Goal: Task Accomplishment & Management: Manage account settings

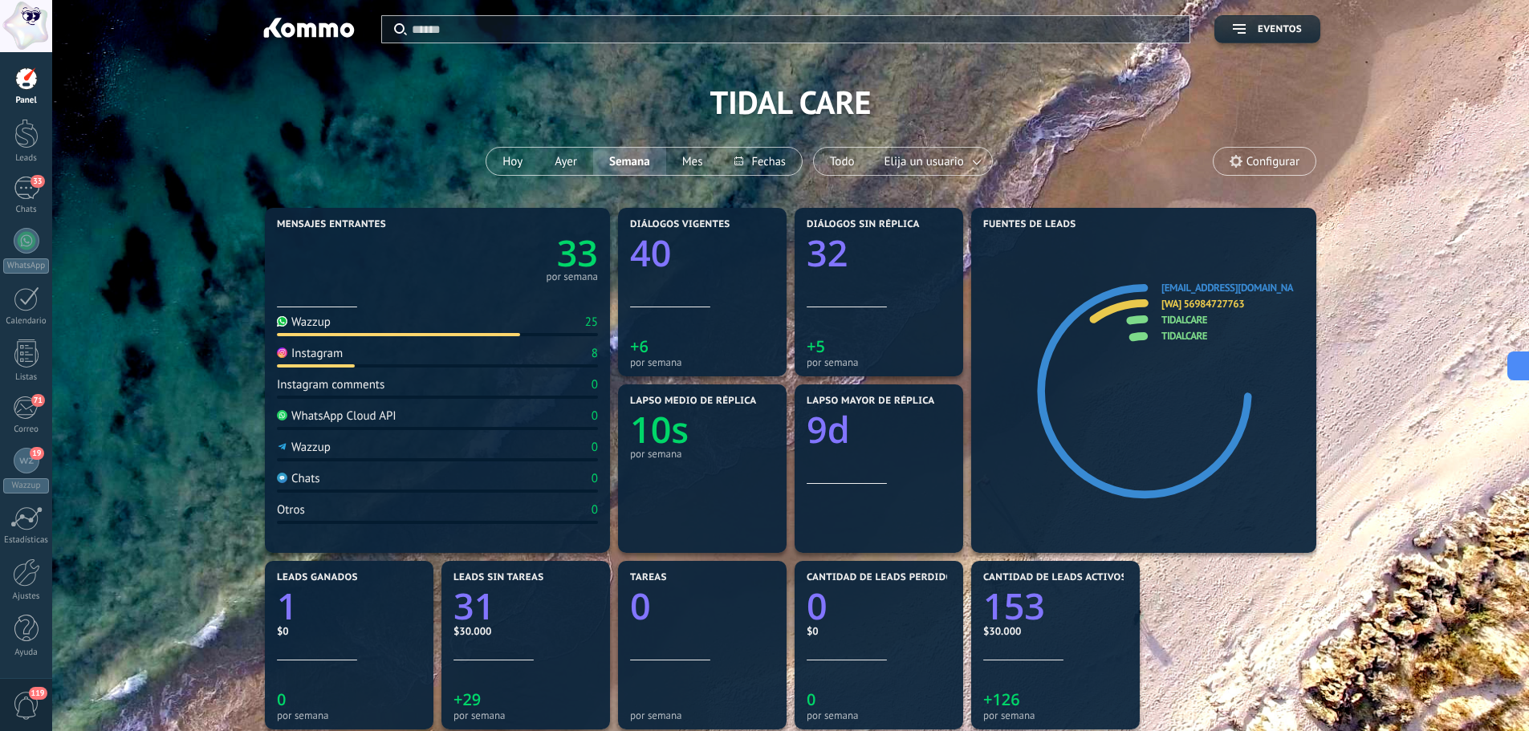
scroll to position [16, 0]
click at [30, 593] on div "Ajustes" at bounding box center [26, 597] width 47 height 10
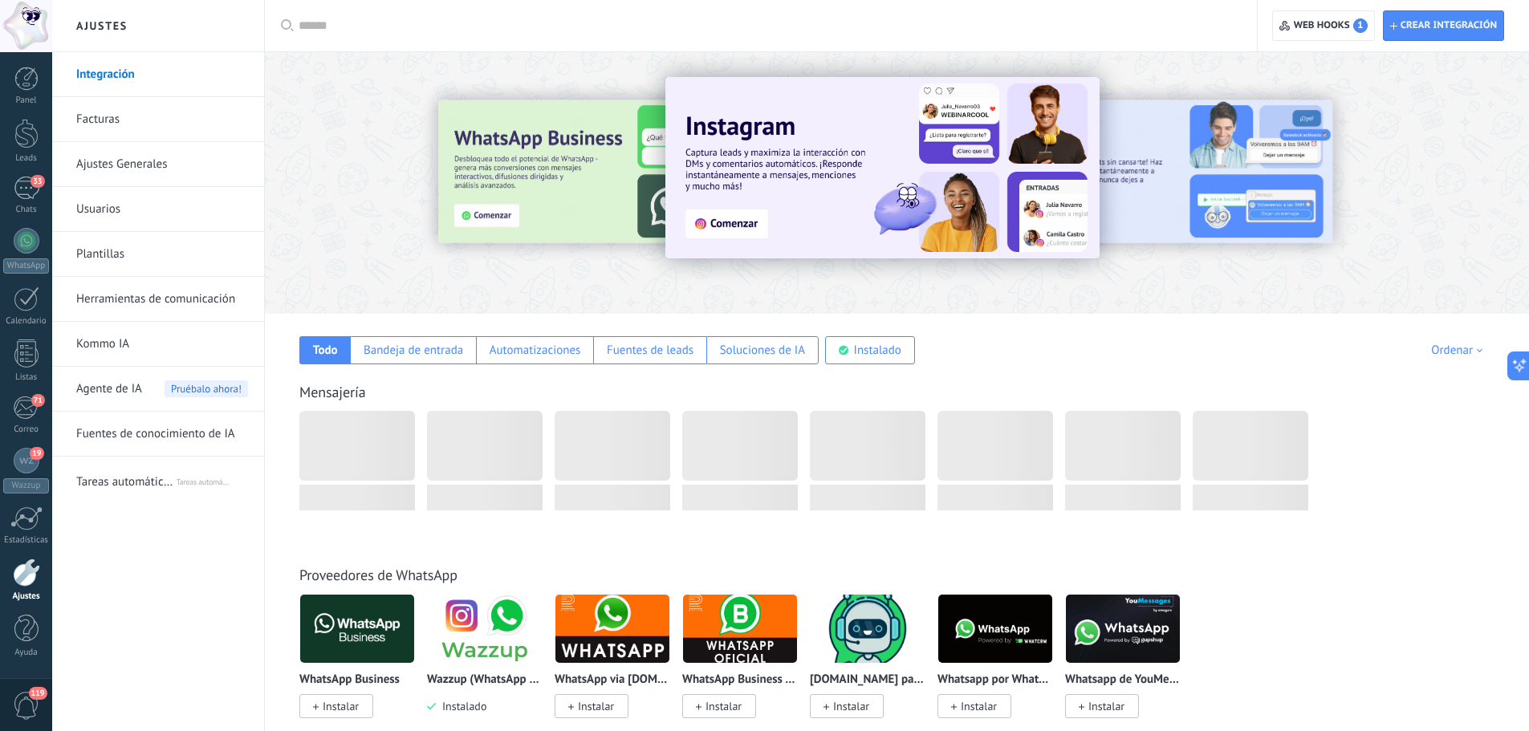
click at [138, 394] on span "Agente de IA" at bounding box center [109, 389] width 66 height 45
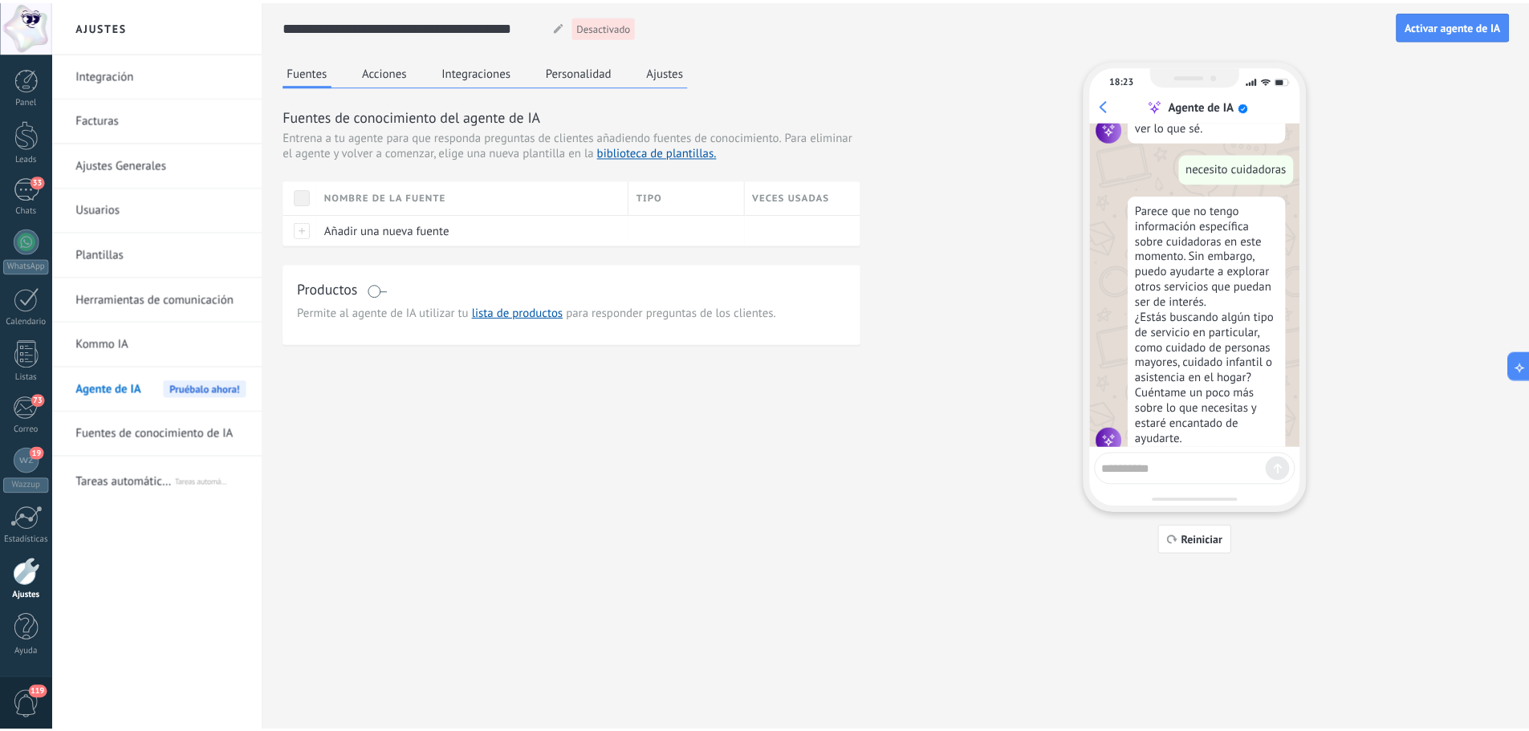
scroll to position [96, 0]
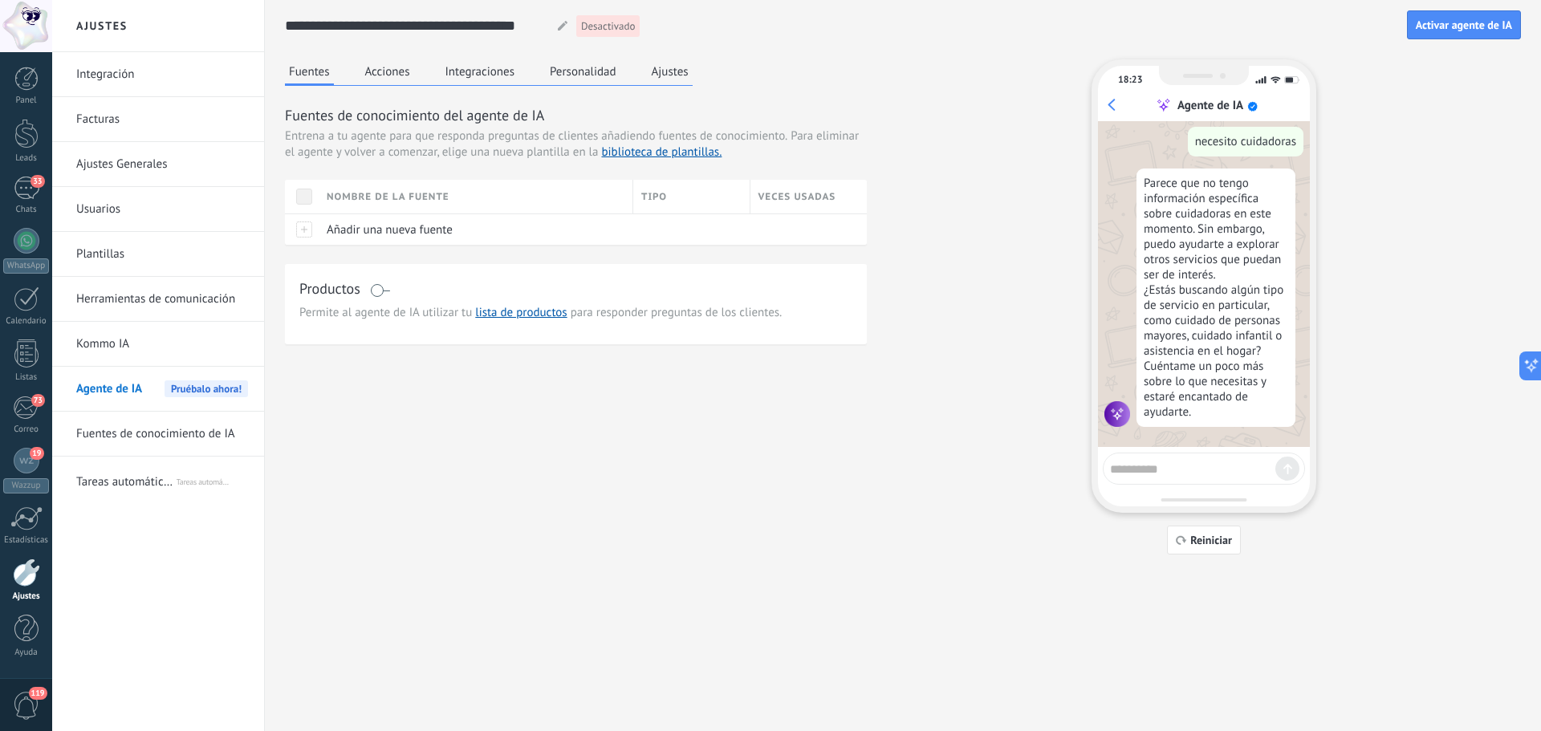
click at [675, 83] on button "Ajustes" at bounding box center [670, 71] width 45 height 24
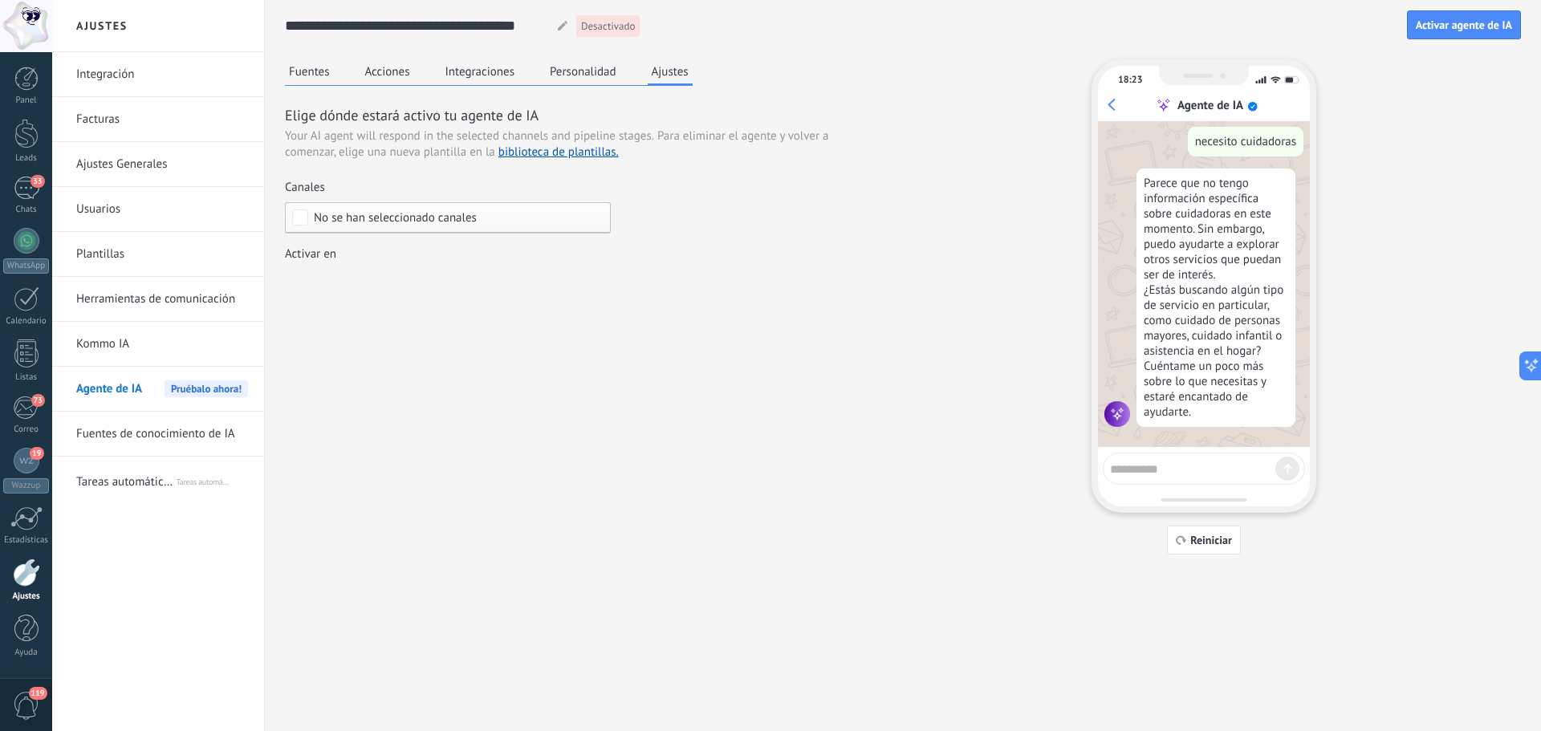
click at [587, 79] on button "Personalidad" at bounding box center [583, 71] width 75 height 24
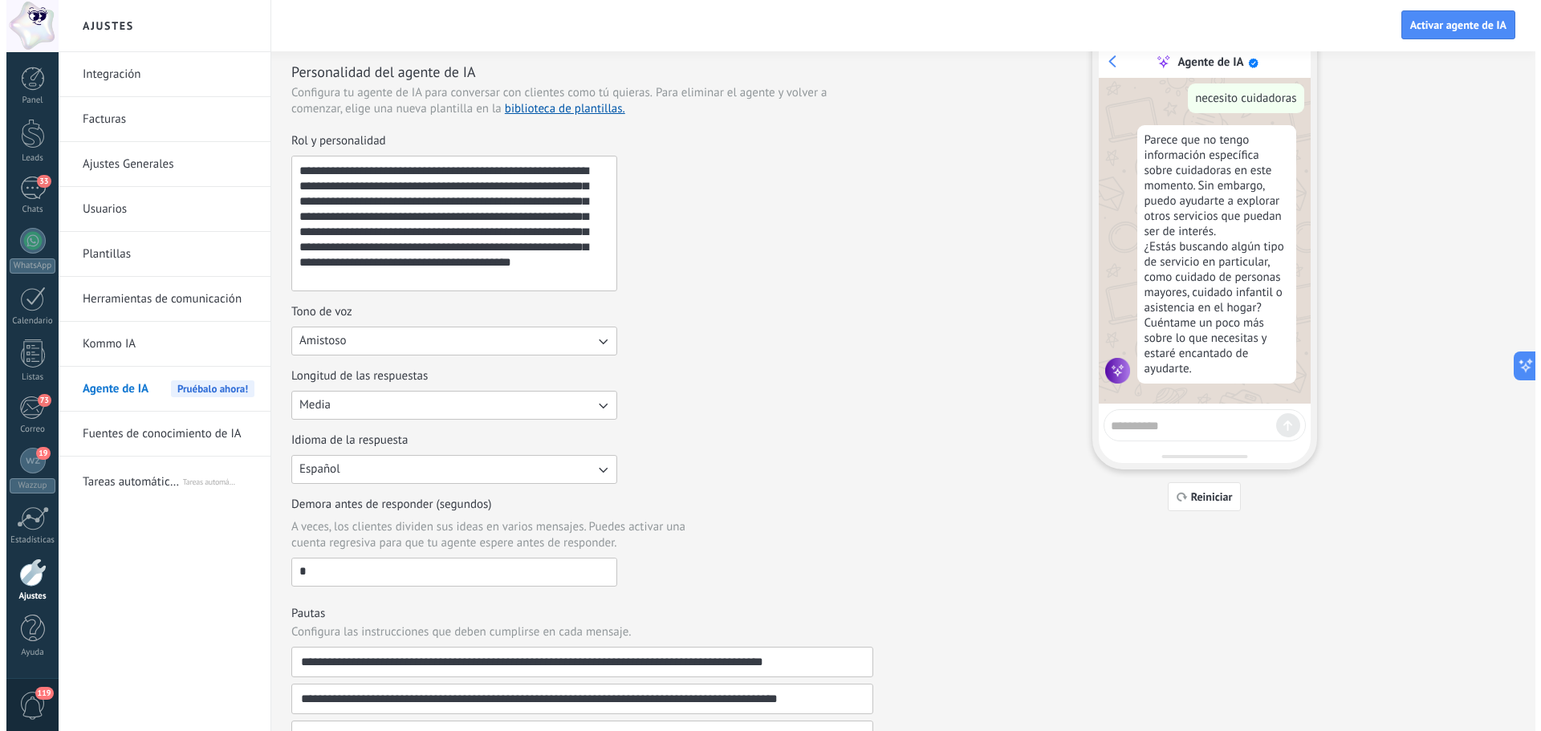
scroll to position [0, 0]
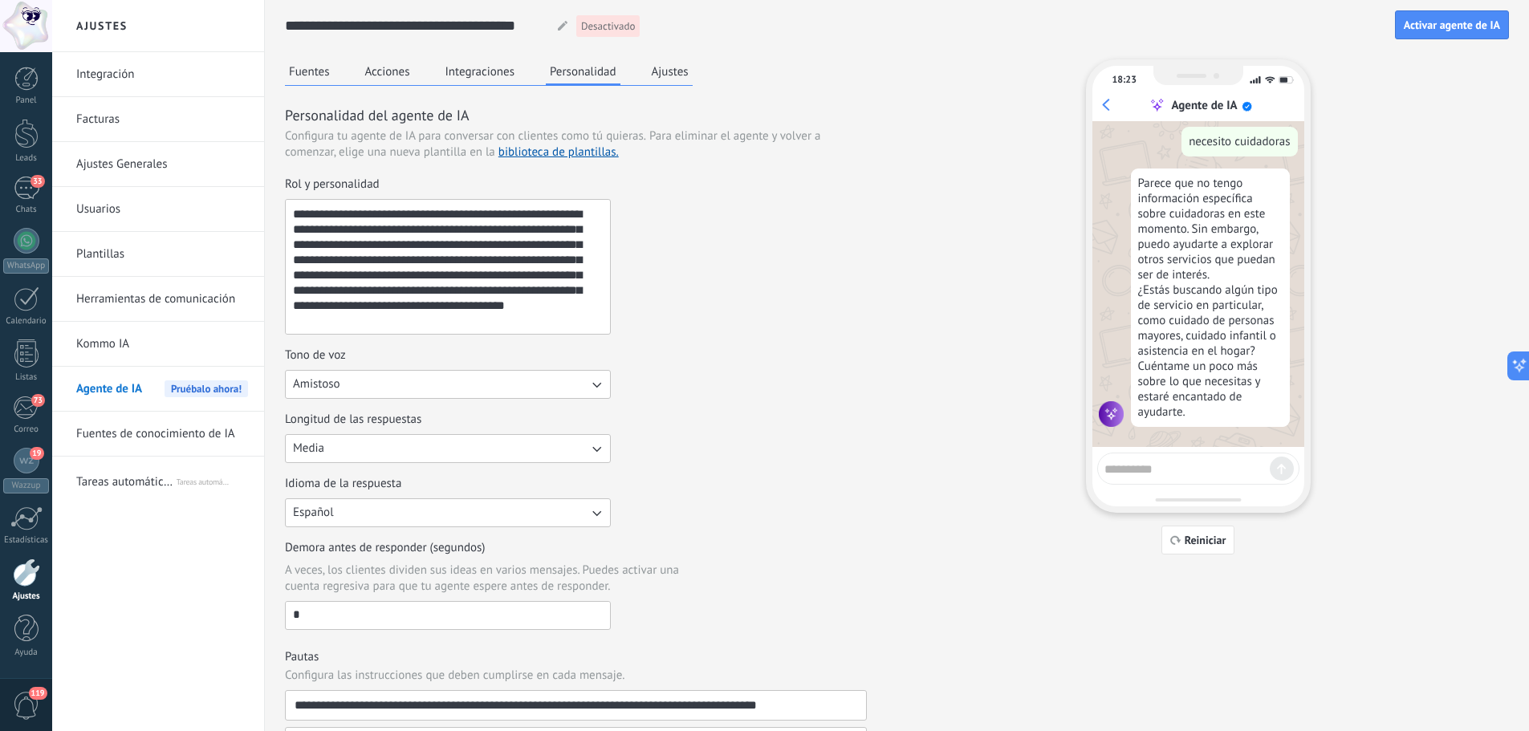
click at [457, 79] on button "Integraciones" at bounding box center [481, 71] width 78 height 24
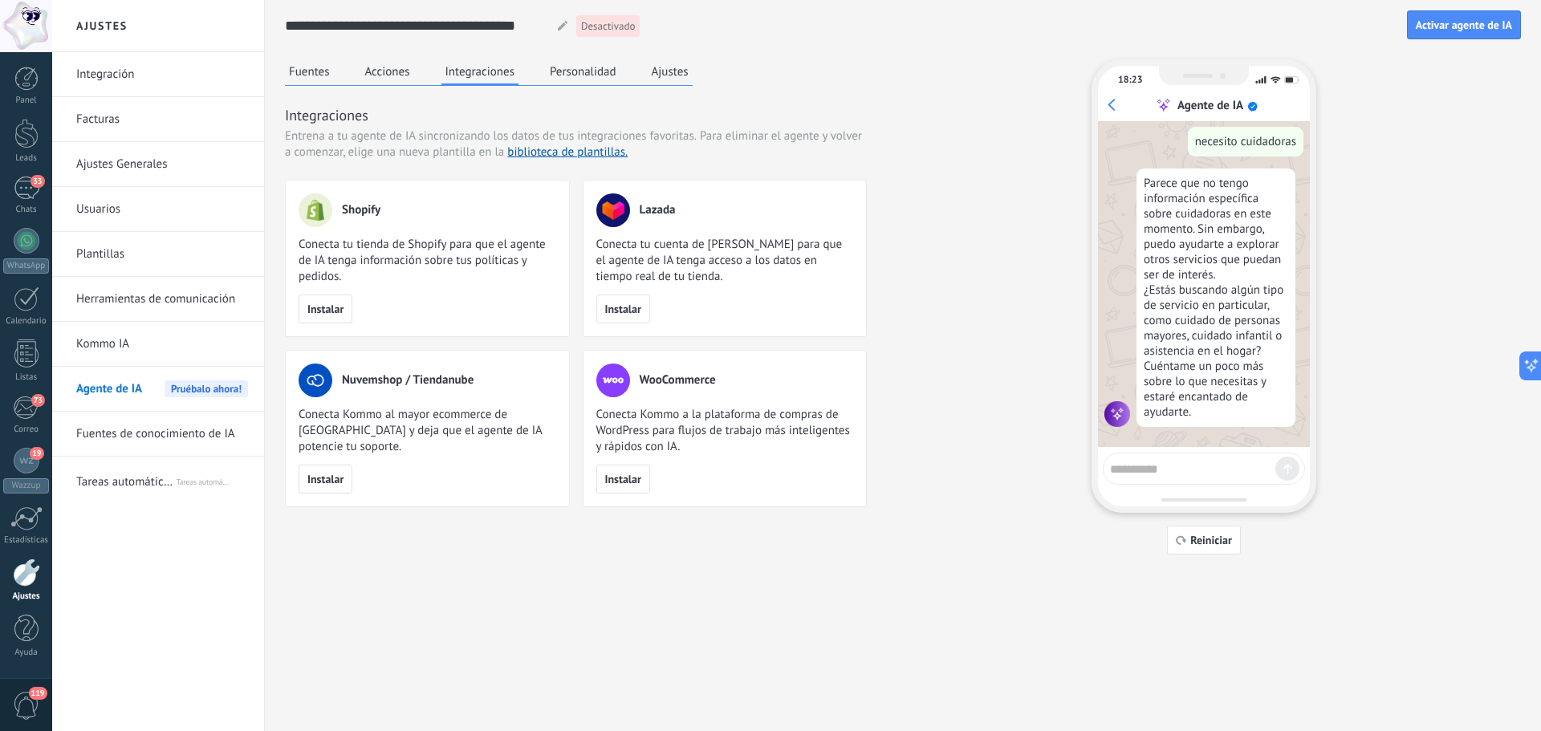
click at [384, 81] on button "Acciones" at bounding box center [387, 71] width 53 height 24
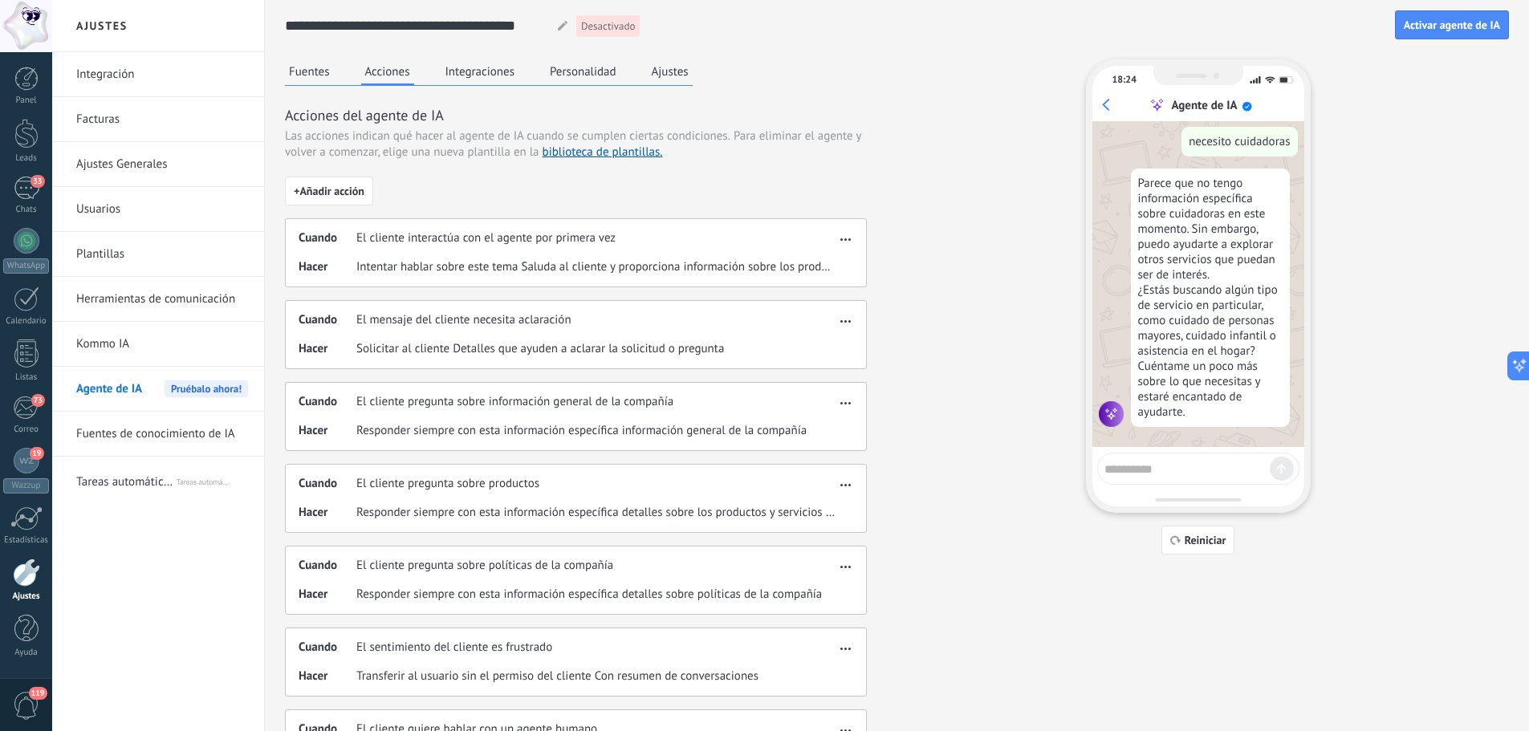
click at [323, 76] on button "Fuentes" at bounding box center [309, 71] width 49 height 24
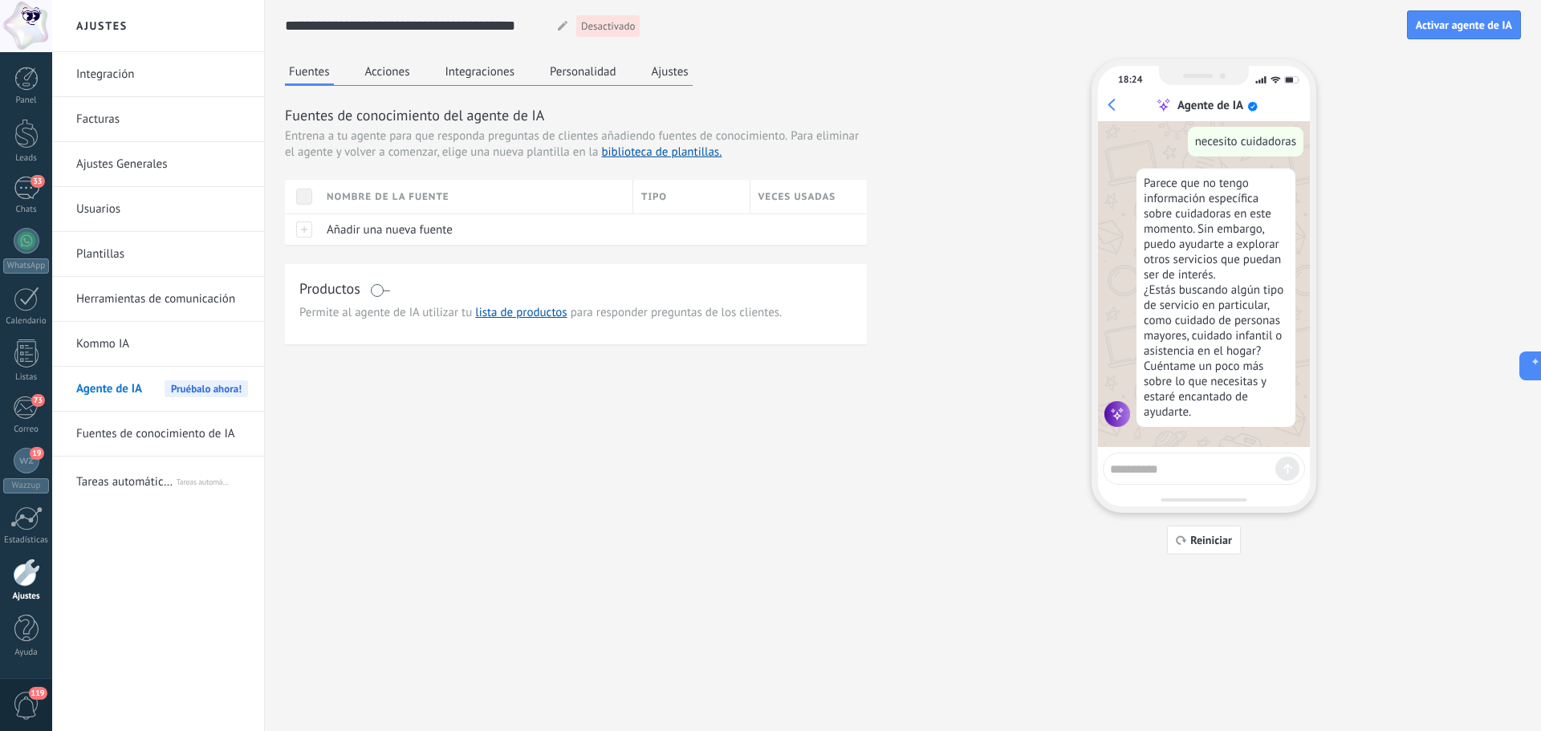
click at [671, 73] on button "Ajustes" at bounding box center [670, 71] width 45 height 24
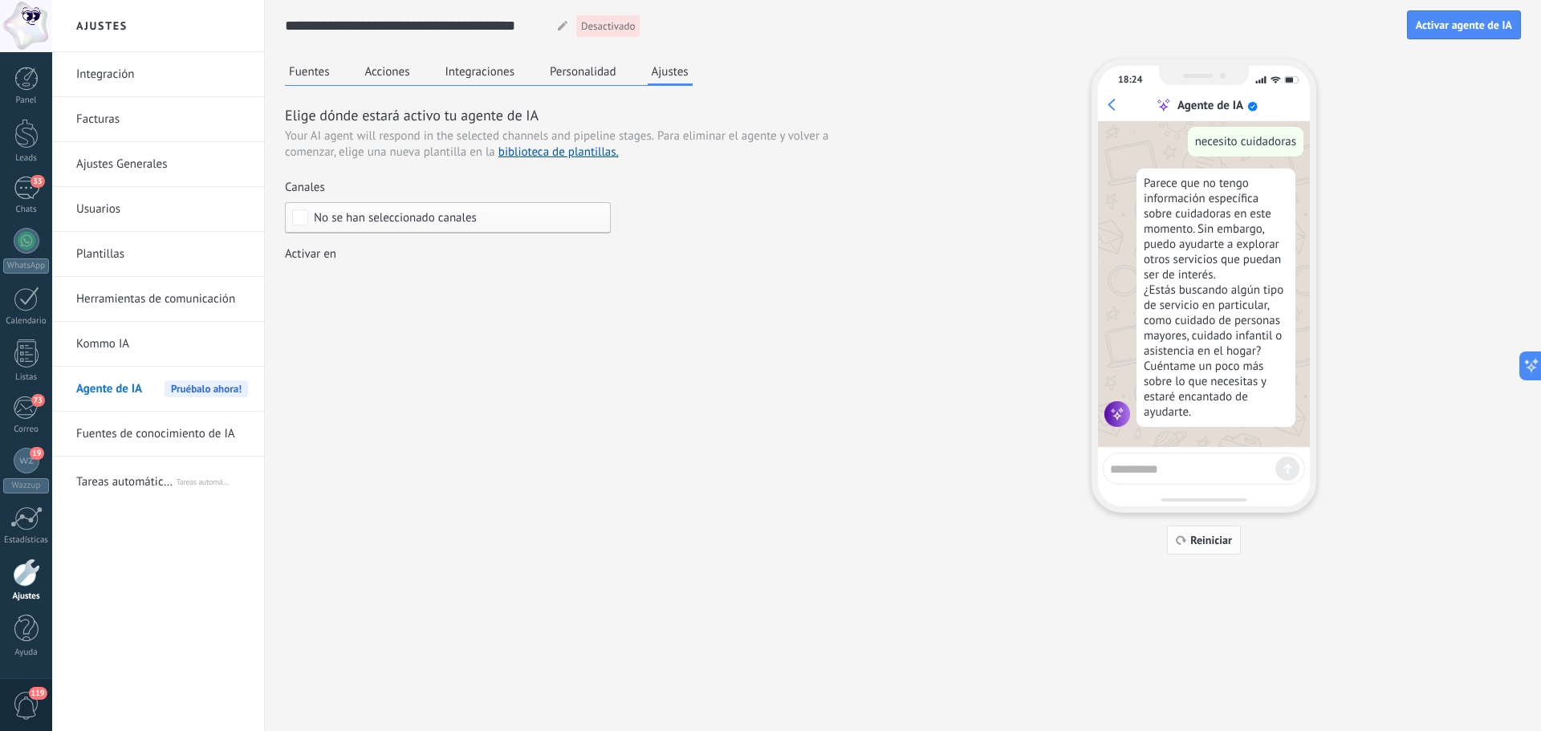
click at [1222, 531] on button "Reiniciar" at bounding box center [1204, 540] width 74 height 29
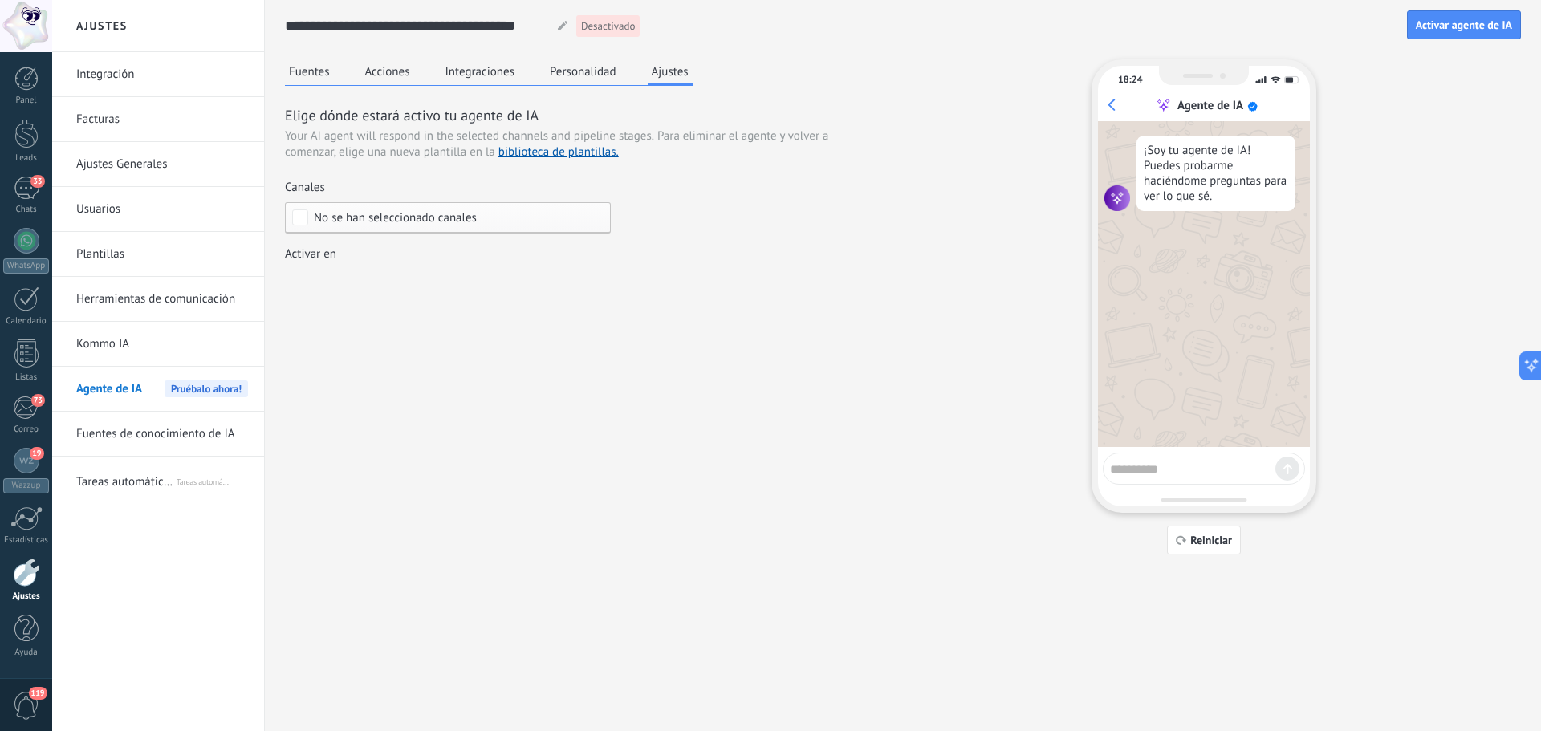
click at [141, 336] on link "Kommo IA" at bounding box center [162, 344] width 172 height 45
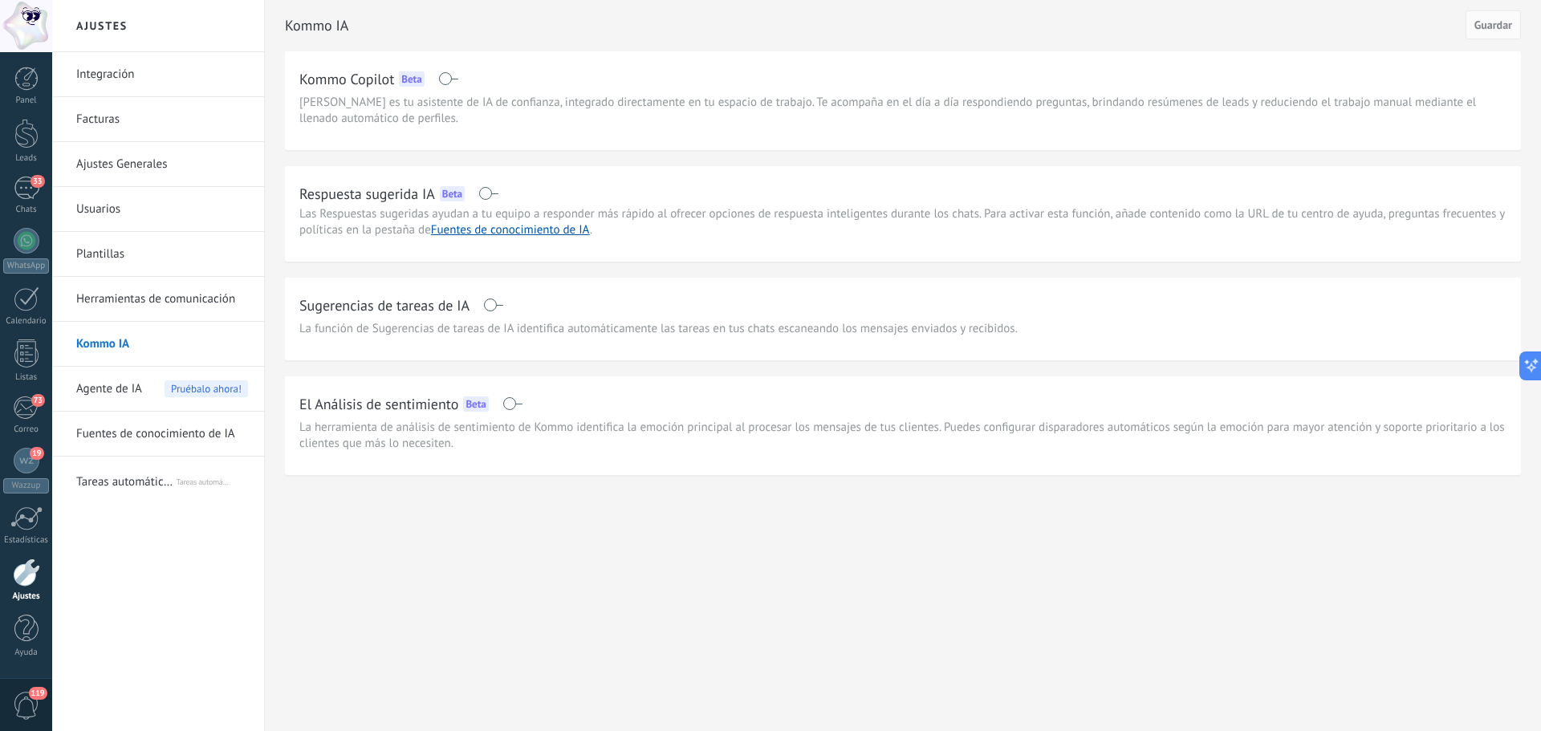
click at [496, 199] on span at bounding box center [488, 193] width 20 height 13
click at [450, 76] on span at bounding box center [448, 78] width 20 height 13
click at [519, 404] on span at bounding box center [513, 403] width 20 height 13
click at [491, 196] on span at bounding box center [488, 193] width 20 height 13
click at [1500, 12] on button "Guardar" at bounding box center [1493, 24] width 55 height 29
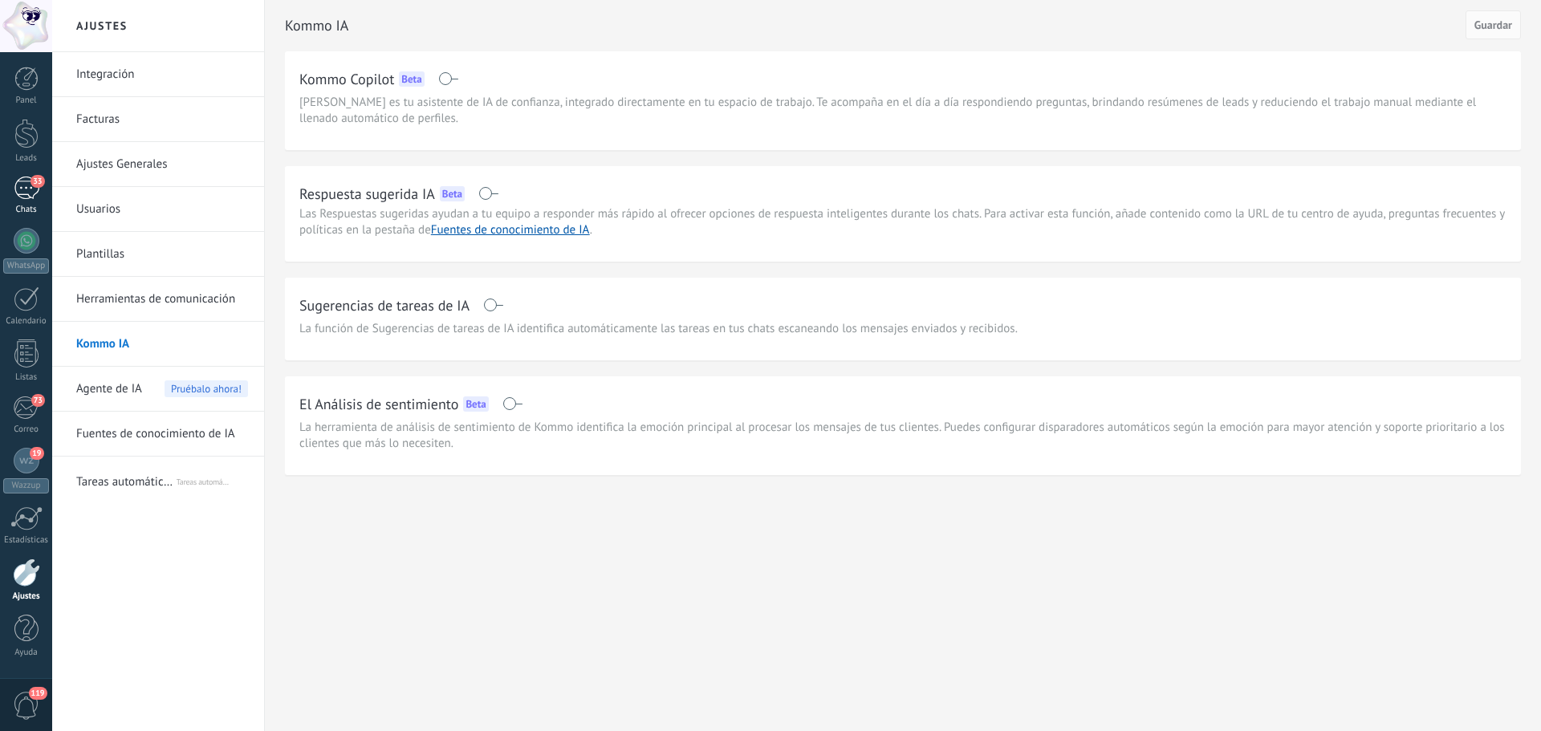
click at [20, 206] on div "Chats" at bounding box center [26, 210] width 47 height 10
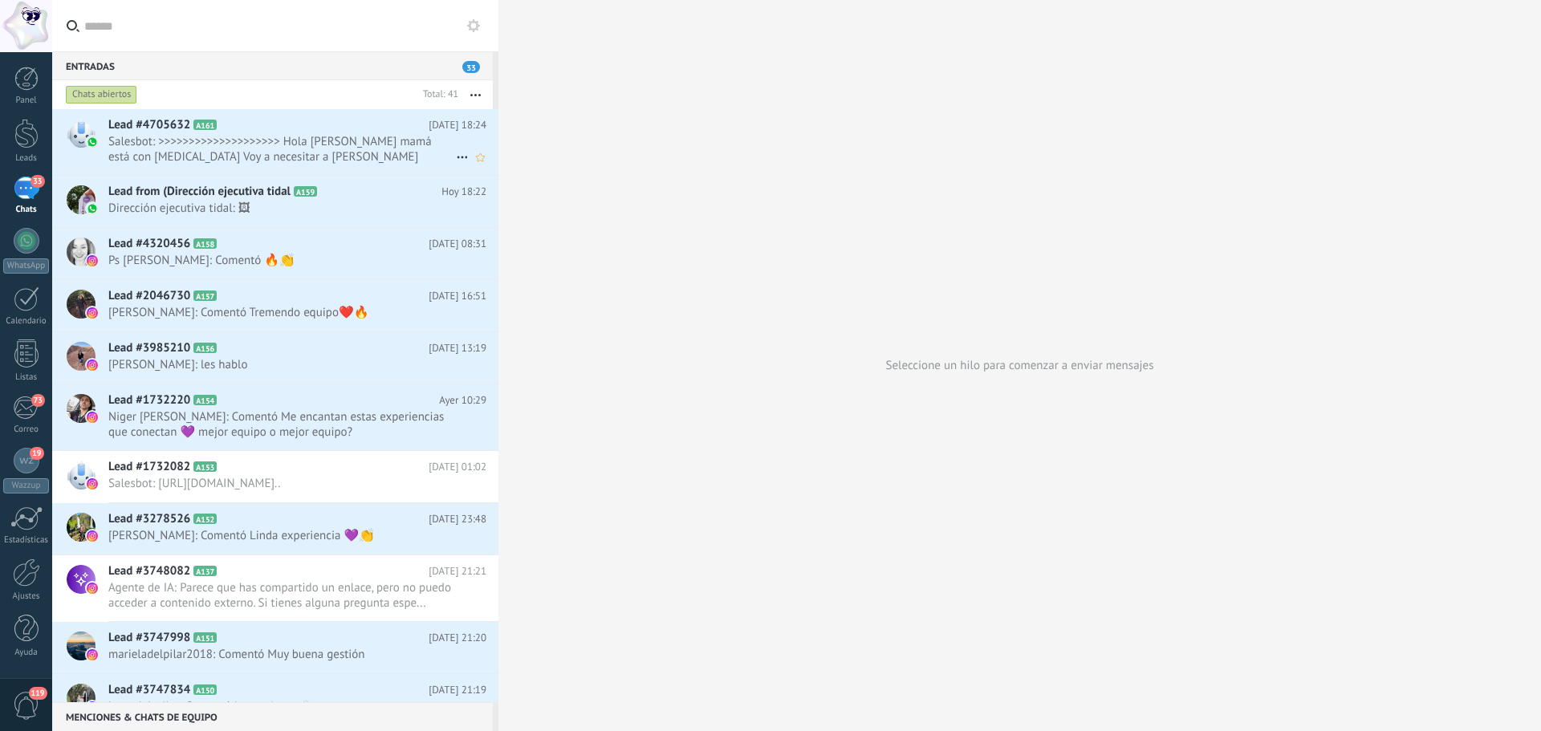
click at [280, 161] on span "Salesbot: >>>>>>>>>>>>>>>>>>>> Hola Daniela Mi mamá está con bronquitis Voy a n…" at bounding box center [282, 149] width 348 height 31
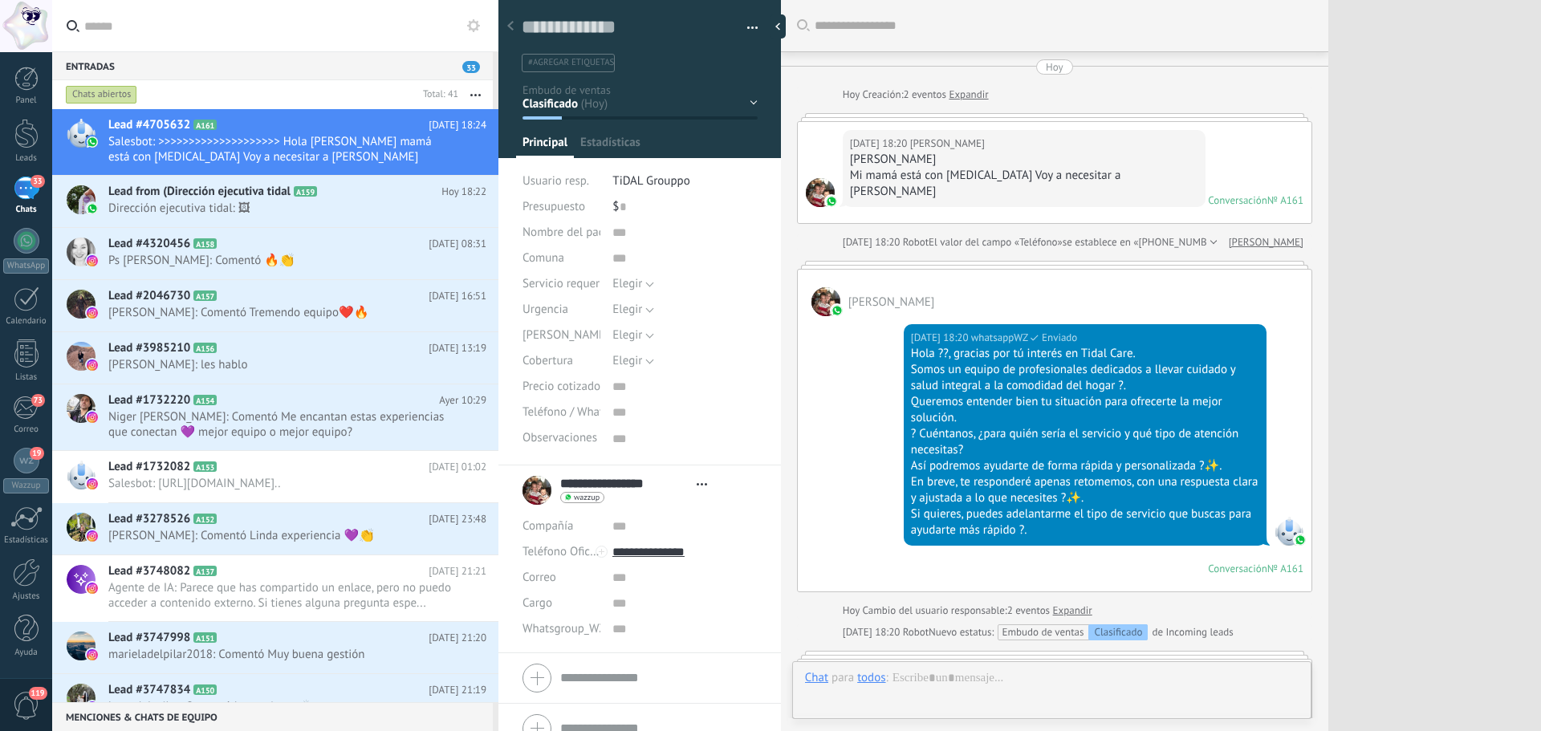
type textarea "***"
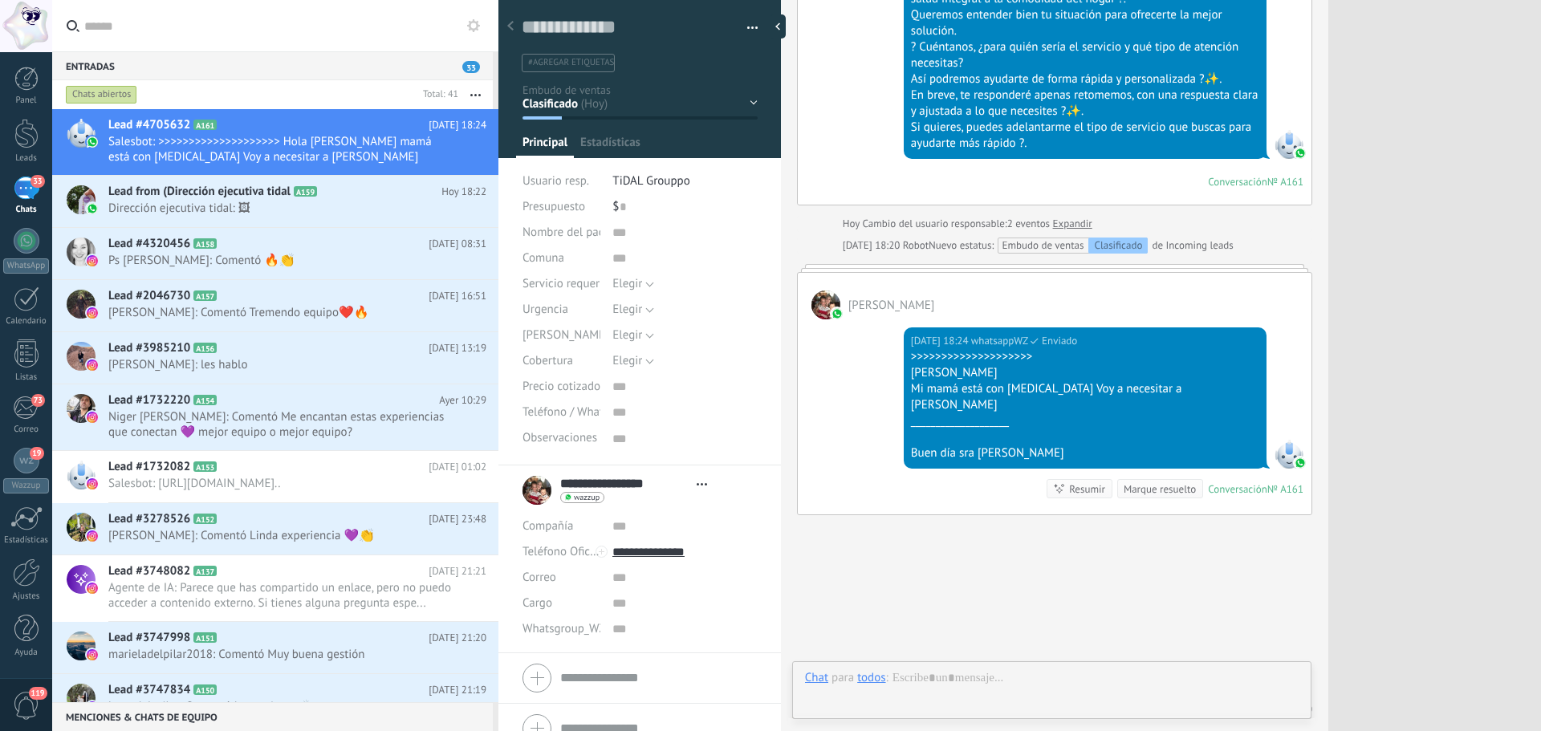
scroll to position [16, 0]
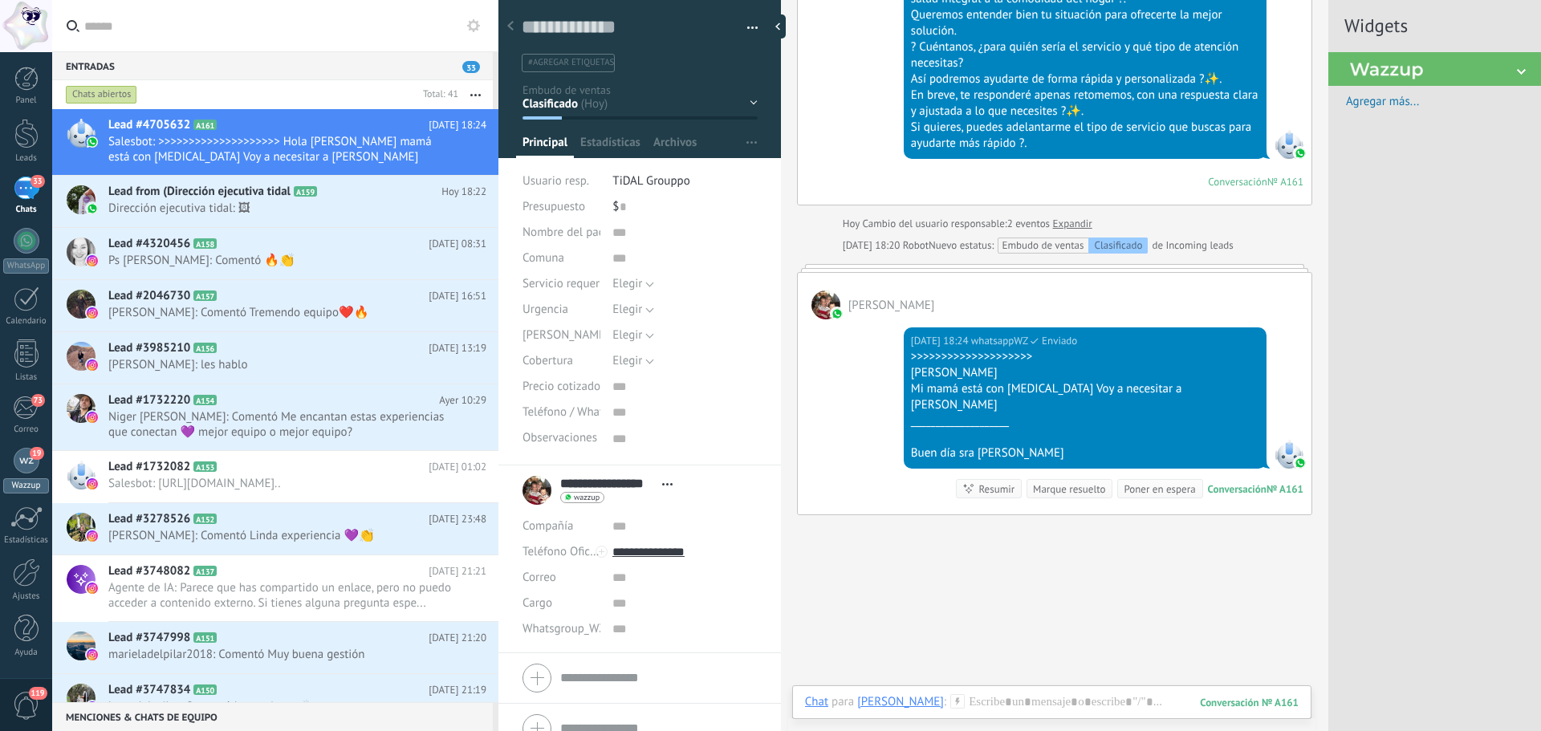
click at [39, 468] on link "19 Wazzup" at bounding box center [26, 471] width 52 height 46
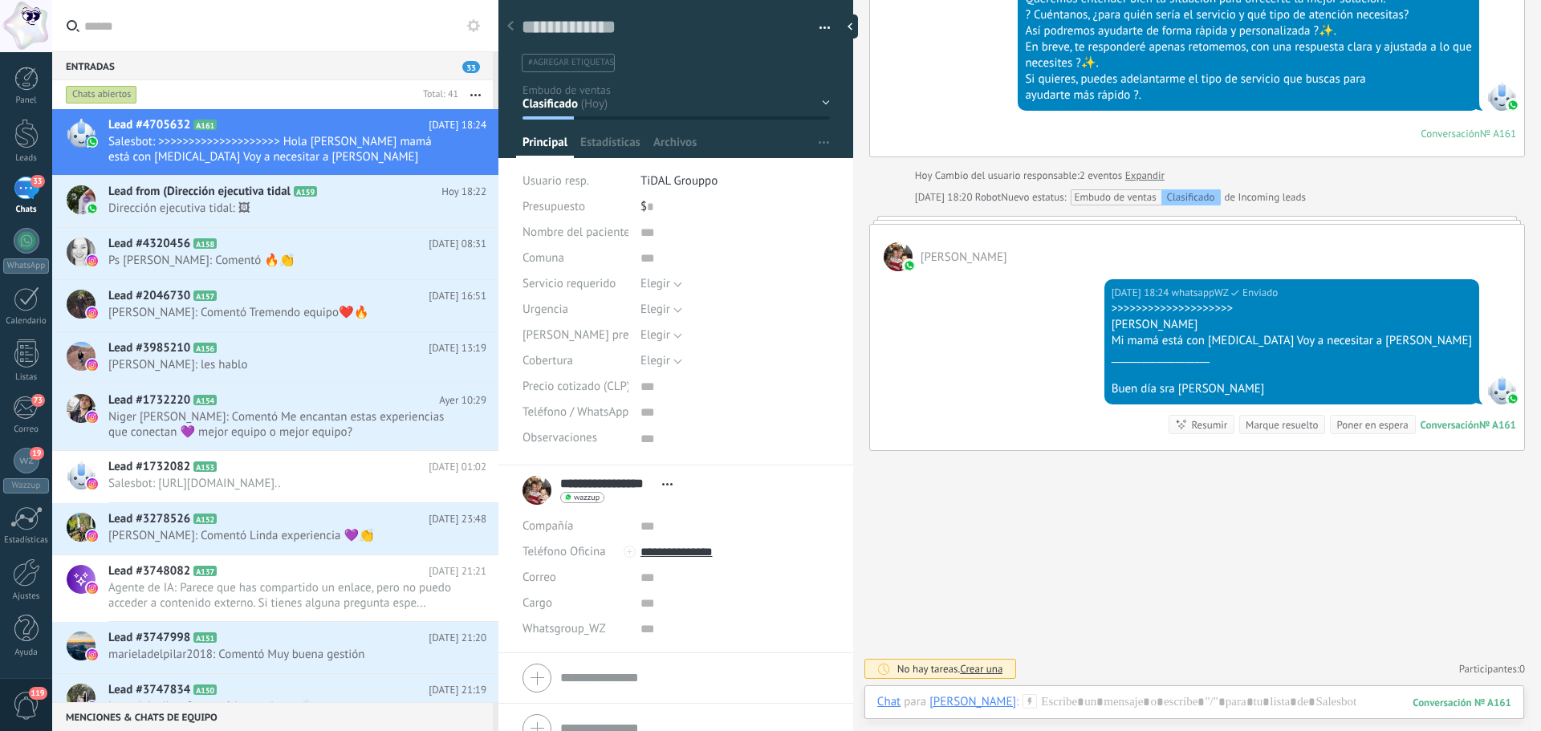
click at [28, 200] on div at bounding box center [770, 365] width 1541 height 731
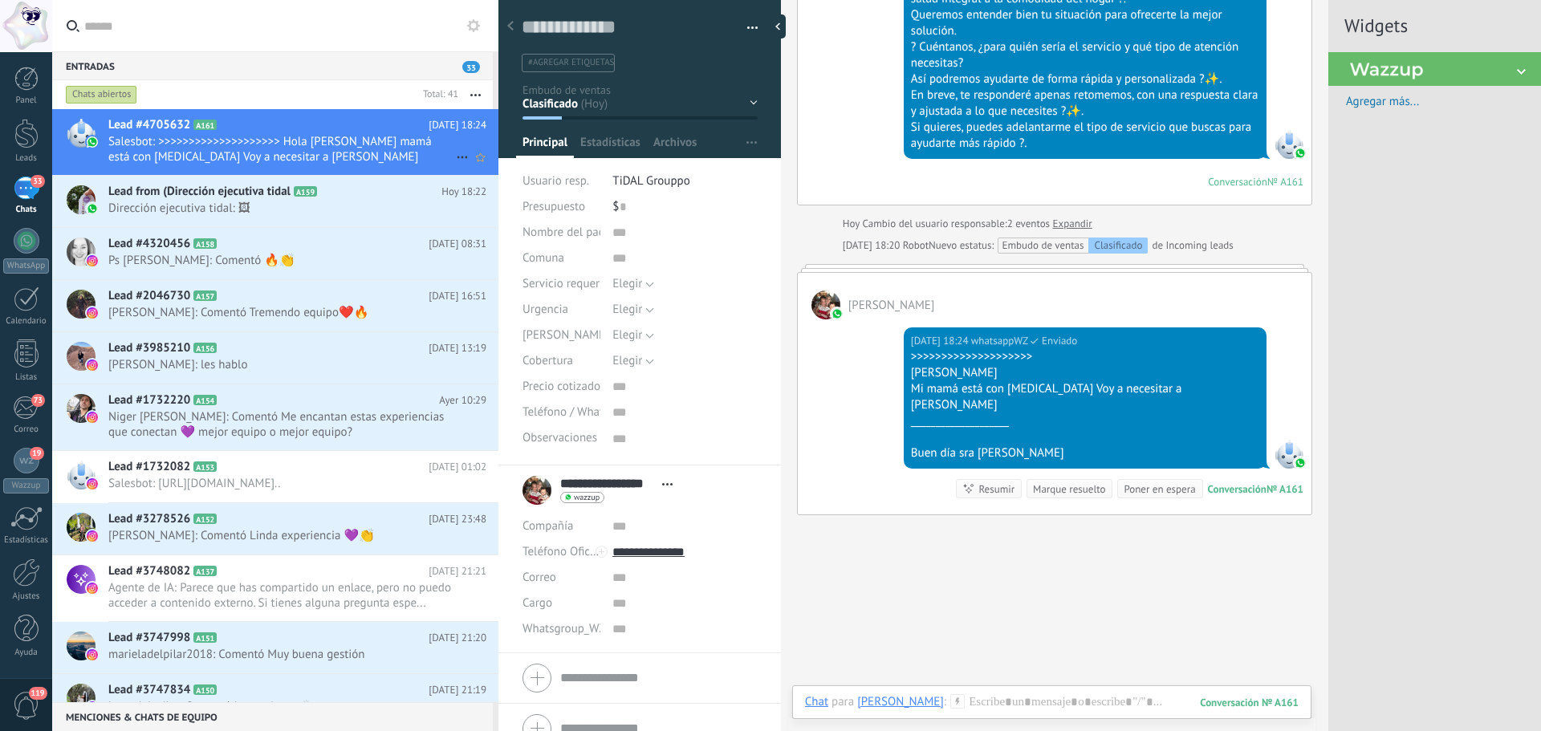
click at [258, 160] on span "Salesbot: >>>>>>>>>>>>>>>>>>>> Hola Daniela Mi mamá está con bronquitis Voy a n…" at bounding box center [282, 149] width 348 height 31
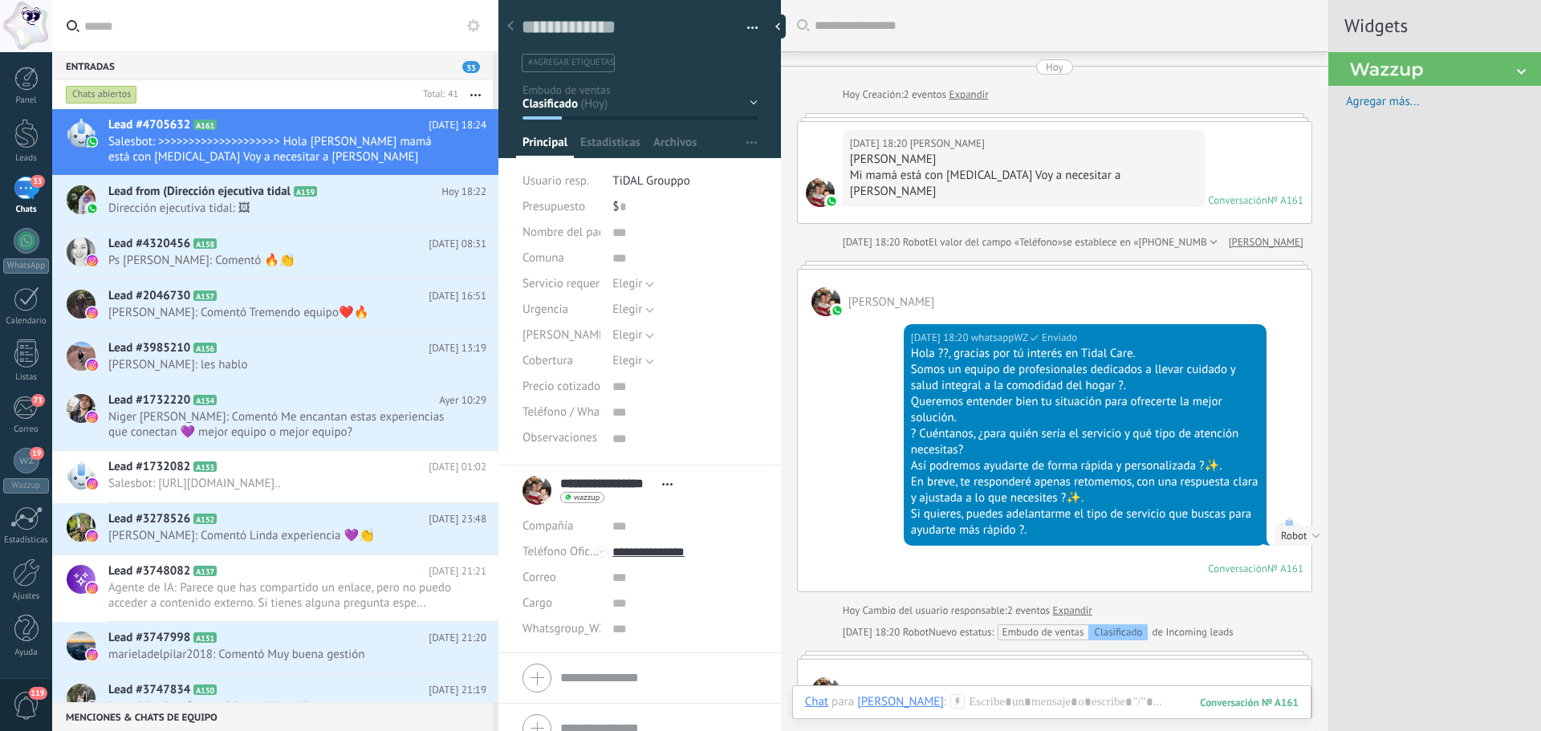
scroll to position [80, 0]
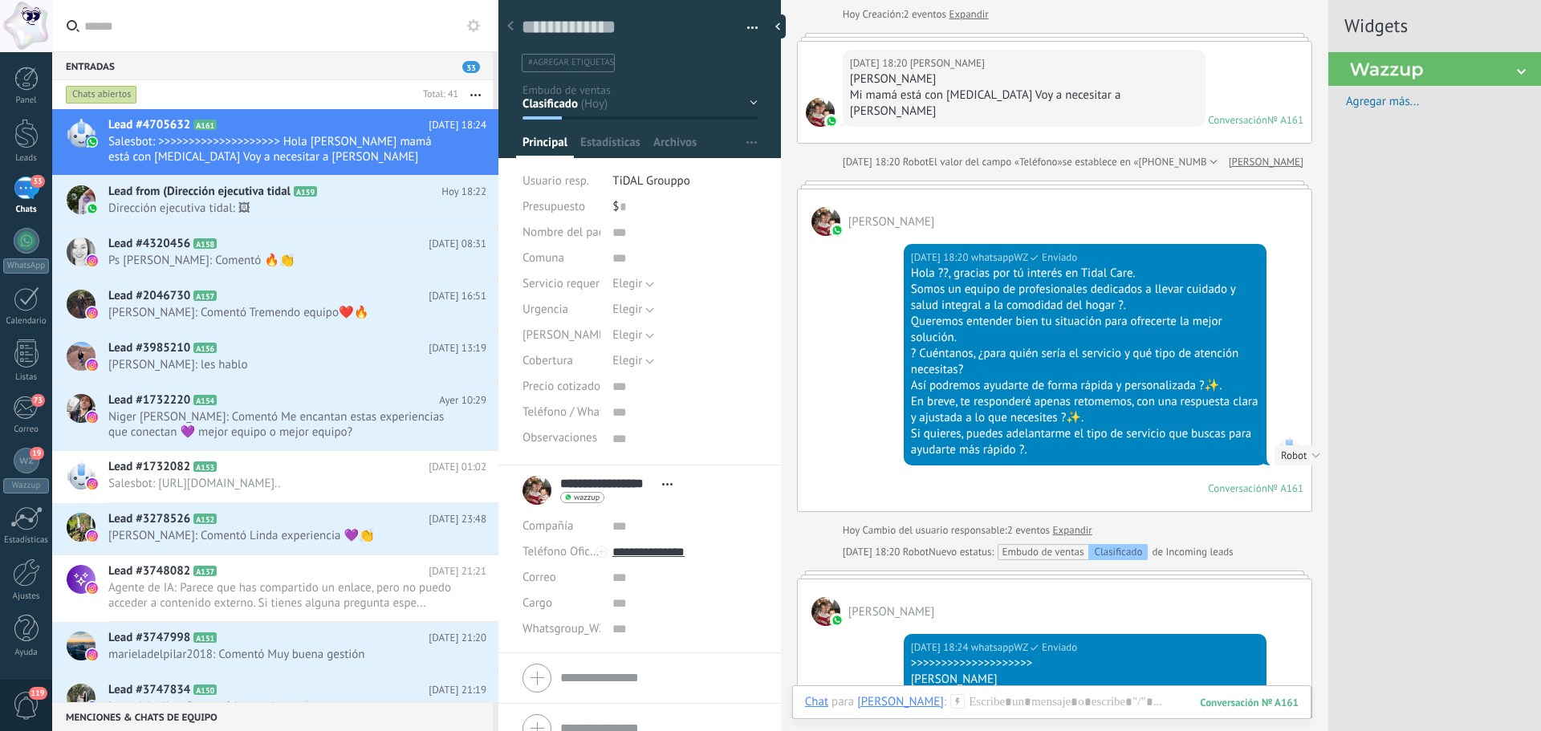
click at [1251, 482] on div "Conversación" at bounding box center [1237, 489] width 59 height 14
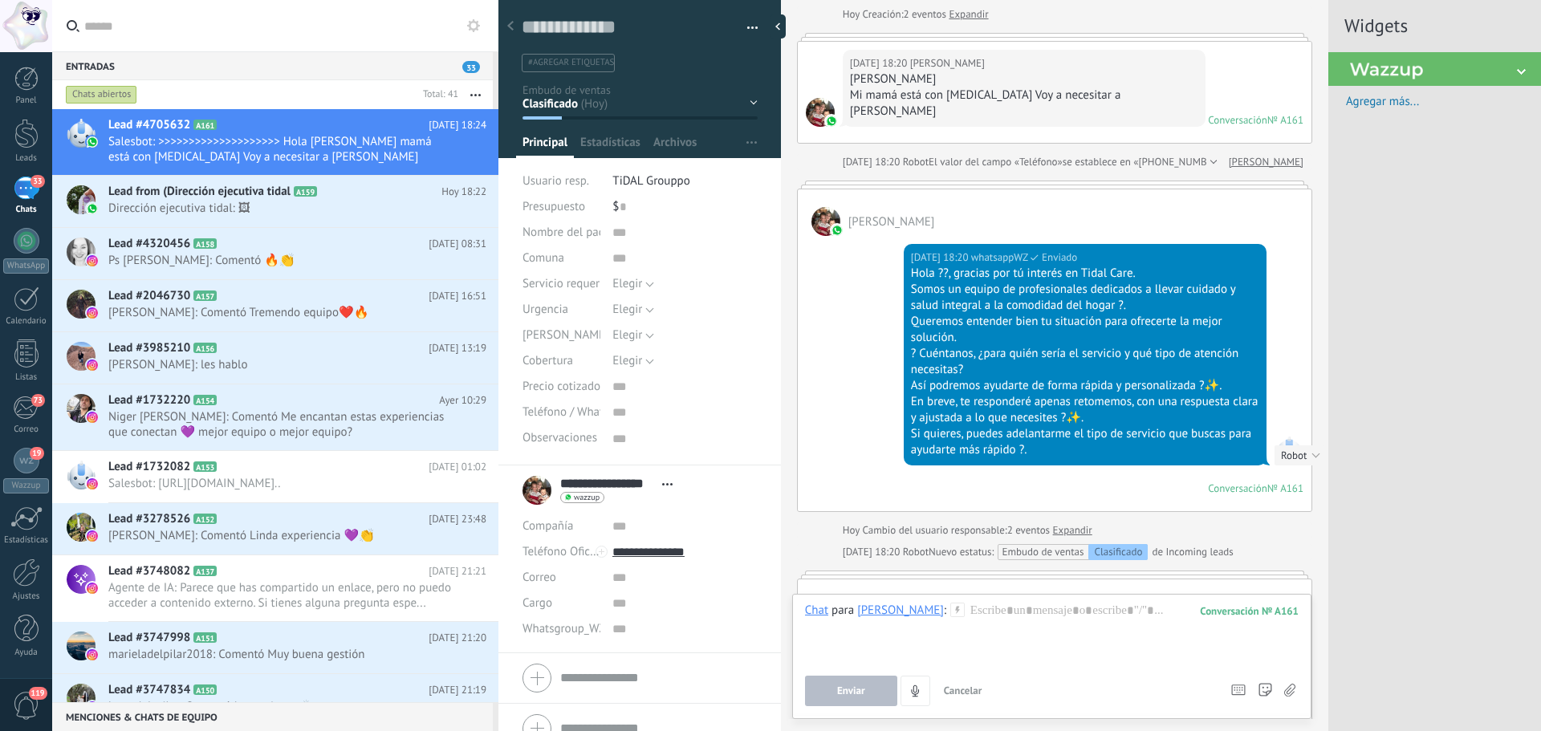
scroll to position [161, 0]
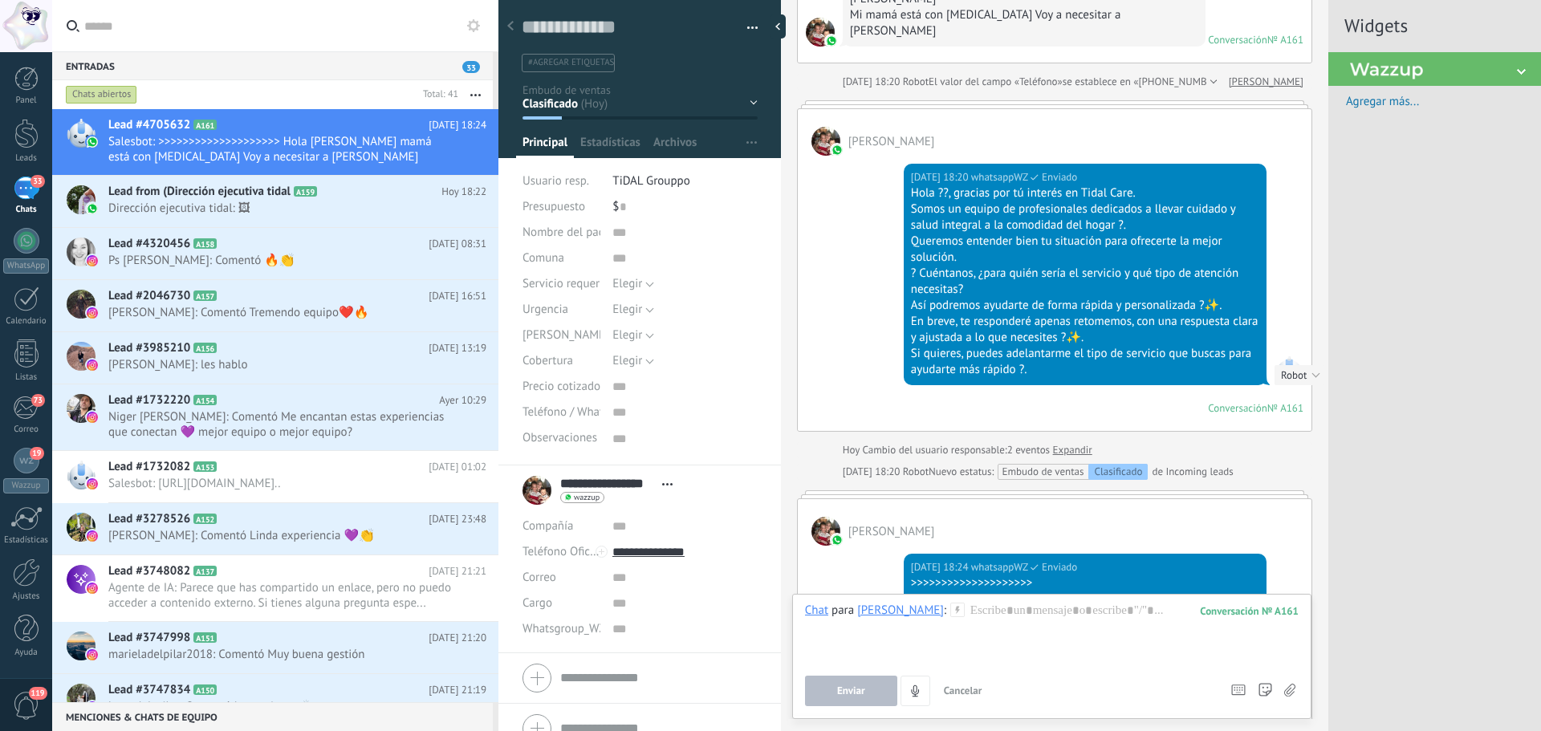
click at [1296, 368] on span "Robot" at bounding box center [1294, 375] width 26 height 14
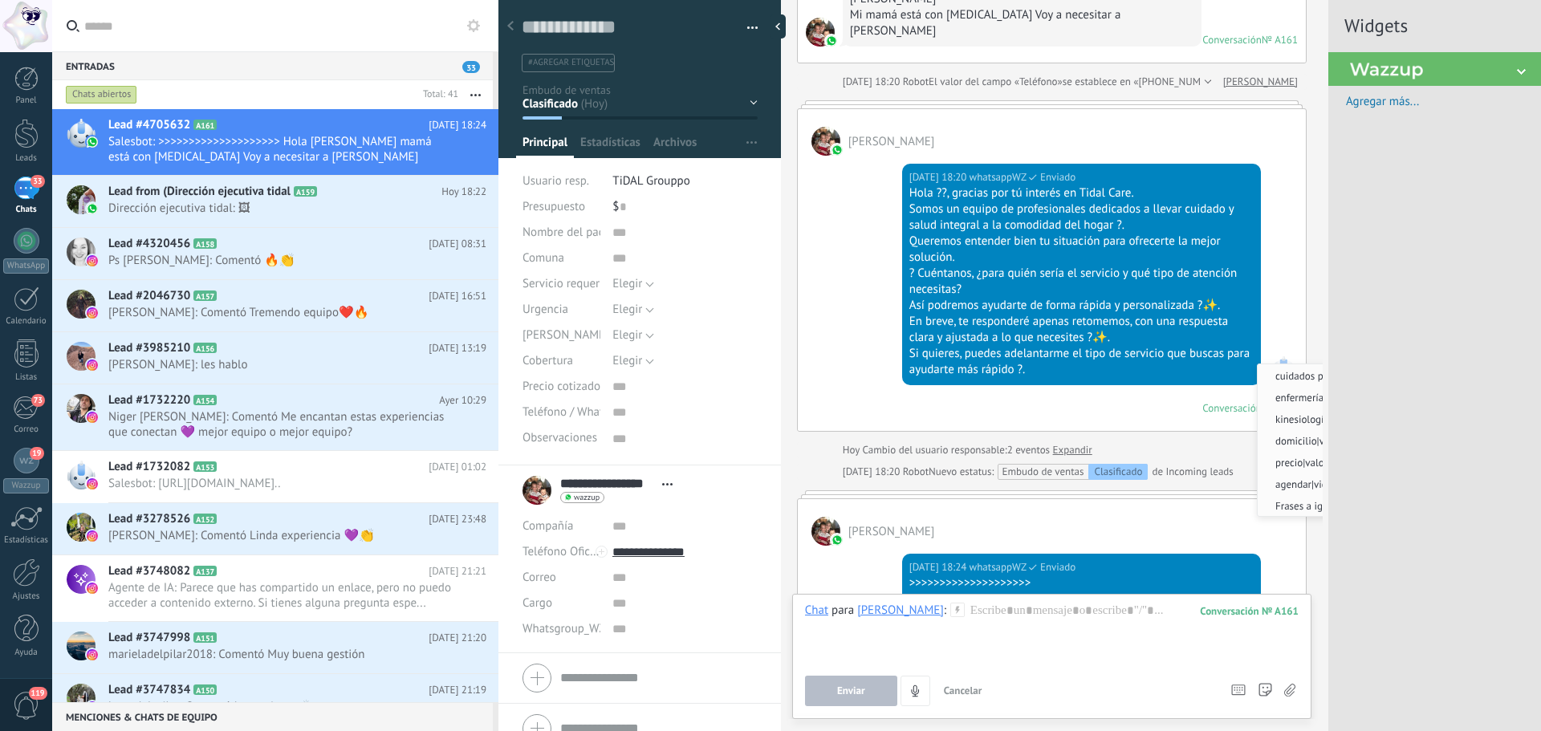
click at [1042, 513] on div "Valentina Cliente" at bounding box center [1052, 522] width 508 height 47
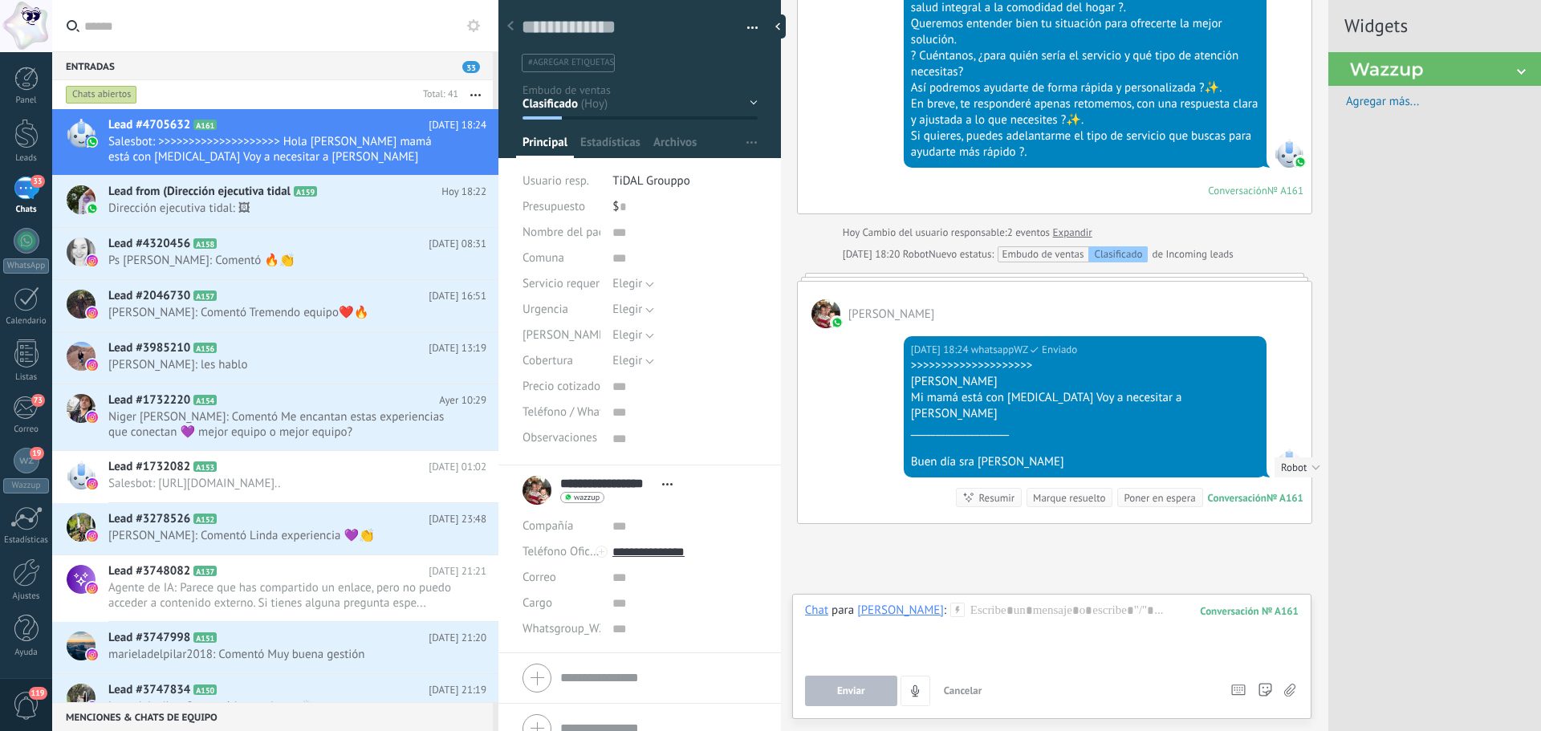
scroll to position [339, 0]
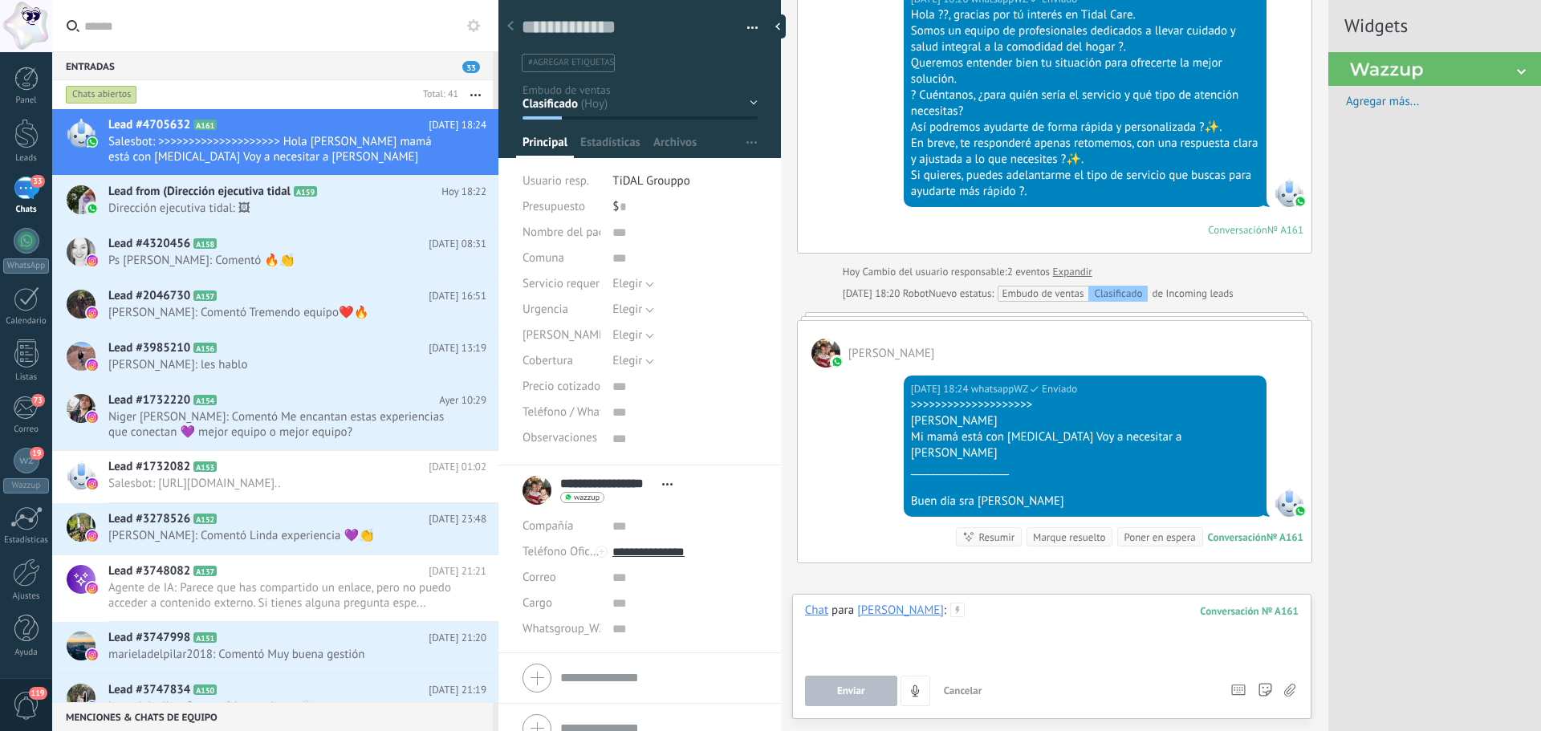
click at [1019, 623] on div at bounding box center [1052, 633] width 494 height 61
click at [884, 609] on div "Valentina Cliente" at bounding box center [900, 610] width 87 height 14
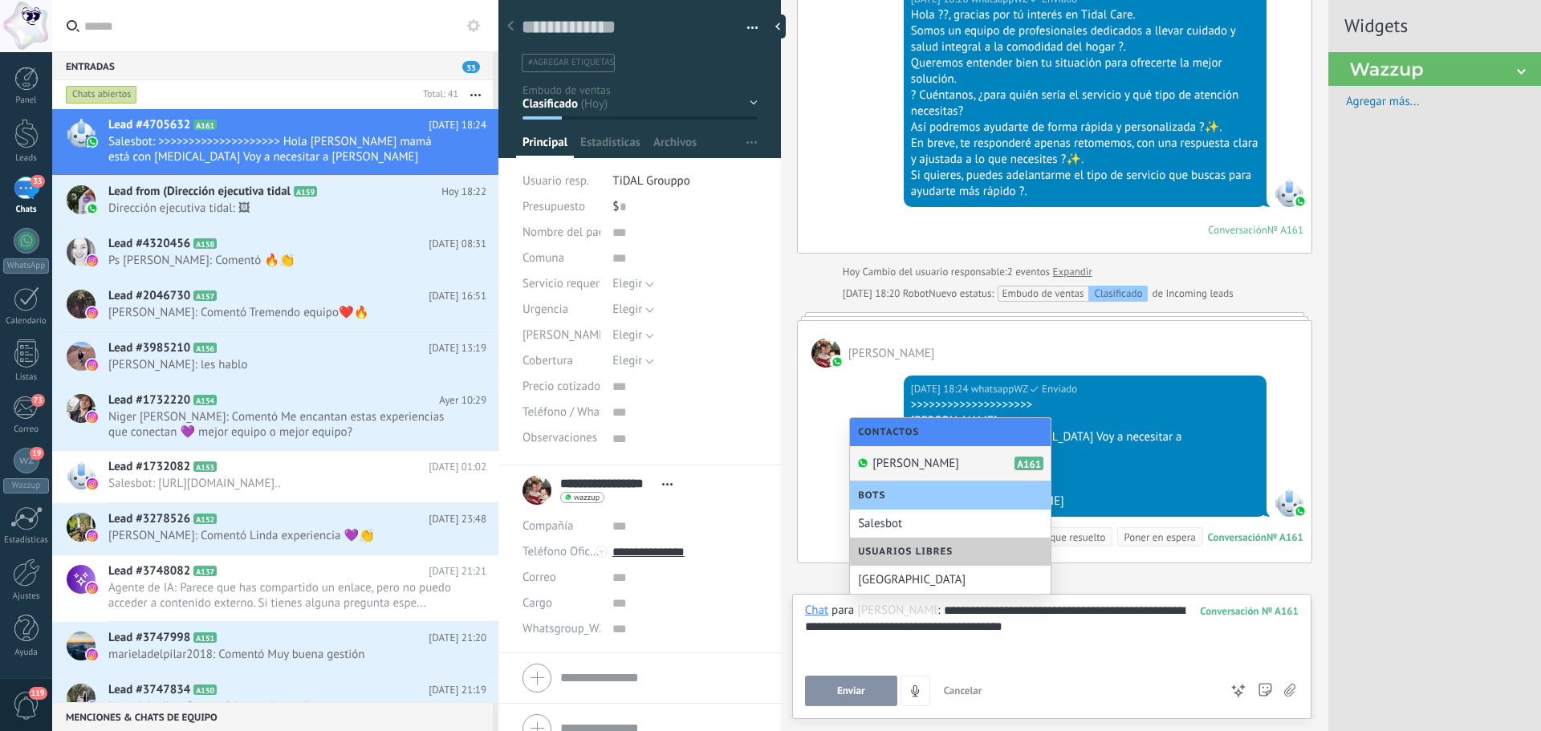
click at [957, 460] on span "Valentina Cliente" at bounding box center [916, 463] width 87 height 15
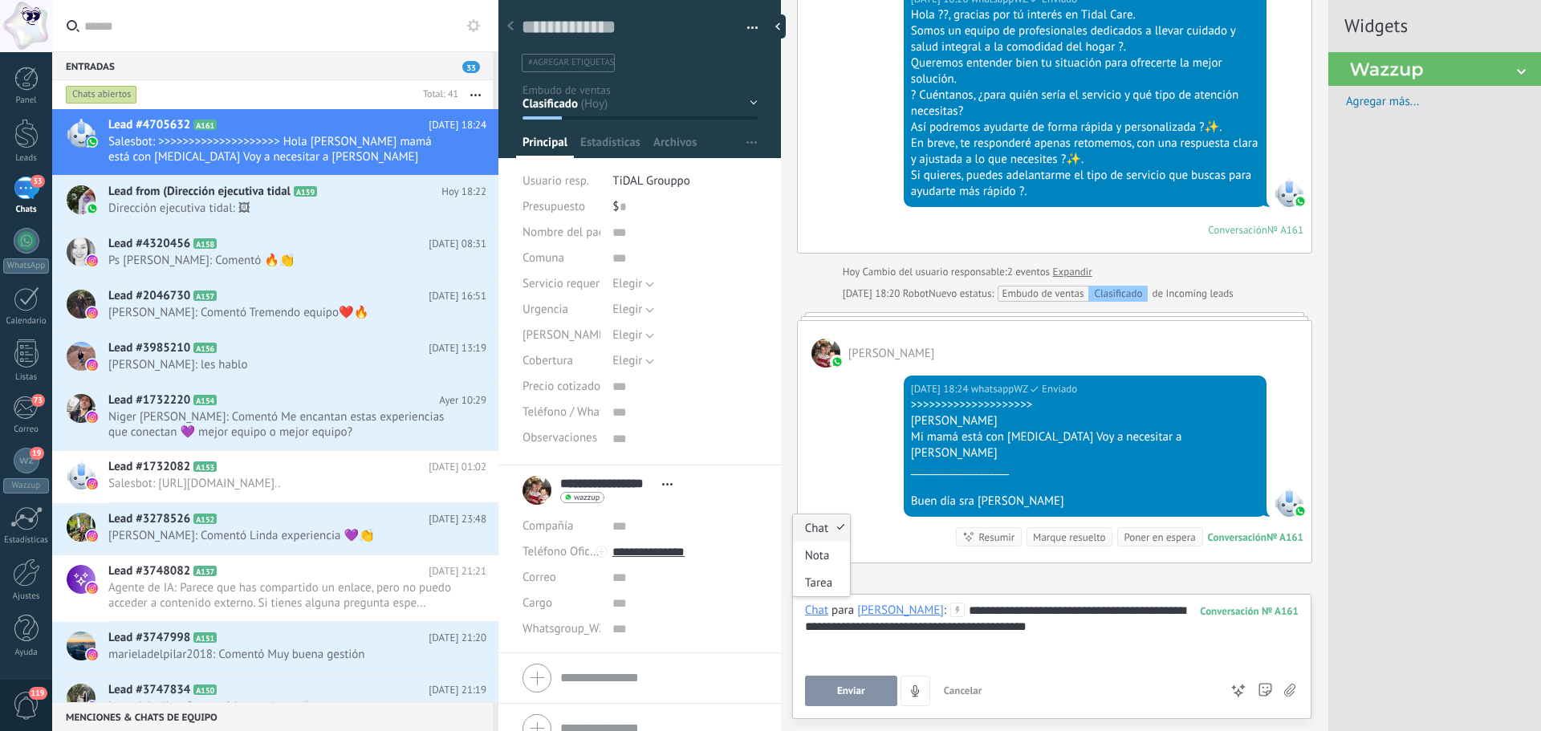
click at [820, 610] on div "Chat" at bounding box center [816, 610] width 23 height 14
click at [1060, 634] on div "**********" at bounding box center [1052, 633] width 494 height 61
click at [1288, 692] on icon at bounding box center [1289, 691] width 11 height 14
click at [0, 0] on input "file" at bounding box center [0, 0] width 0 height 0
click at [1058, 646] on div "**********" at bounding box center [1052, 633] width 494 height 61
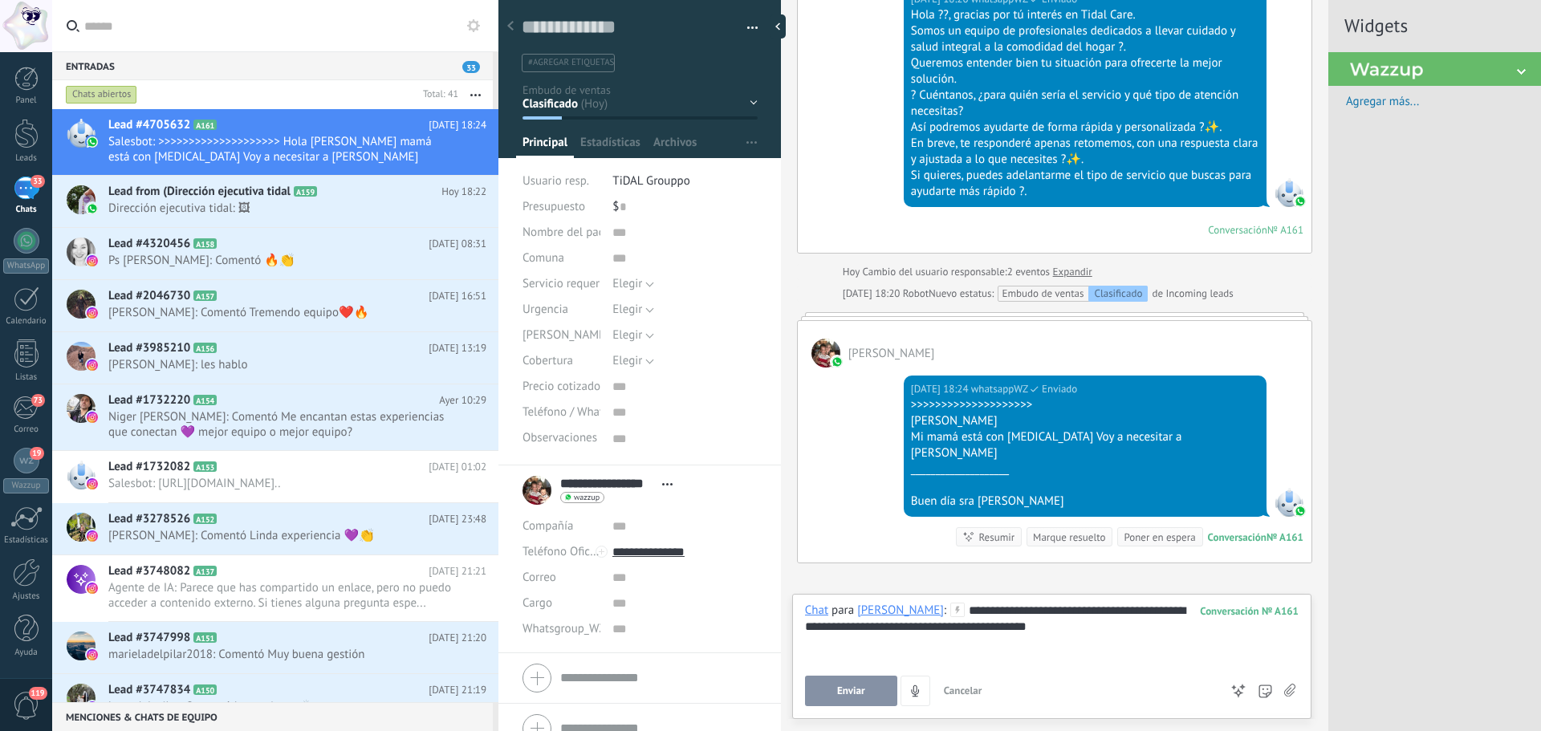
click at [1104, 644] on div "**********" at bounding box center [1052, 633] width 494 height 61
click at [832, 698] on button "Enviar" at bounding box center [851, 691] width 92 height 31
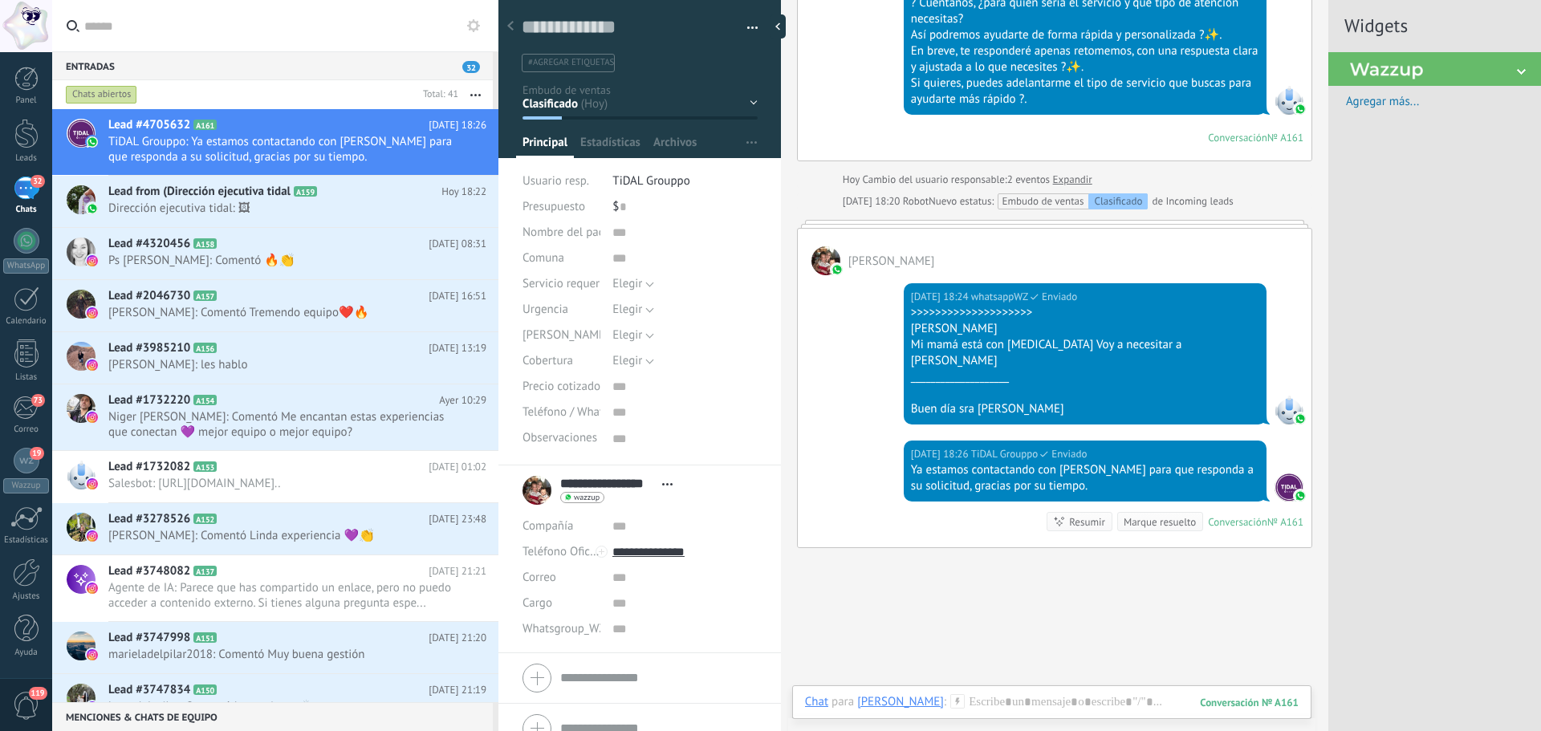
scroll to position [416, 0]
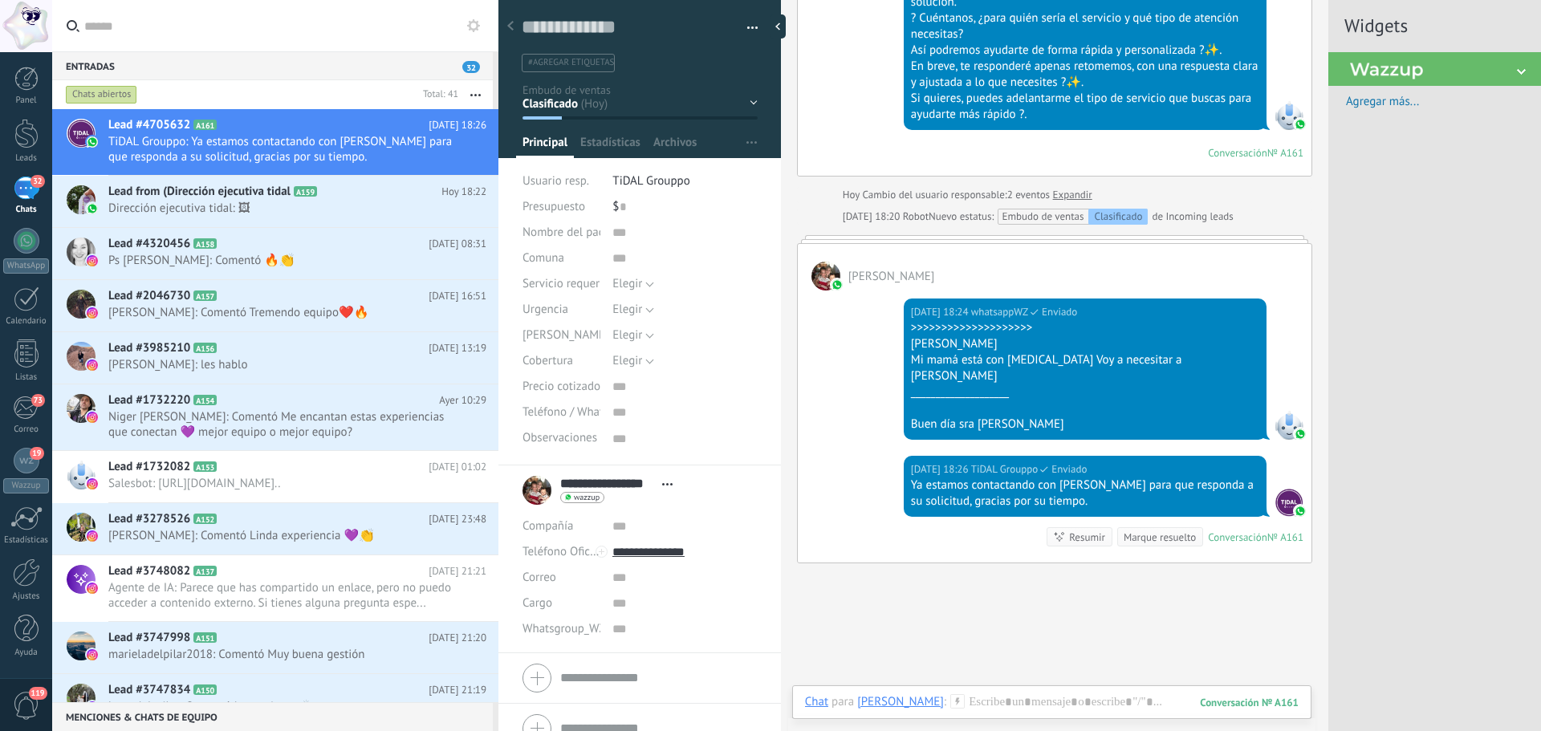
click at [1076, 530] on div "Resumir" at bounding box center [1087, 537] width 36 height 15
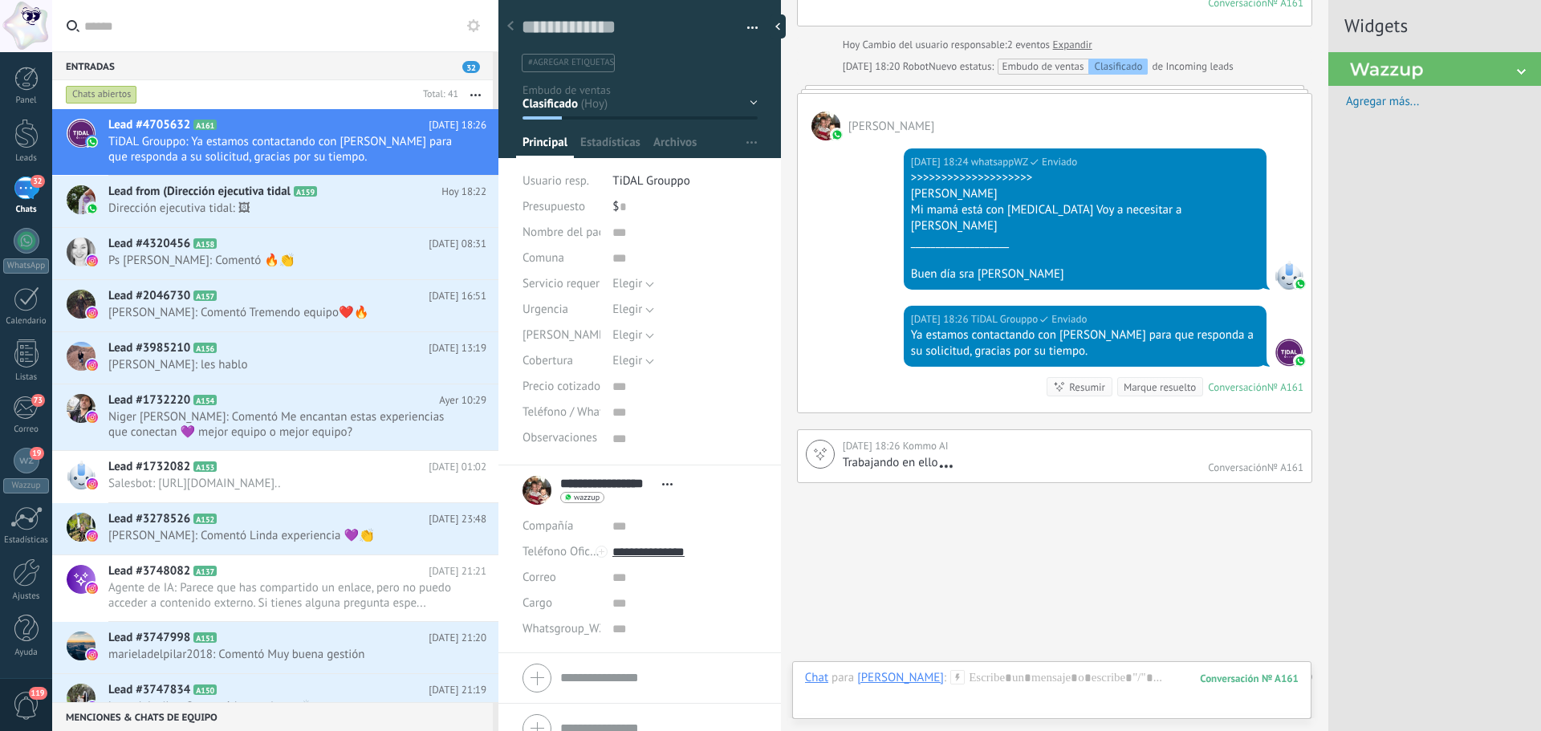
scroll to position [569, 0]
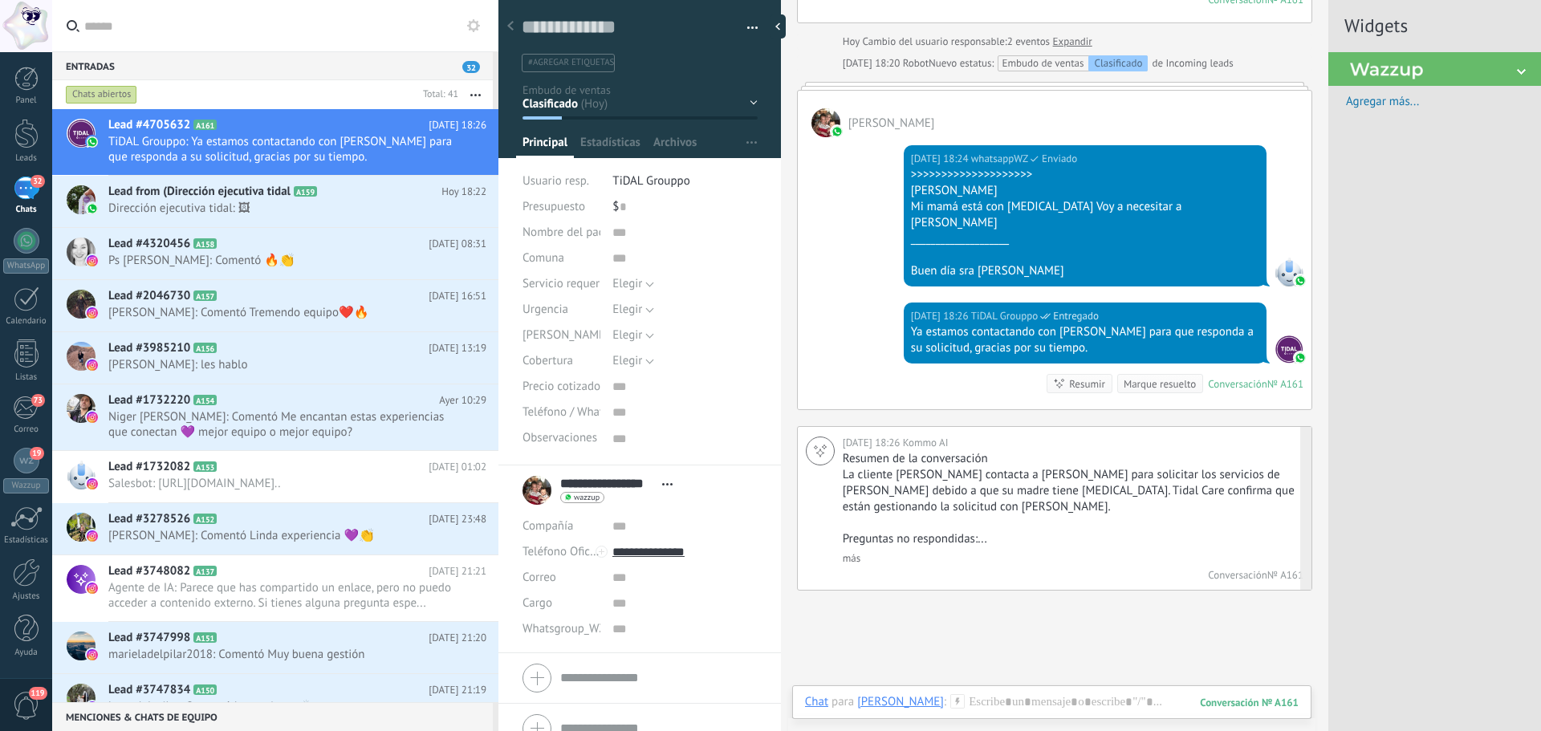
click at [853, 552] on link "más" at bounding box center [852, 559] width 18 height 14
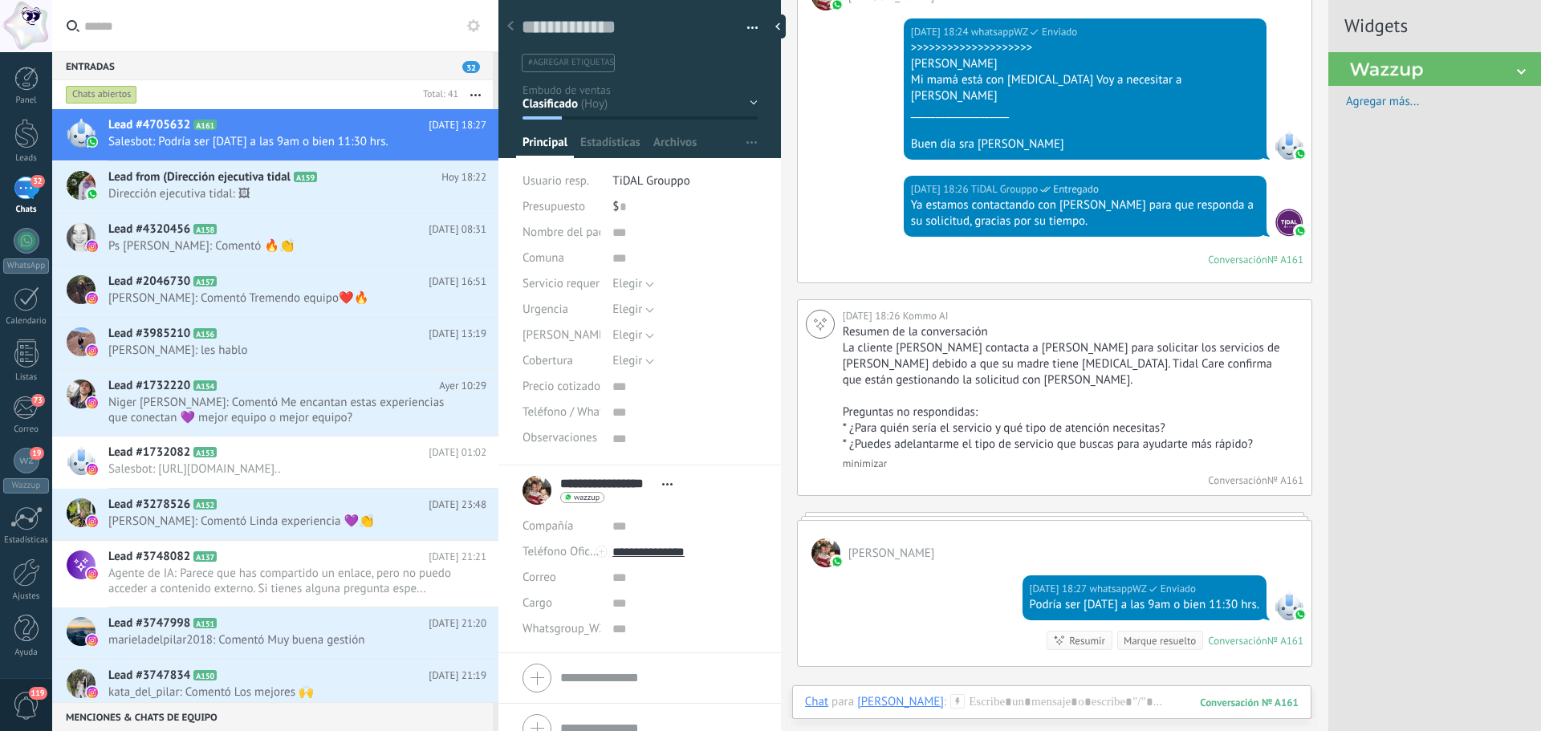
scroll to position [879, 0]
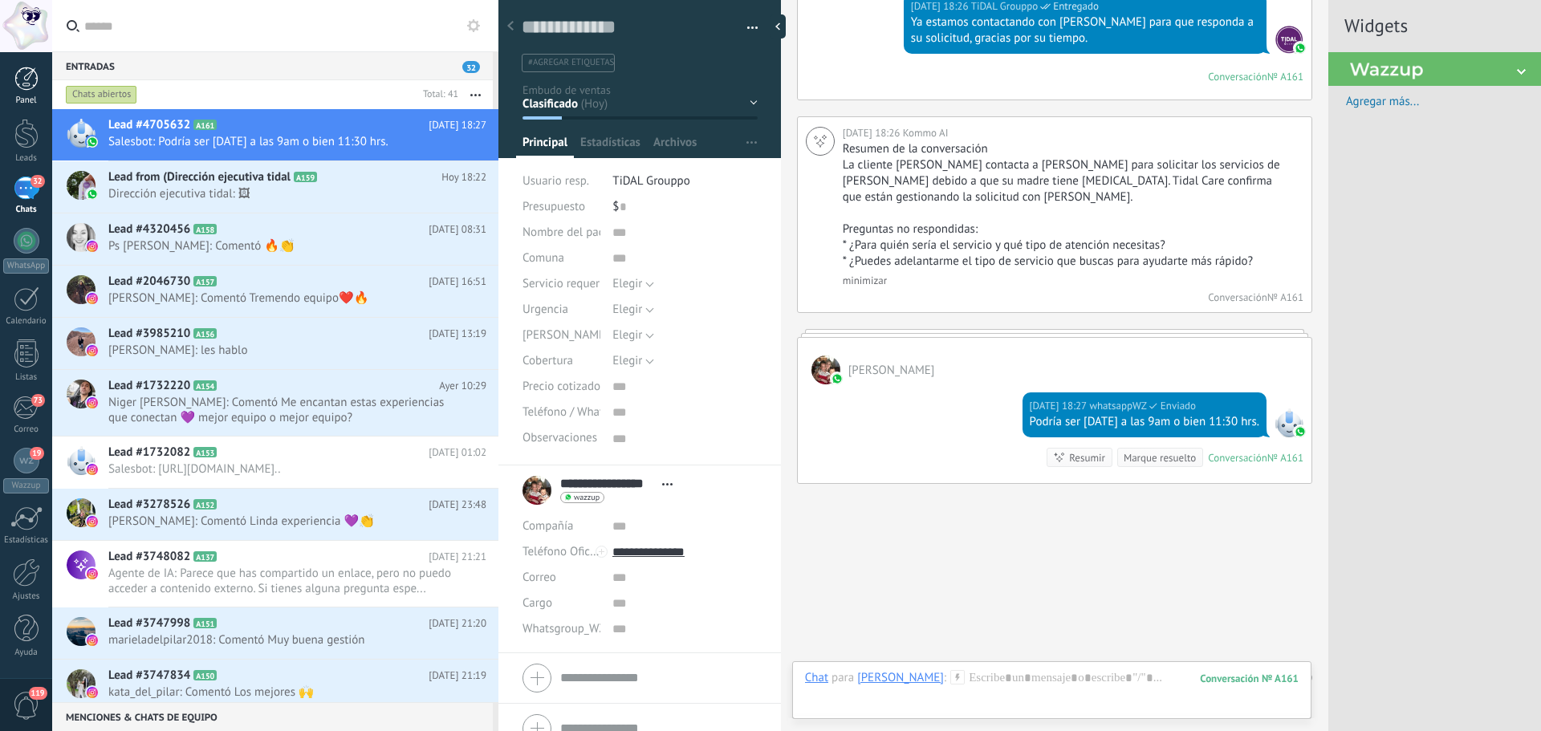
click at [33, 87] on div at bounding box center [26, 79] width 24 height 24
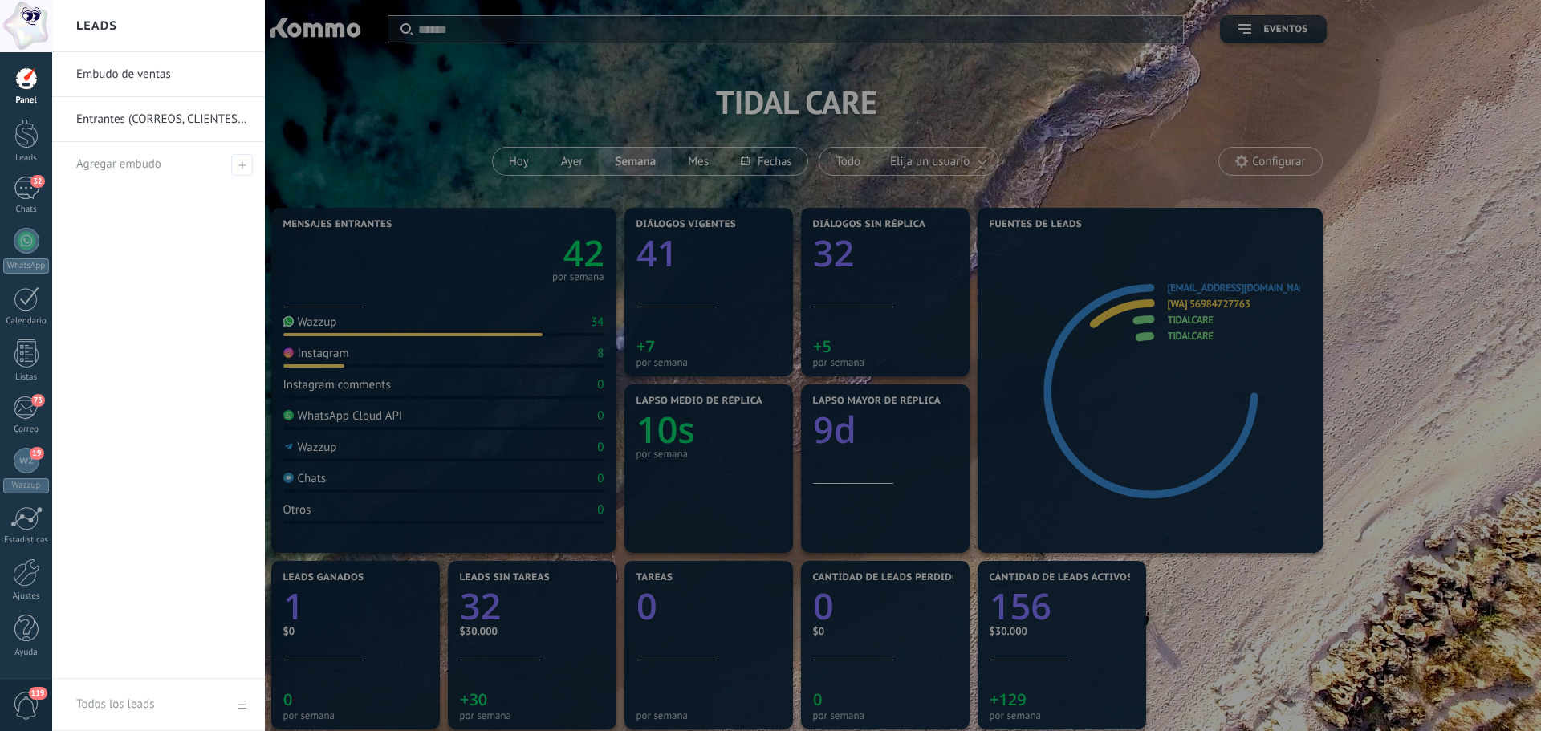
click at [114, 83] on link "Embudo de ventas" at bounding box center [162, 74] width 173 height 45
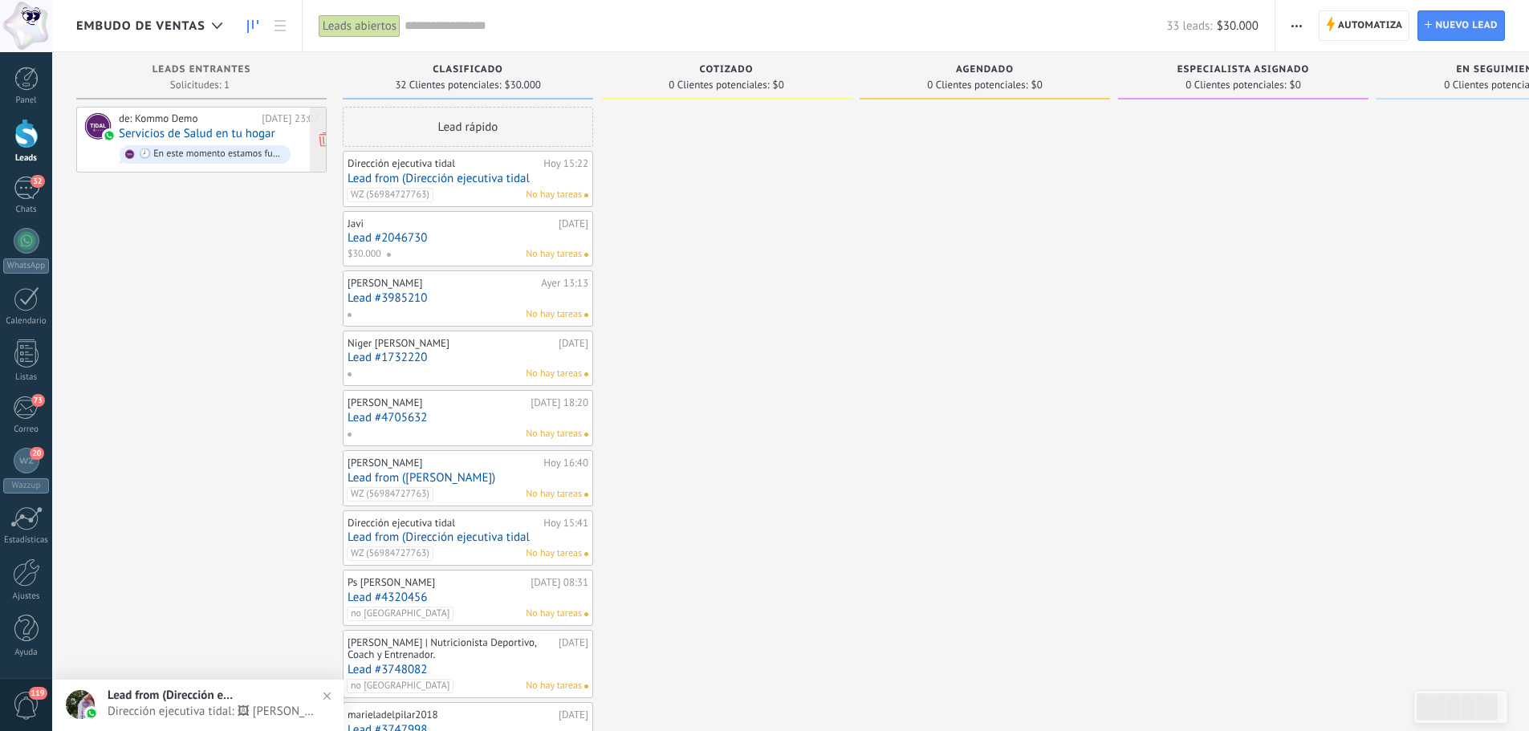
click at [242, 131] on link "Servicios de Salud en tu hogar" at bounding box center [197, 134] width 157 height 14
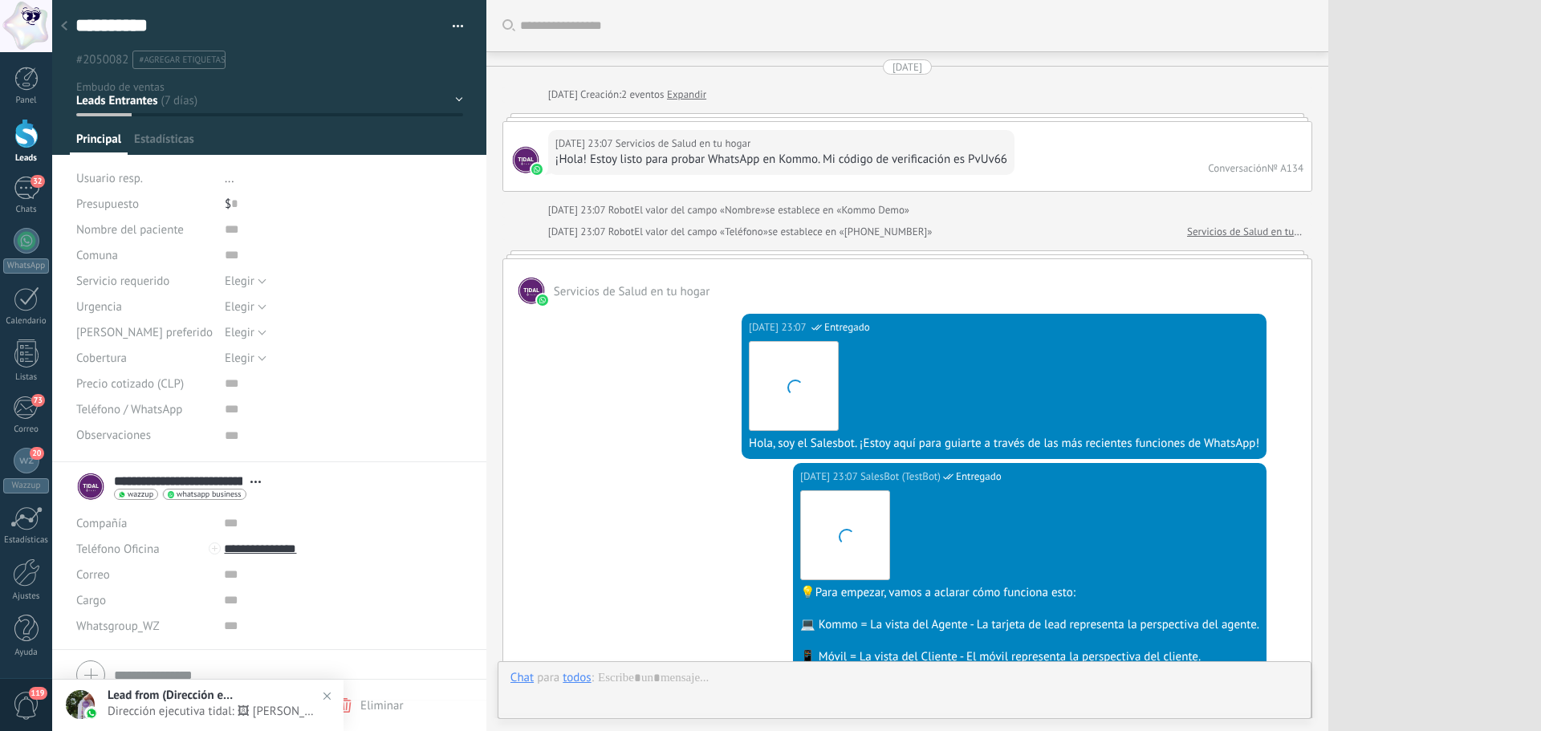
type textarea "***"
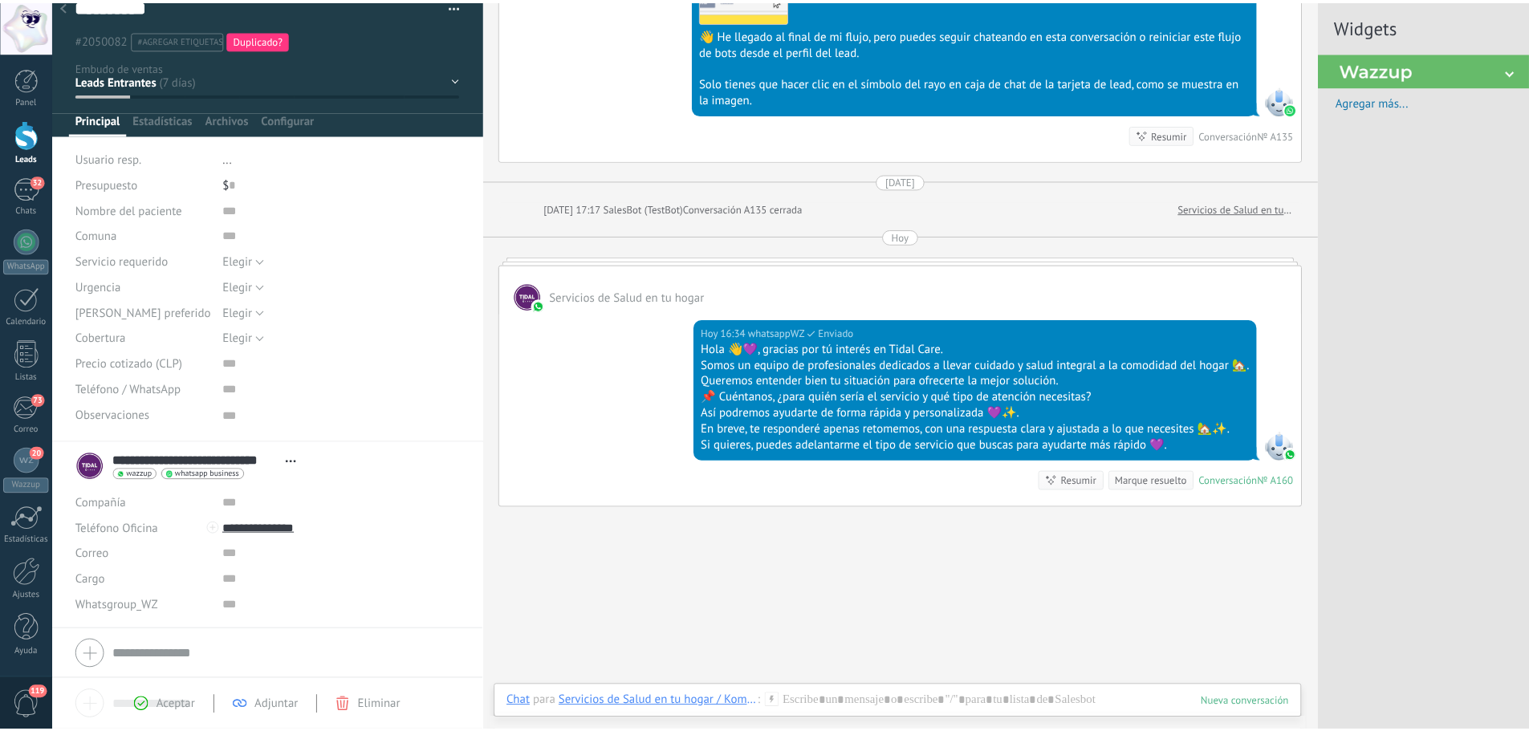
scroll to position [1866, 0]
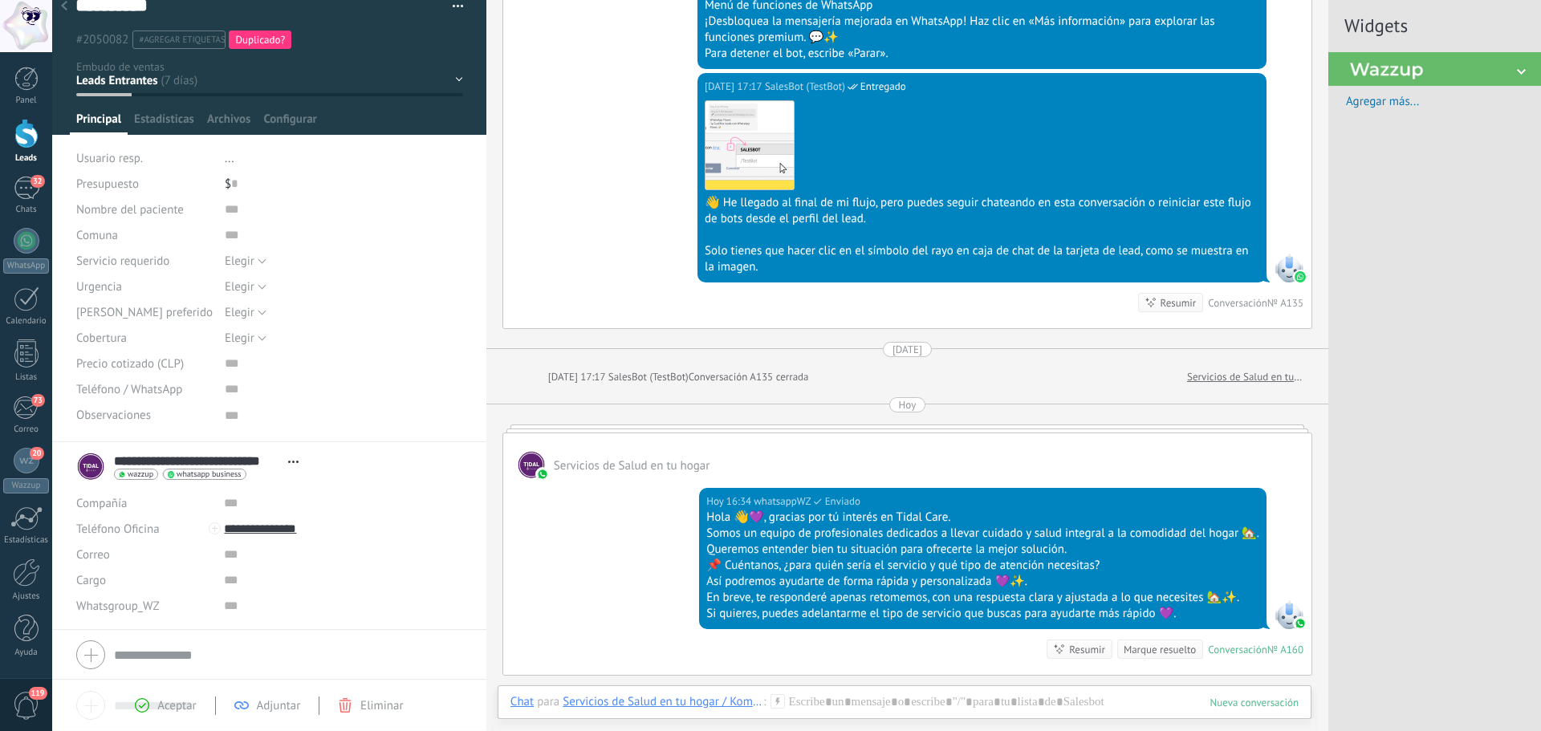
click at [70, 7] on div at bounding box center [64, 6] width 22 height 31
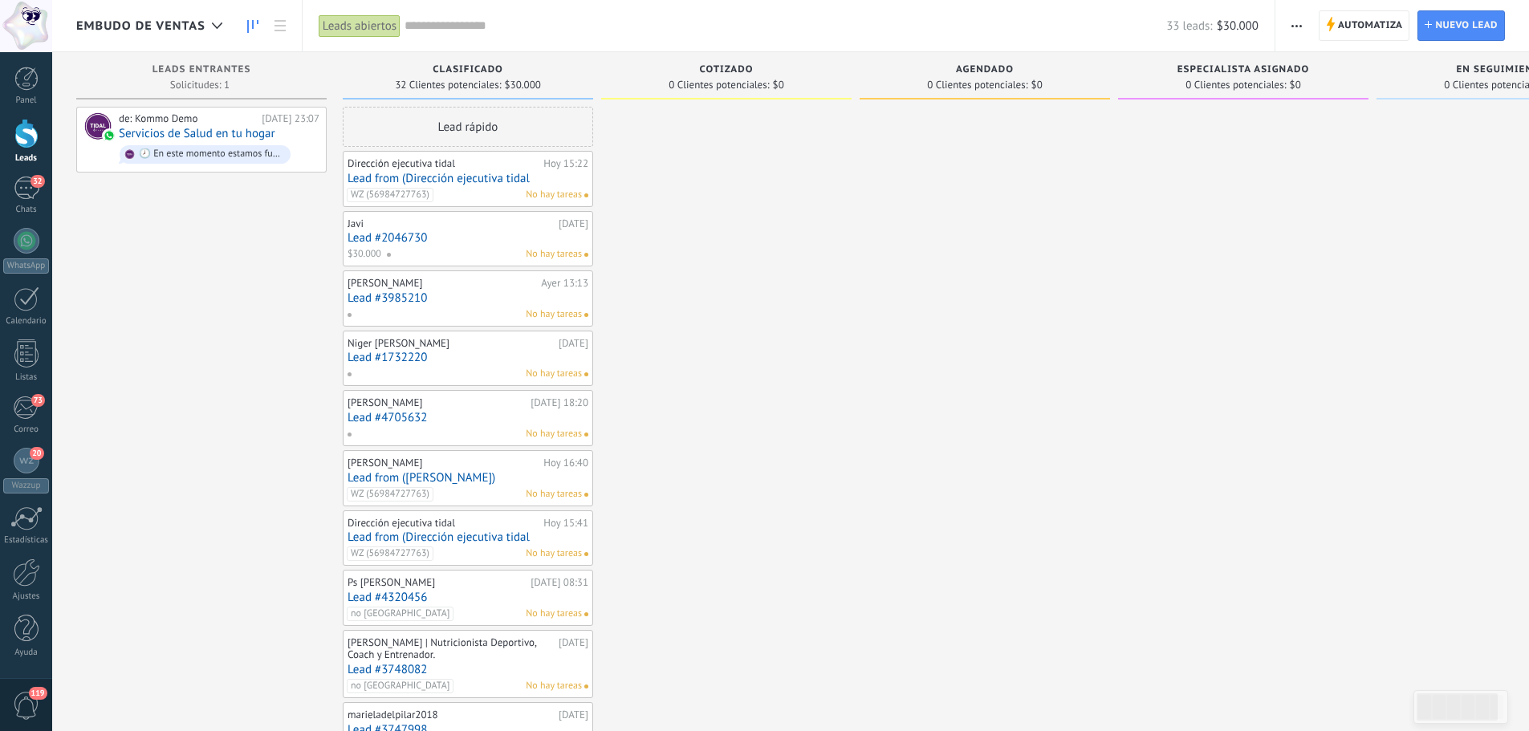
click at [100, 15] on div "Embudo de ventas" at bounding box center [153, 25] width 154 height 51
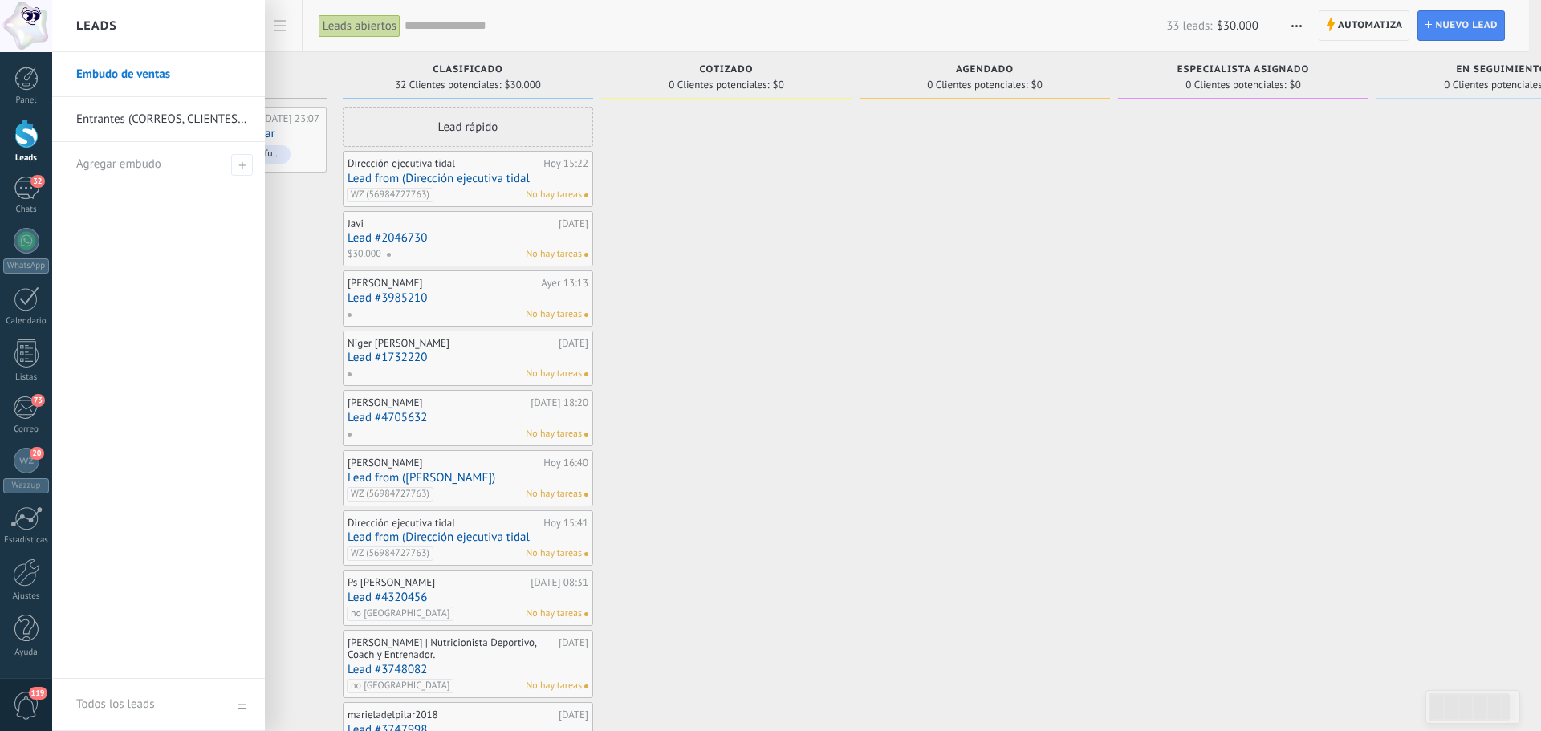
click at [142, 123] on link "Entrantes (CORREOS, CLIENTES Y PROFESIONALES)" at bounding box center [162, 119] width 173 height 45
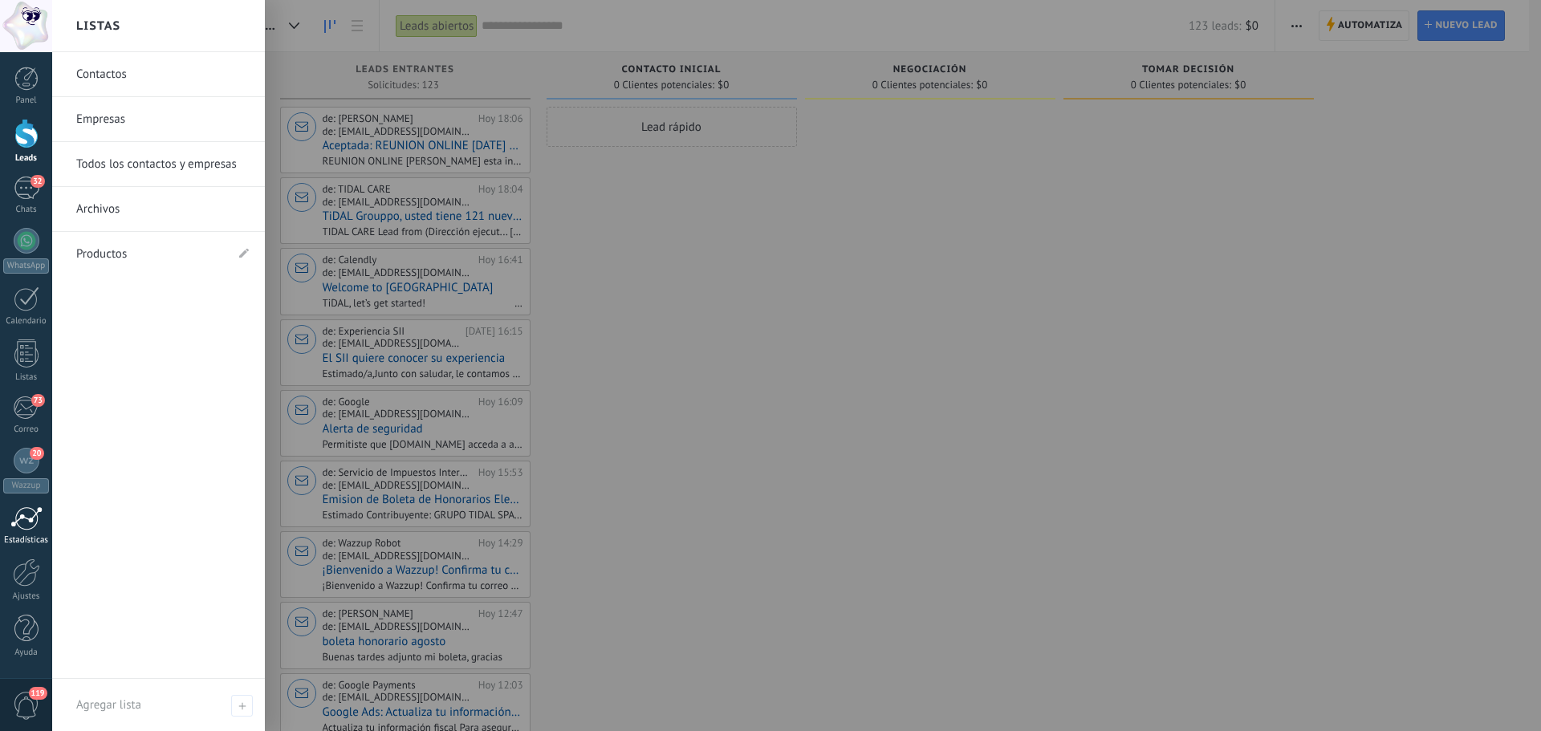
click at [42, 531] on link "Estadísticas" at bounding box center [26, 526] width 52 height 39
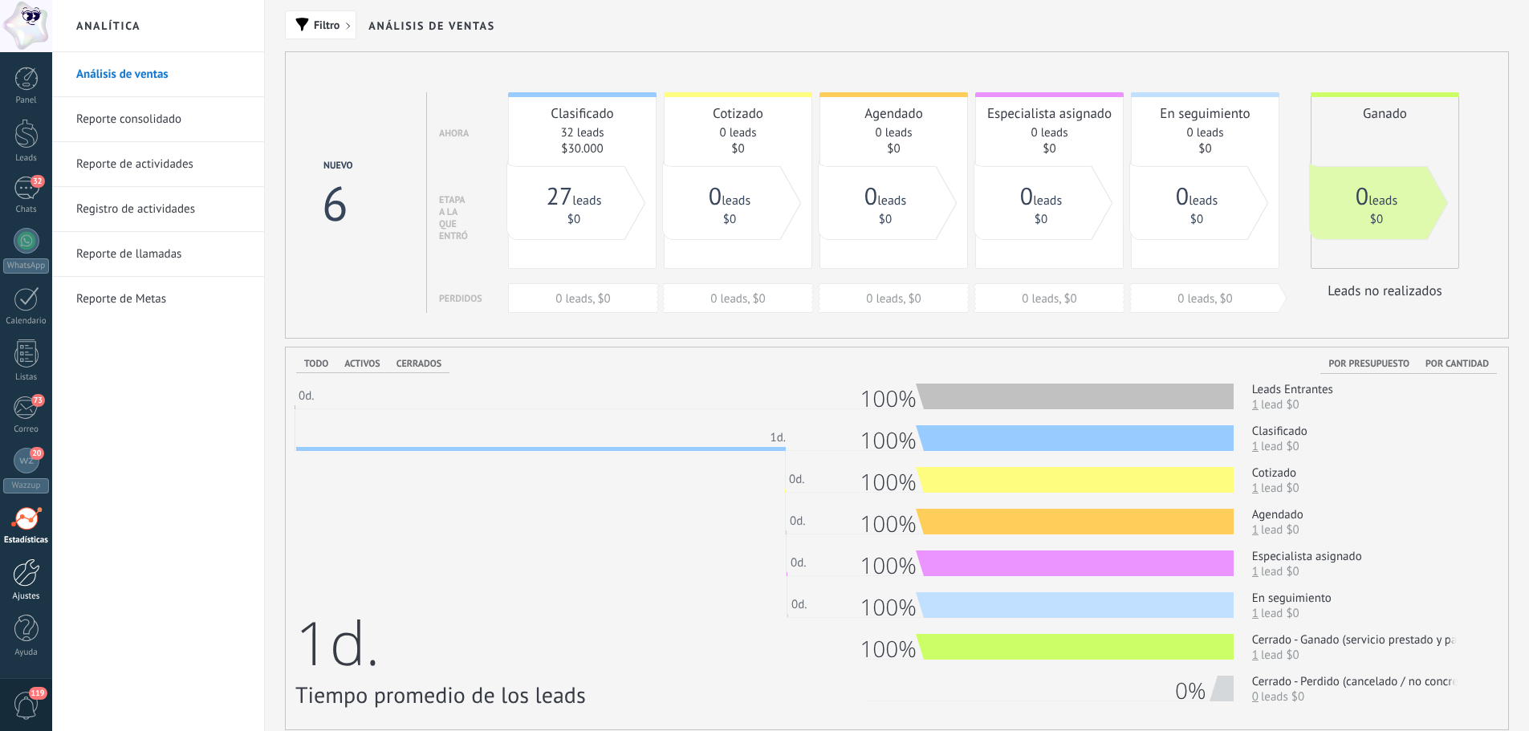
click at [14, 582] on div at bounding box center [26, 573] width 27 height 28
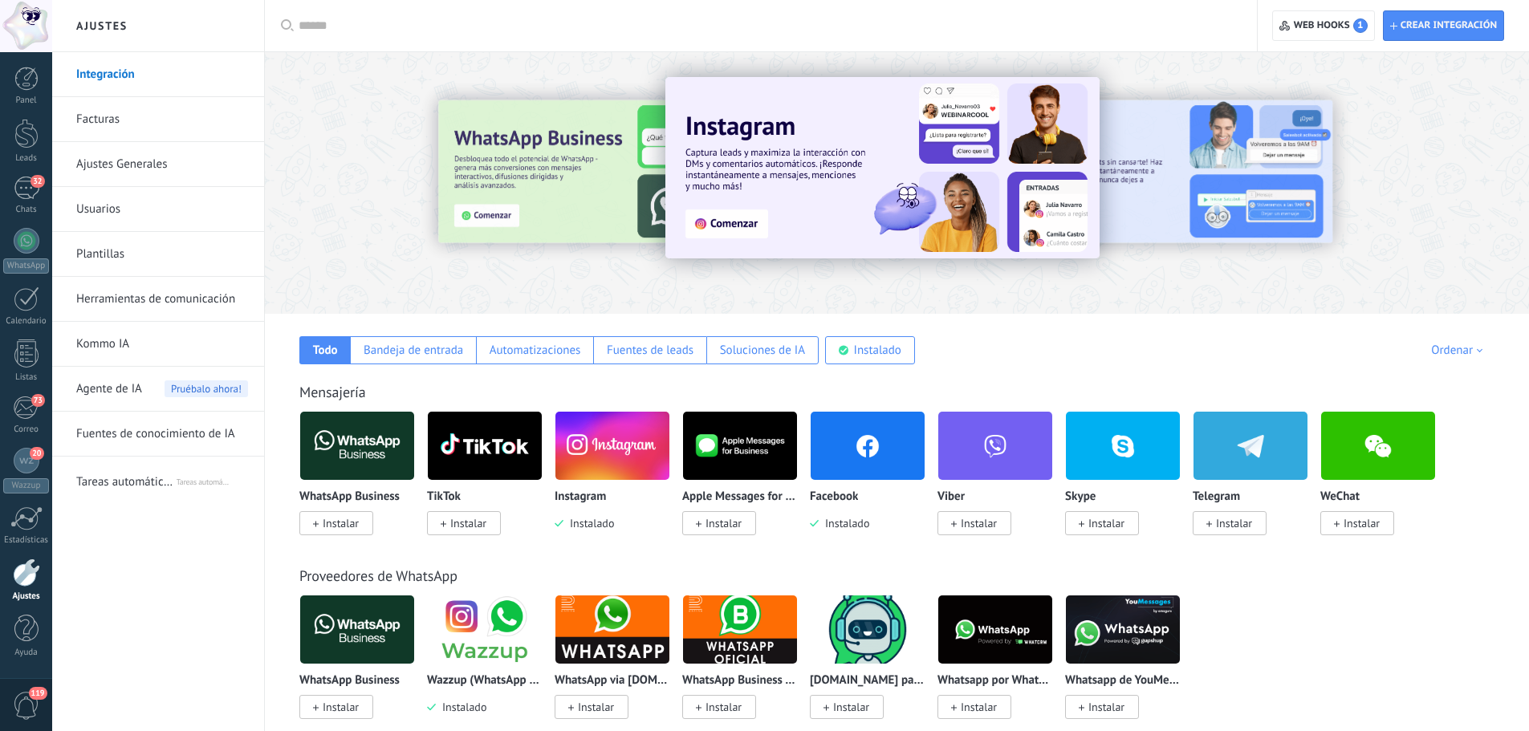
click at [109, 114] on link "Facturas" at bounding box center [162, 119] width 172 height 45
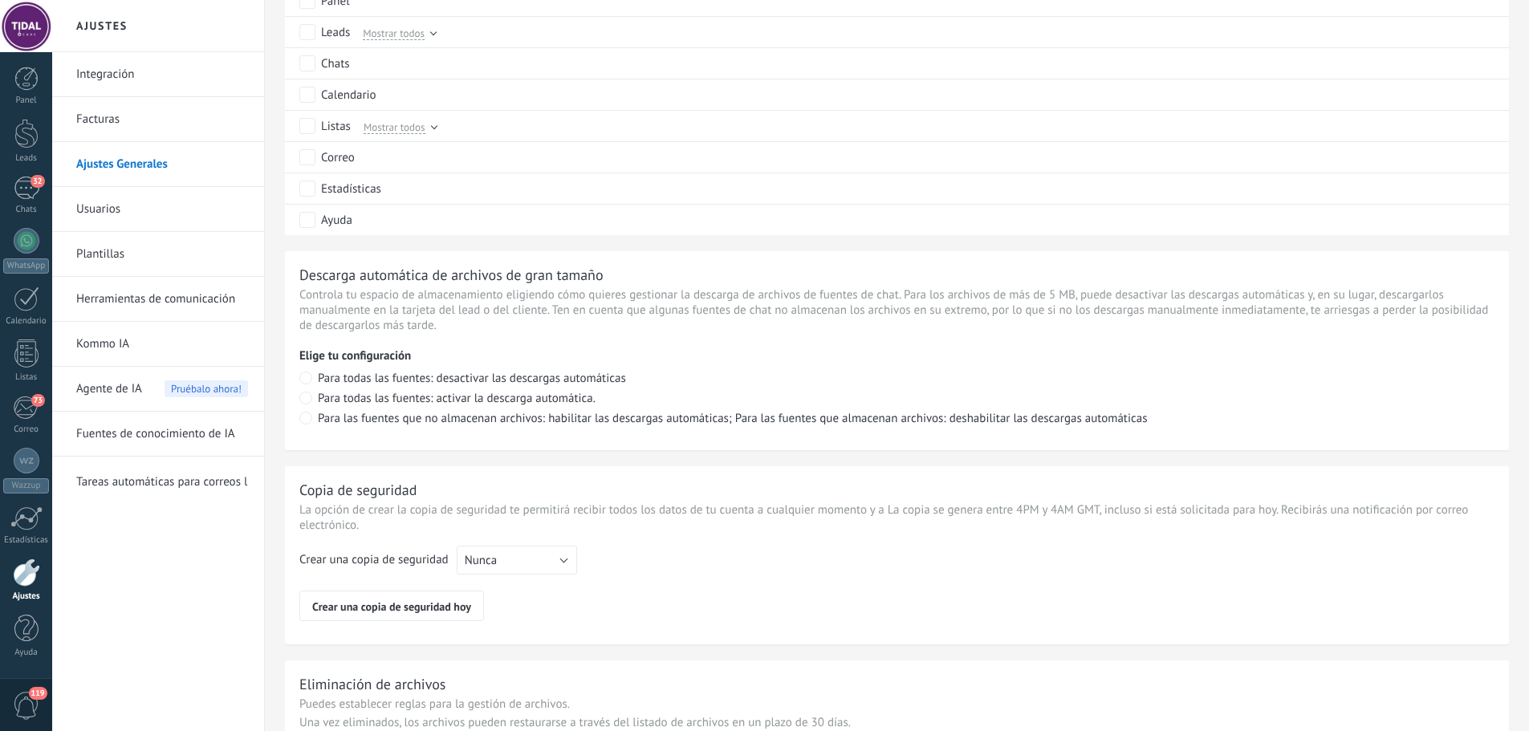
scroll to position [1037, 0]
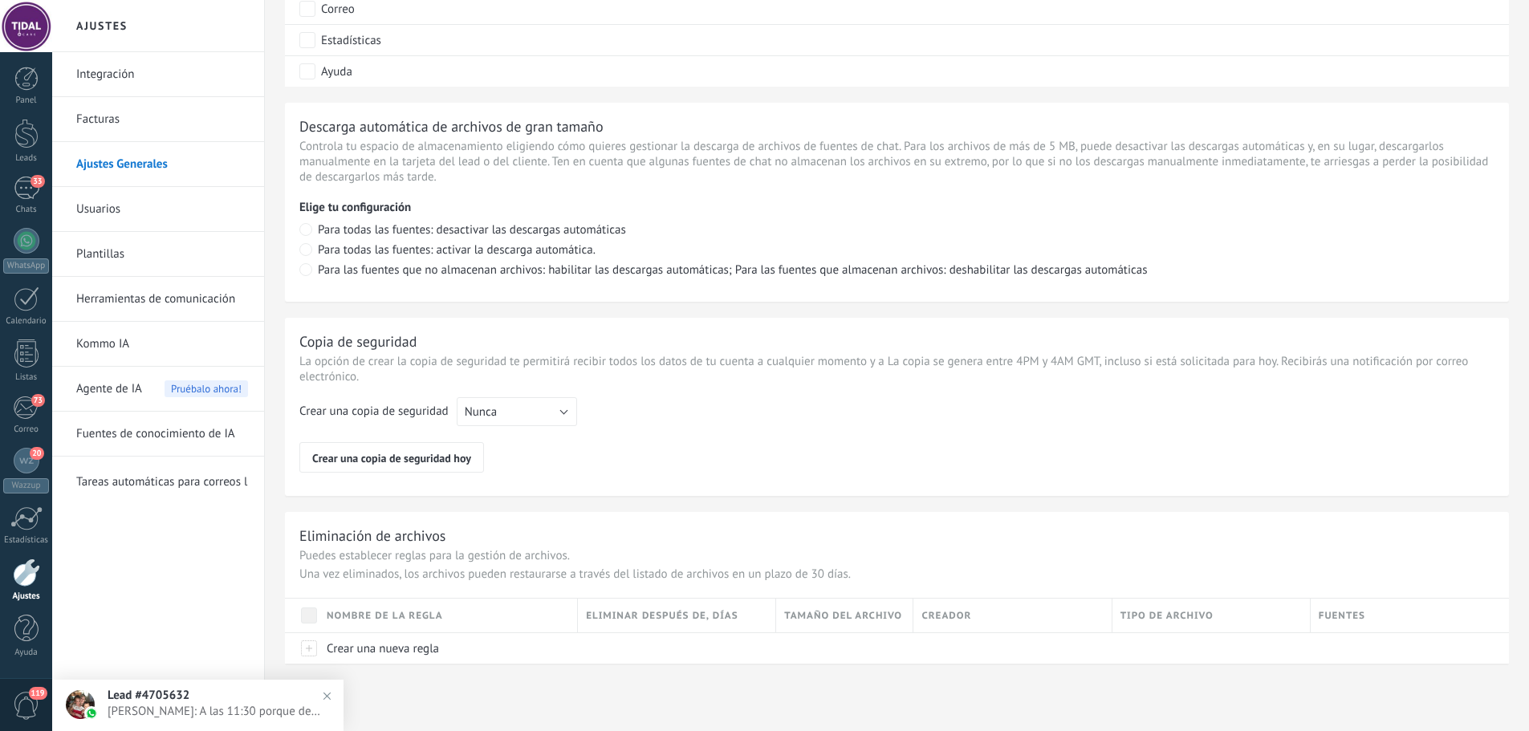
click at [100, 257] on link "Plantillas" at bounding box center [162, 254] width 172 height 45
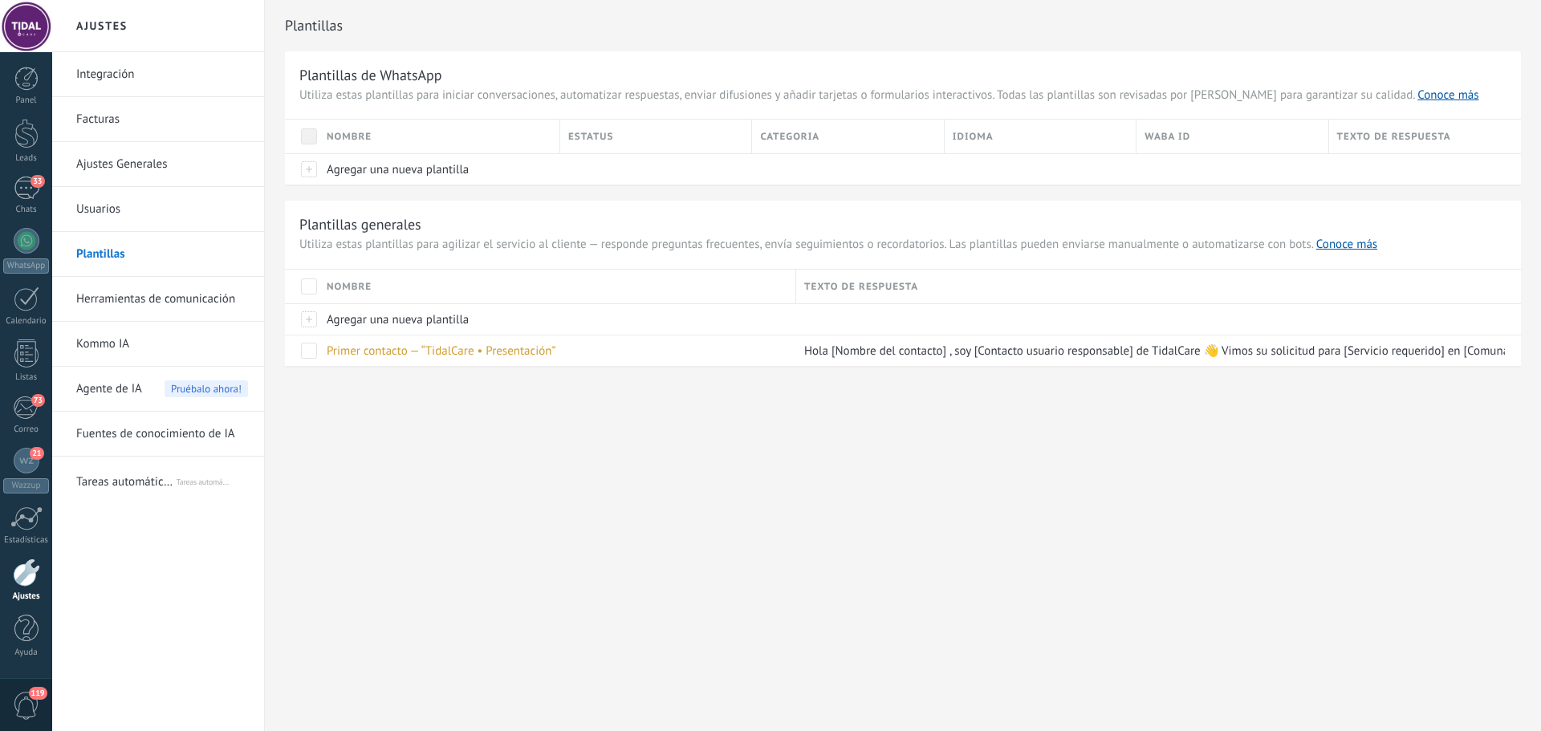
click at [182, 307] on link "Herramientas de comunicación" at bounding box center [162, 299] width 172 height 45
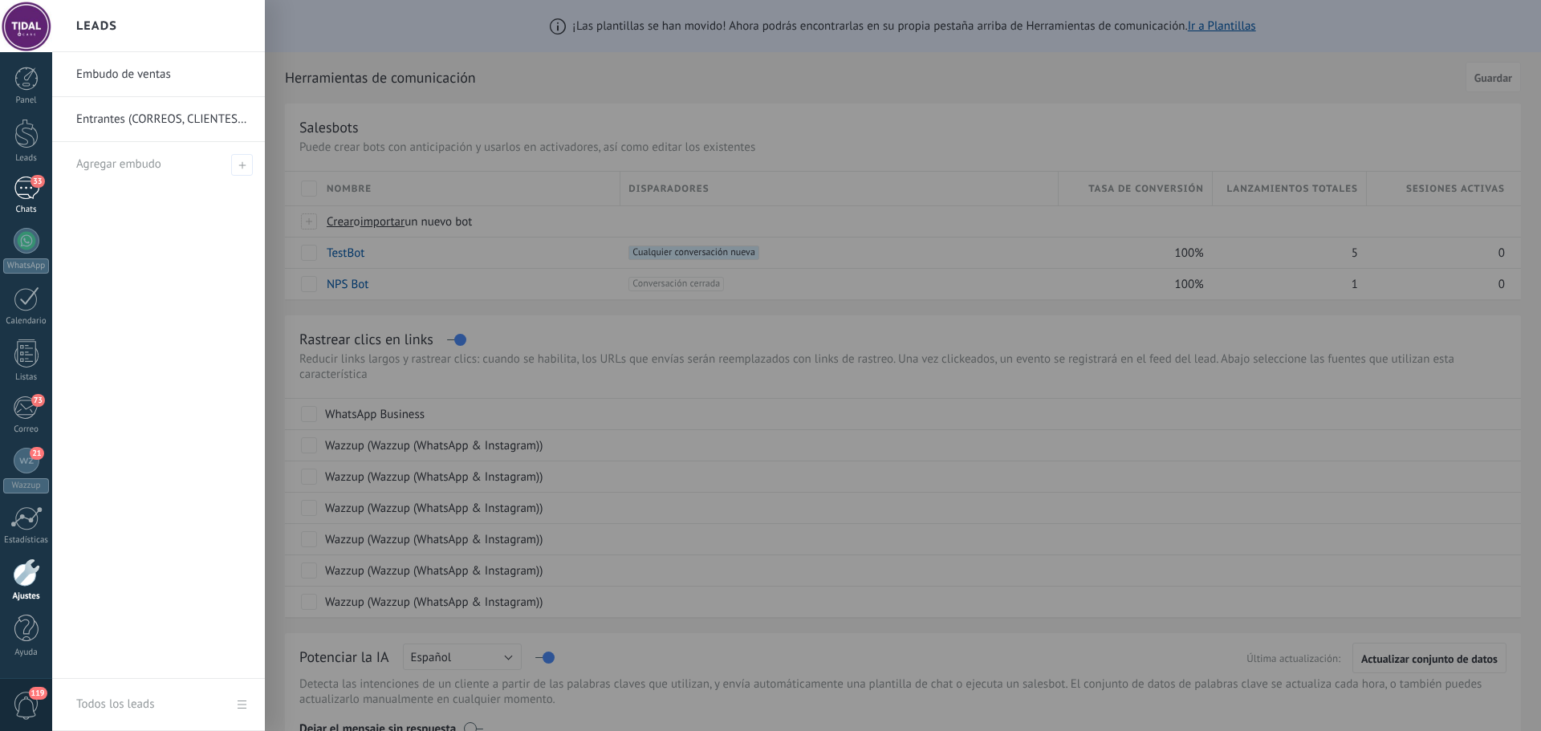
click at [29, 206] on div "Chats" at bounding box center [26, 210] width 47 height 10
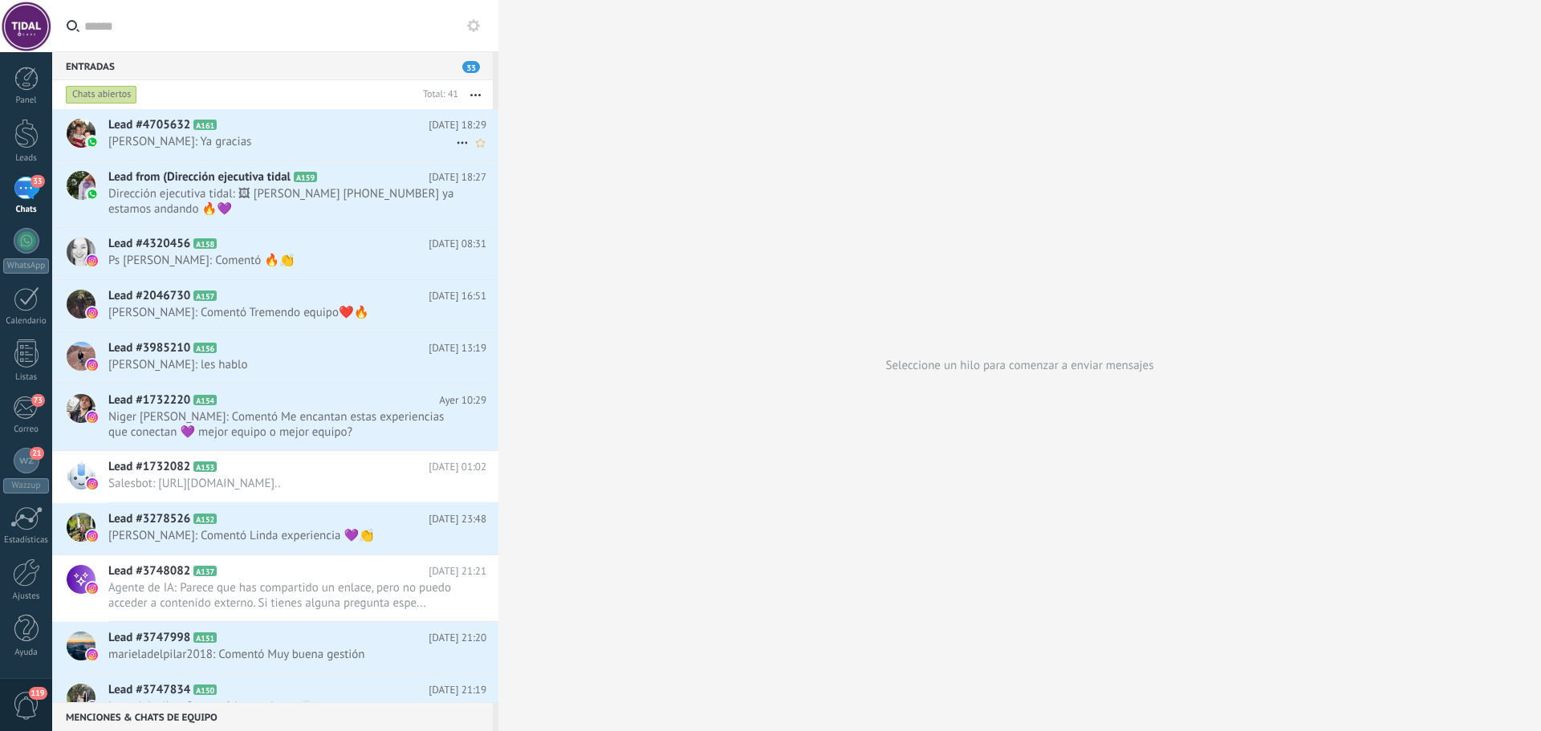
click at [220, 138] on span "Valentina Cliente: Ya gracias" at bounding box center [282, 141] width 348 height 15
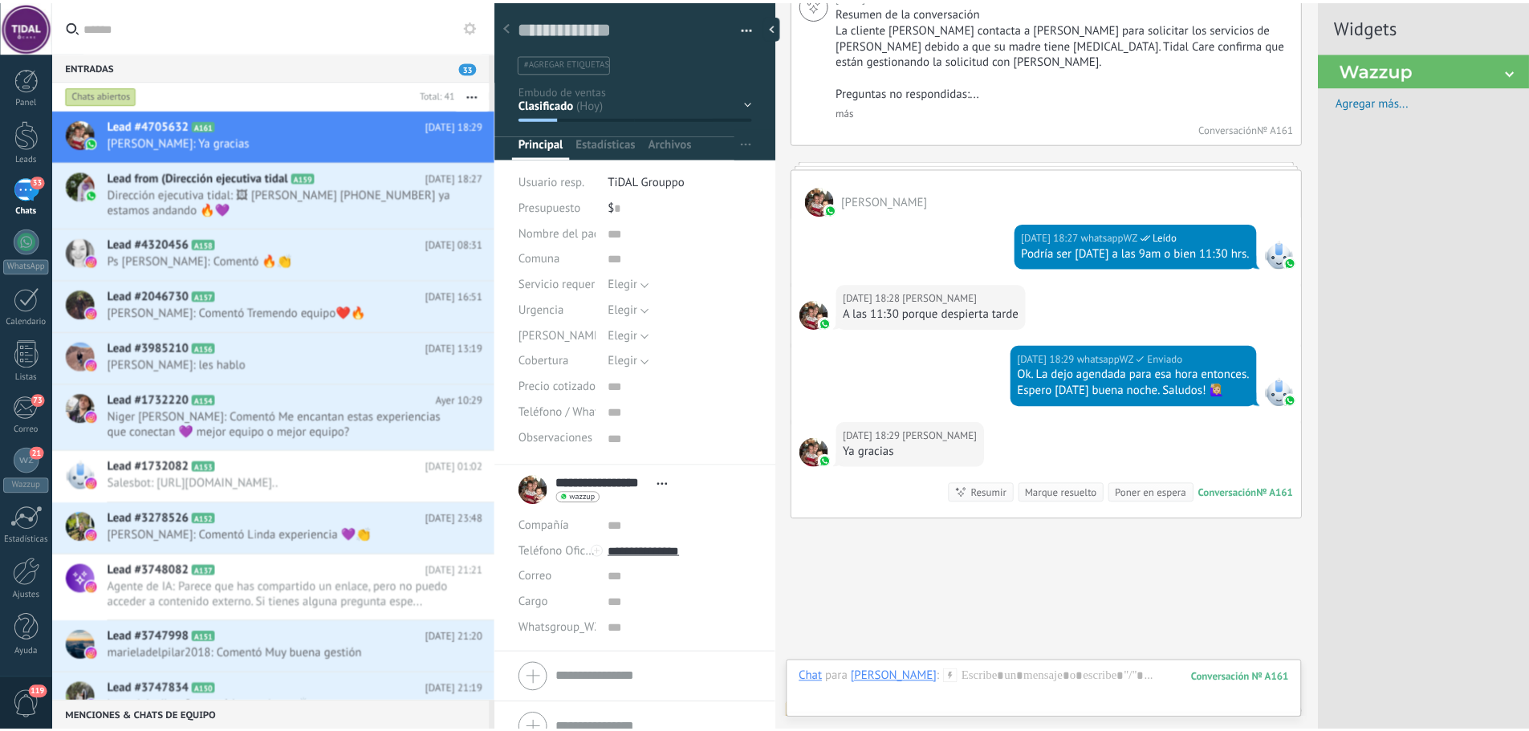
scroll to position [16, 0]
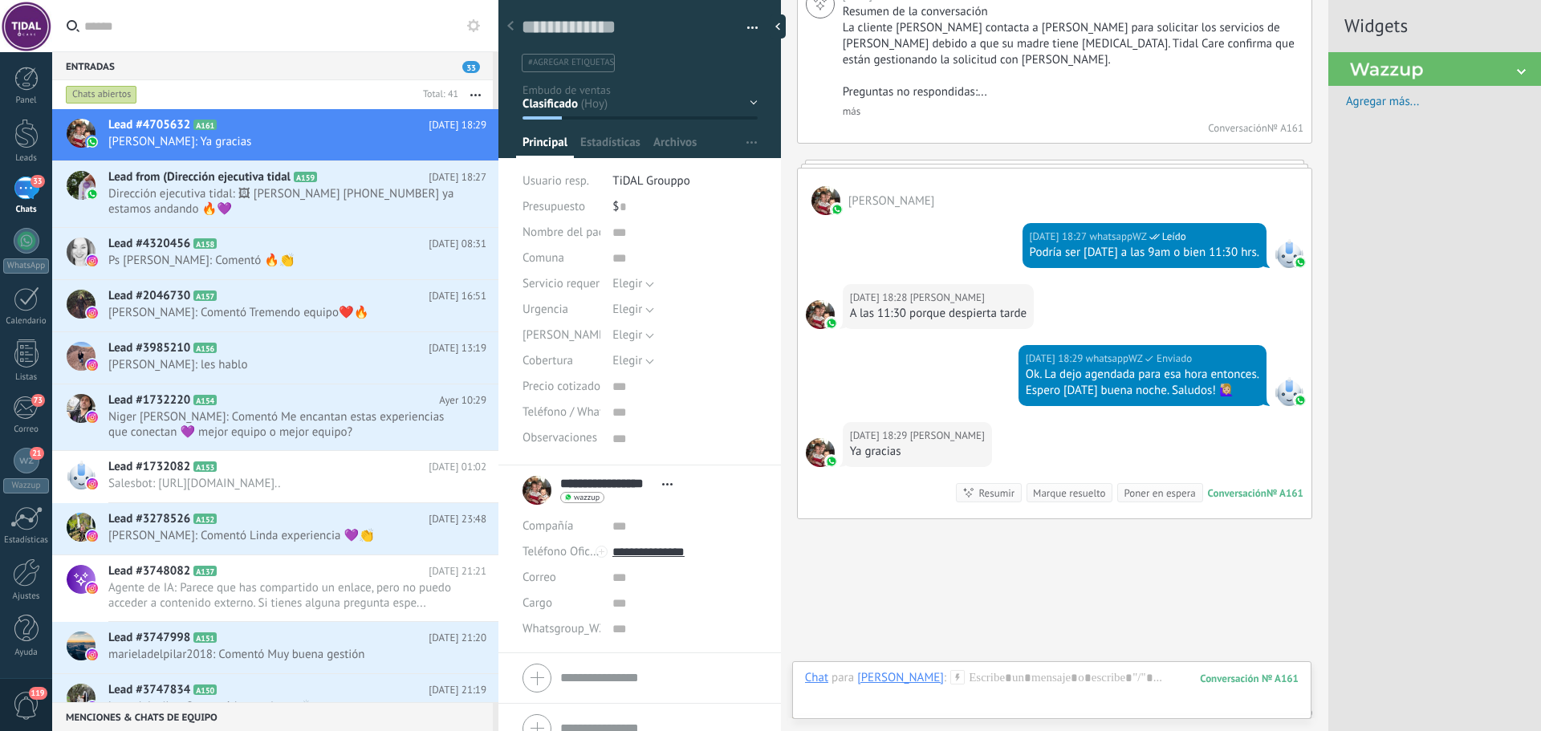
click at [1304, 248] on button "Robot" at bounding box center [1300, 258] width 51 height 20
click at [34, 528] on div at bounding box center [26, 519] width 32 height 24
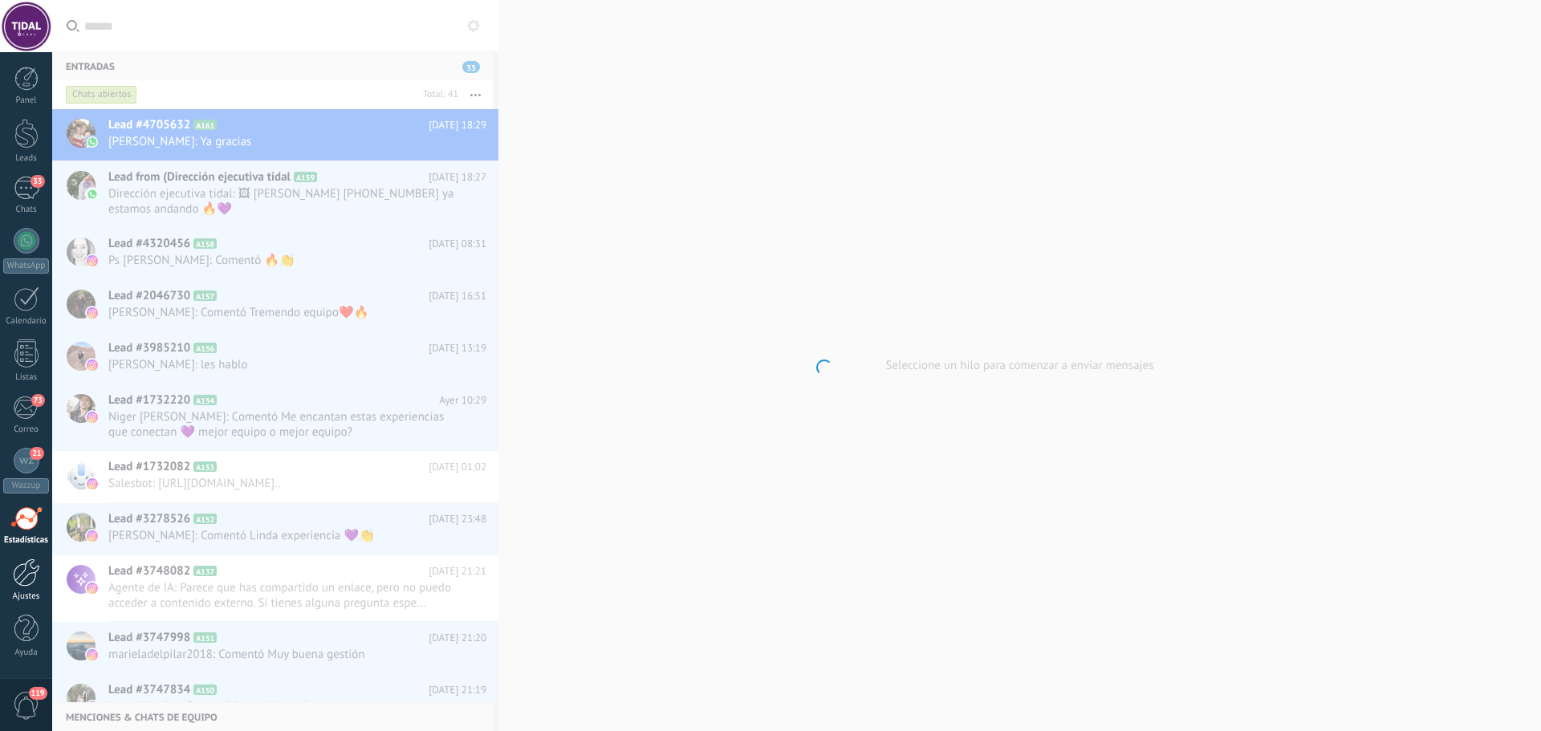
click at [31, 589] on link "Ajustes" at bounding box center [26, 580] width 52 height 43
click at [30, 515] on div at bounding box center [26, 519] width 32 height 24
click at [22, 587] on link "Ajustes" at bounding box center [26, 580] width 52 height 43
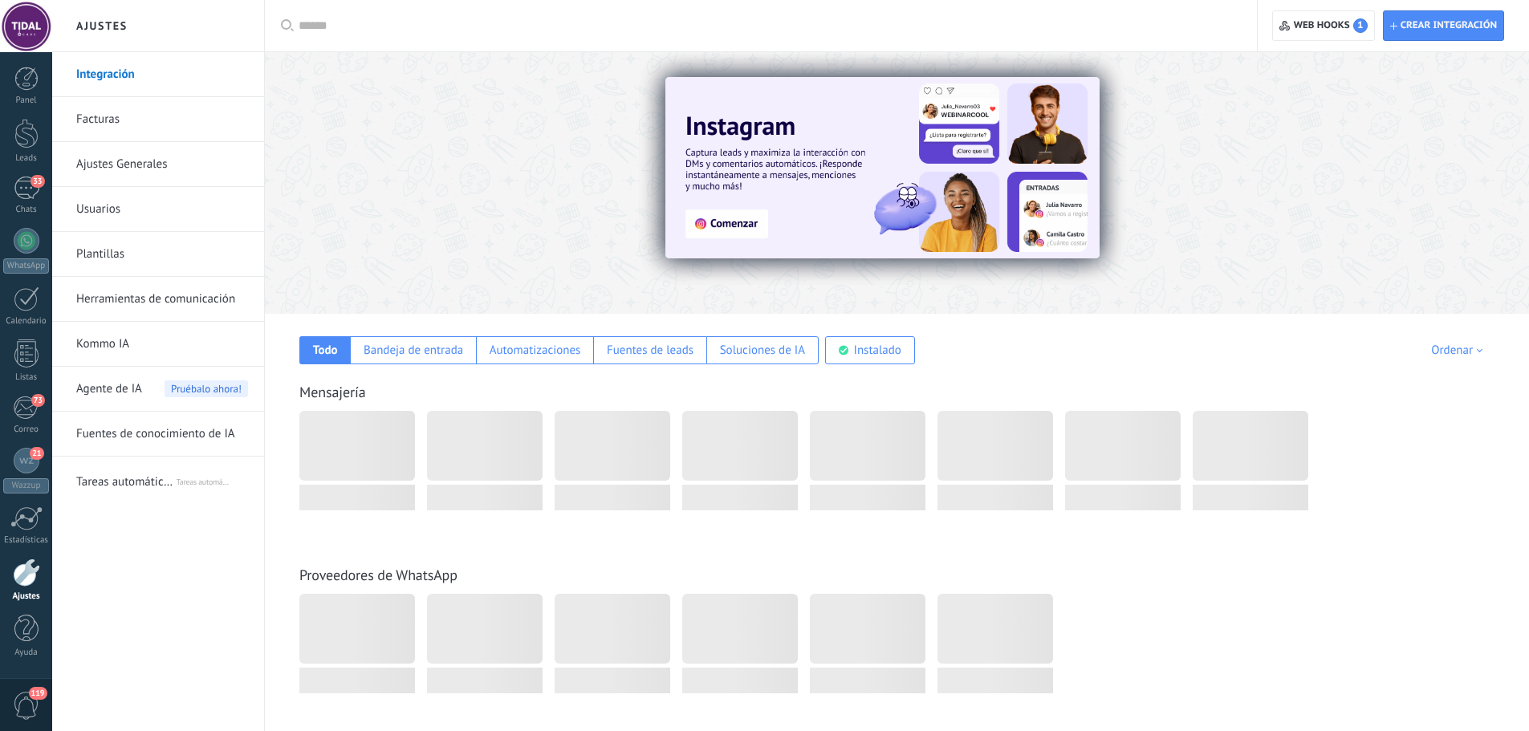
click at [179, 292] on link "Herramientas de comunicación" at bounding box center [162, 299] width 172 height 45
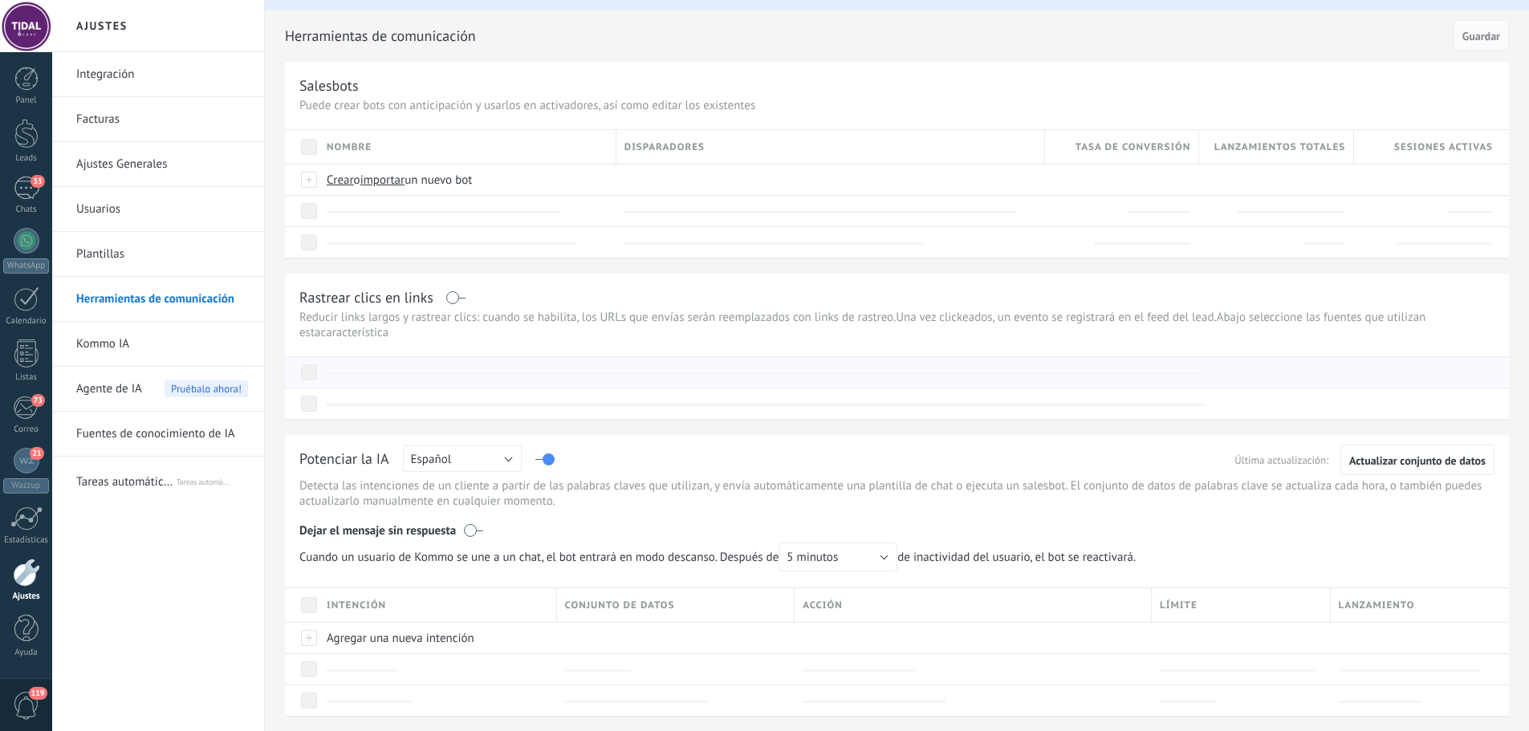
scroll to position [80, 0]
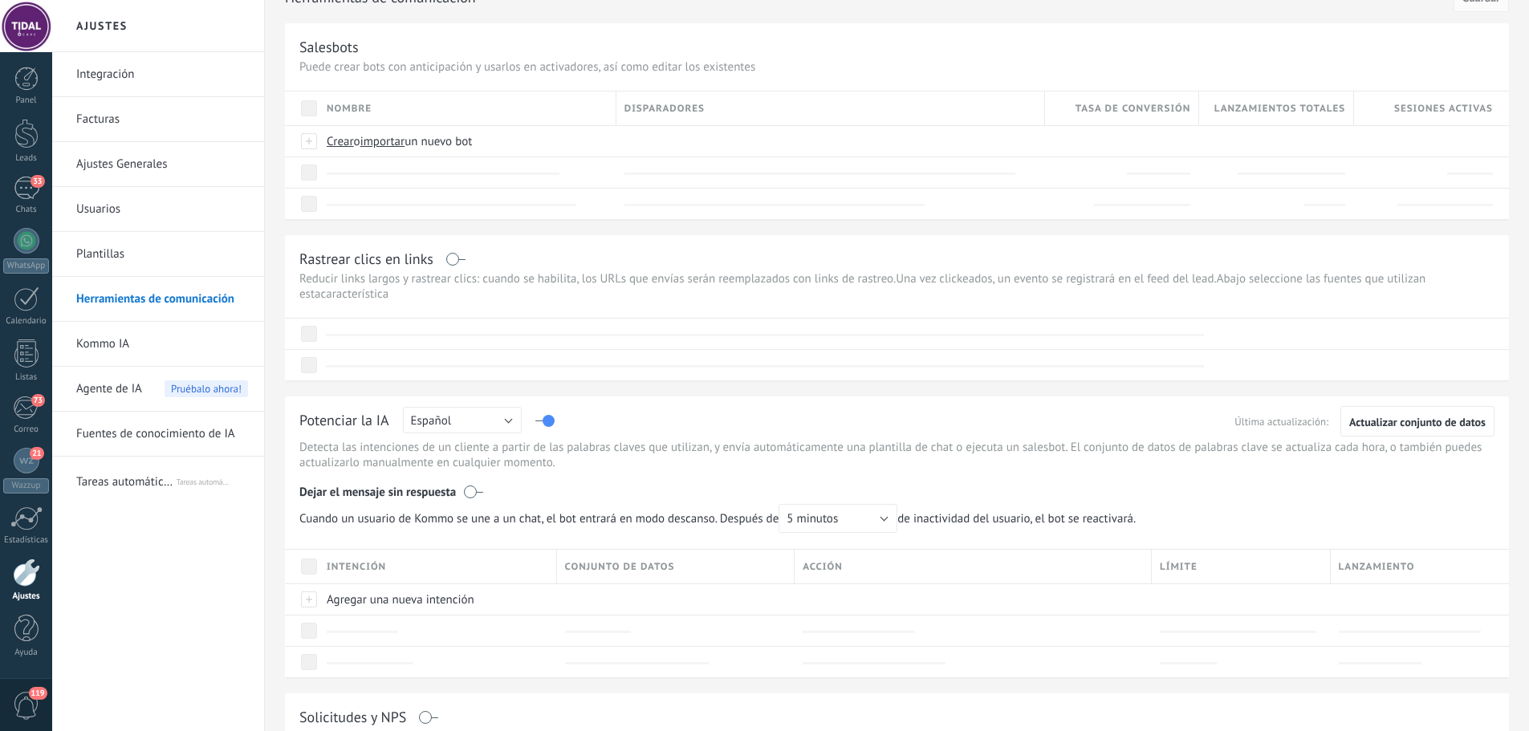
click at [545, 421] on label at bounding box center [544, 421] width 18 height 1
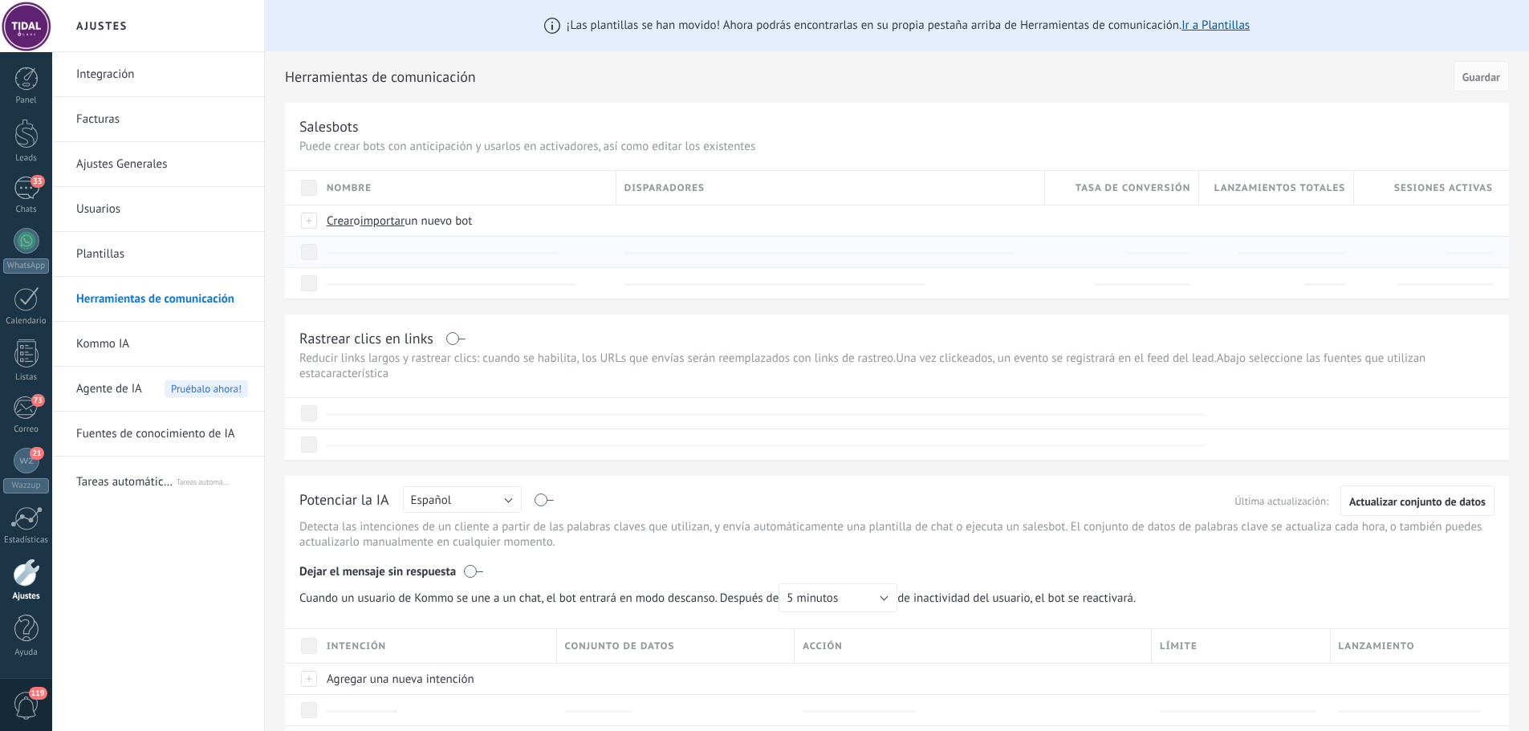
scroll to position [0, 0]
click at [1484, 75] on span "Guardar" at bounding box center [1482, 77] width 38 height 11
click at [1206, 26] on link "Ir a Plantillas" at bounding box center [1216, 25] width 68 height 15
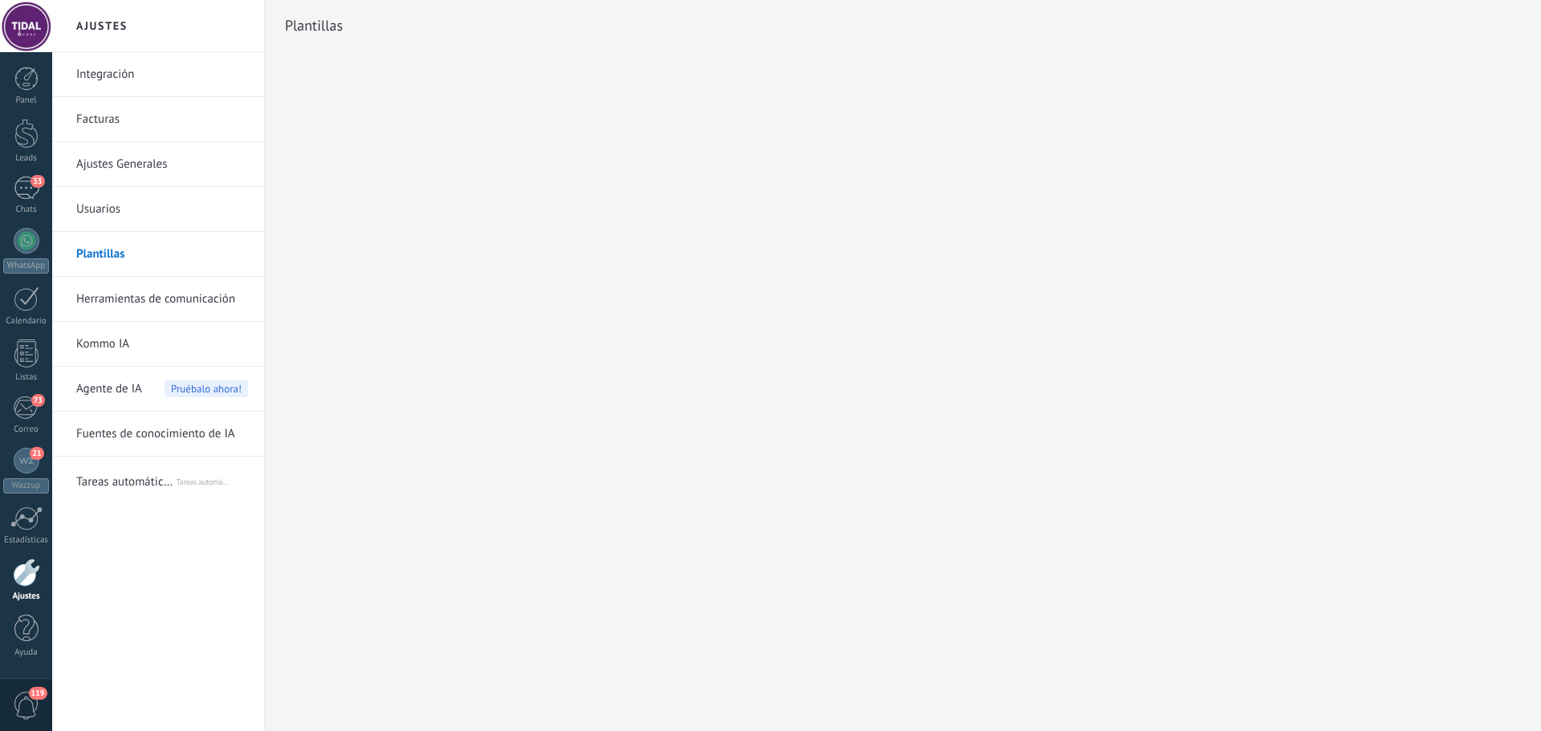
click at [109, 258] on link "Plantillas" at bounding box center [162, 254] width 172 height 45
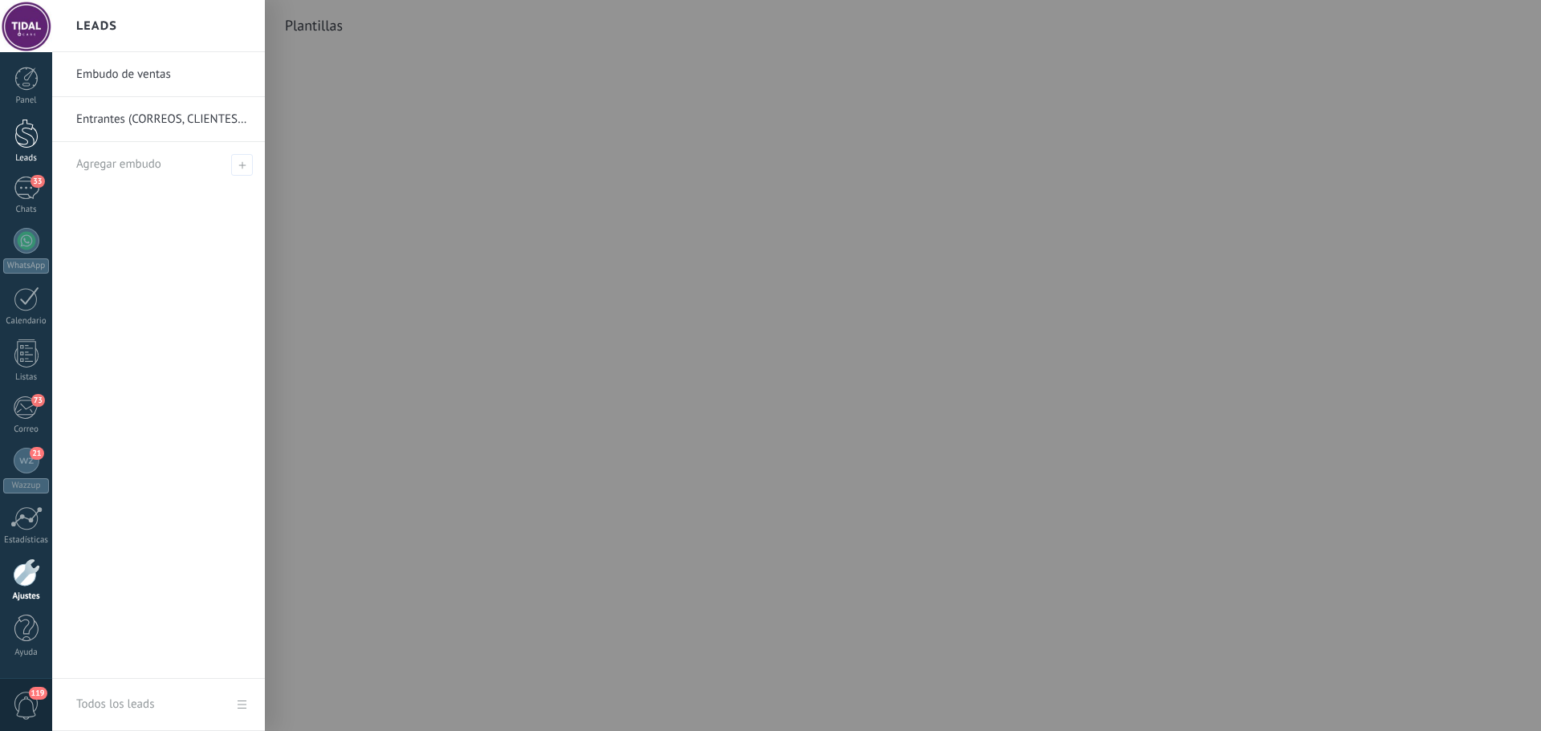
click at [19, 124] on div at bounding box center [26, 134] width 24 height 30
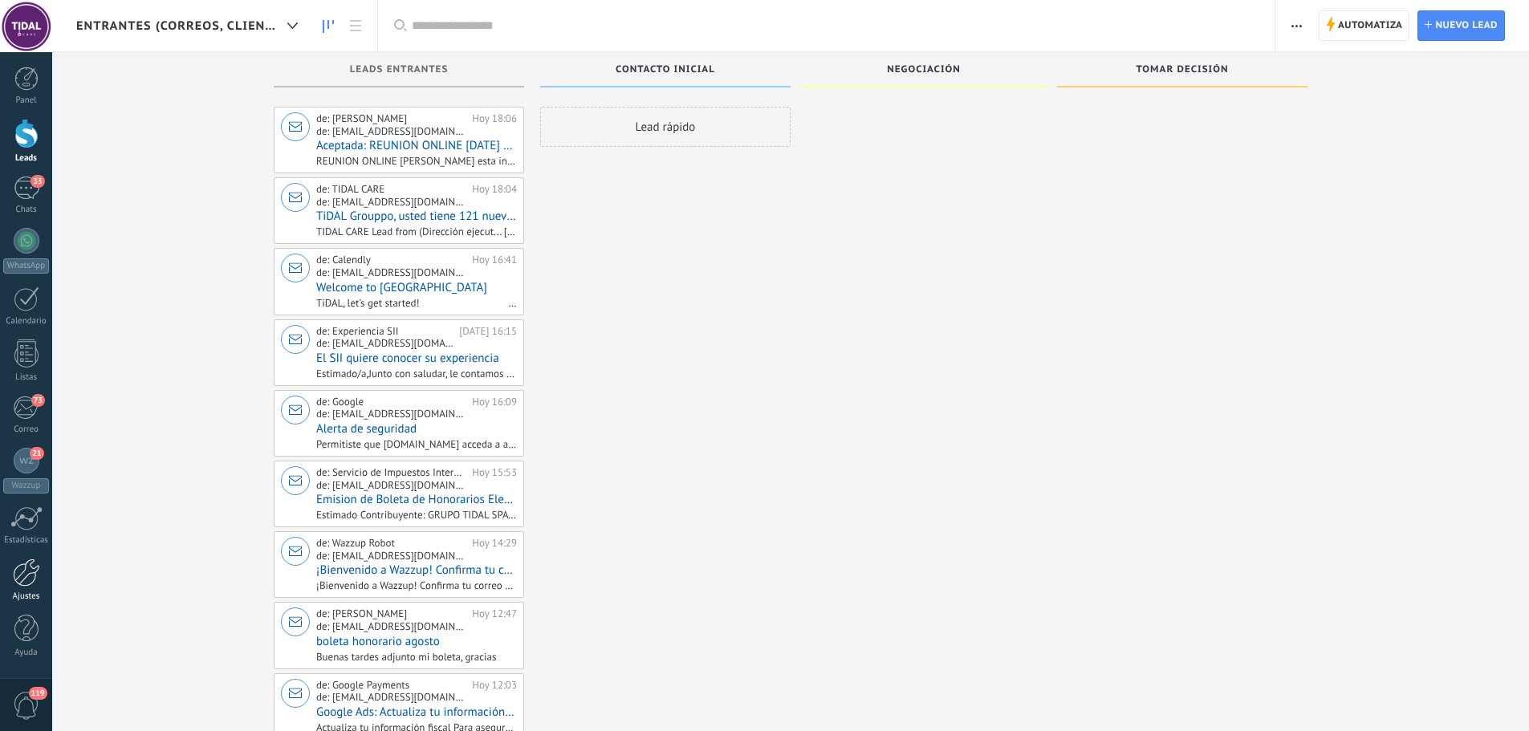
click at [34, 587] on link "Ajustes" at bounding box center [26, 580] width 52 height 43
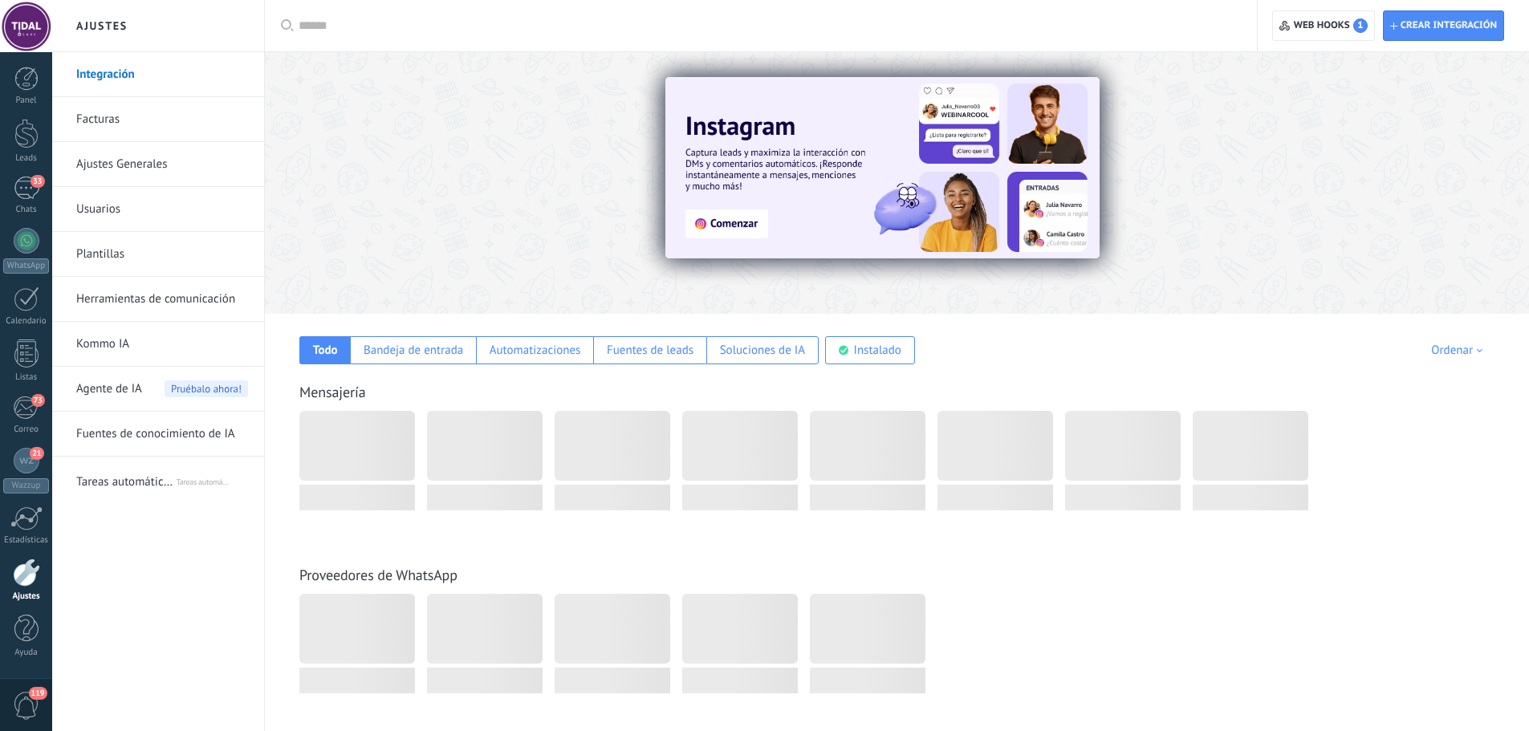
click at [118, 246] on link "Plantillas" at bounding box center [162, 254] width 172 height 45
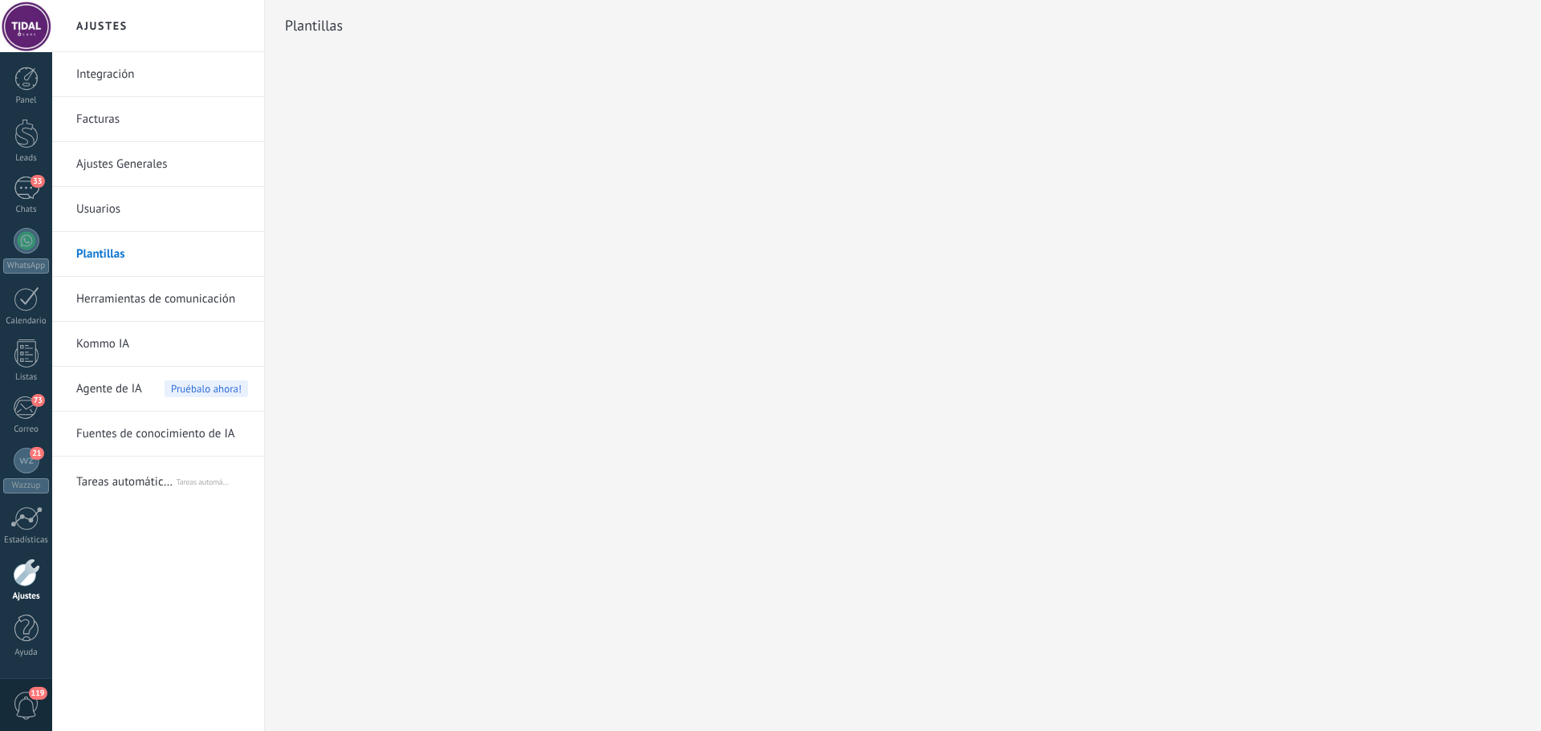
click at [116, 78] on link "Integración" at bounding box center [162, 74] width 172 height 45
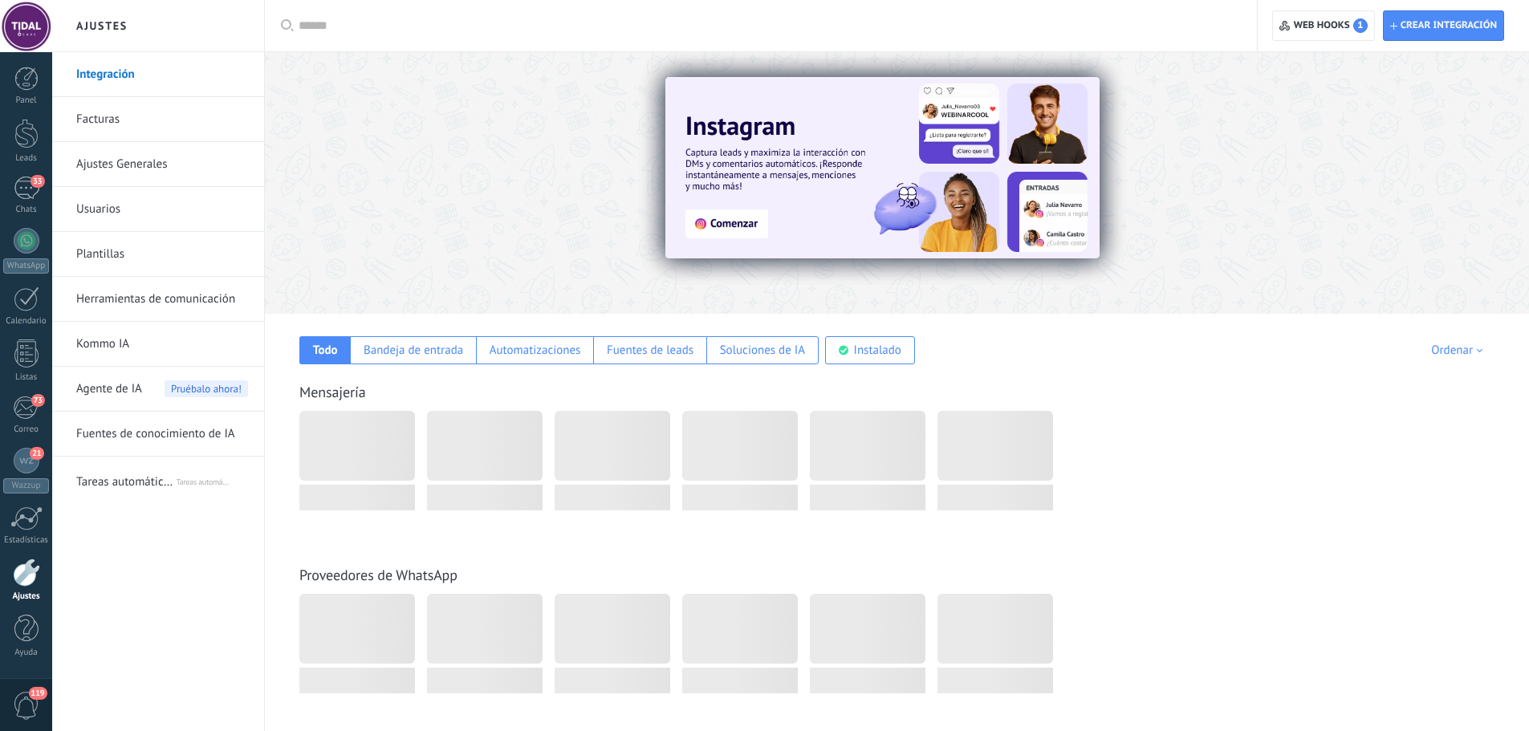
click at [126, 256] on link "Plantillas" at bounding box center [162, 254] width 172 height 45
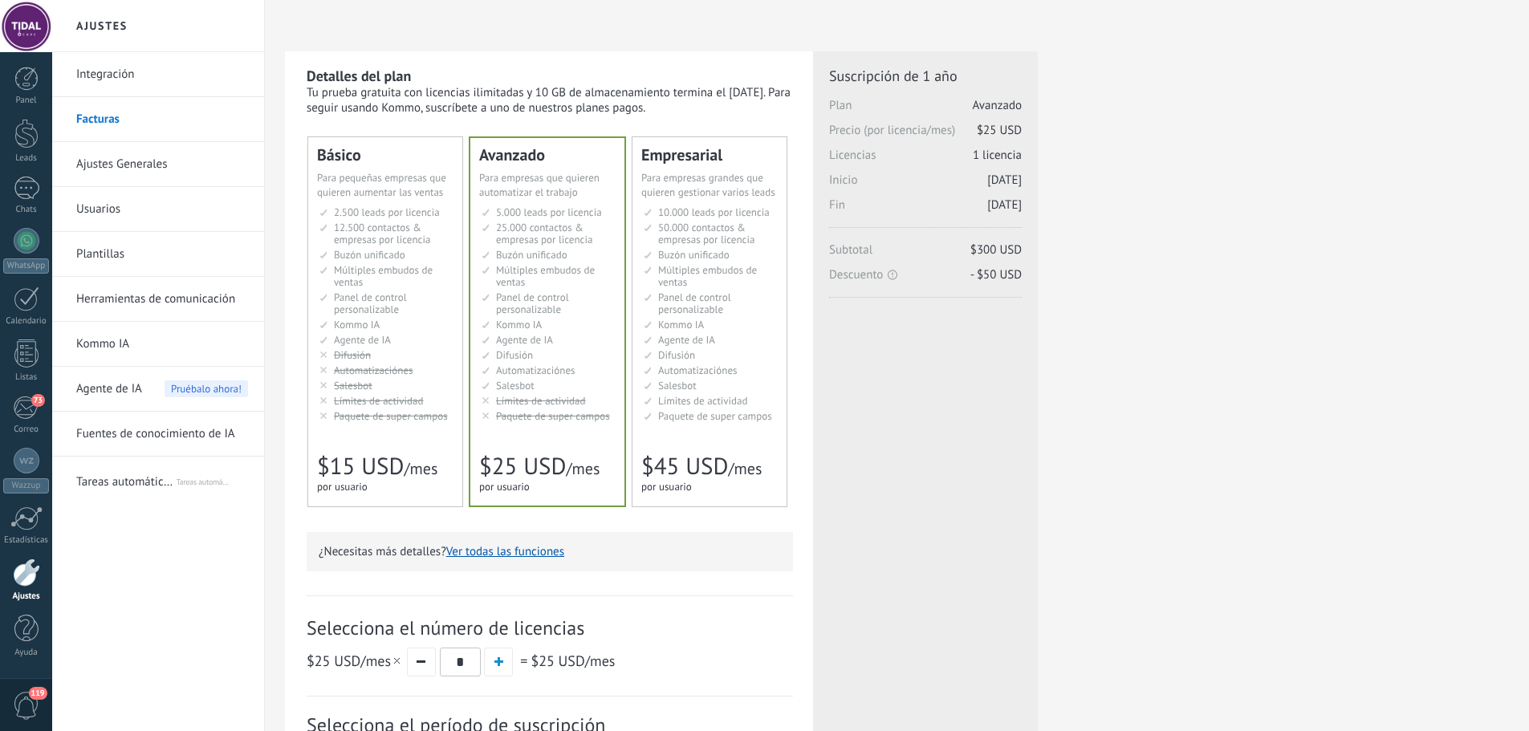
click at [37, 592] on div "Ajustes" at bounding box center [26, 597] width 47 height 10
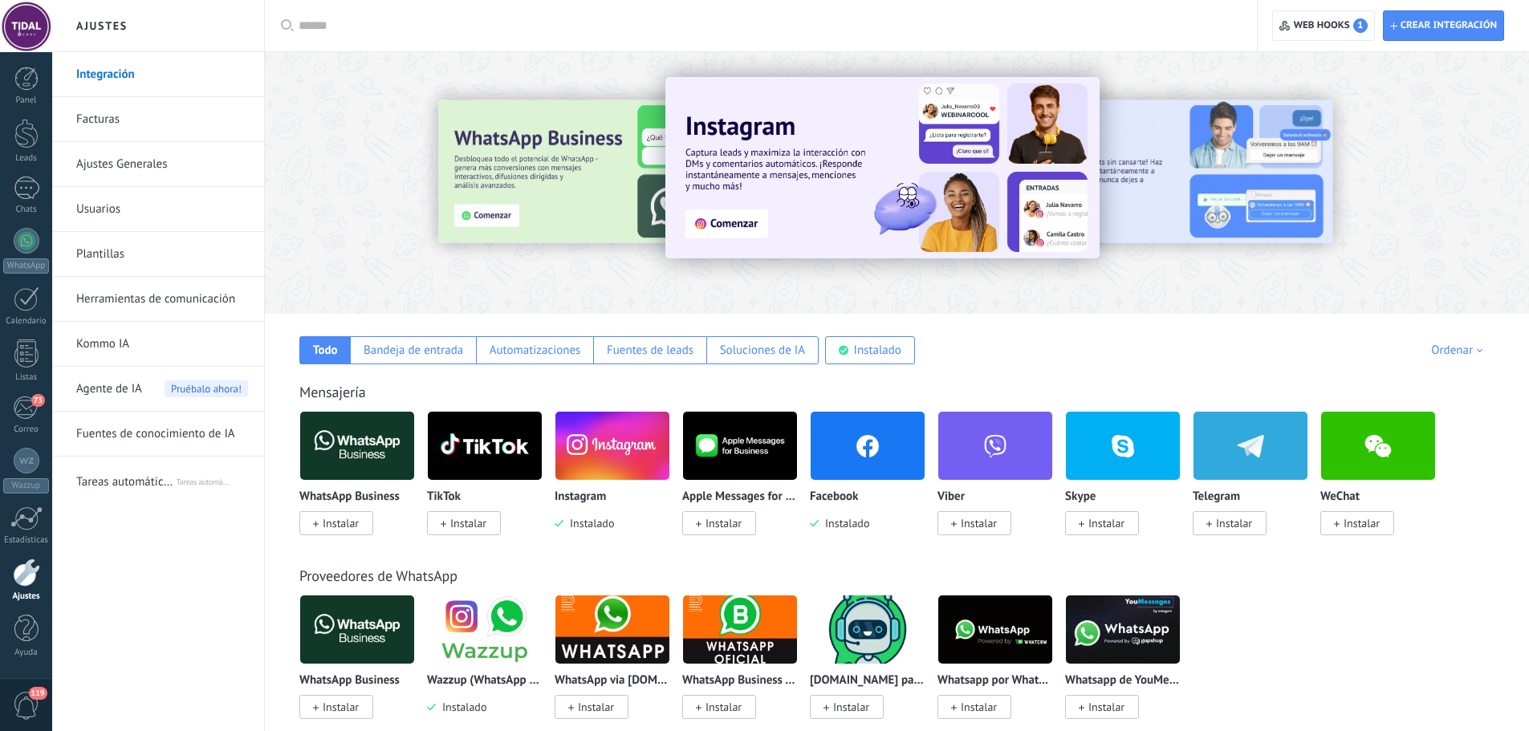
click at [130, 250] on link "Plantillas" at bounding box center [162, 254] width 172 height 45
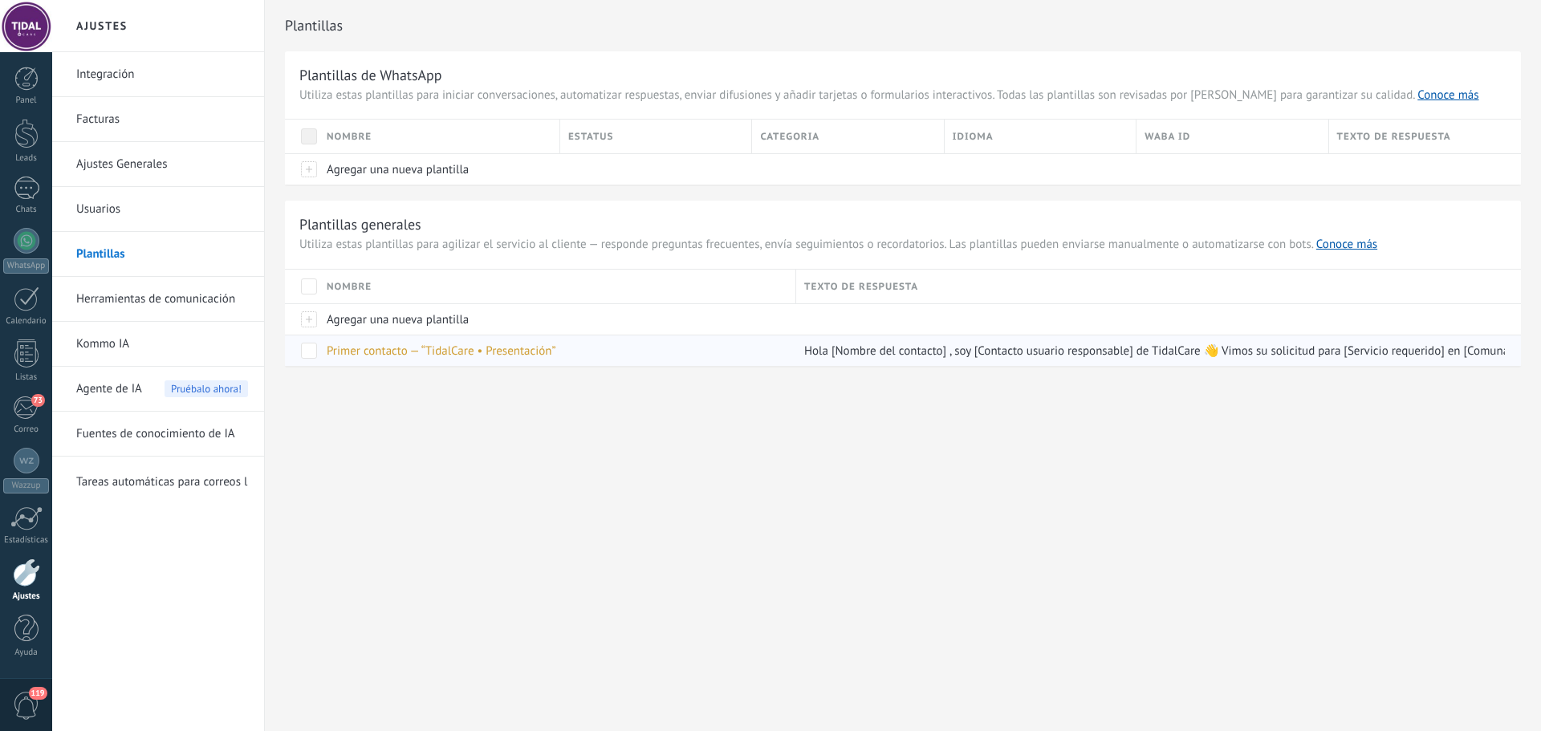
click at [315, 350] on span at bounding box center [309, 351] width 16 height 16
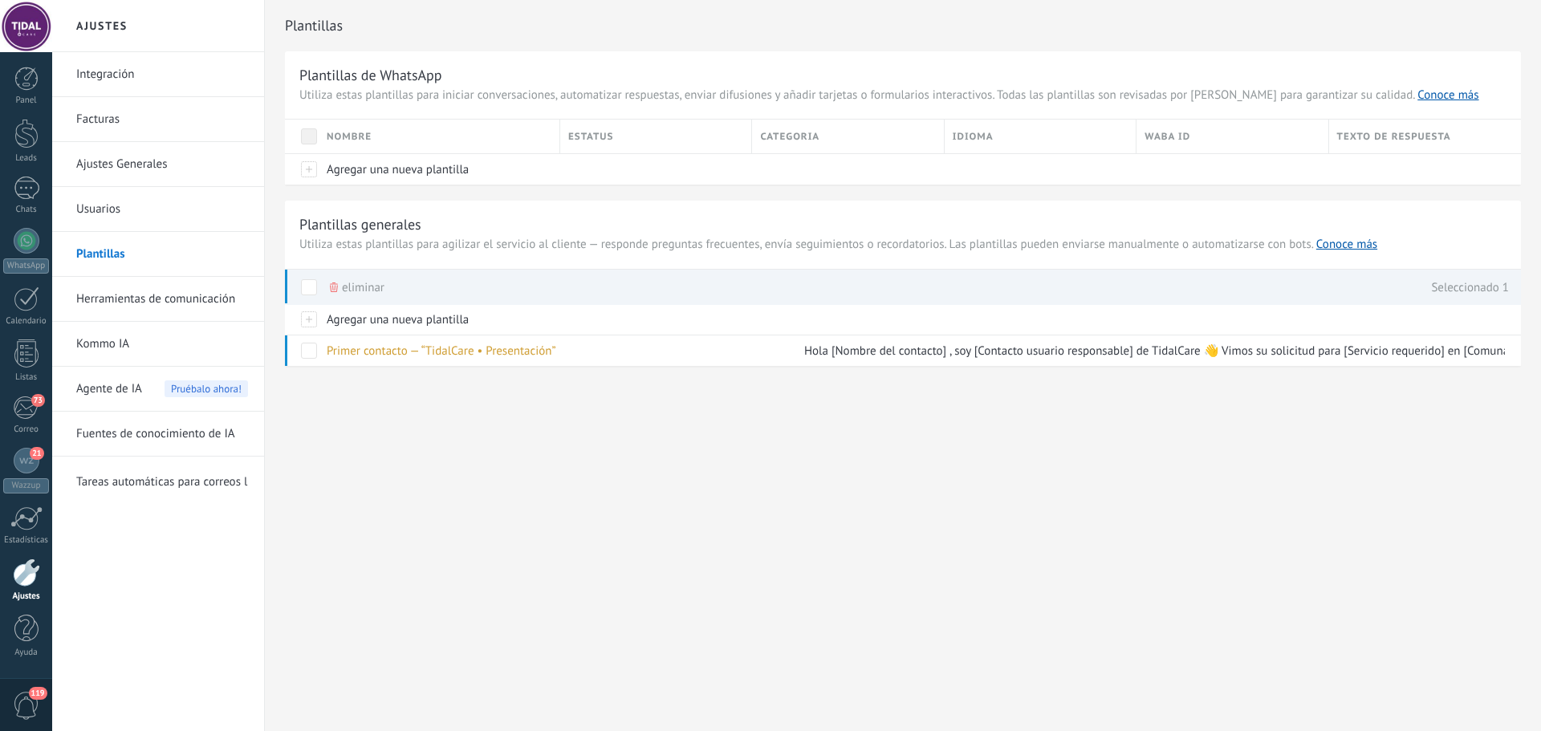
click at [351, 279] on span "eliminar" at bounding box center [363, 287] width 43 height 31
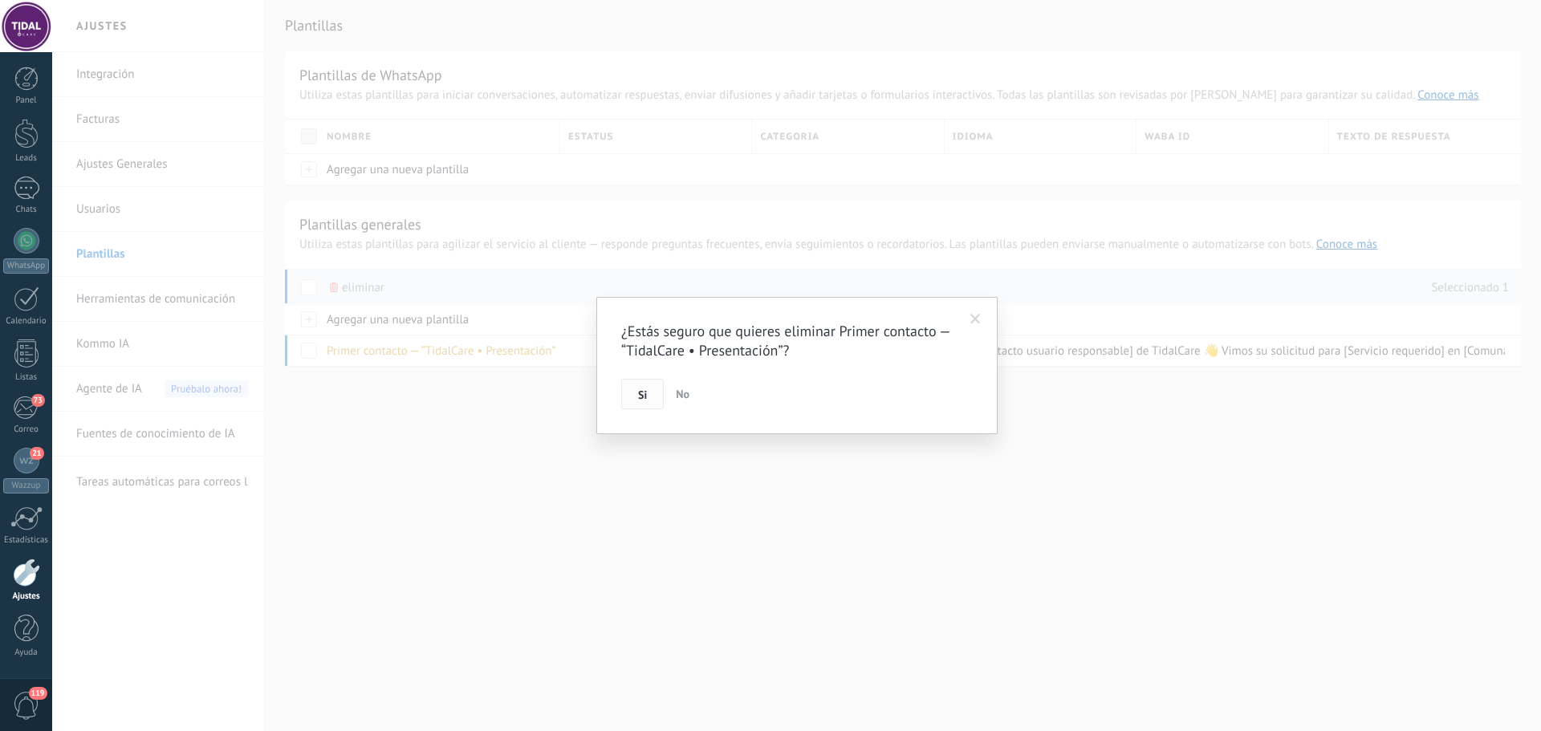
click at [630, 392] on button "Si" at bounding box center [642, 394] width 43 height 31
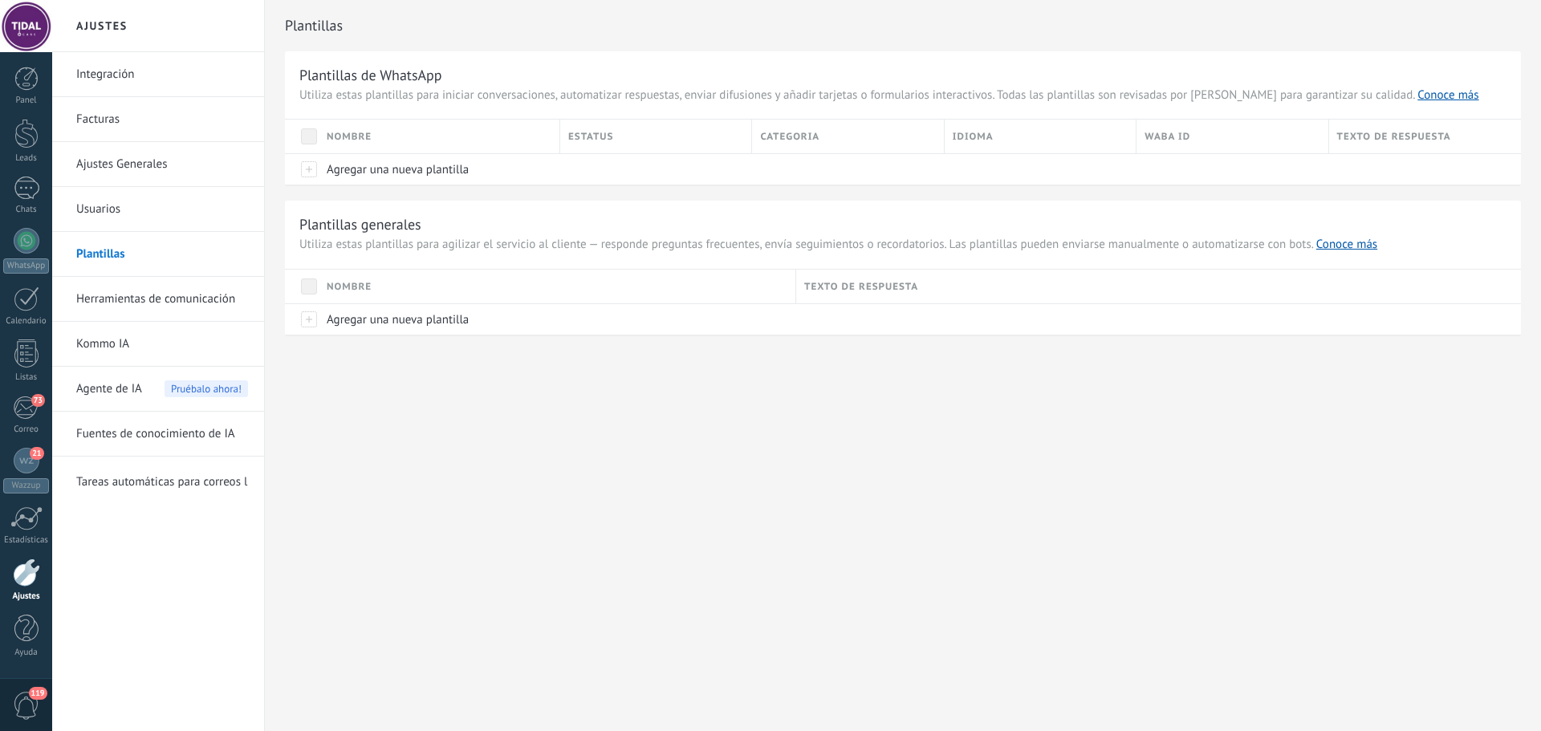
click at [183, 251] on link "Plantillas" at bounding box center [162, 254] width 172 height 45
click at [108, 262] on link "Plantillas" at bounding box center [162, 254] width 172 height 45
click at [130, 210] on link "Usuarios" at bounding box center [162, 209] width 172 height 45
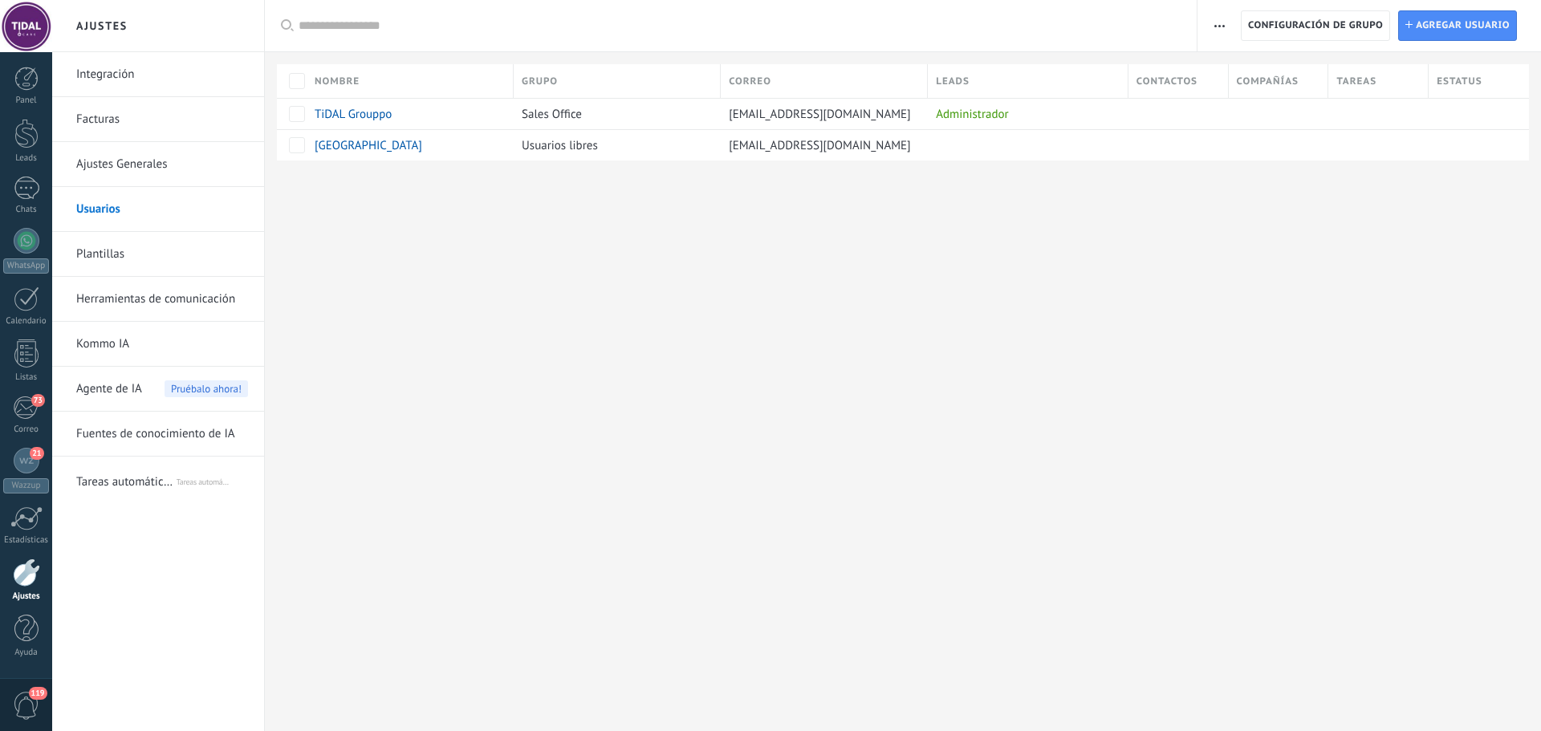
click at [160, 161] on link "Ajustes Generales" at bounding box center [162, 164] width 172 height 45
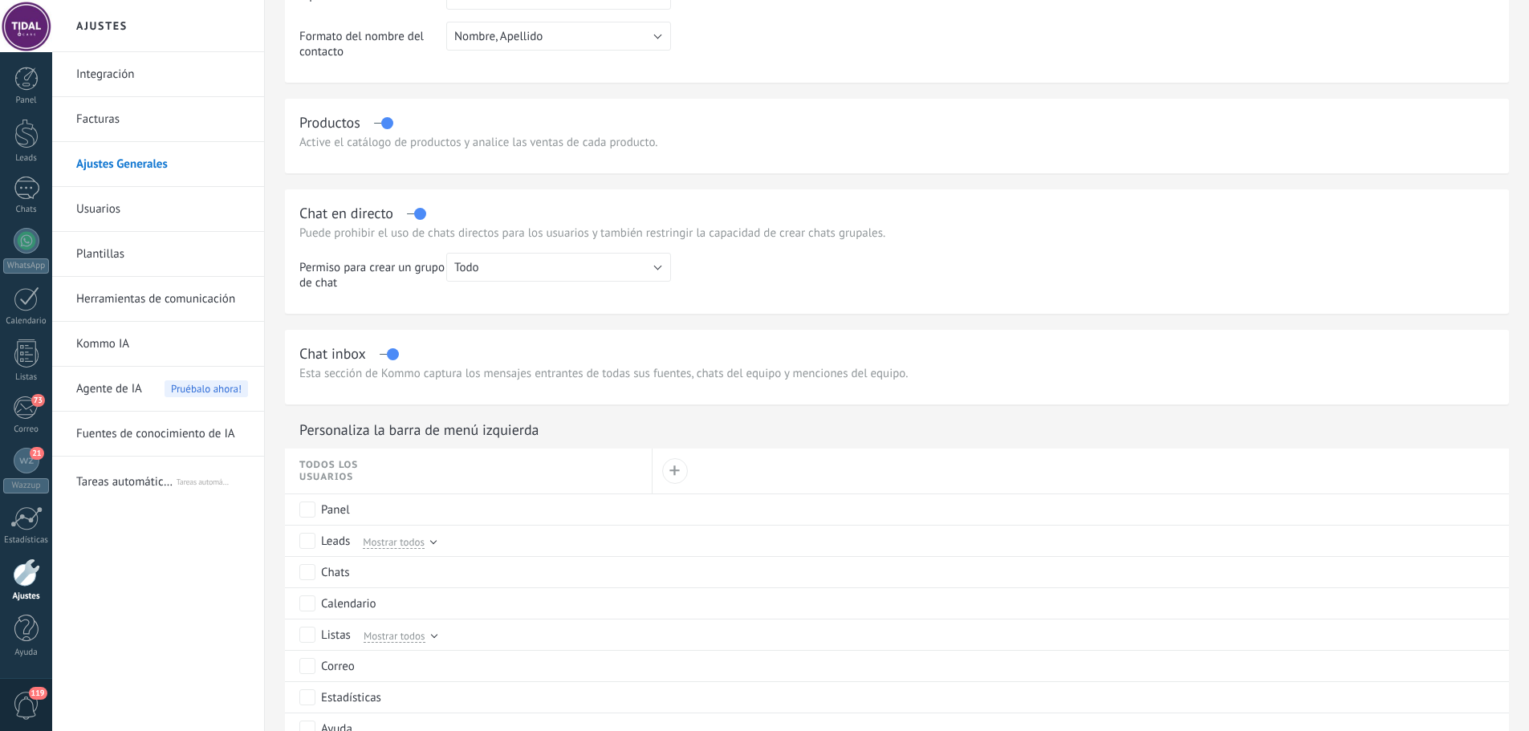
scroll to position [401, 0]
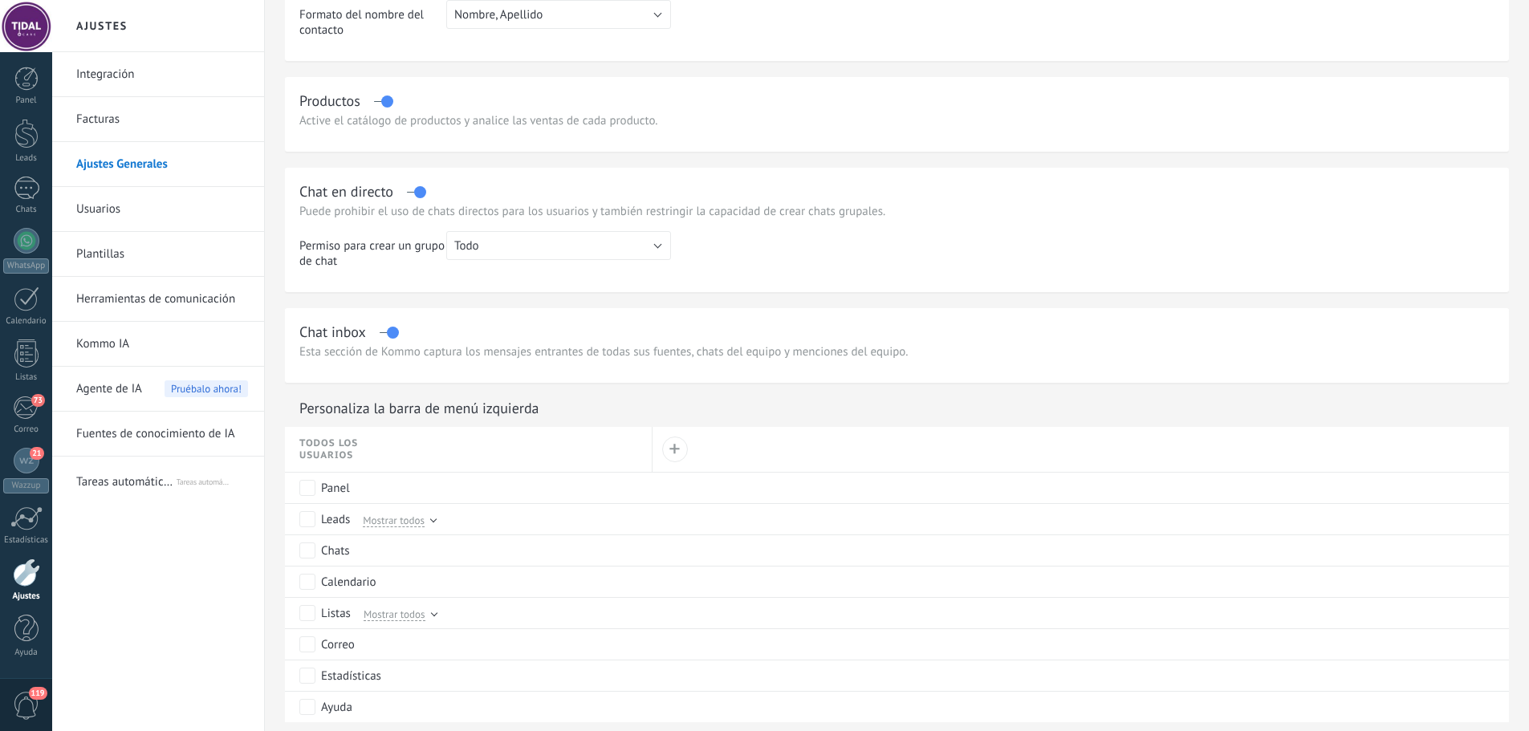
click at [381, 98] on div "Productos" at bounding box center [896, 101] width 1195 height 18
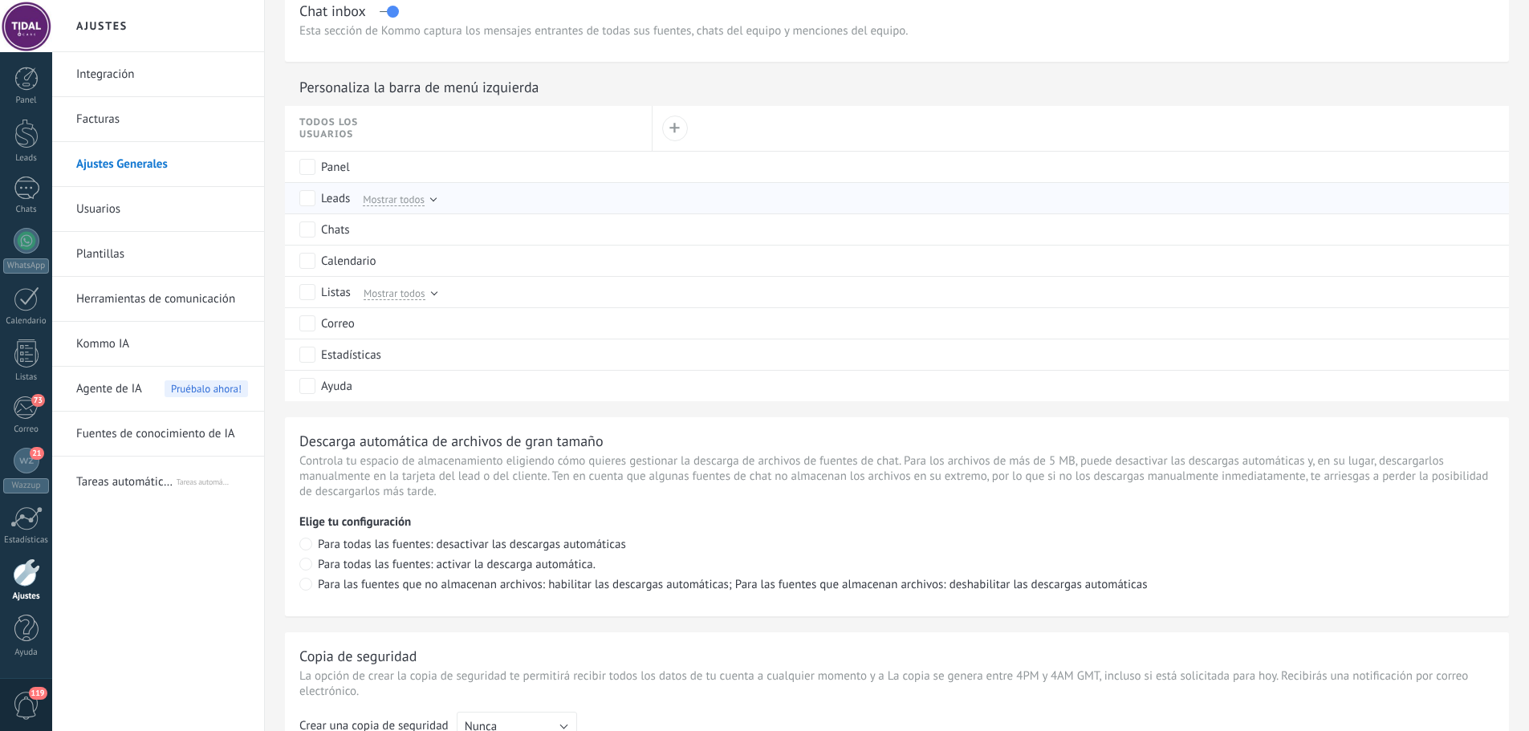
scroll to position [1022, 0]
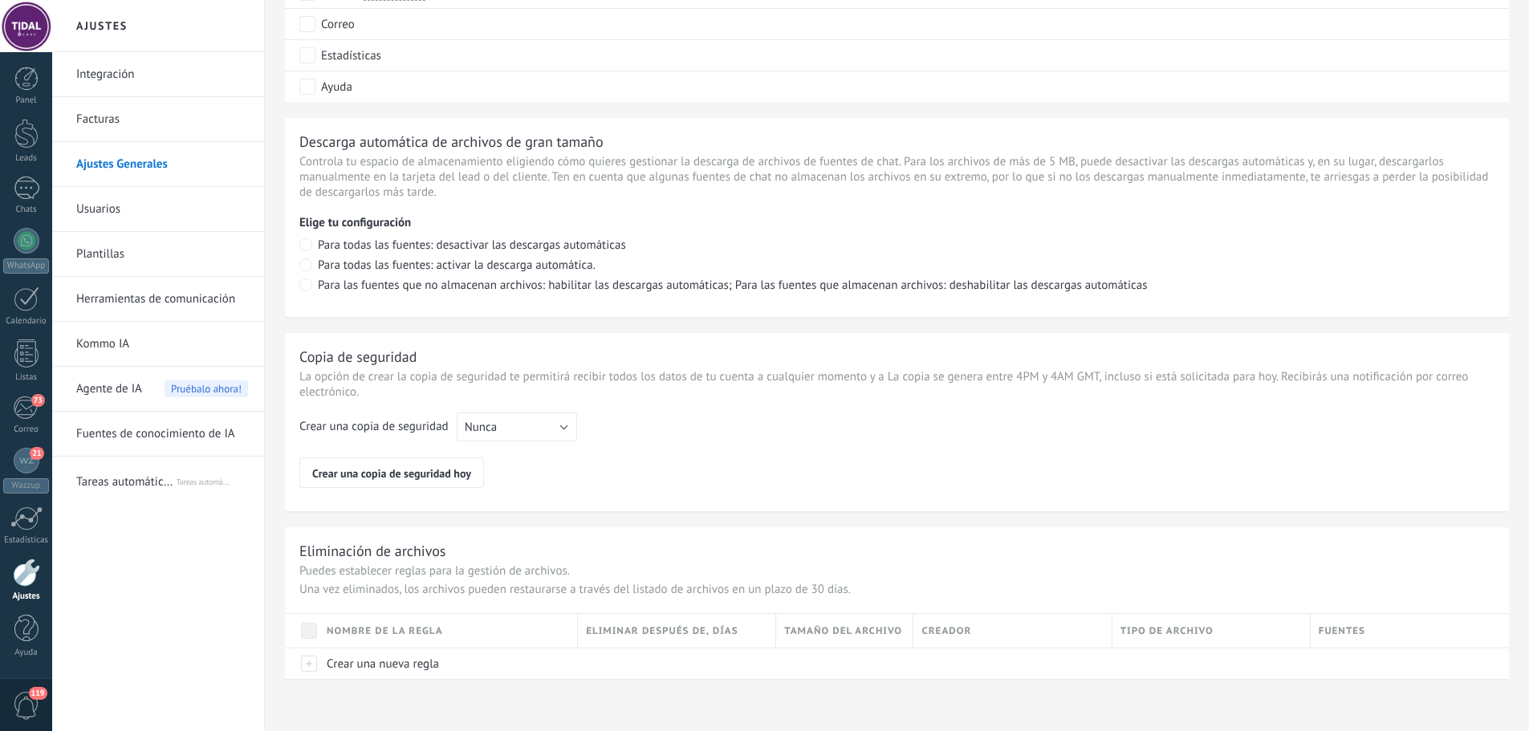
click at [130, 115] on link "Facturas" at bounding box center [162, 119] width 172 height 45
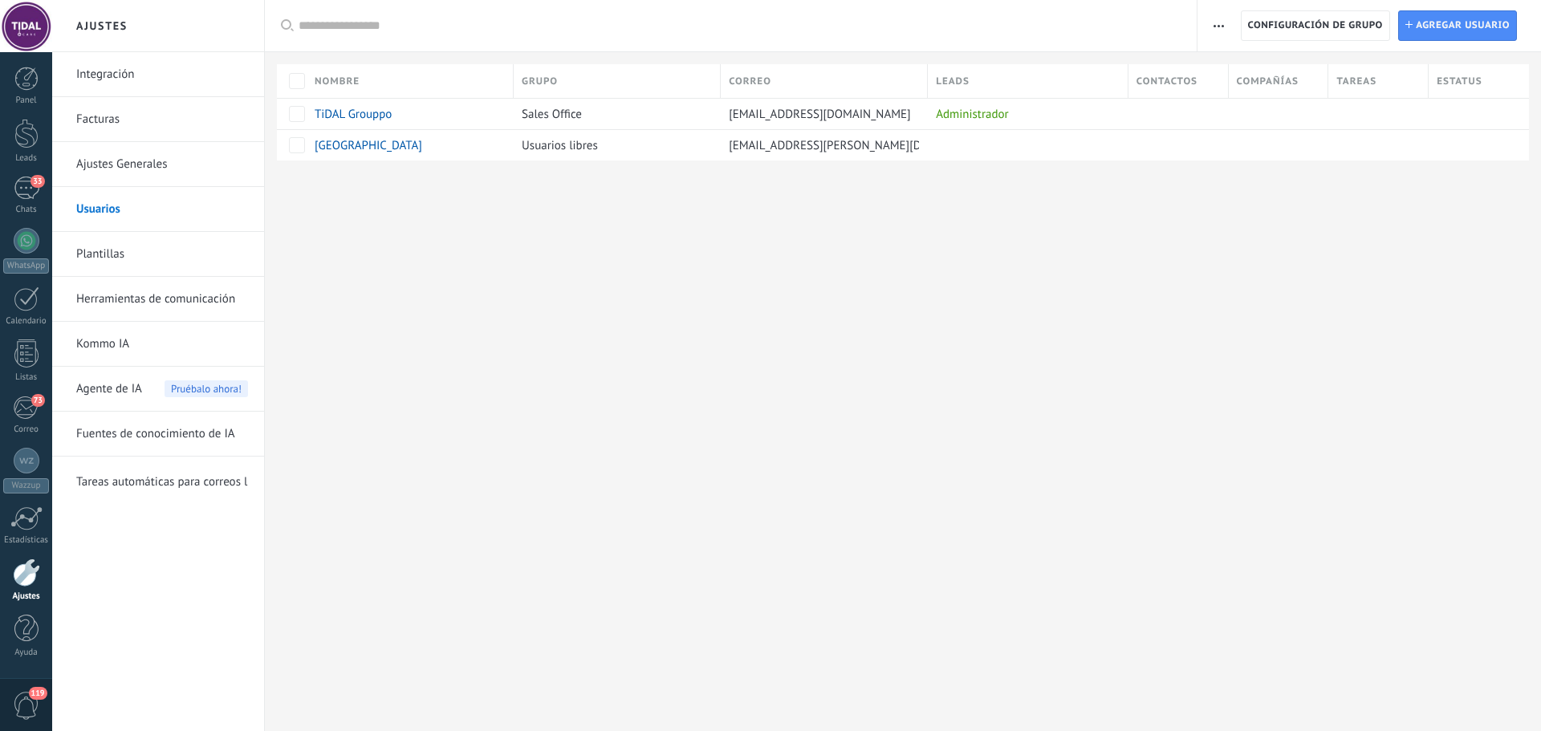
drag, startPoint x: 0, startPoint y: 0, endPoint x: 120, endPoint y: 339, distance: 359.3
click at [120, 339] on link "Kommo IA" at bounding box center [162, 344] width 172 height 45
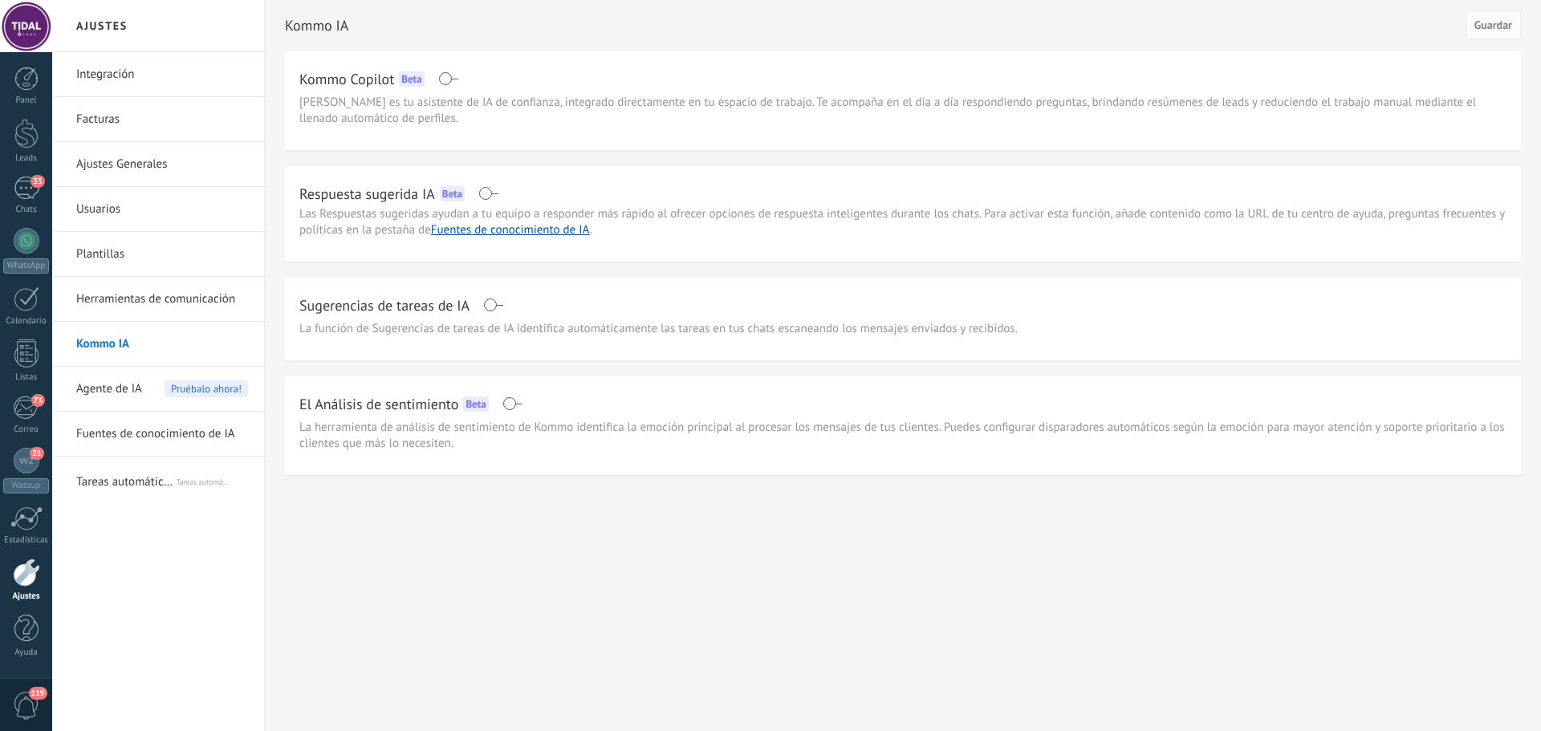
click at [132, 399] on span "Agente de IA" at bounding box center [109, 389] width 66 height 45
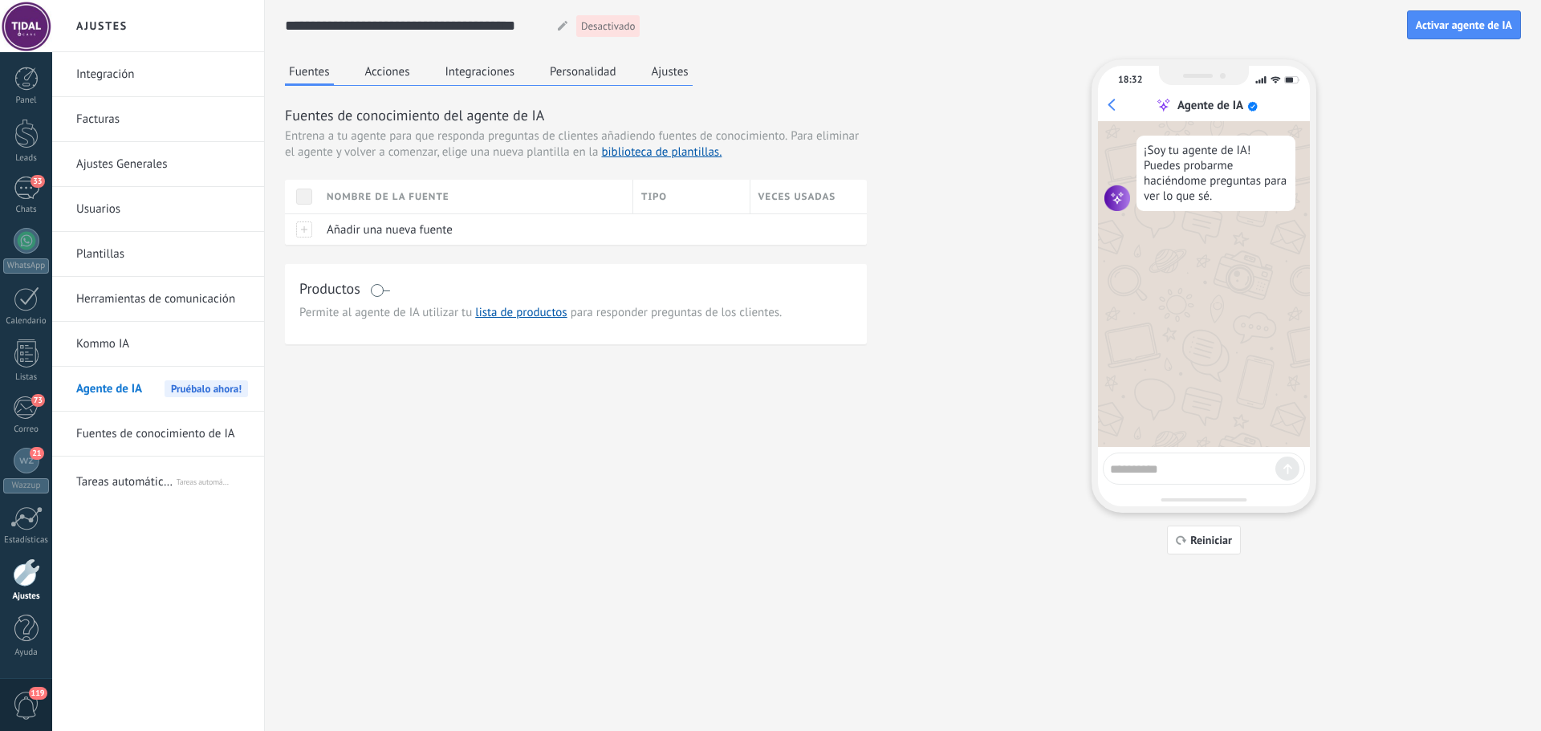
click at [389, 70] on button "Acciones" at bounding box center [387, 71] width 53 height 24
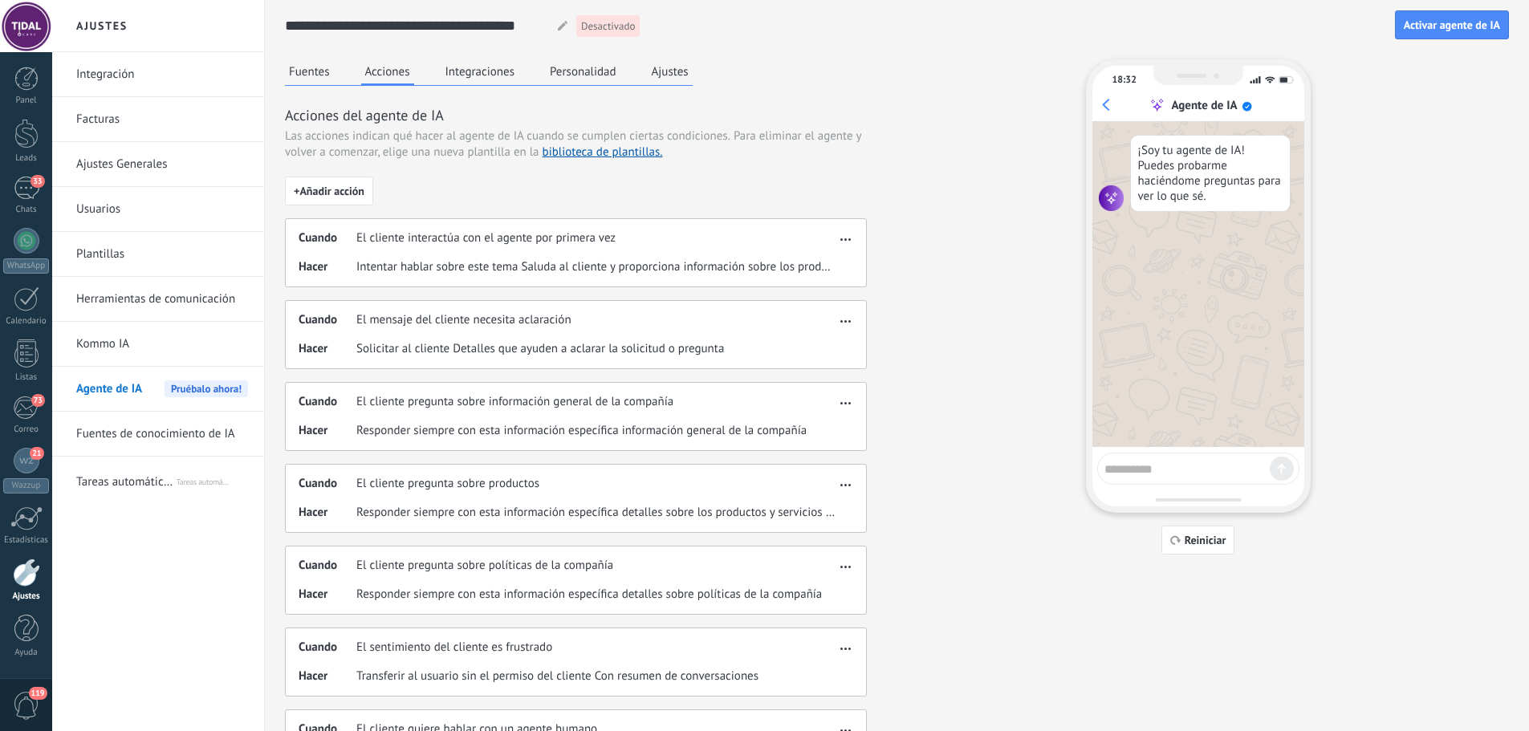
click at [458, 75] on button "Integraciones" at bounding box center [481, 71] width 78 height 24
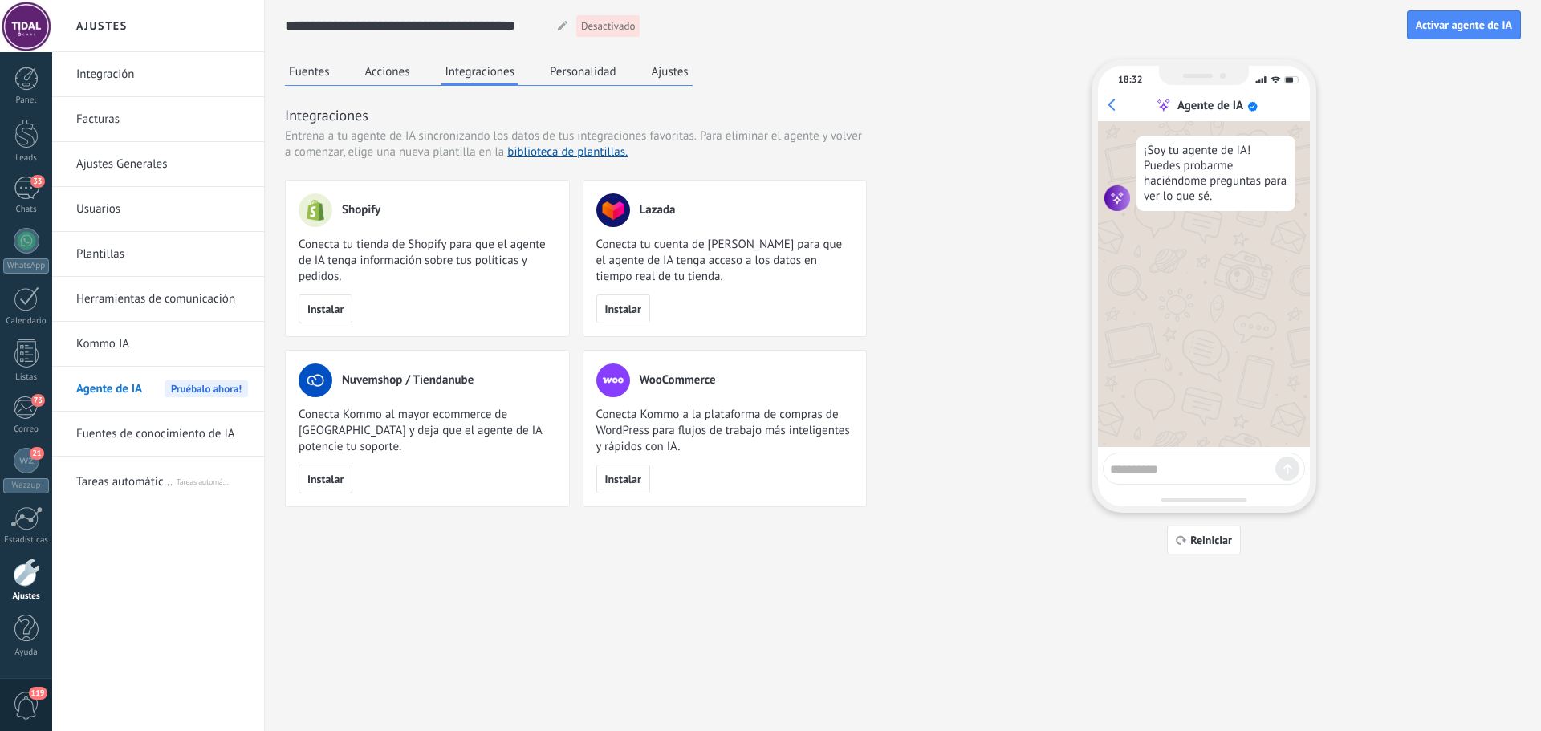
click at [551, 79] on button "Personalidad" at bounding box center [583, 71] width 75 height 24
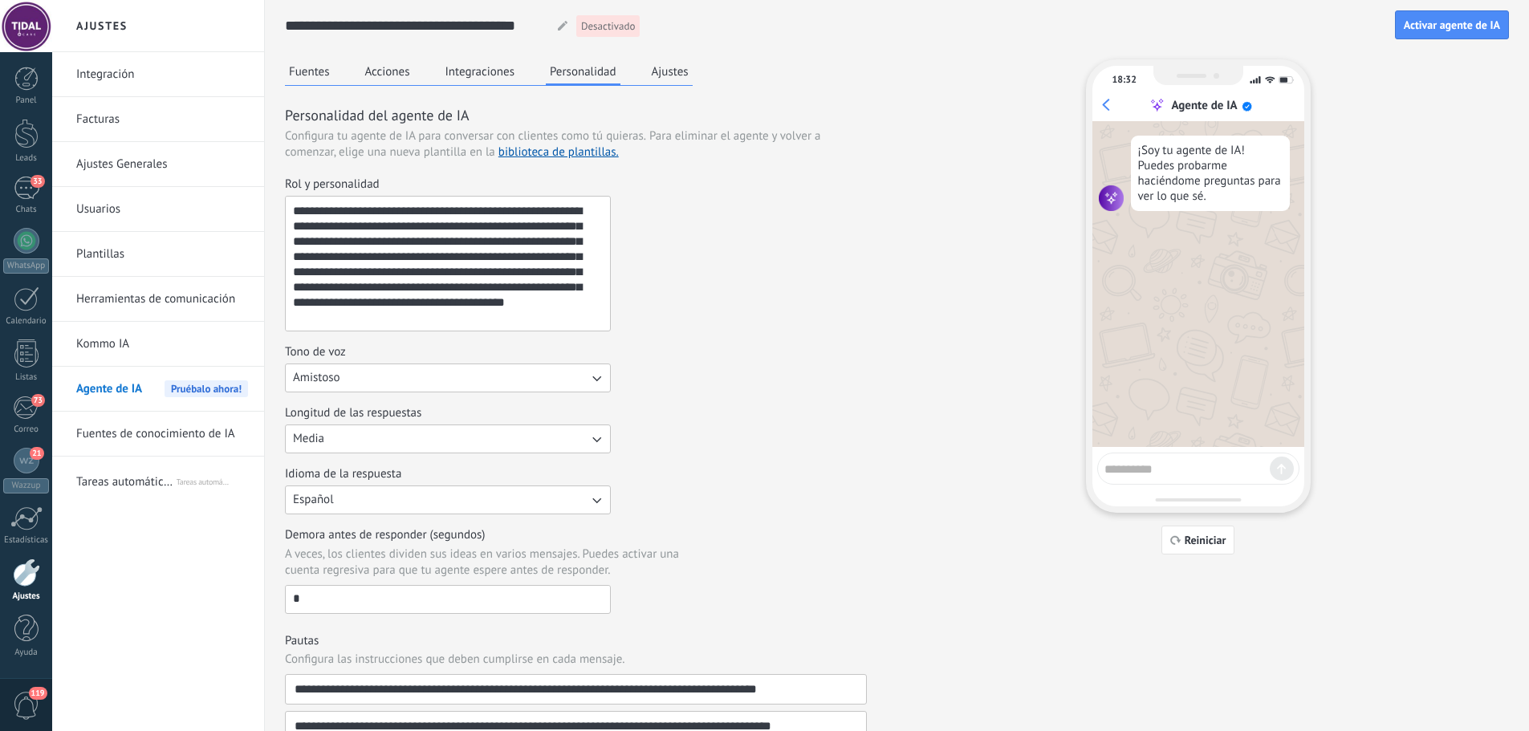
click at [645, 77] on div "Fuentes Acciones Integraciones Personalidad Ajustes" at bounding box center [489, 72] width 408 height 26
click at [664, 75] on button "Ajustes" at bounding box center [670, 71] width 45 height 24
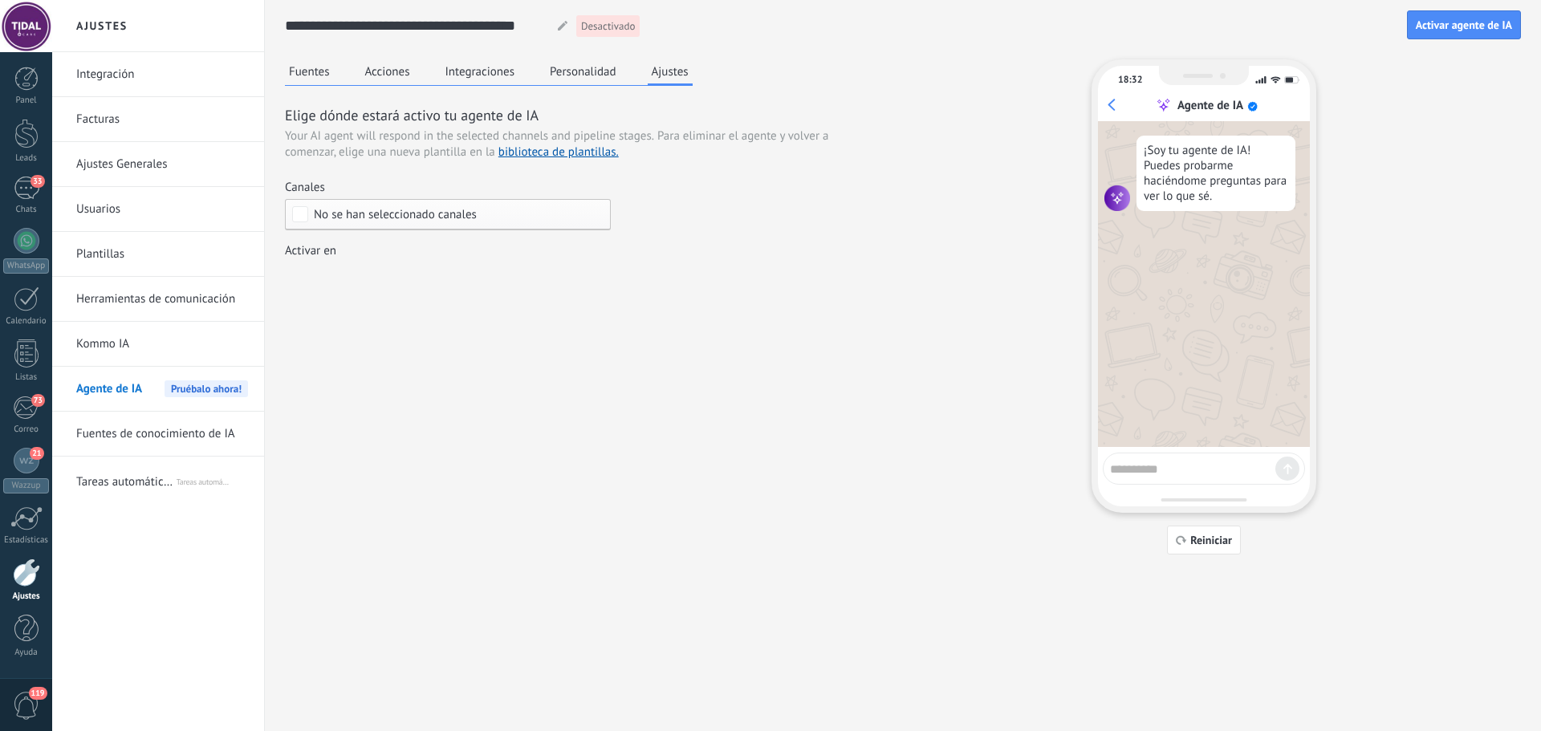
click at [429, 225] on div "No se han seleccionado canales" at bounding box center [448, 214] width 326 height 31
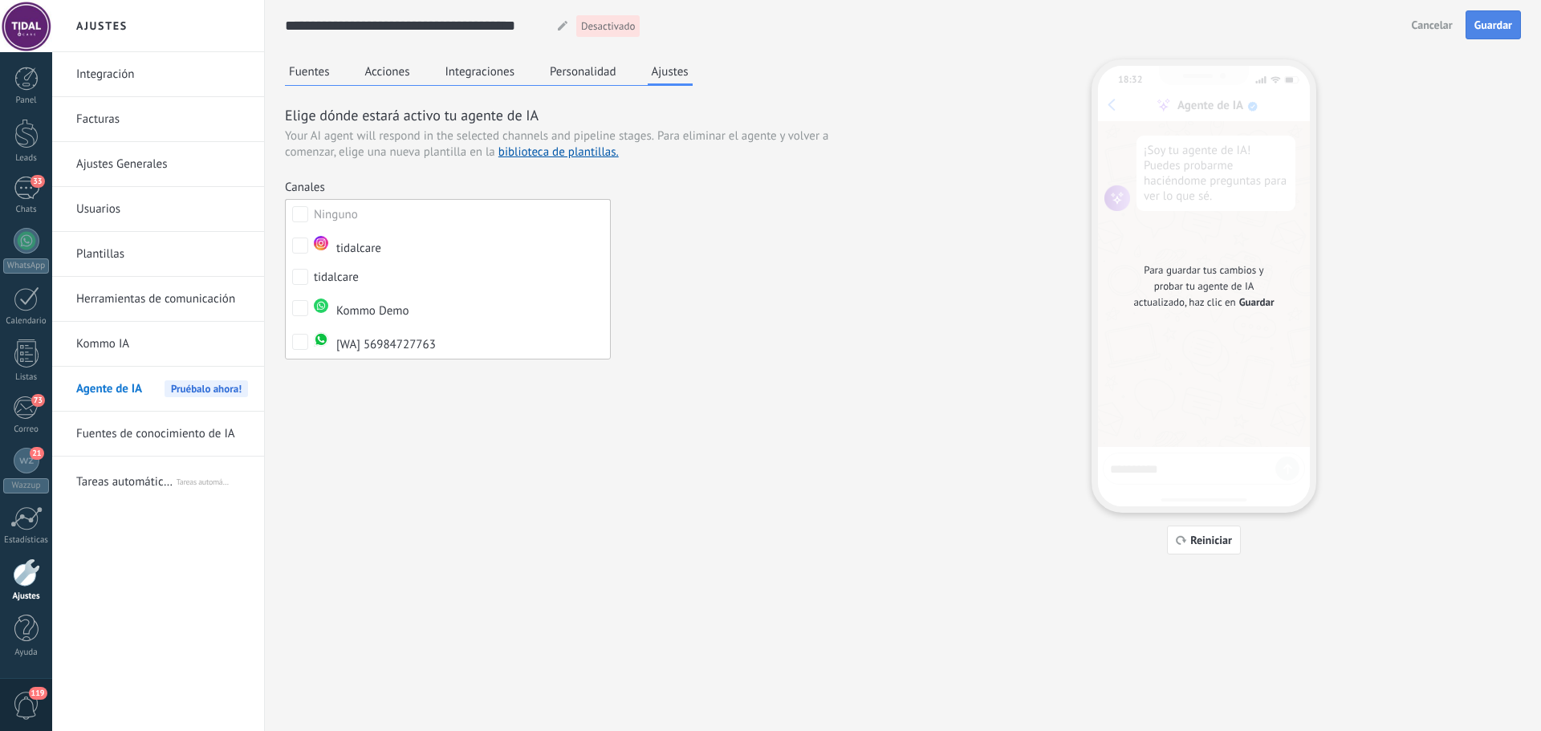
click at [1497, 24] on span "Guardar" at bounding box center [1494, 24] width 38 height 11
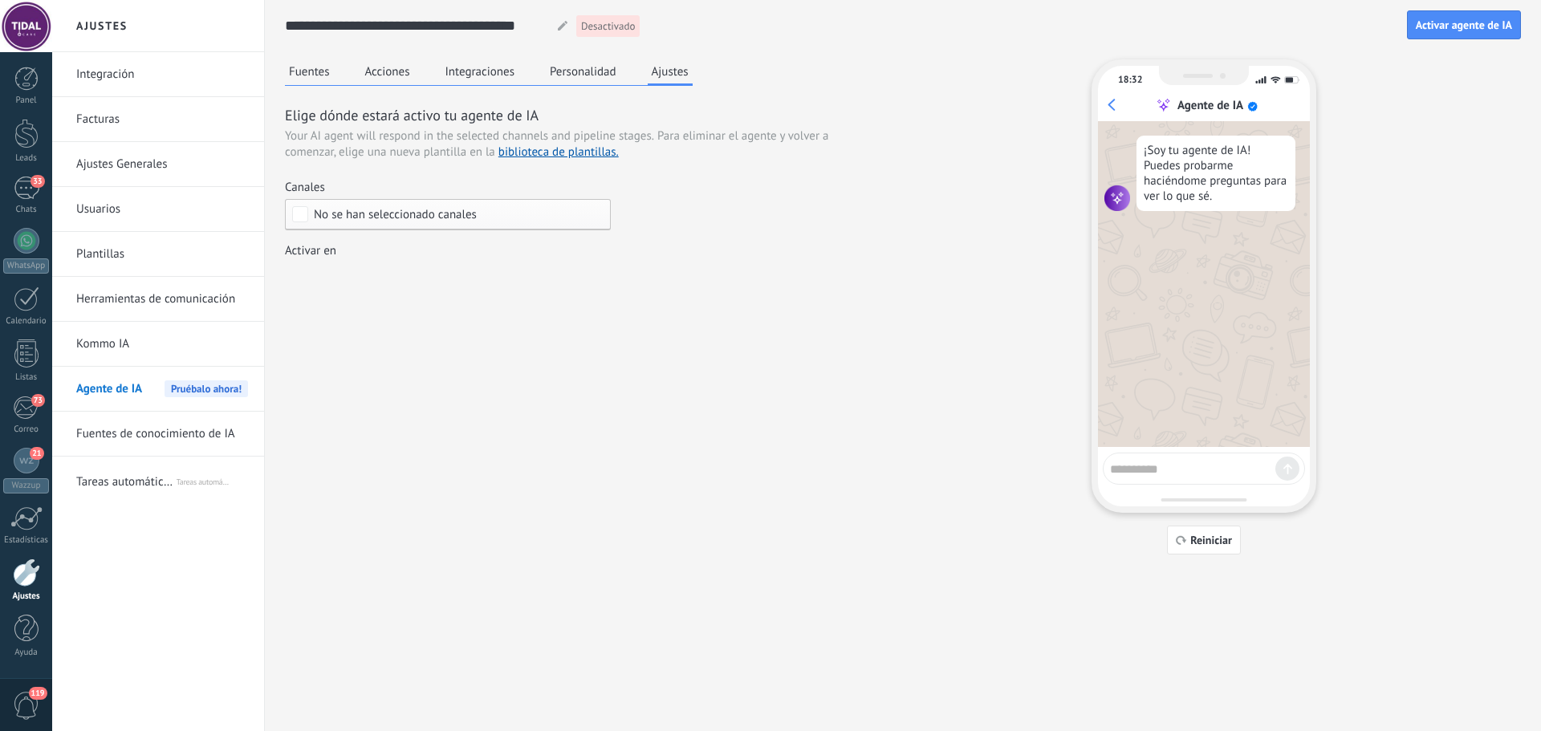
click at [421, 214] on span "No se han seleccionado canales" at bounding box center [395, 215] width 163 height 12
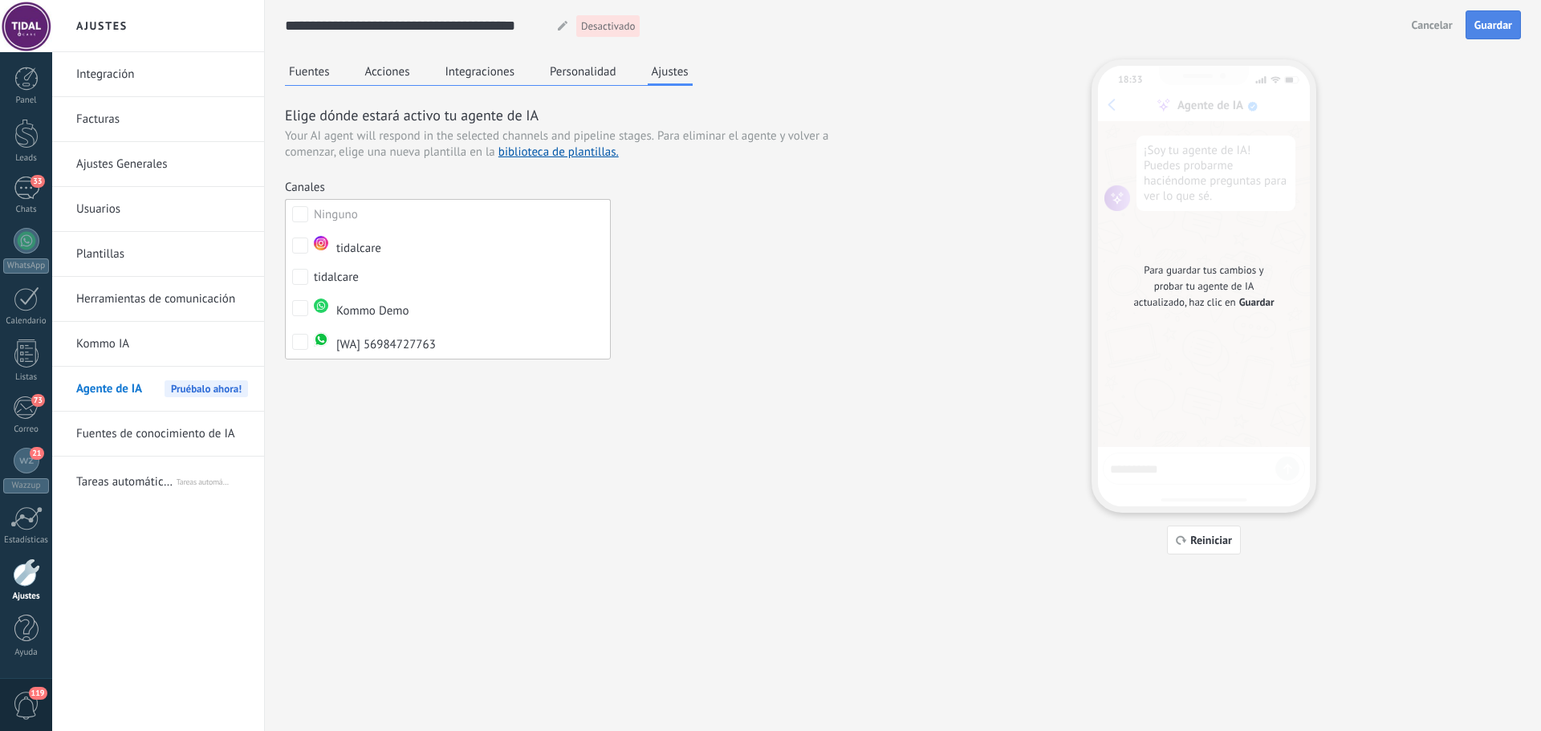
click at [1504, 19] on span "Guardar" at bounding box center [1494, 24] width 38 height 11
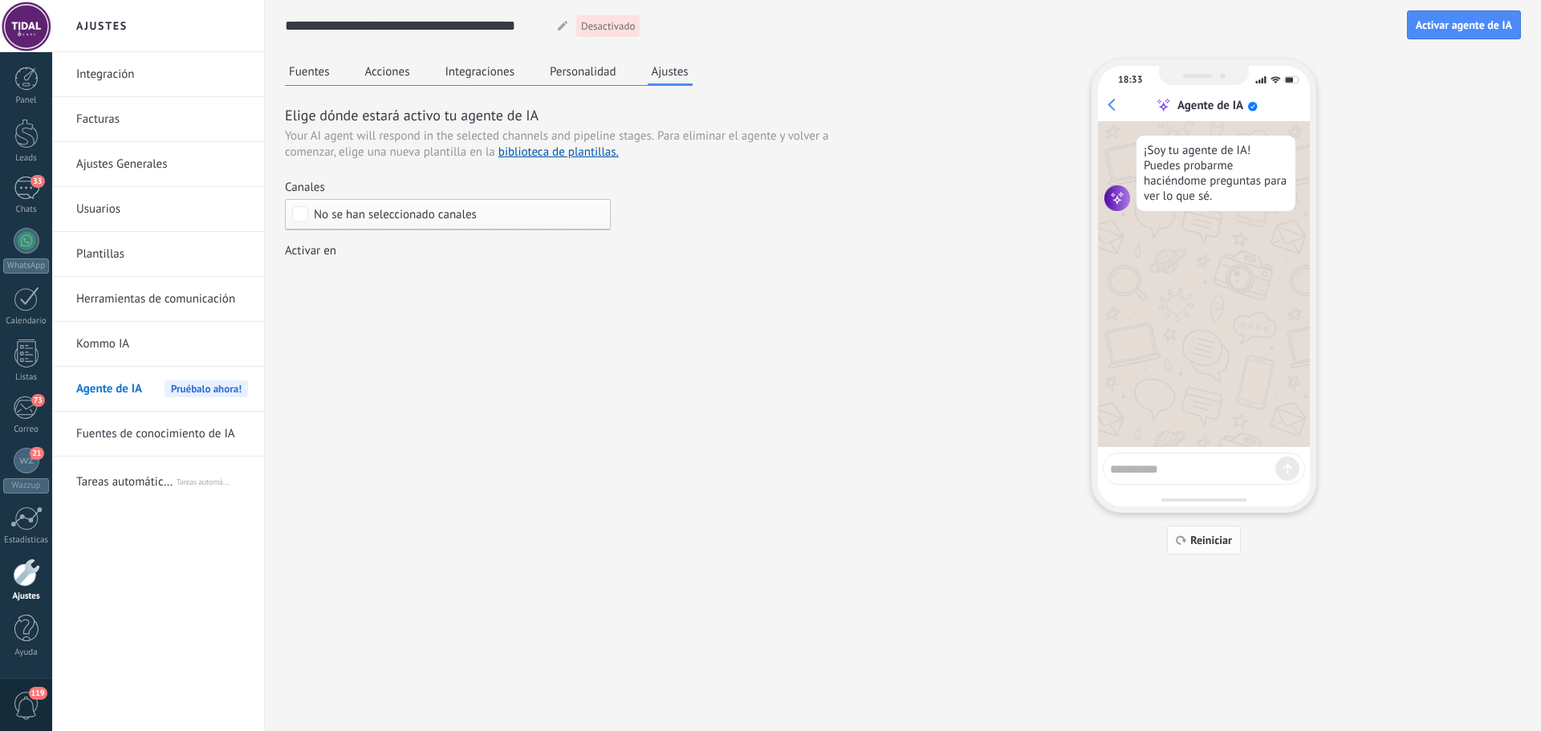
click at [1220, 543] on span "Reiniciar" at bounding box center [1212, 540] width 42 height 11
click at [322, 72] on button "Fuentes" at bounding box center [309, 71] width 49 height 24
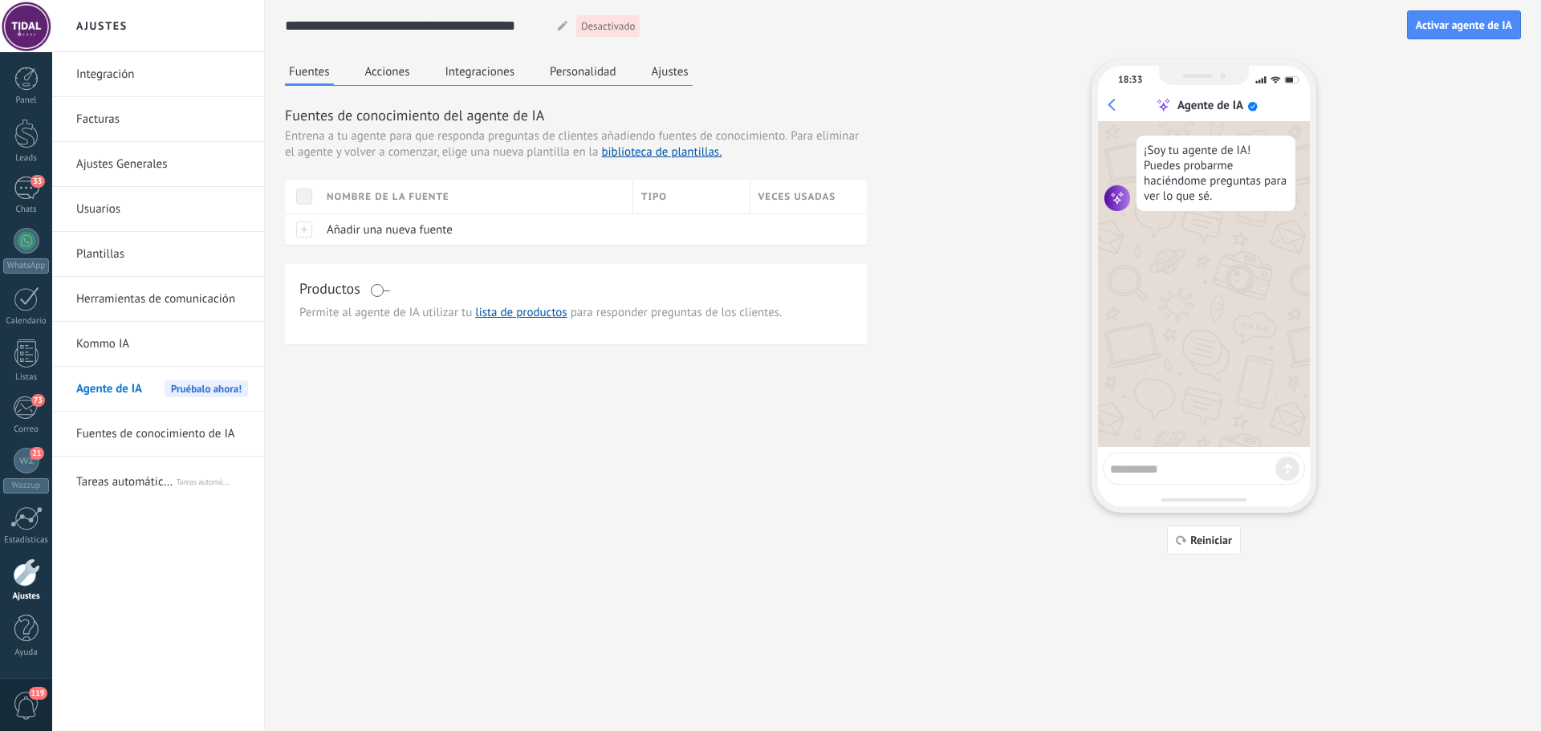
click at [137, 457] on ul "Integración Facturas Ajustes Generales Usuarios Plantillas Herramientas de comu…" at bounding box center [158, 276] width 212 height 449
click at [130, 444] on link "Fuentes de conocimiento de IA" at bounding box center [162, 434] width 172 height 45
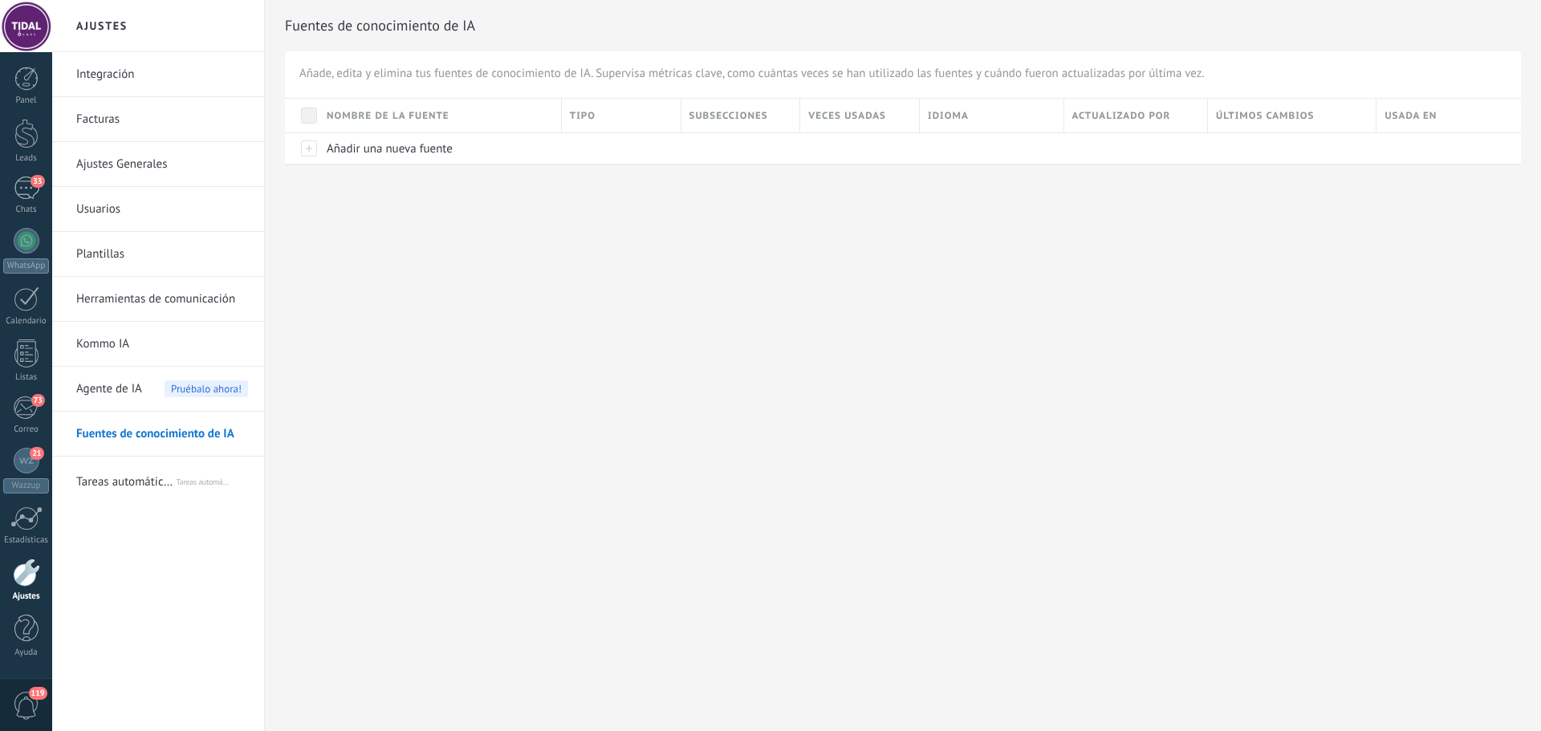
click at [113, 482] on span "Tareas automáticas para correos leídos via NOVA" at bounding box center [125, 479] width 99 height 39
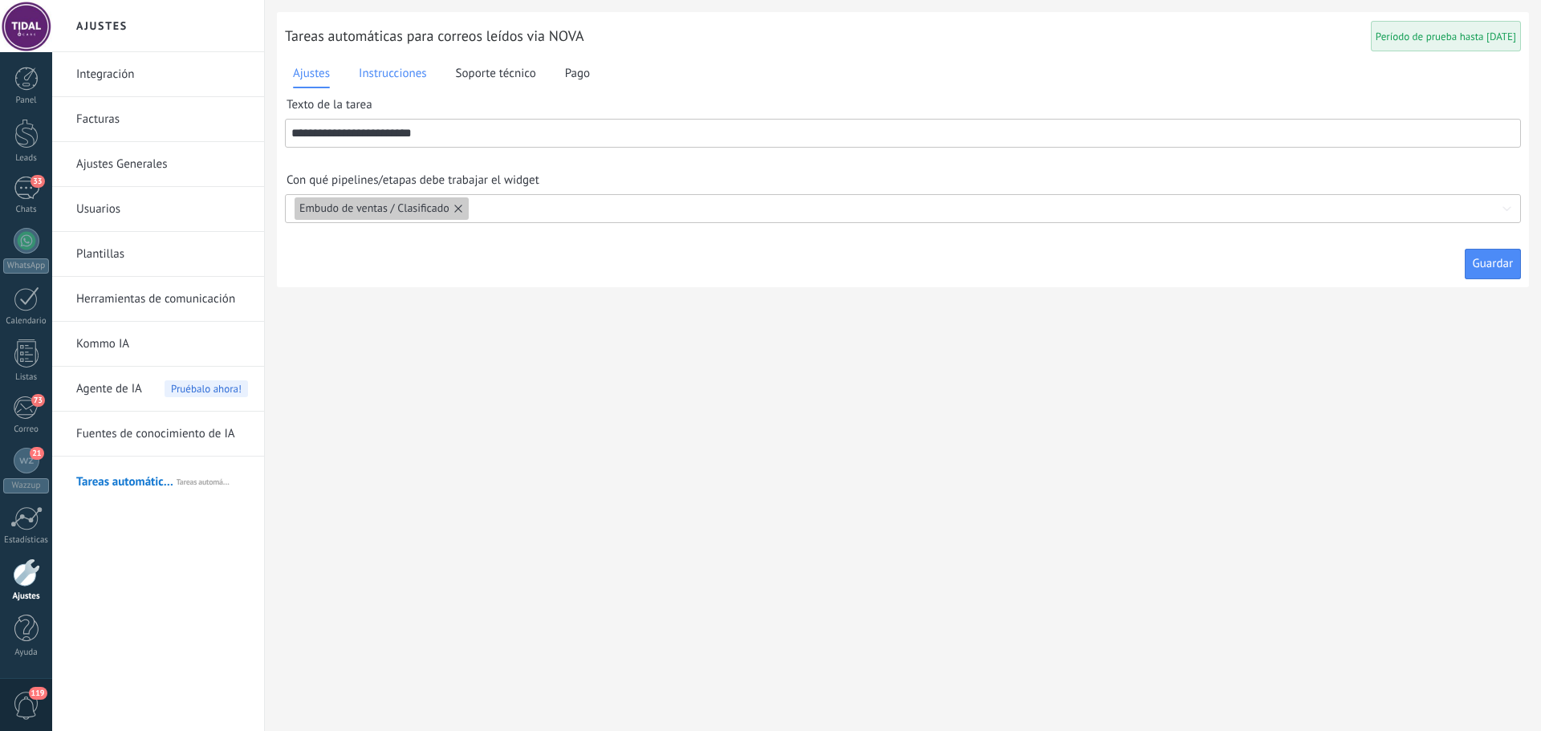
click at [392, 83] on div "Instrucciones" at bounding box center [393, 74] width 68 height 28
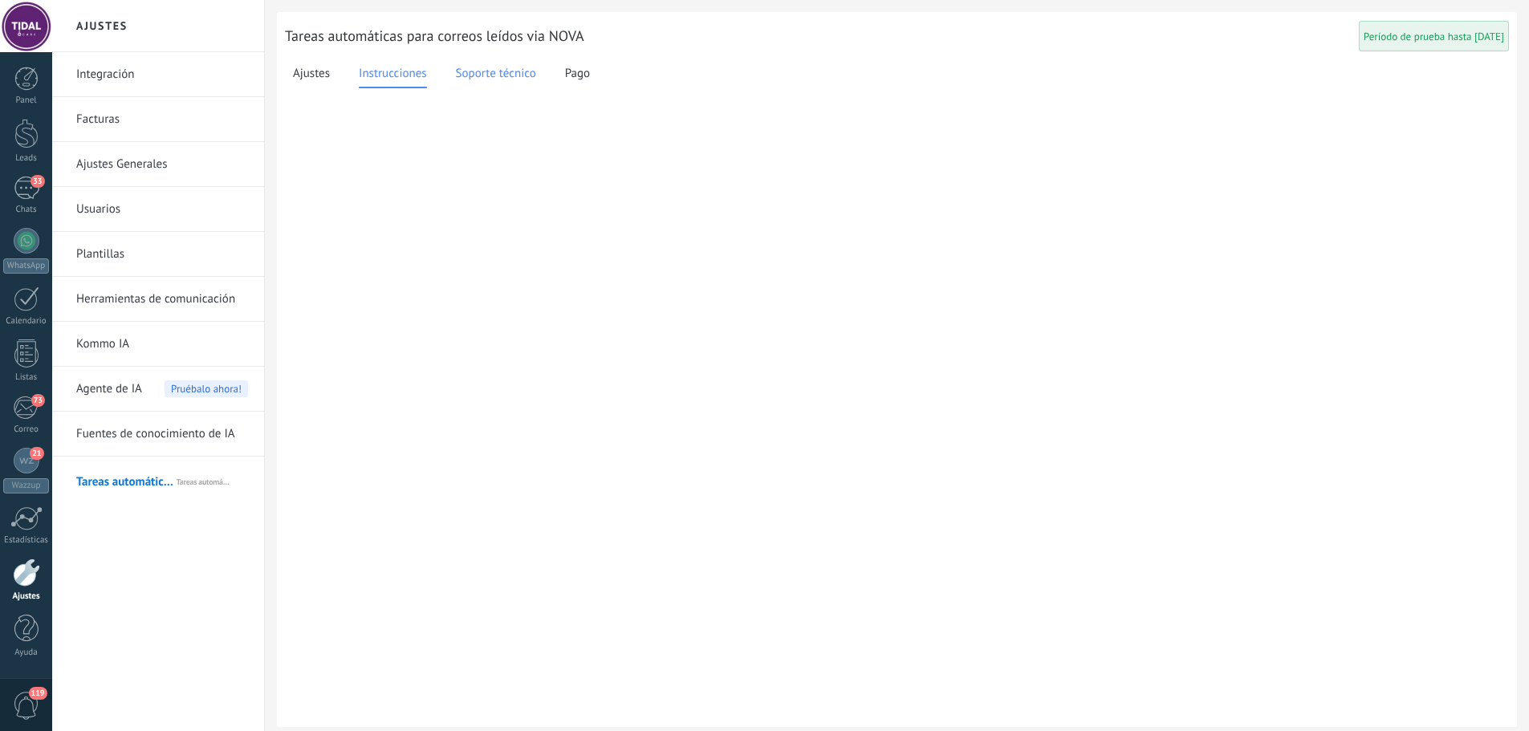
click at [509, 75] on span "Soporte técnico" at bounding box center [496, 74] width 80 height 18
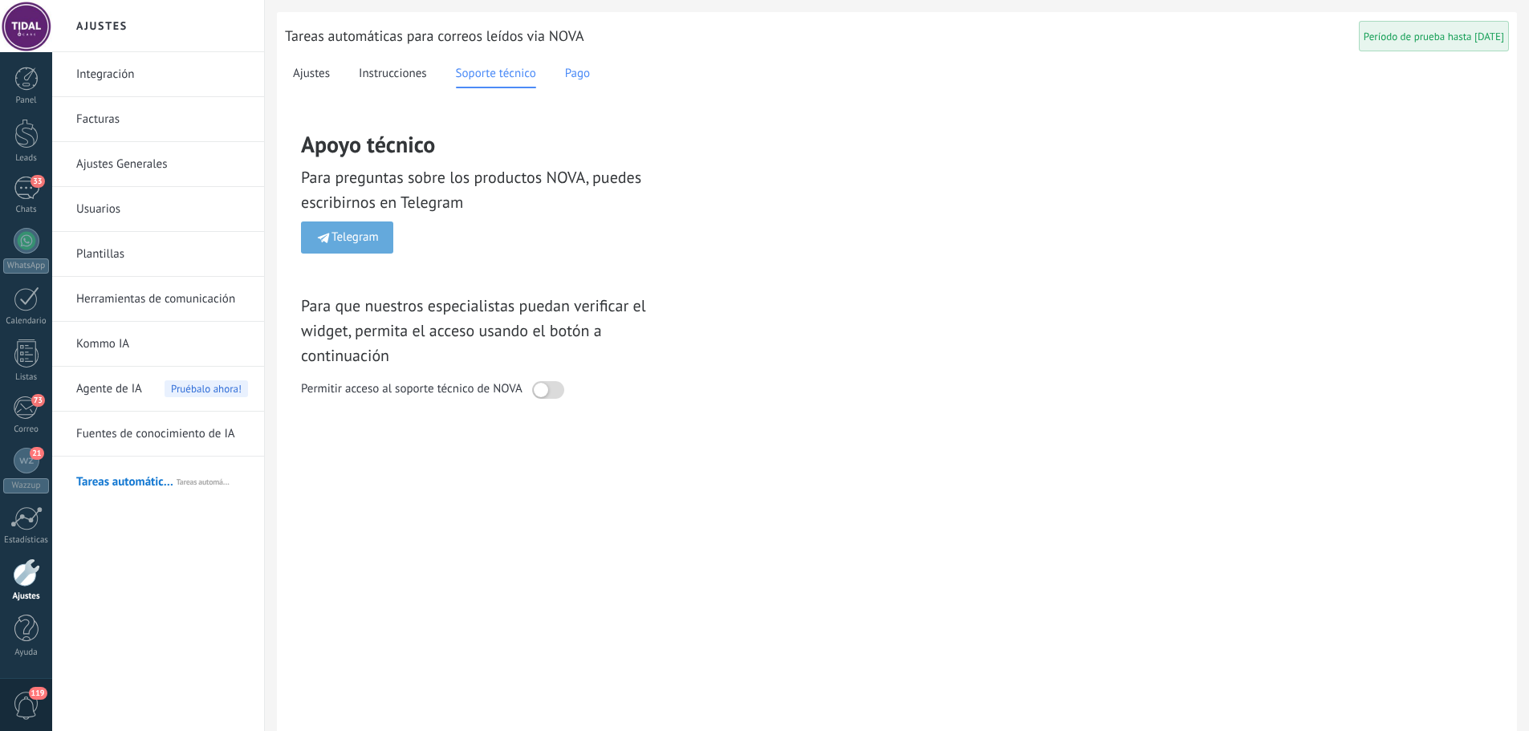
click at [569, 68] on span "Pago" at bounding box center [577, 74] width 25 height 18
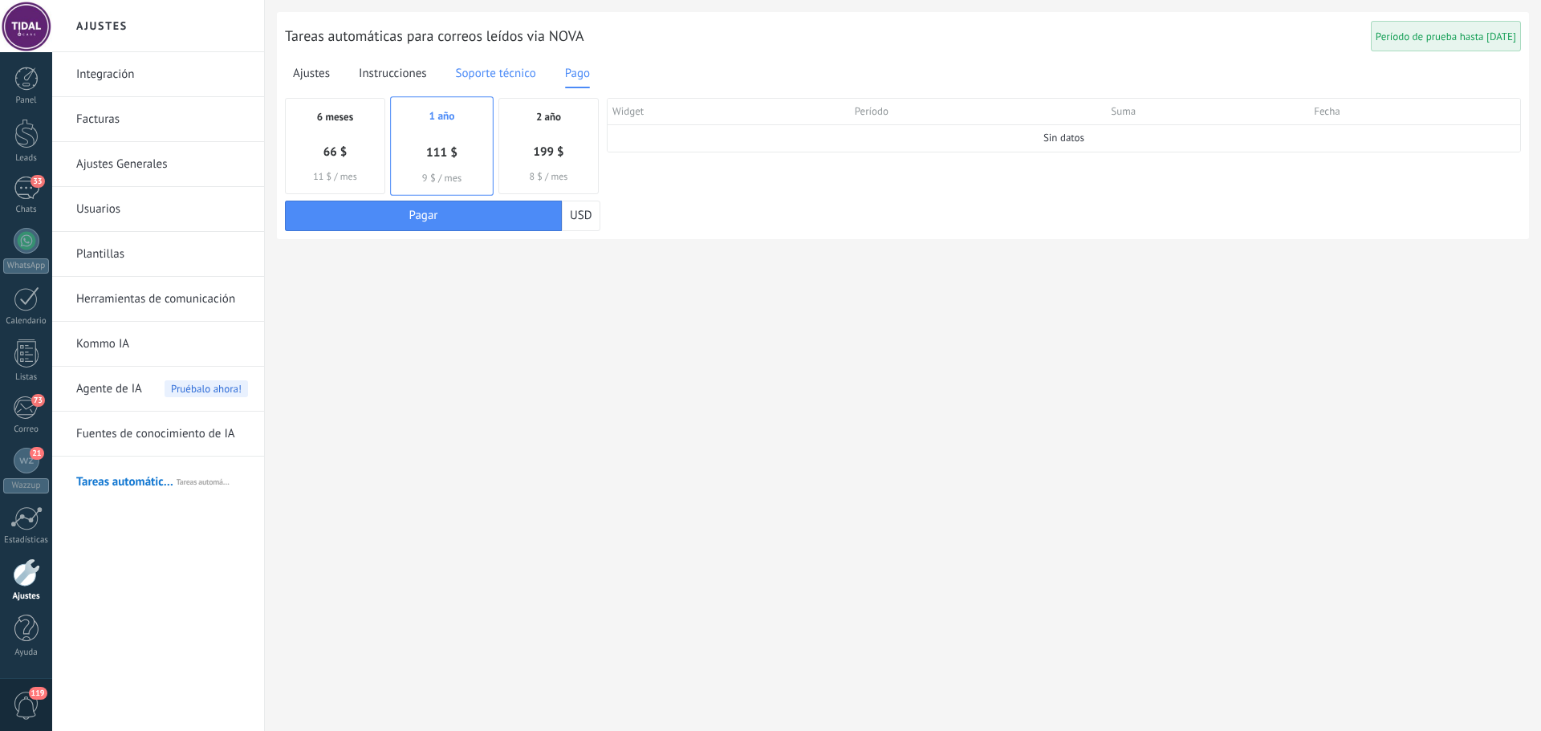
click at [526, 83] on div "Soporte técnico" at bounding box center [496, 74] width 80 height 28
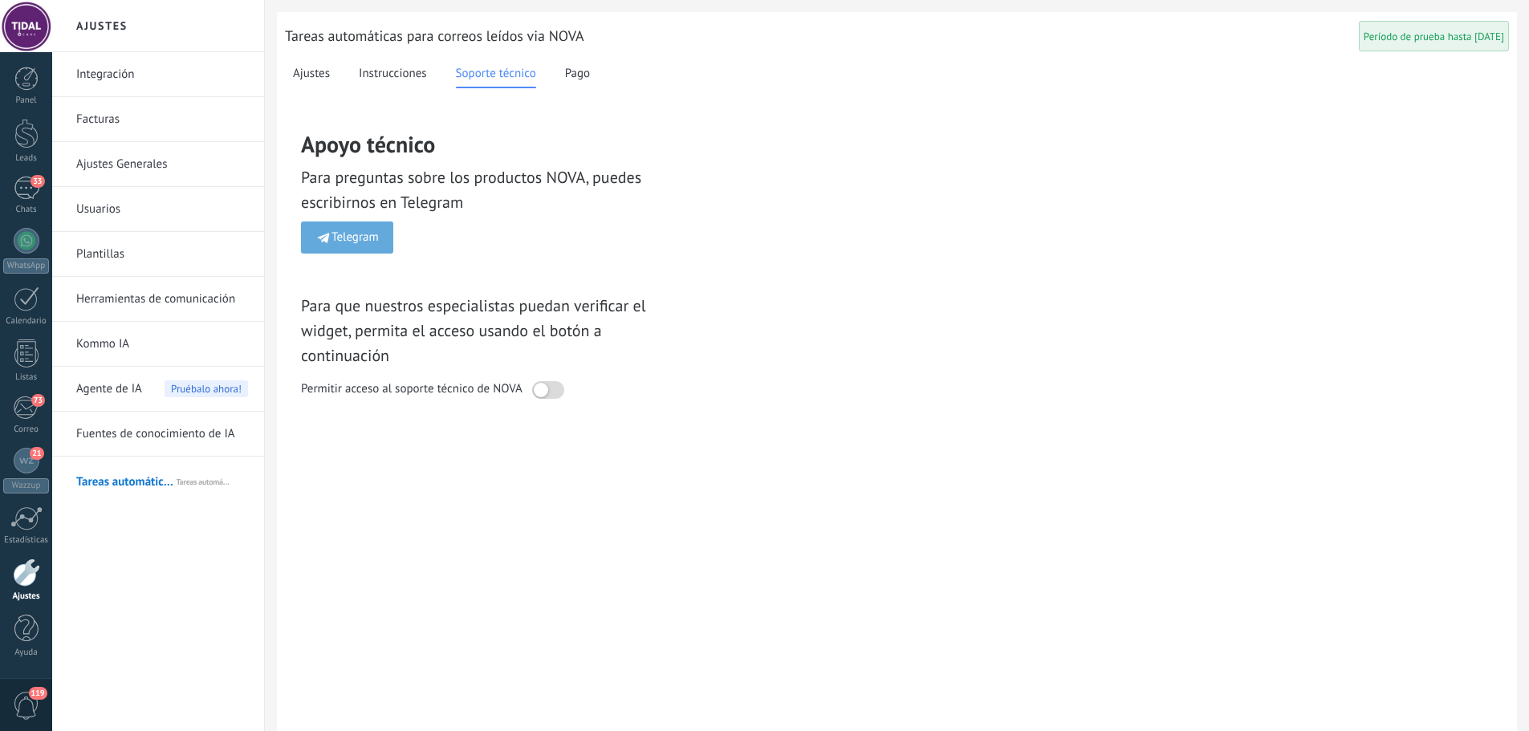
click at [318, 86] on div "Ajustes" at bounding box center [311, 74] width 37 height 28
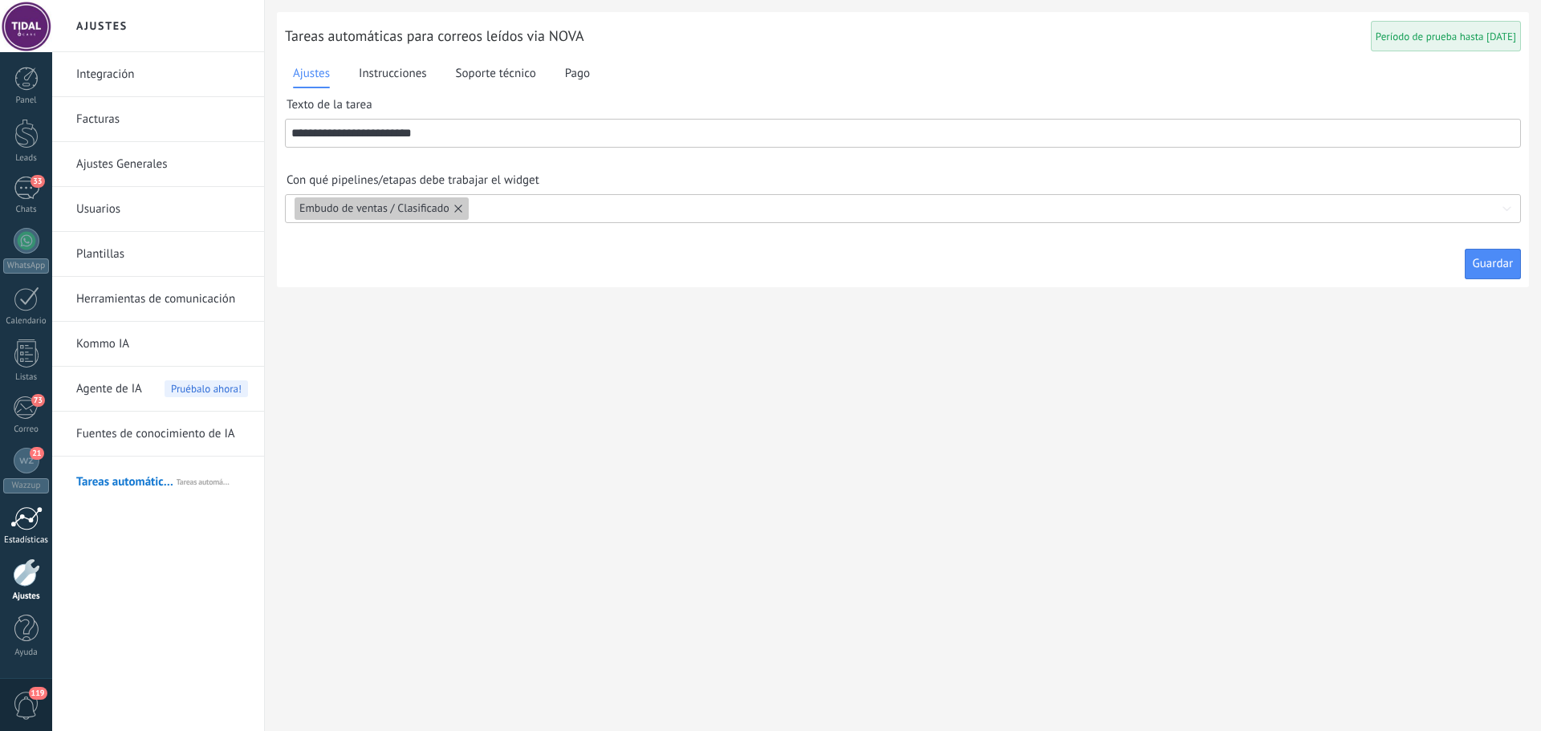
click at [35, 539] on div "Estadísticas" at bounding box center [26, 540] width 47 height 10
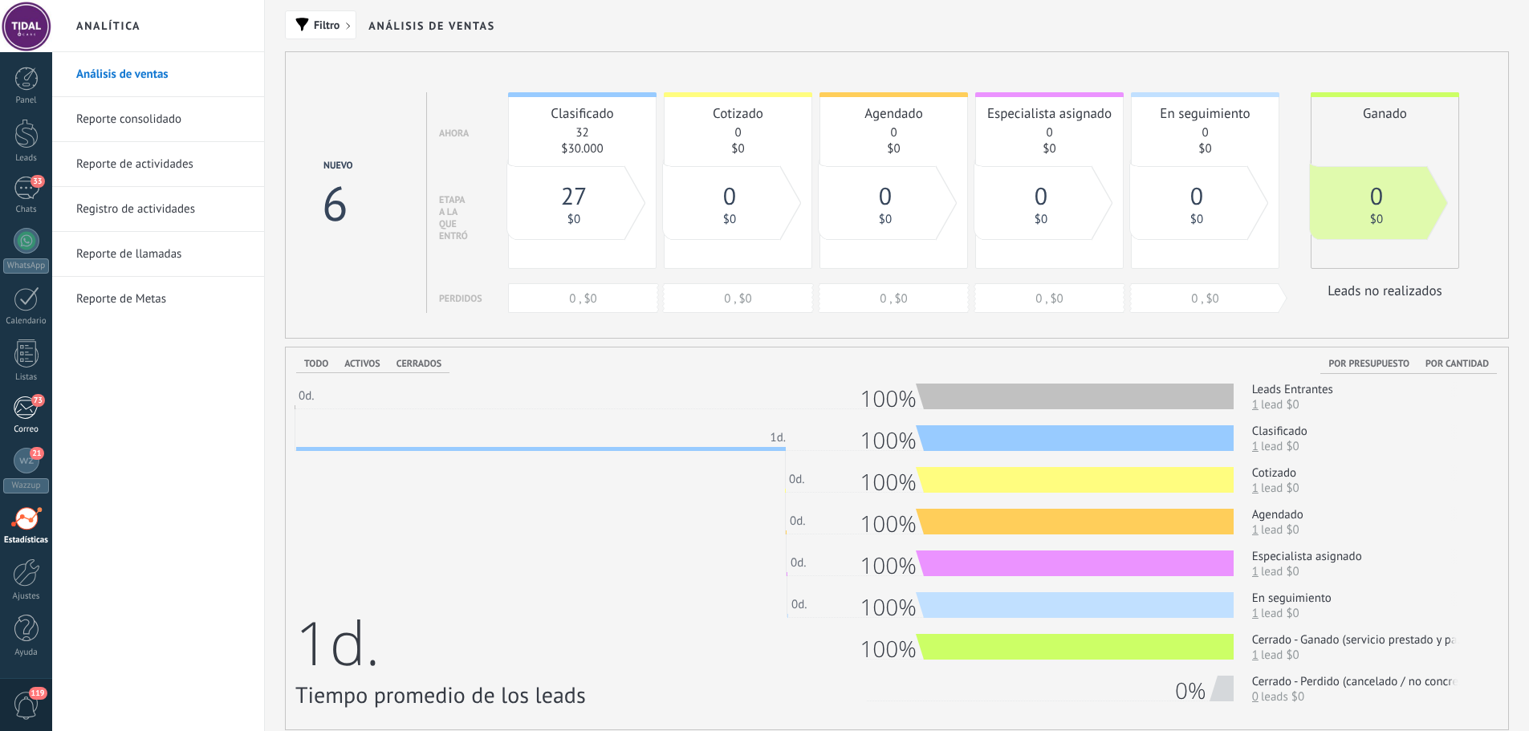
click at [38, 426] on div "Correo" at bounding box center [26, 430] width 47 height 10
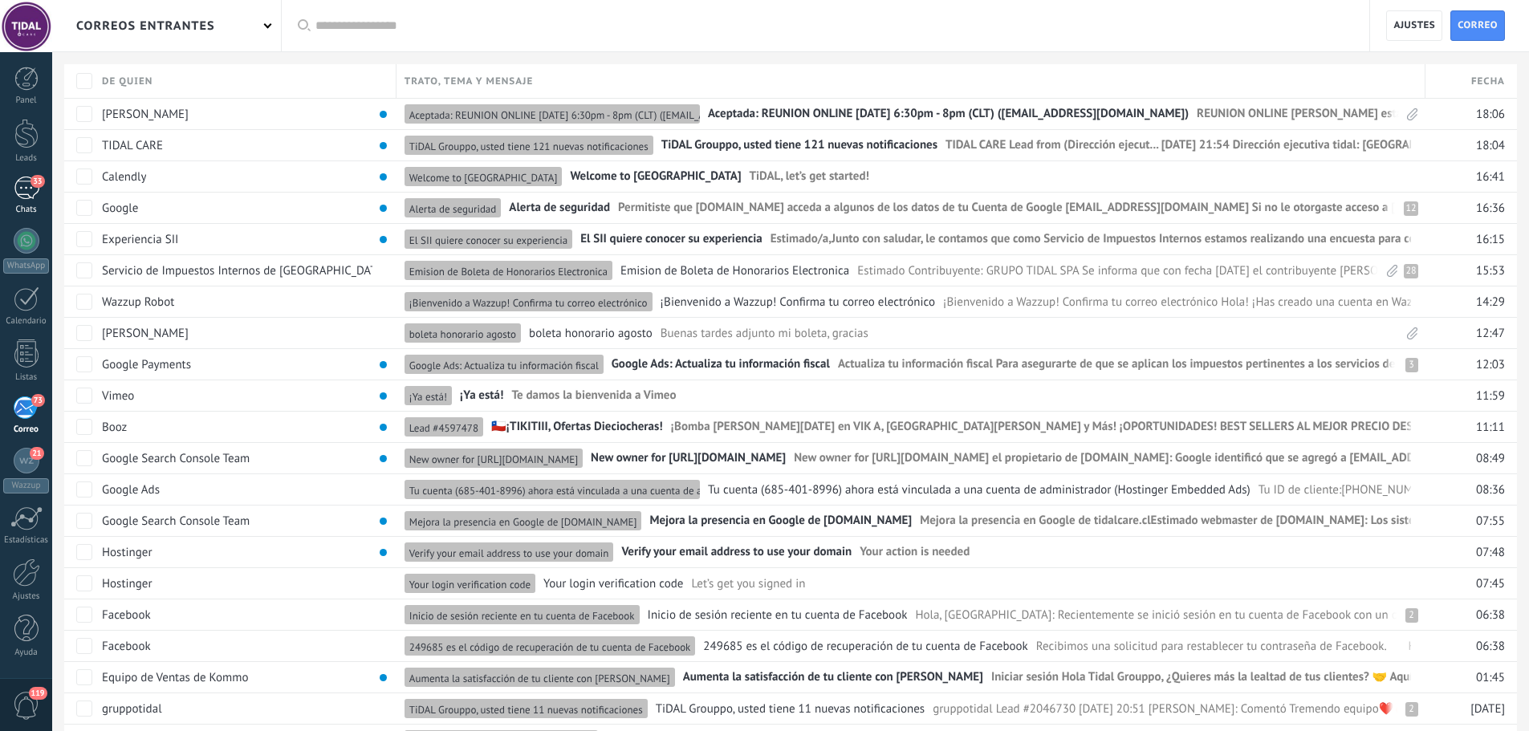
click at [27, 201] on link "33 Chats" at bounding box center [26, 196] width 52 height 39
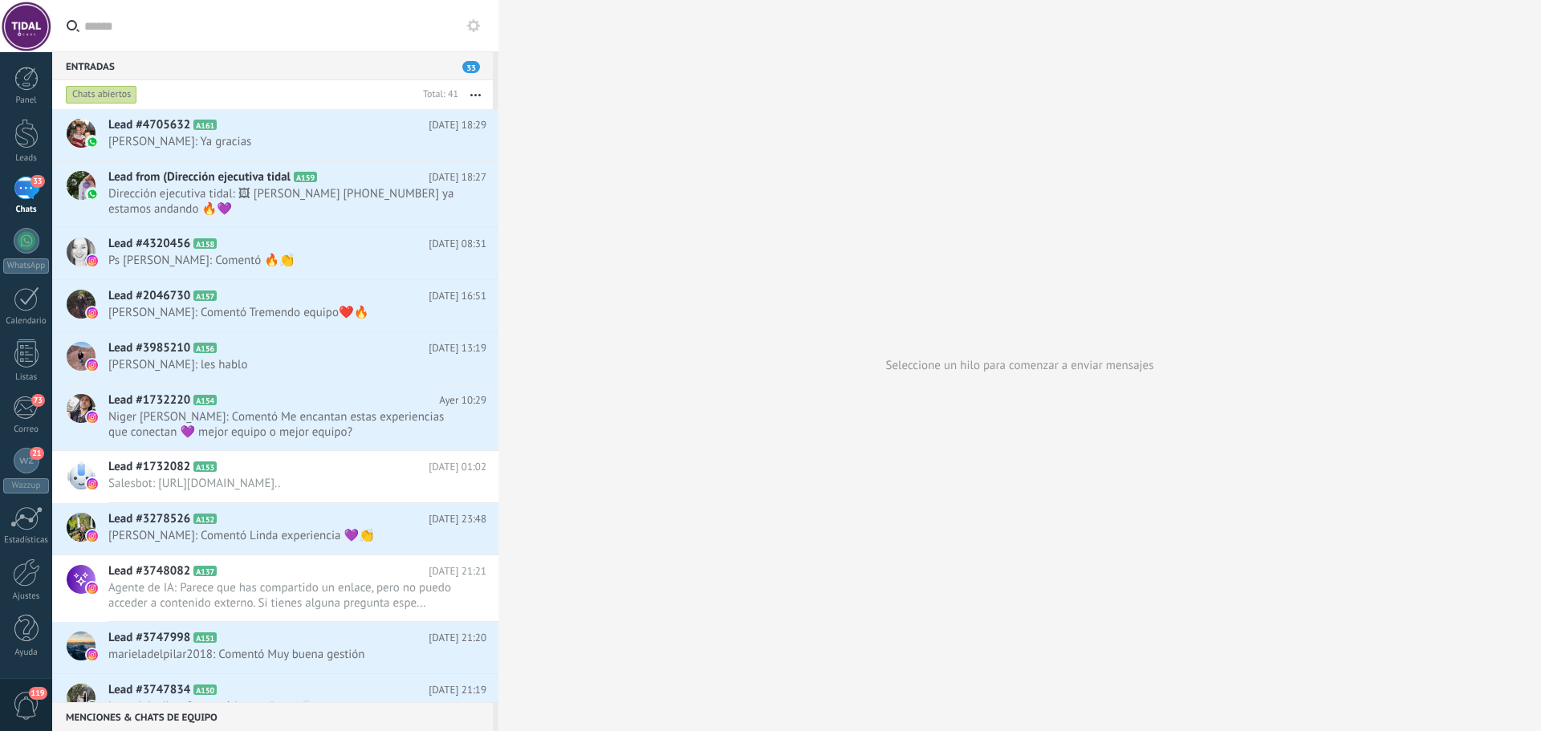
click at [471, 25] on icon at bounding box center [473, 25] width 13 height 13
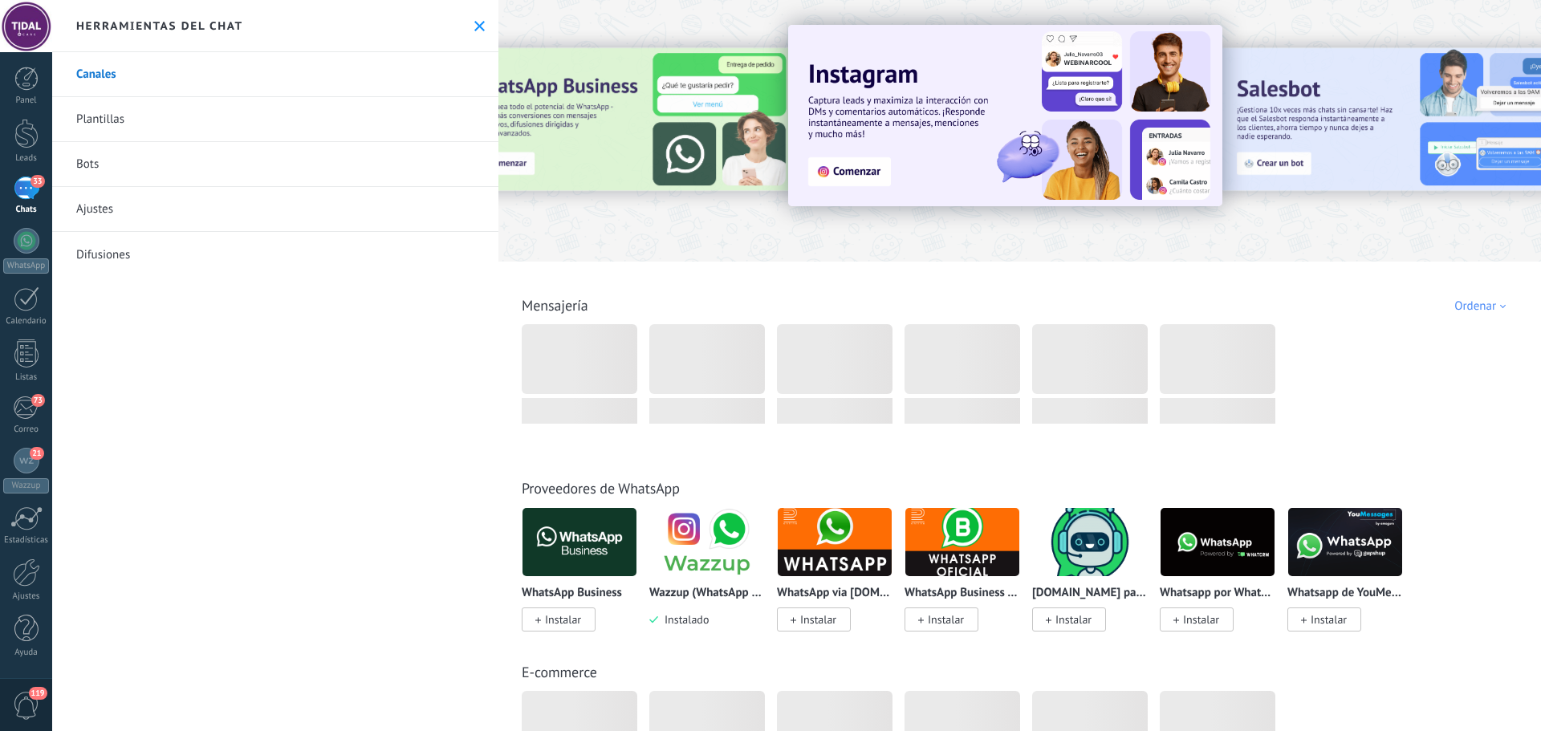
click at [96, 161] on link "Bots" at bounding box center [275, 164] width 446 height 45
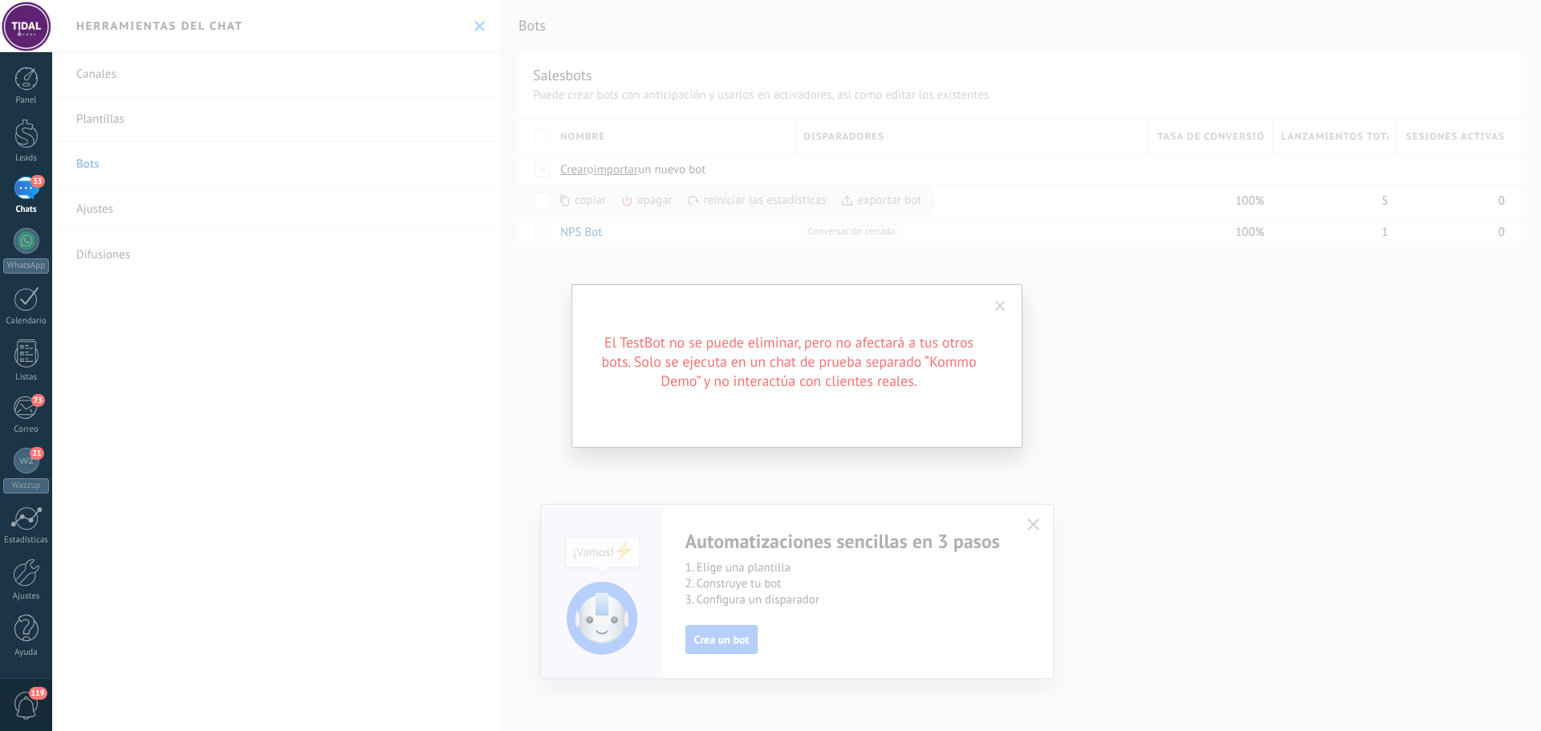
click at [1003, 312] on span at bounding box center [1000, 306] width 26 height 27
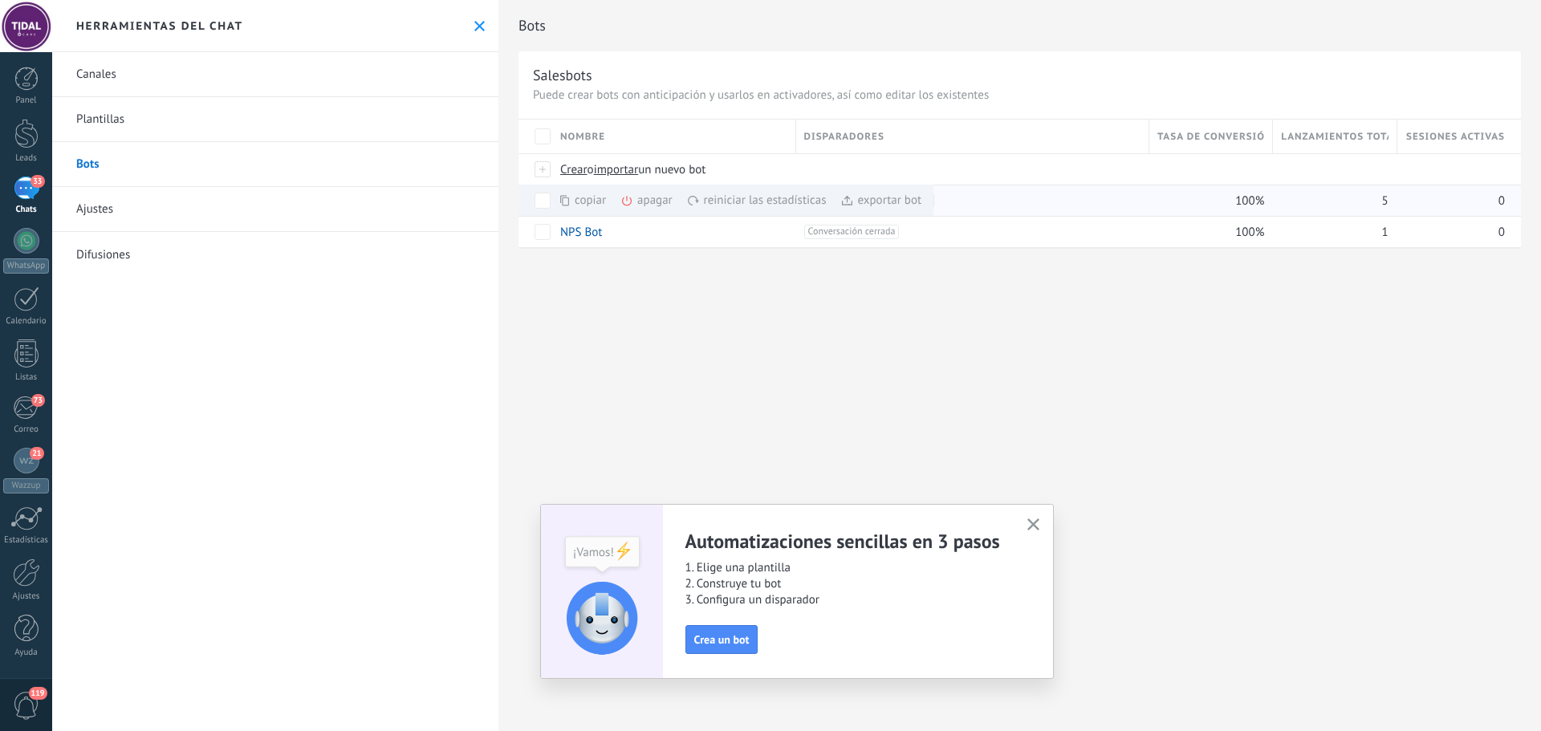
click at [662, 203] on div "apagar màs" at bounding box center [674, 200] width 107 height 31
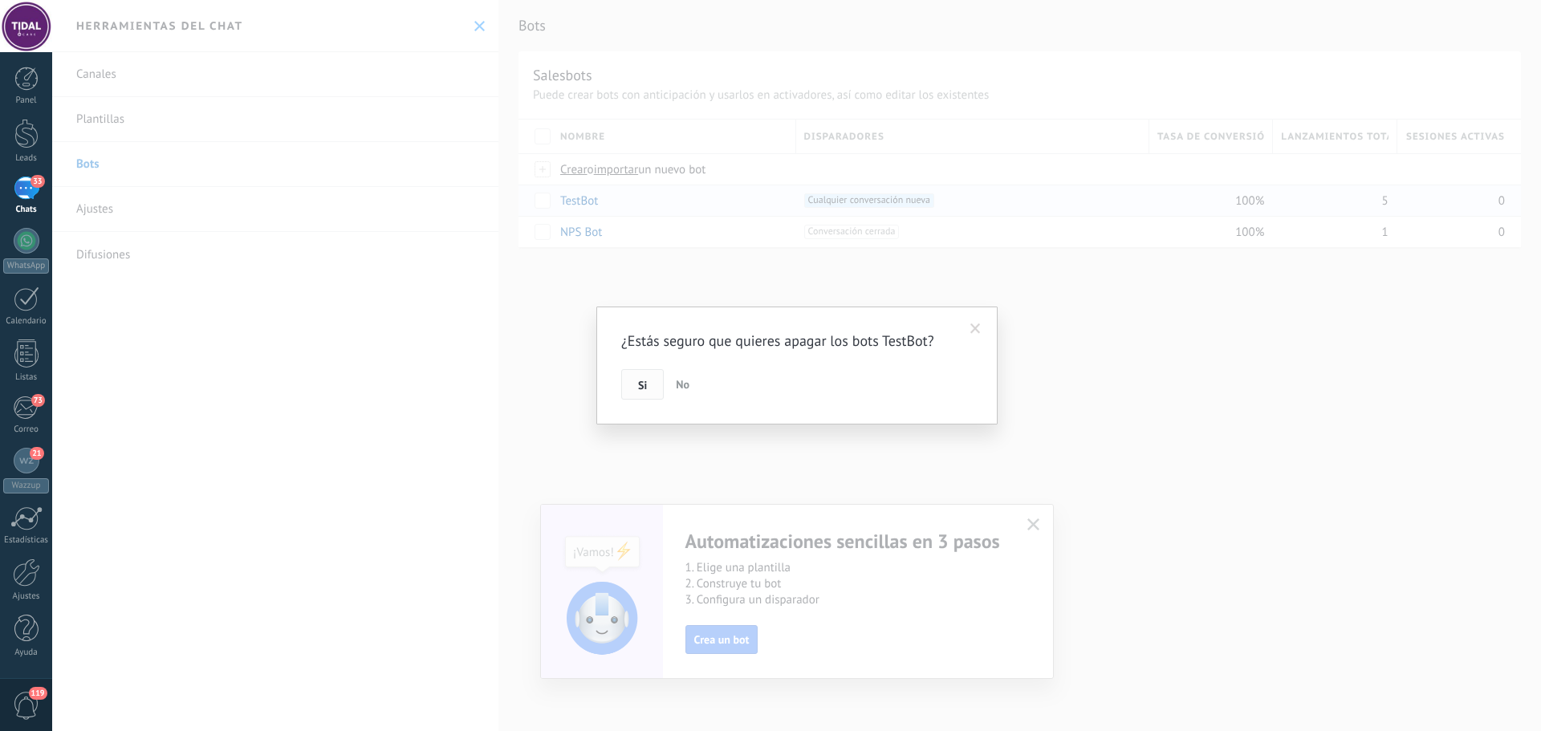
click at [644, 393] on button "Si" at bounding box center [642, 384] width 43 height 31
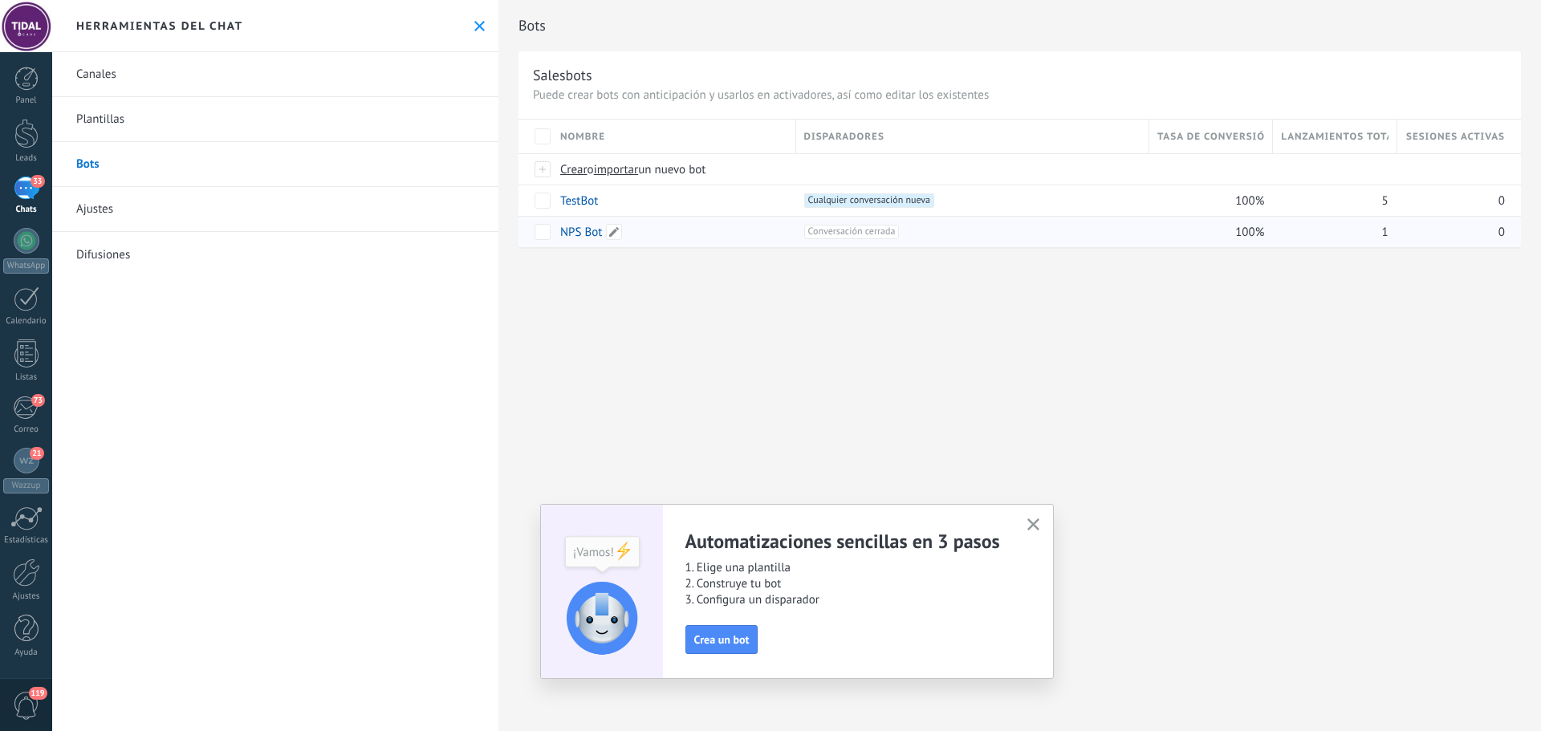
click at [687, 234] on div "NPS Bot" at bounding box center [670, 232] width 236 height 31
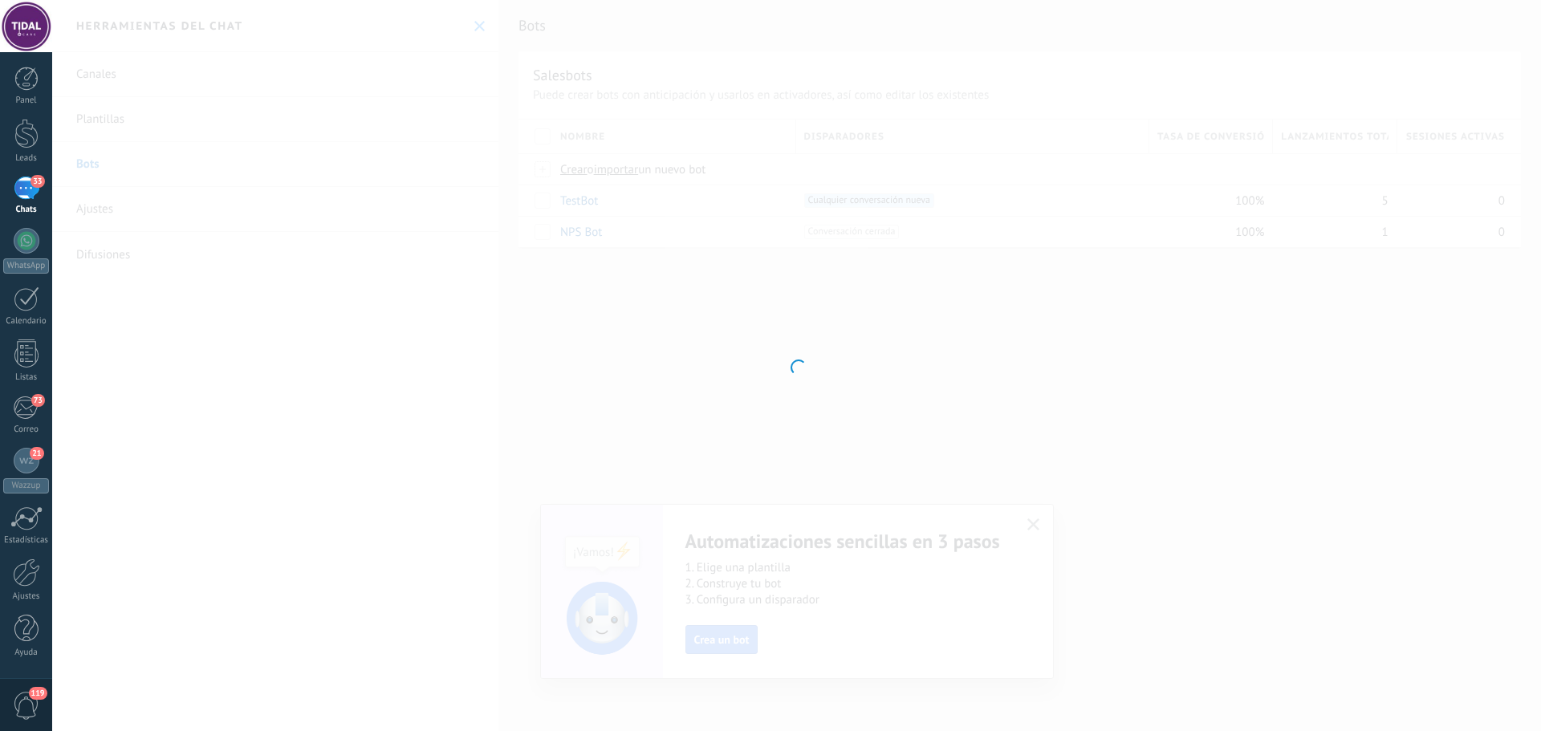
type input "*******"
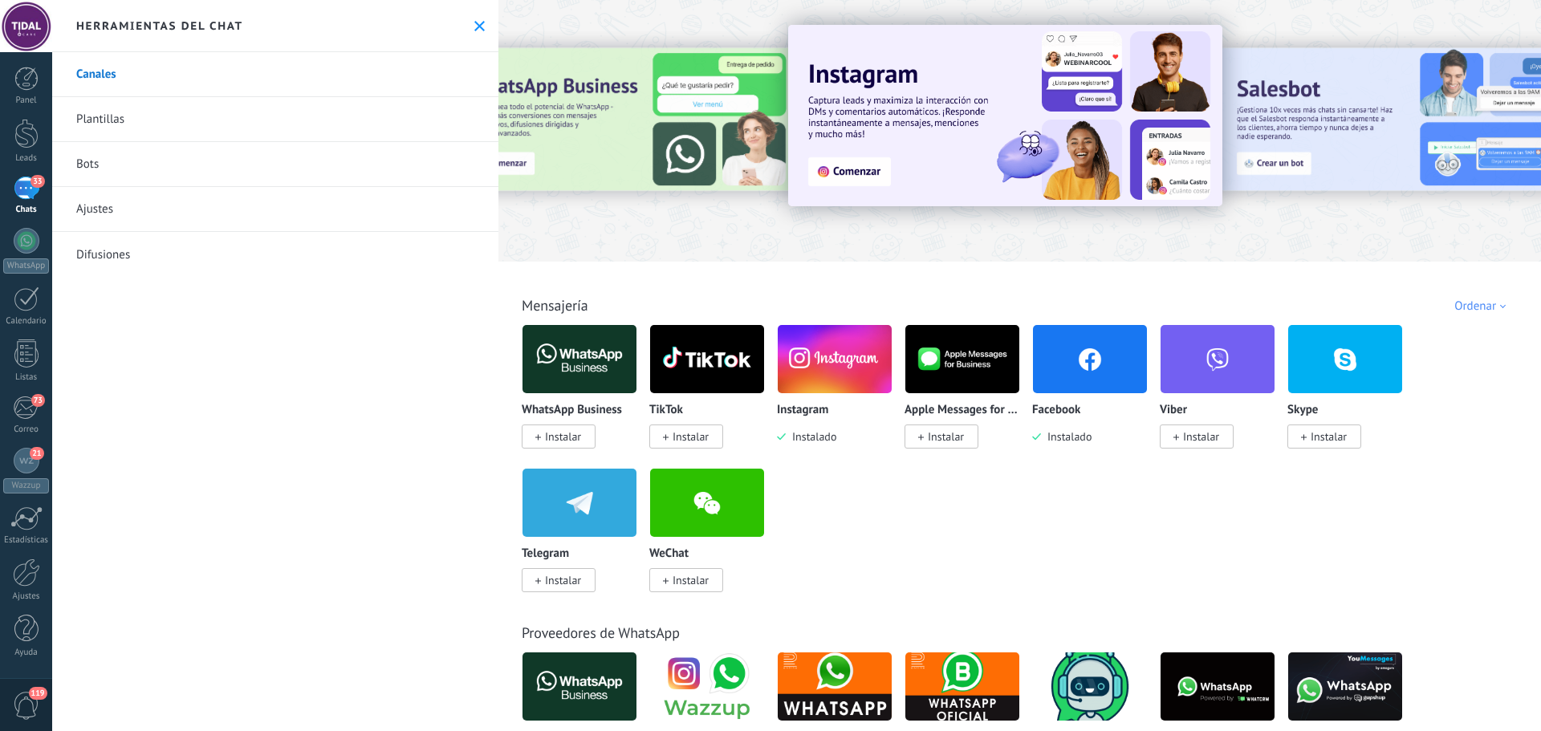
click at [116, 116] on link "Plantillas" at bounding box center [275, 119] width 446 height 45
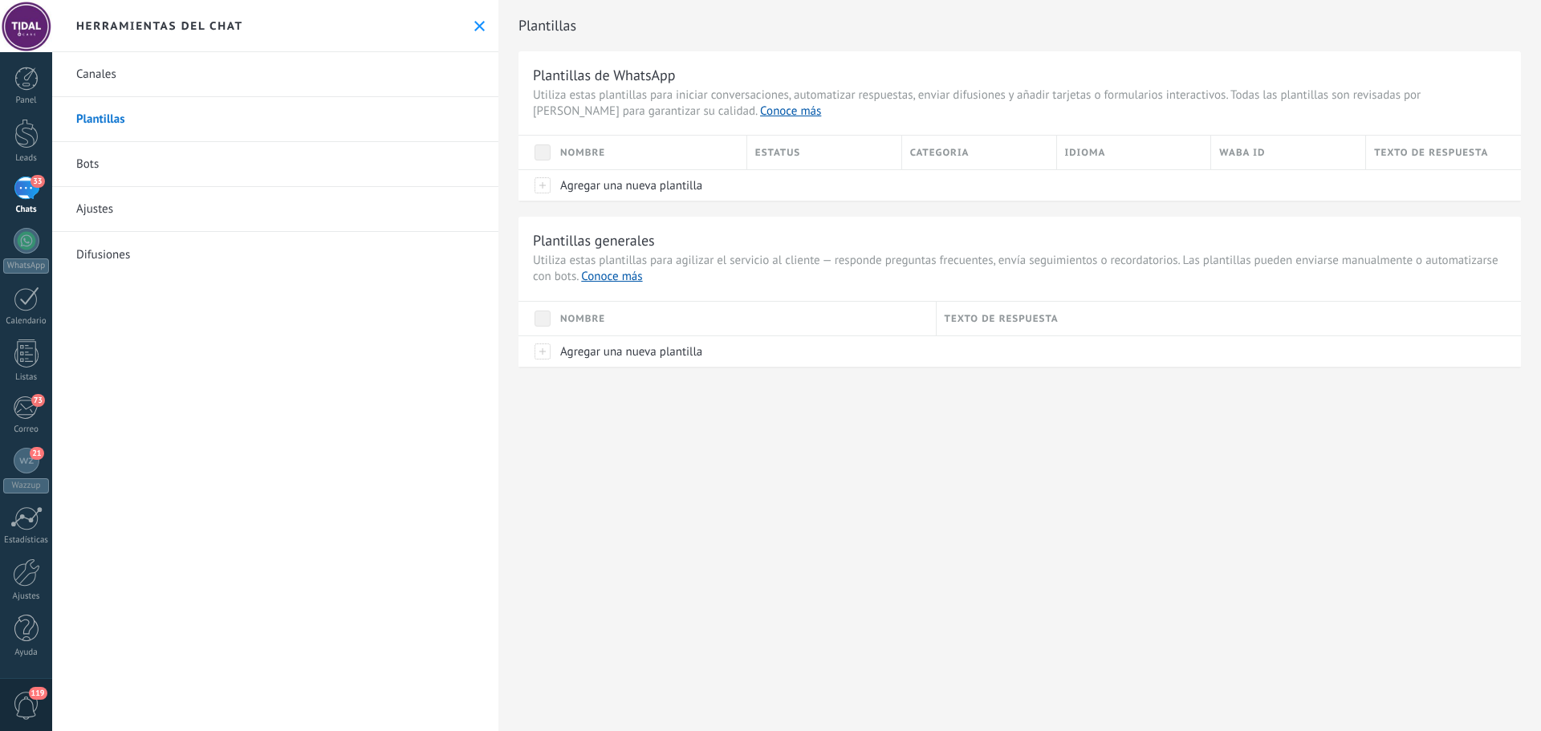
click at [133, 165] on link "Bots" at bounding box center [275, 164] width 446 height 45
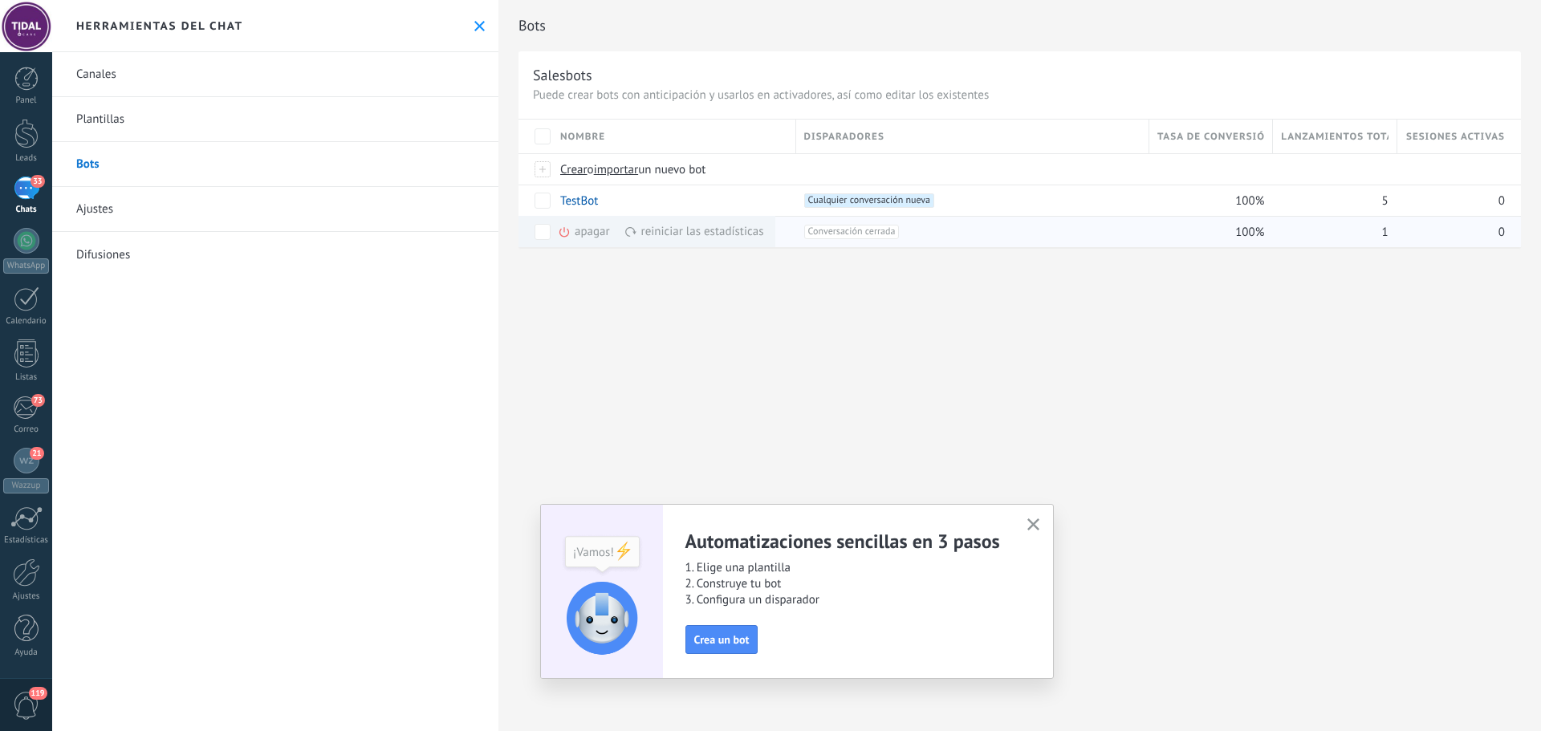
click at [568, 230] on use at bounding box center [565, 232] width 10 height 10
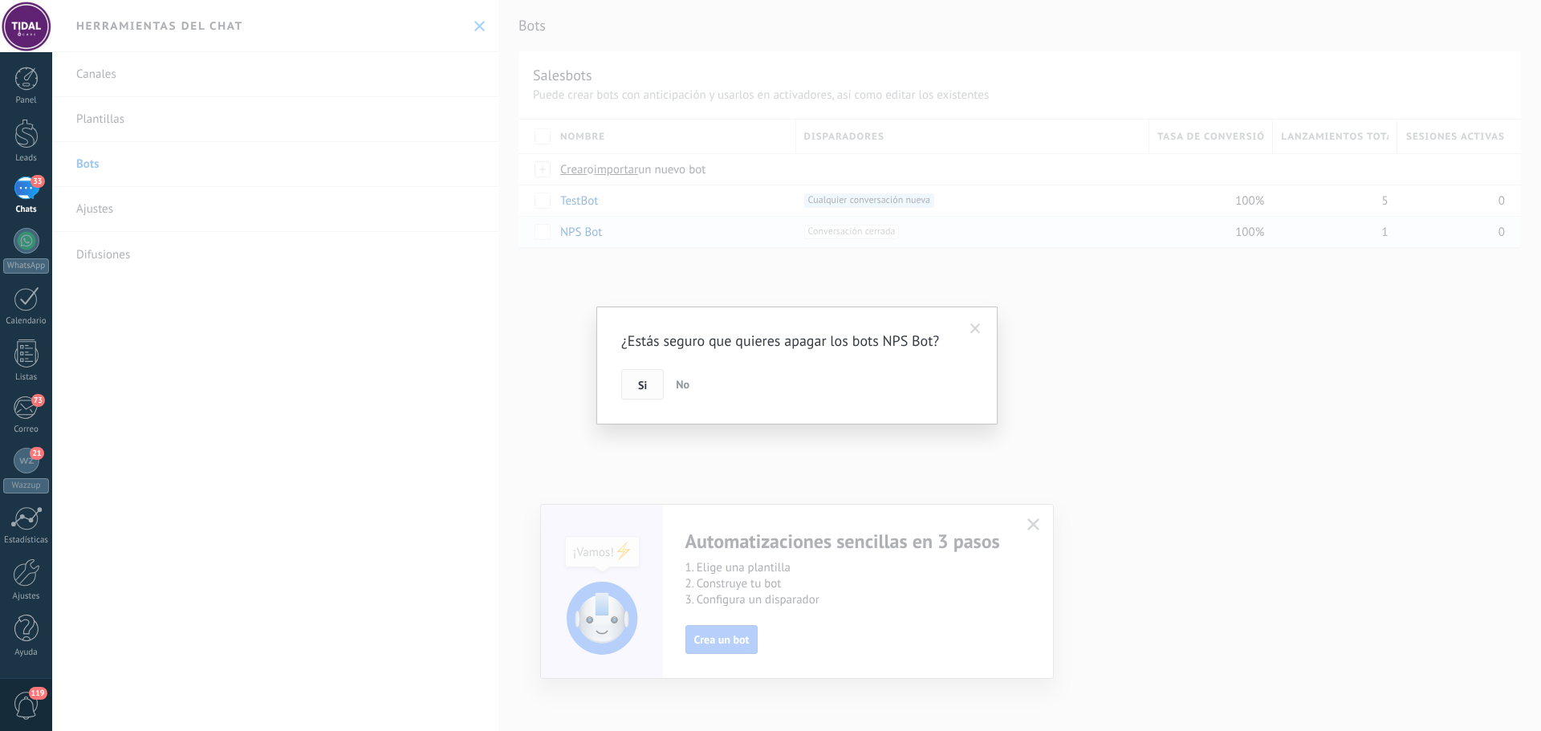
click at [645, 376] on button "Si" at bounding box center [642, 384] width 43 height 31
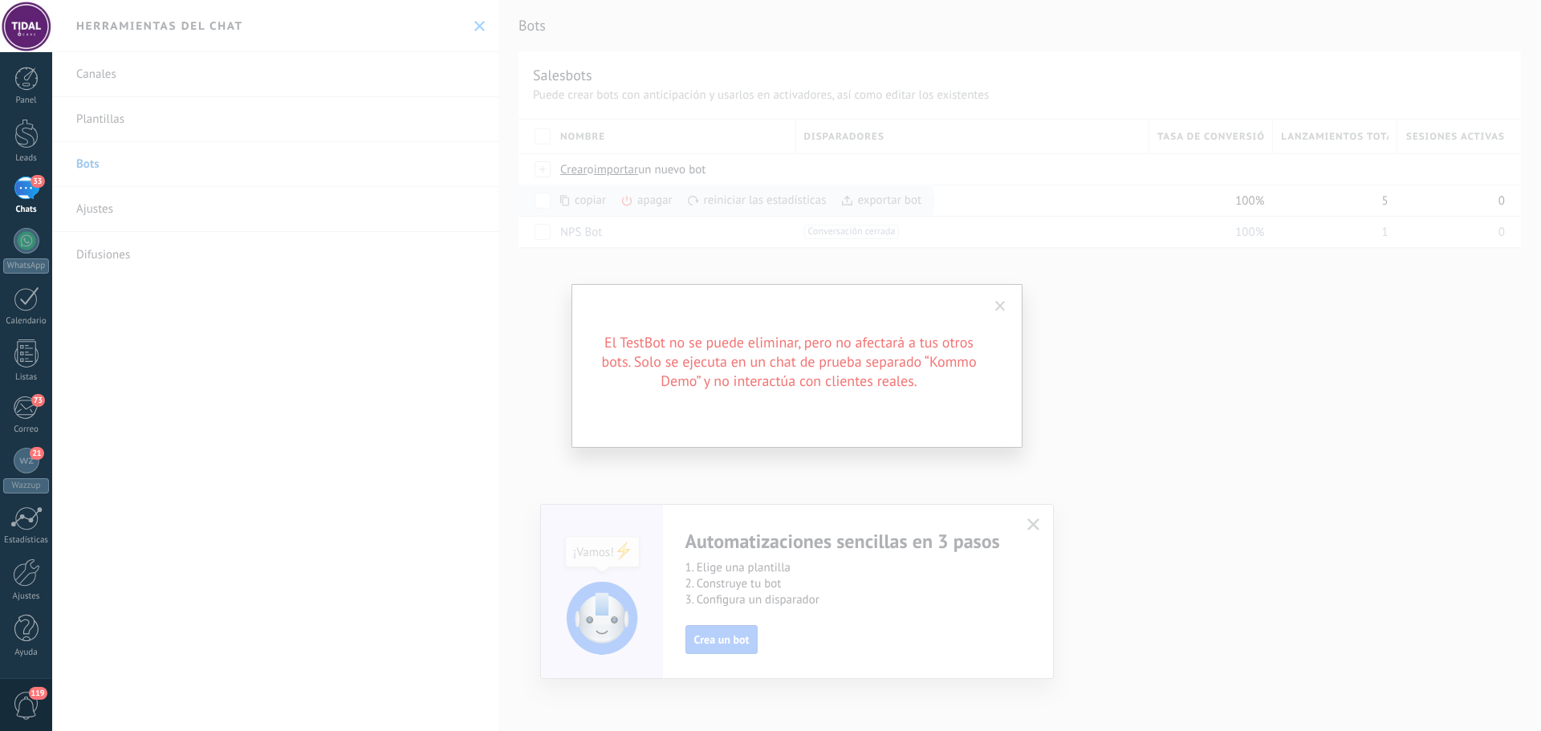
click at [995, 311] on span at bounding box center [1000, 306] width 26 height 27
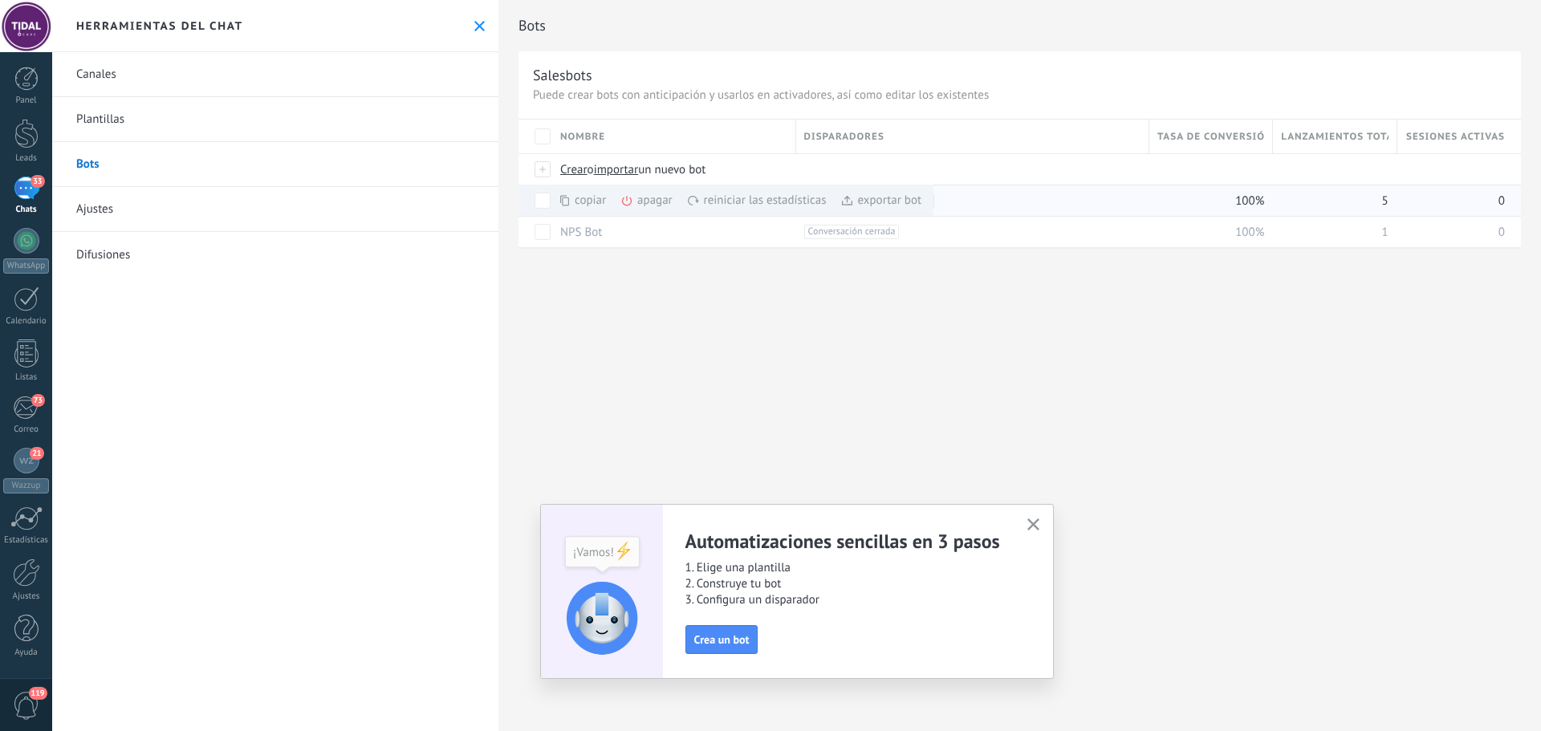
click at [658, 204] on div "apagar màs" at bounding box center [674, 200] width 107 height 31
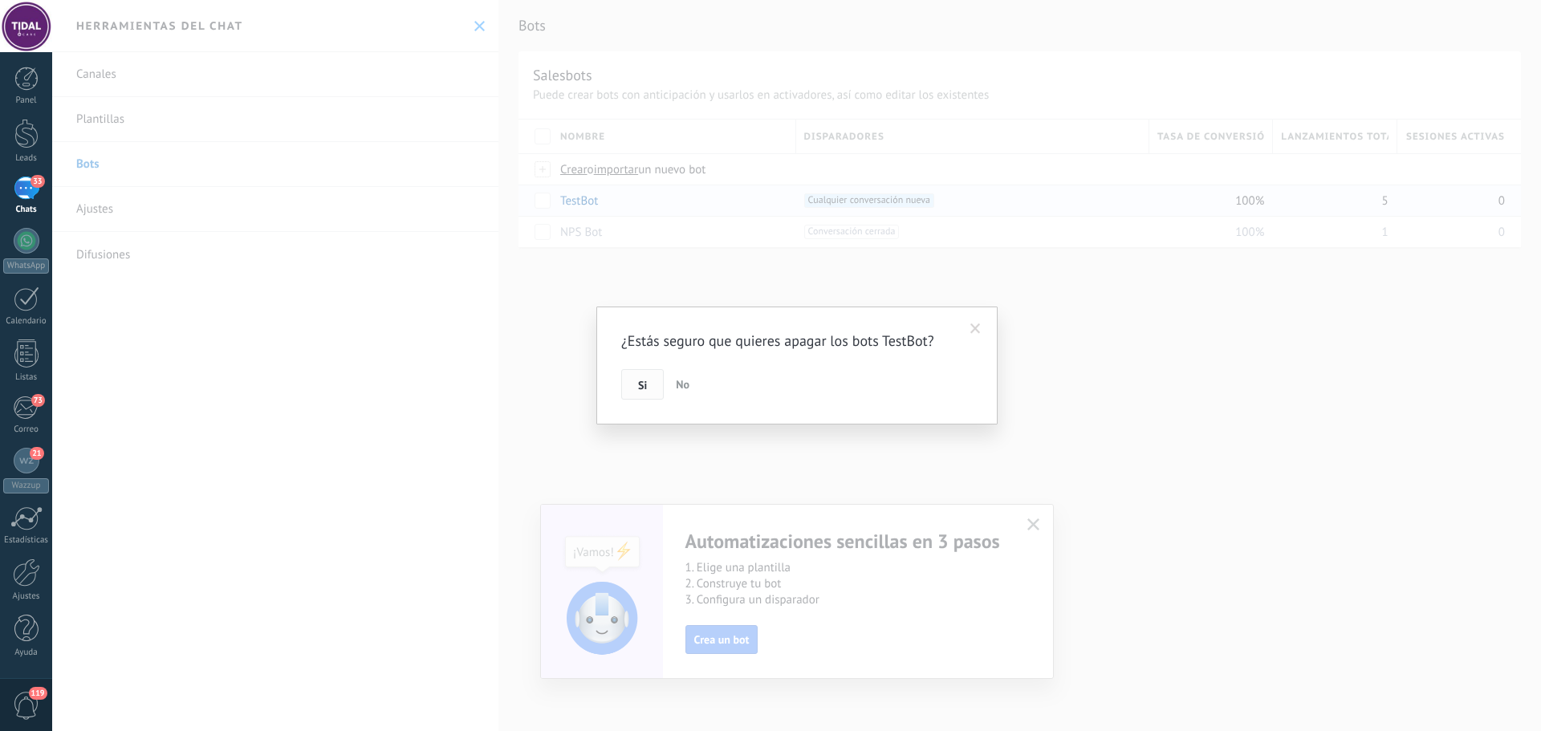
click at [649, 378] on button "Si" at bounding box center [642, 384] width 43 height 31
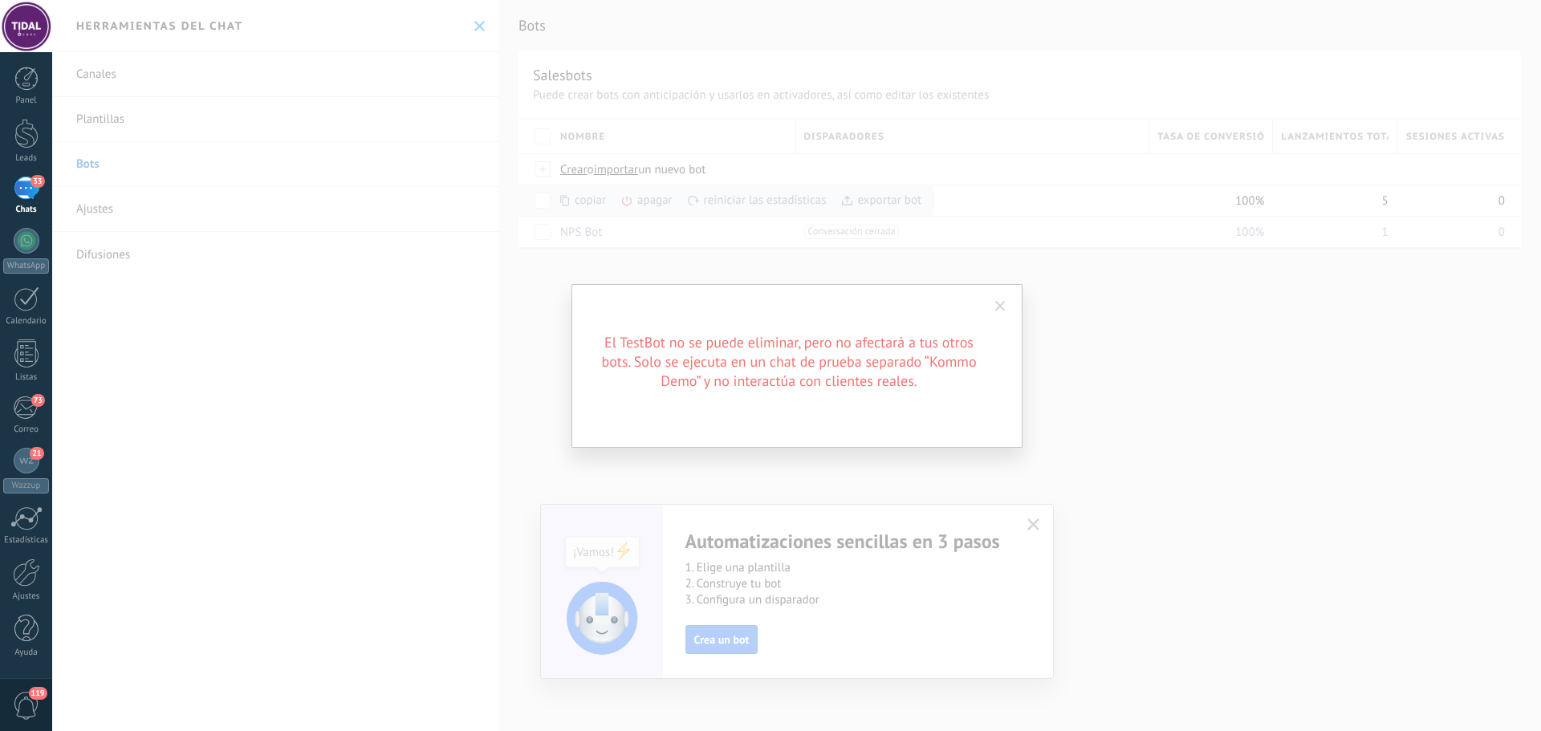
click at [1009, 303] on span at bounding box center [1000, 306] width 26 height 27
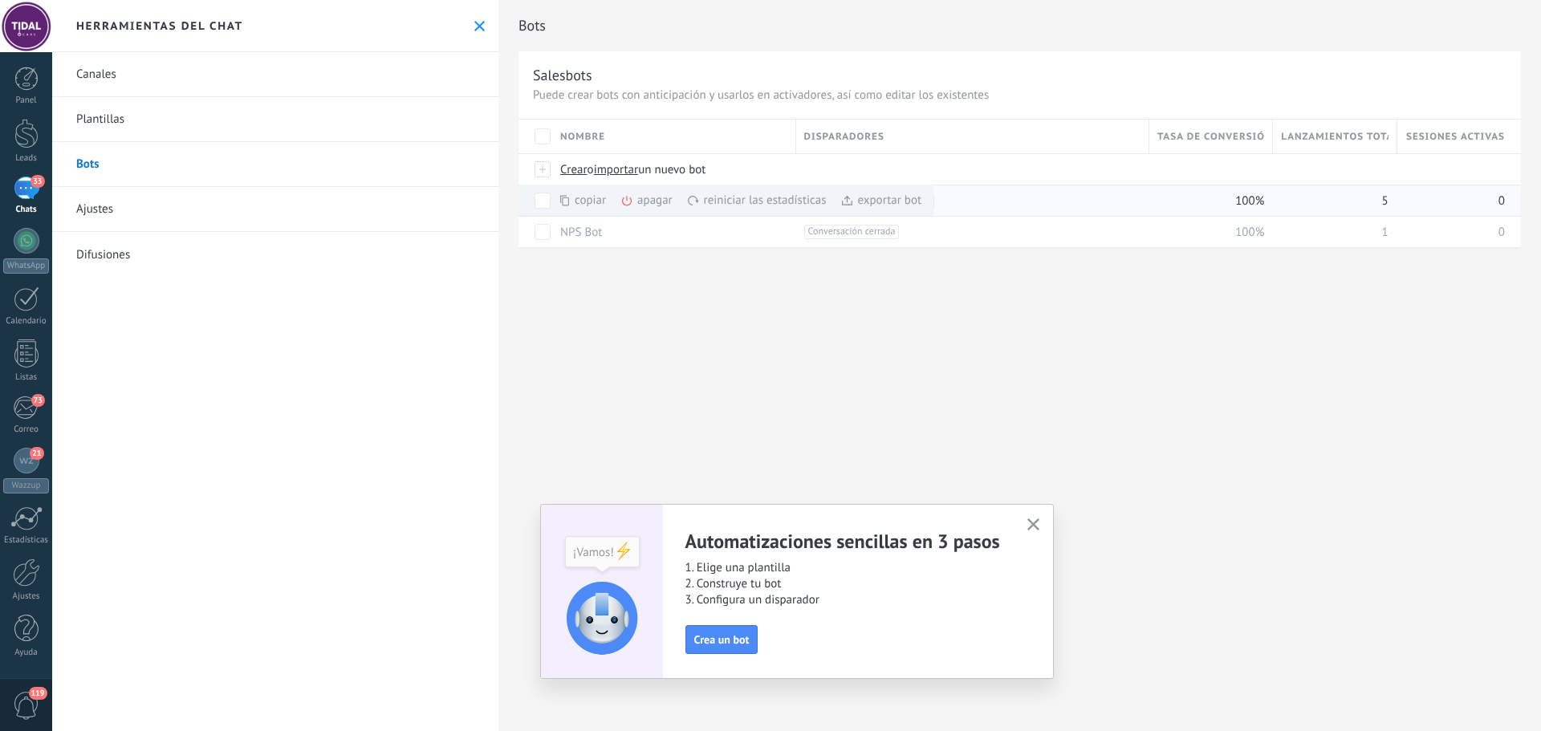
click at [652, 205] on div "apagar màs" at bounding box center [674, 200] width 107 height 31
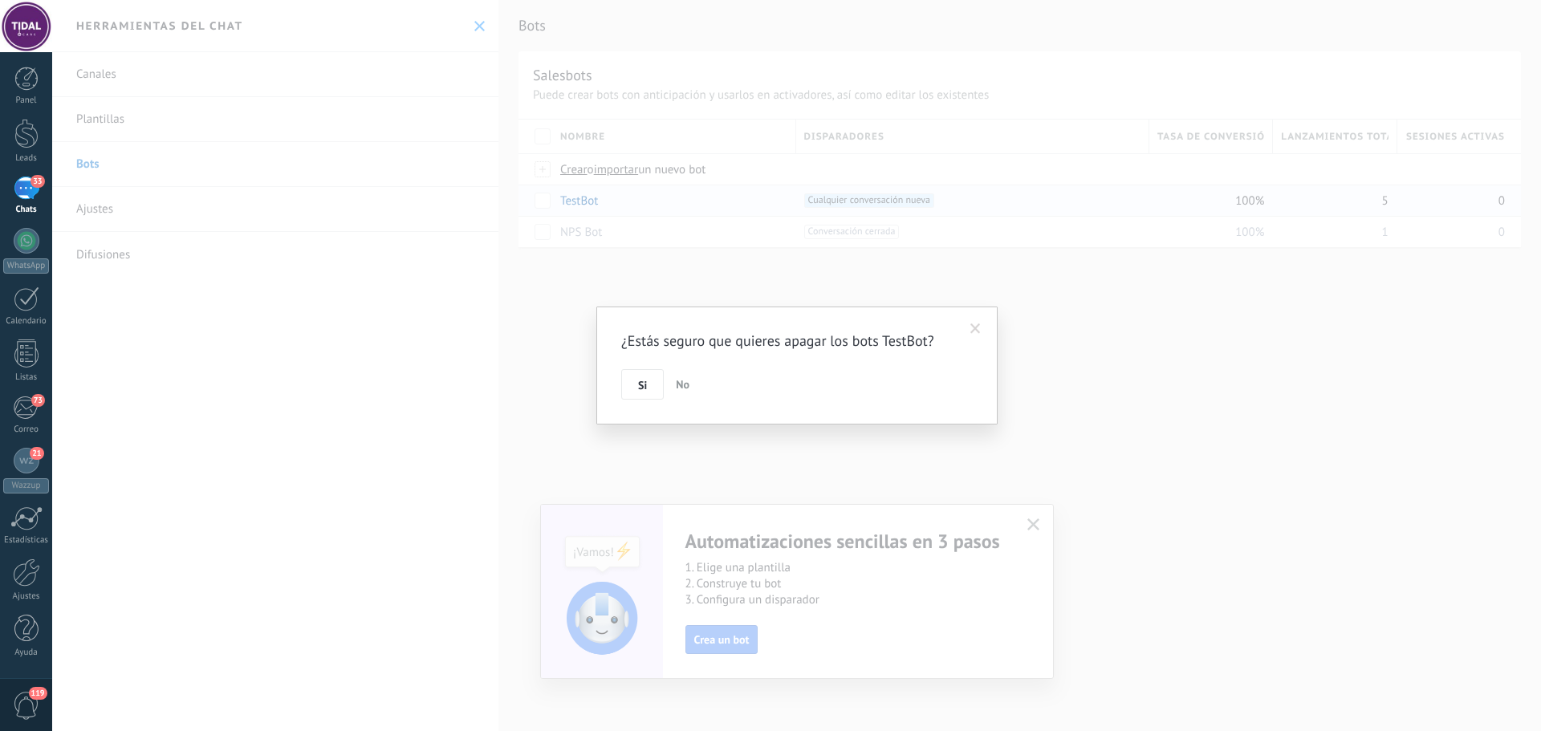
click at [646, 374] on button "Si" at bounding box center [642, 384] width 43 height 31
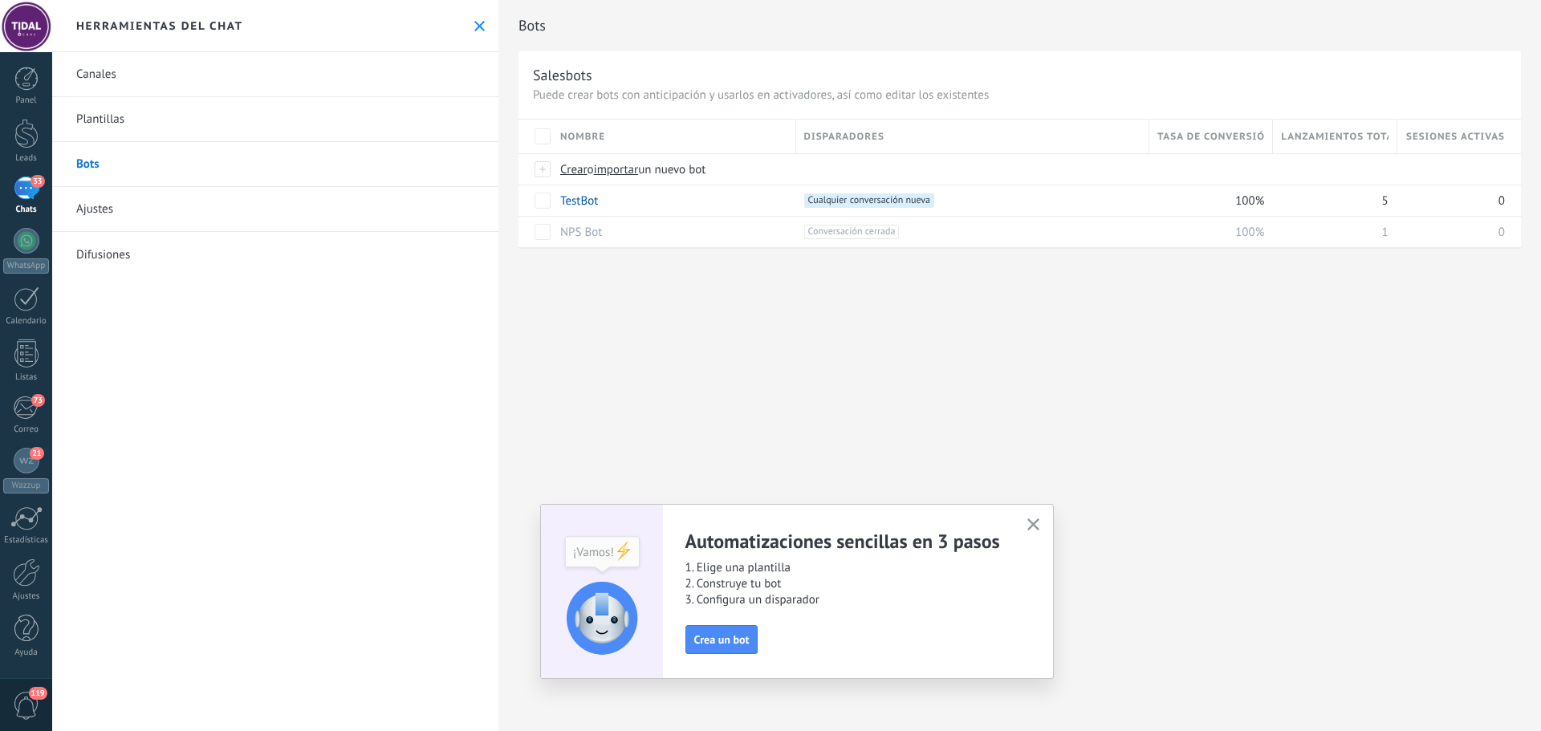
click at [1032, 522] on button "button" at bounding box center [1034, 526] width 20 height 22
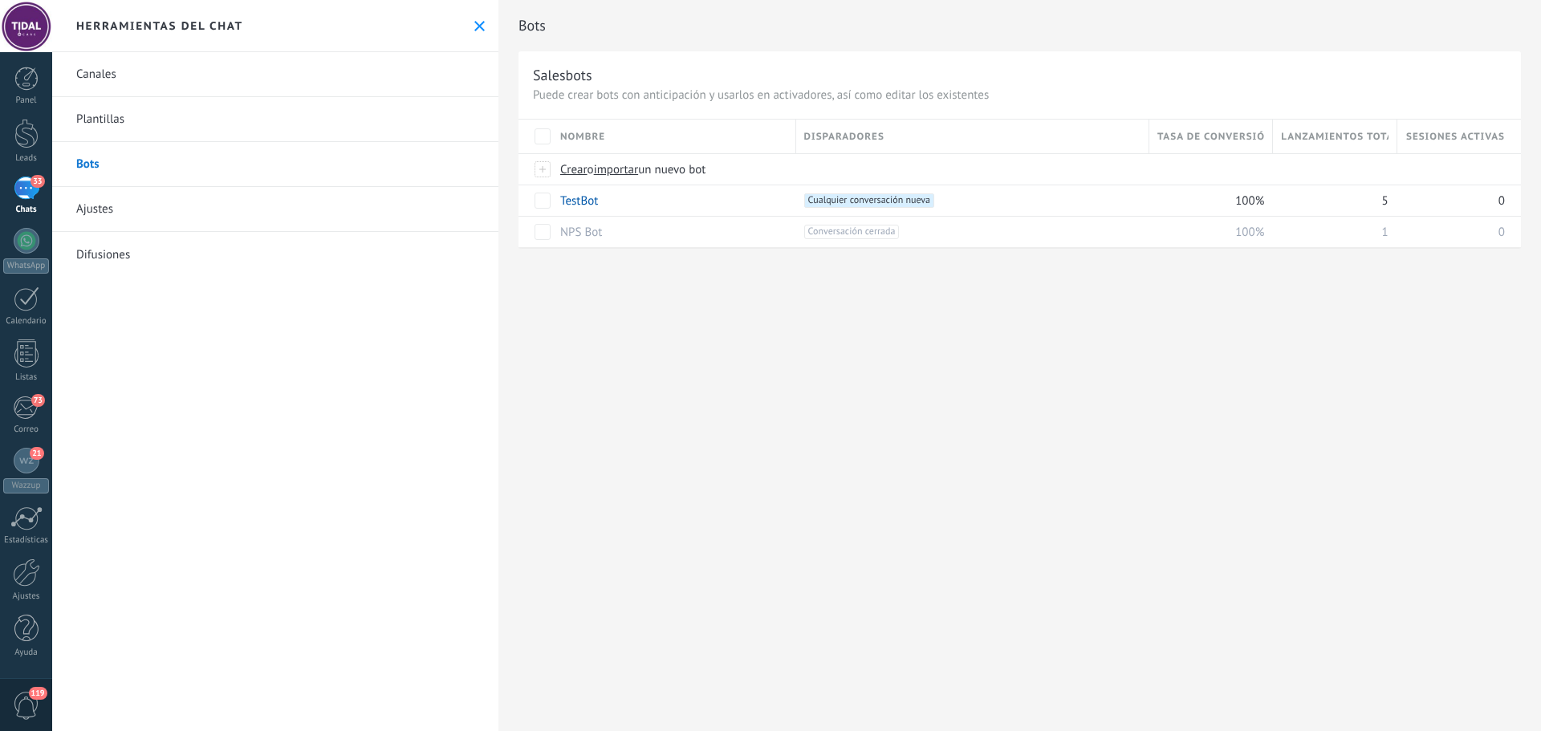
click at [124, 217] on link "Ajustes" at bounding box center [275, 209] width 446 height 45
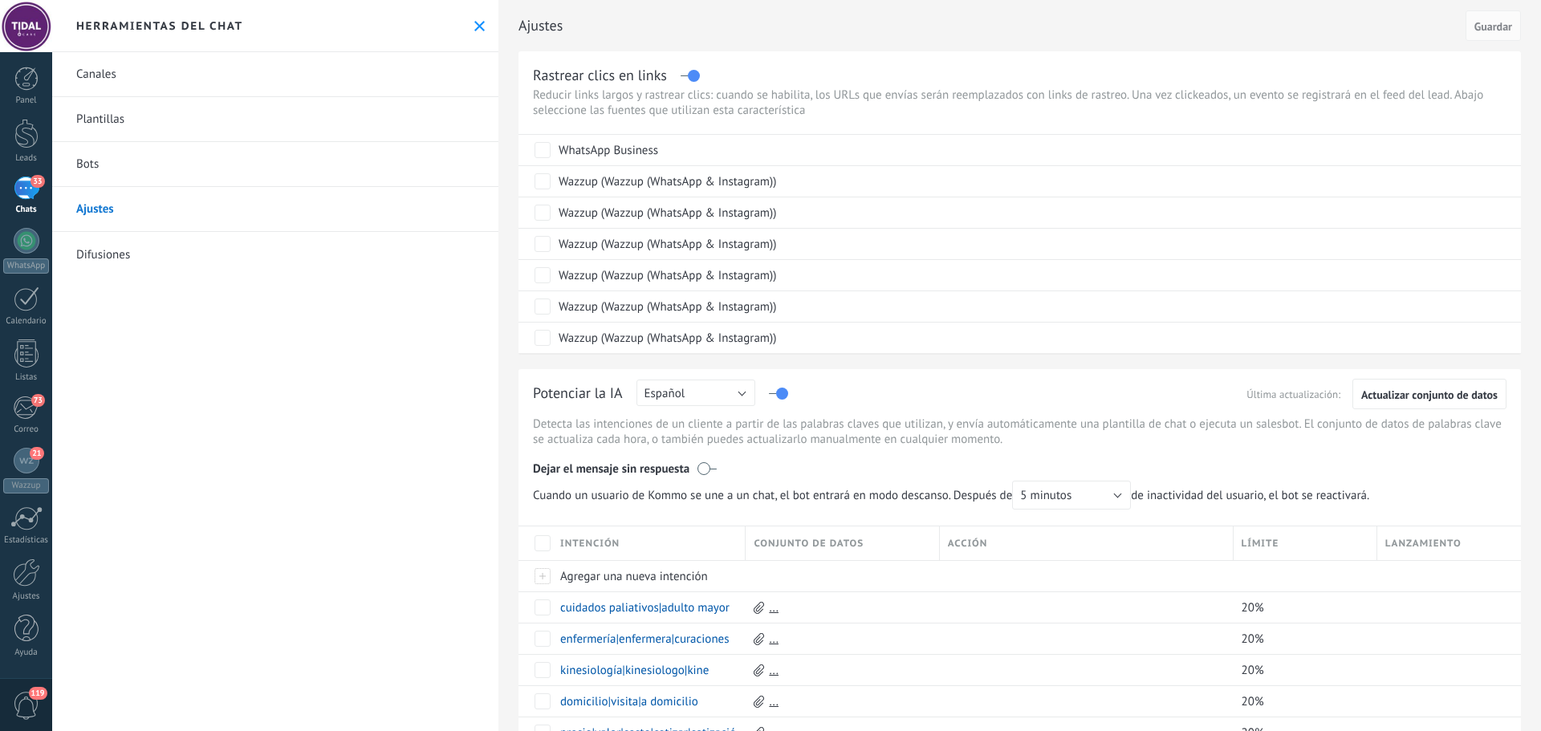
click at [696, 76] on label at bounding box center [690, 75] width 18 height 1
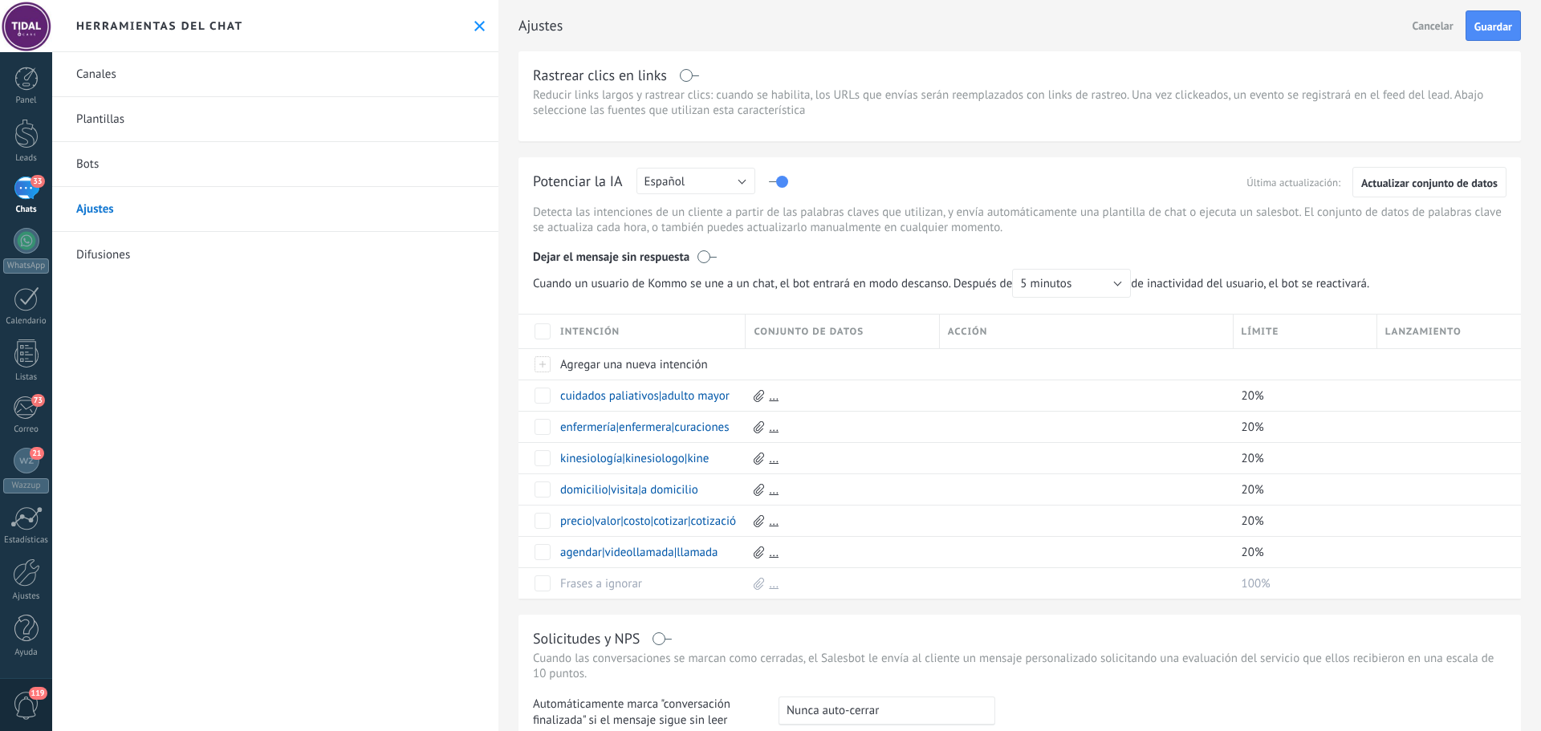
click at [791, 187] on div "Potenciar la IA Rusa Inglés Español Portugués Indonesio Turco Español Última ac…" at bounding box center [1020, 184] width 974 height 25
click at [780, 182] on label at bounding box center [778, 181] width 18 height 1
click at [706, 258] on label at bounding box center [707, 257] width 19 height 16
click at [1056, 287] on span "5 minutos" at bounding box center [1045, 283] width 51 height 15
click at [1081, 386] on span "1 hora" at bounding box center [1064, 392] width 123 height 15
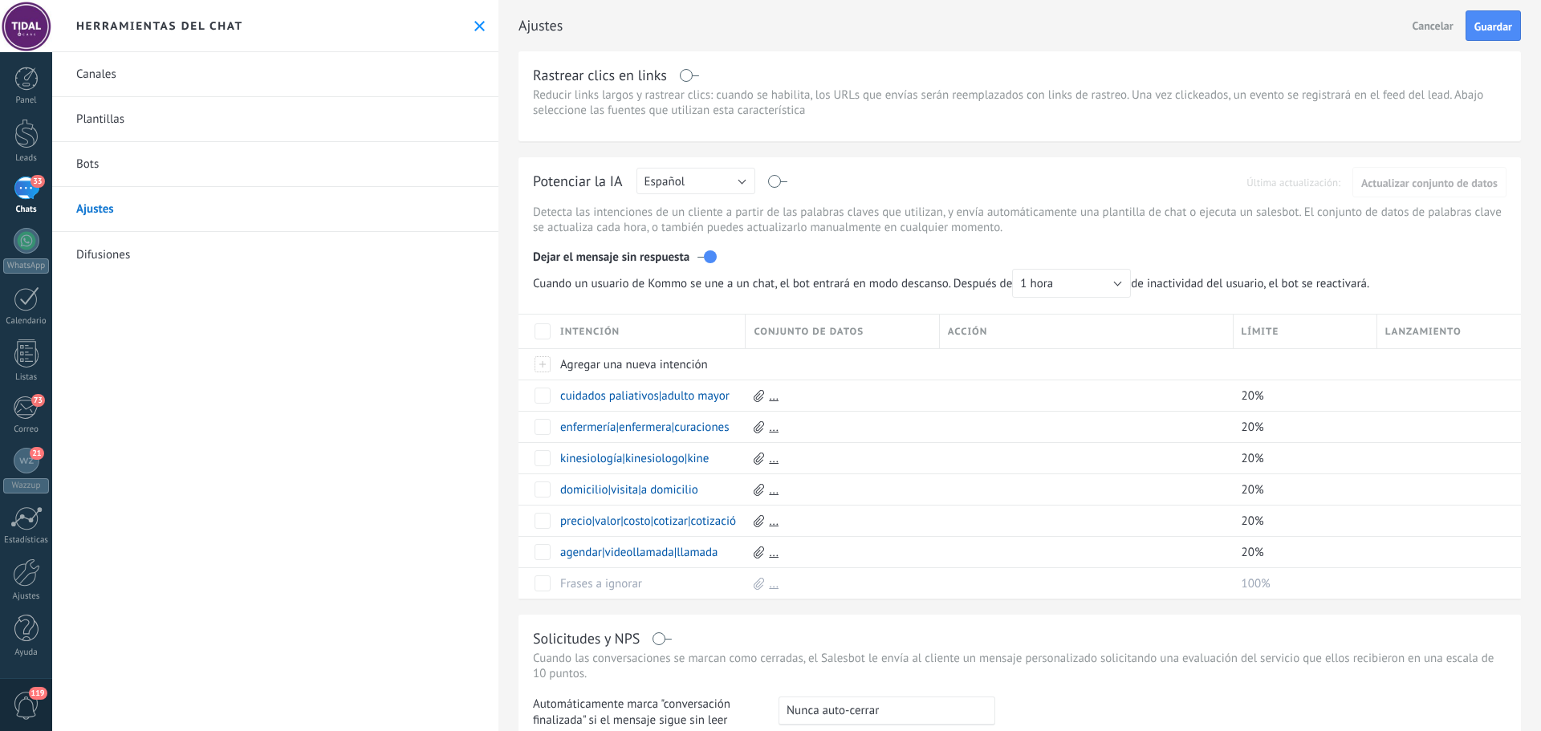
click at [1188, 292] on span "Cuando un usuario de Kommo se une a un chat, el bot entrará en modo descanso. D…" at bounding box center [955, 283] width 845 height 29
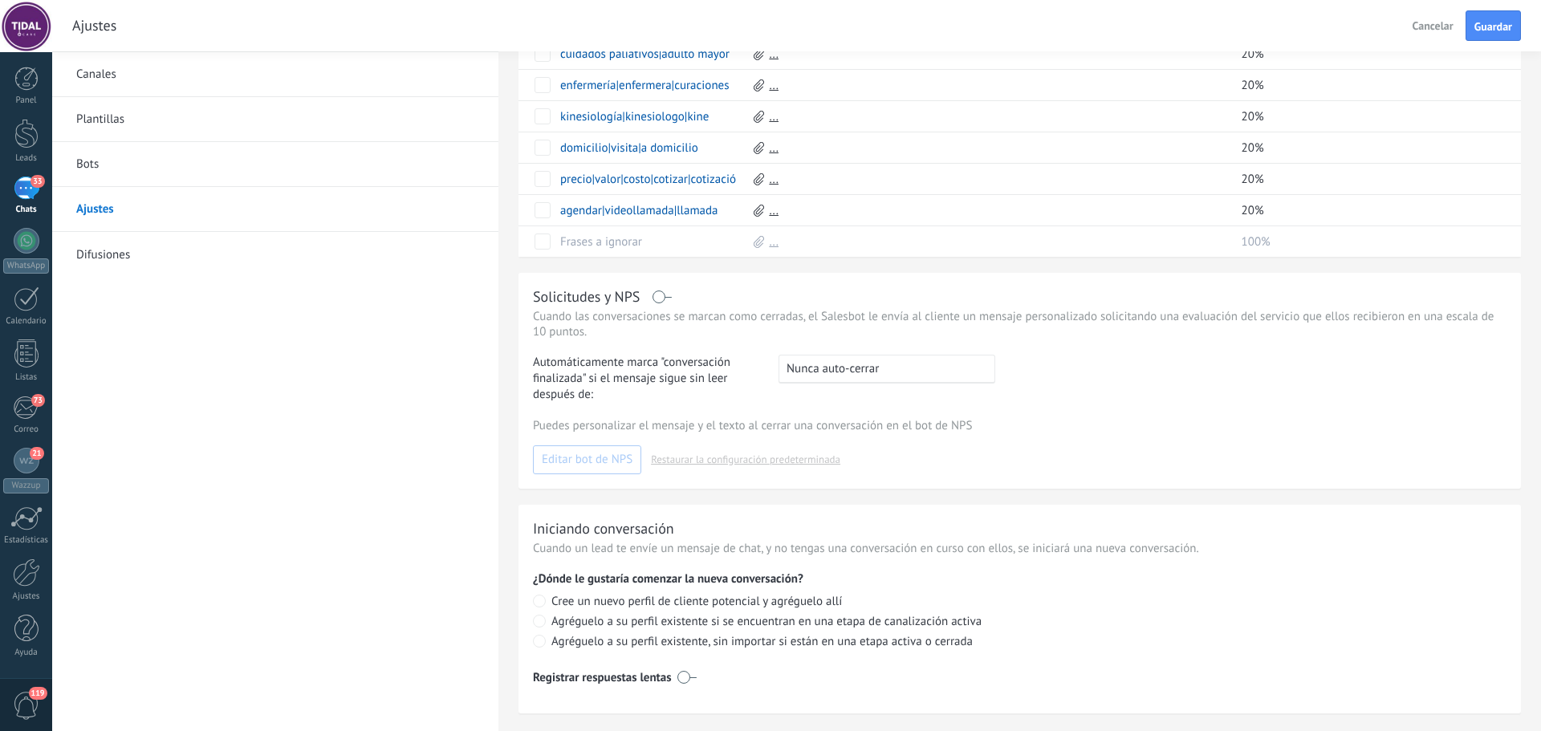
scroll to position [360, 0]
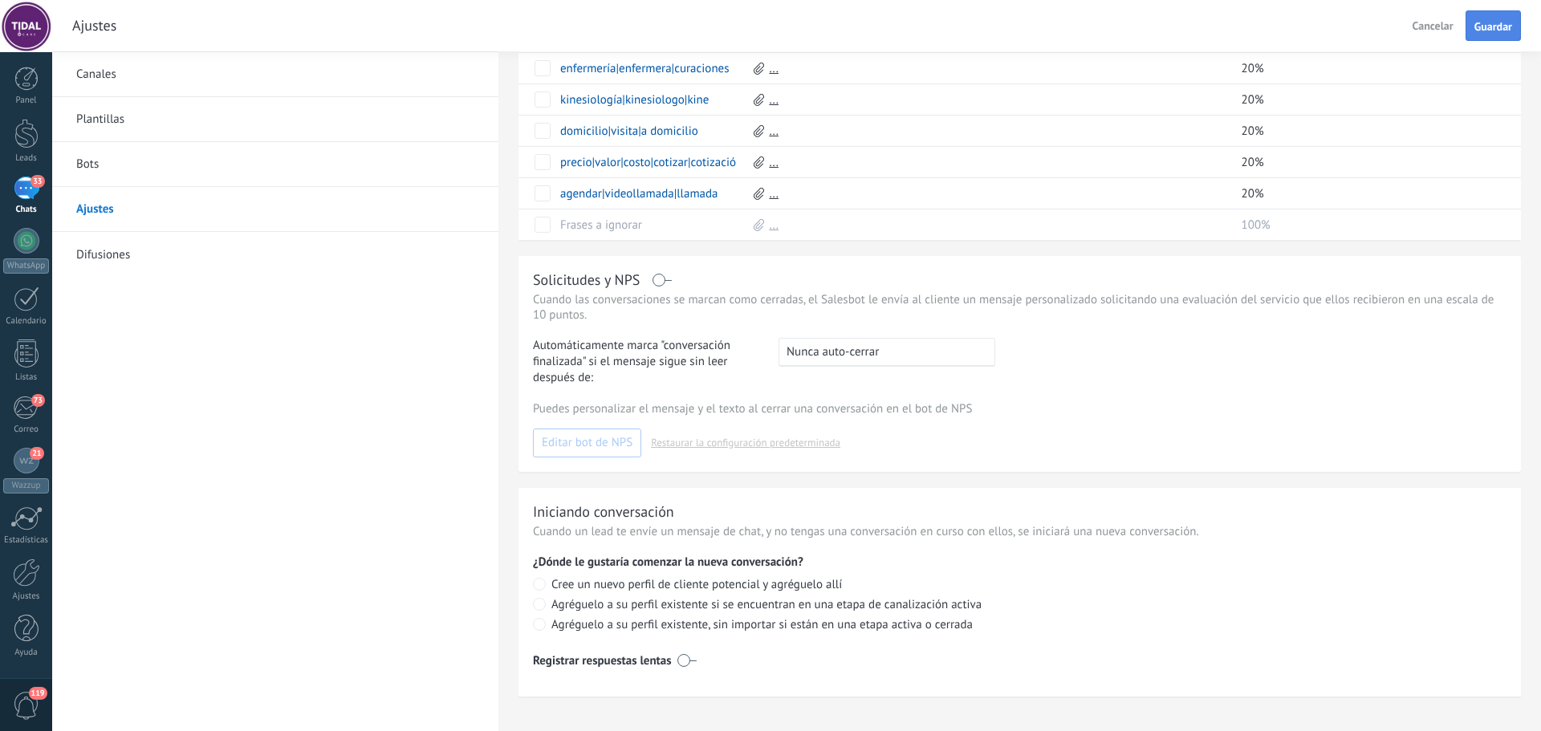
click at [1507, 31] on span "Guardar" at bounding box center [1494, 26] width 38 height 11
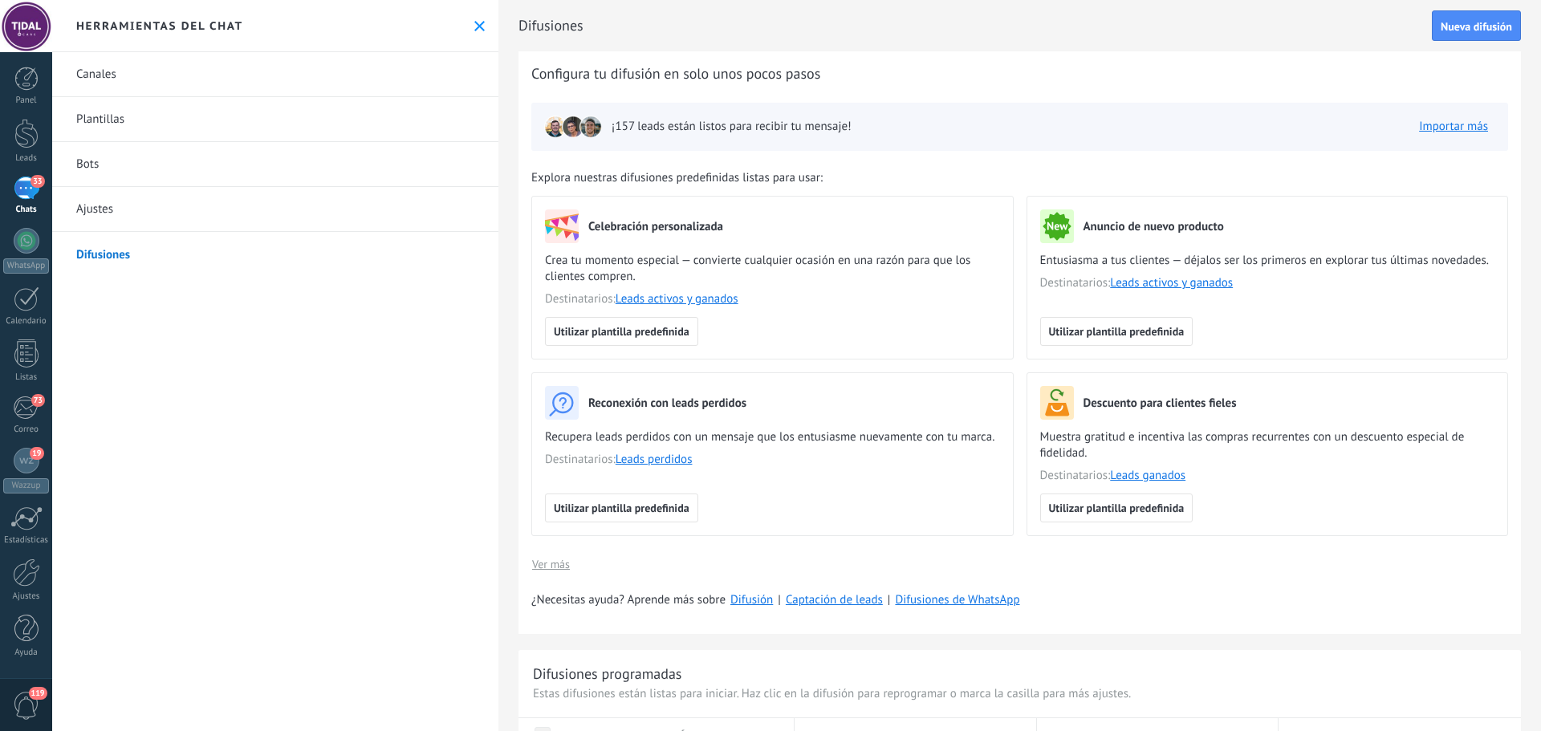
click at [181, 560] on div "Canales [GEOGRAPHIC_DATA] Bots Ajustes Difusiones" at bounding box center [275, 391] width 446 height 679
click at [28, 125] on div at bounding box center [26, 134] width 24 height 30
